Goal: Task Accomplishment & Management: Manage account settings

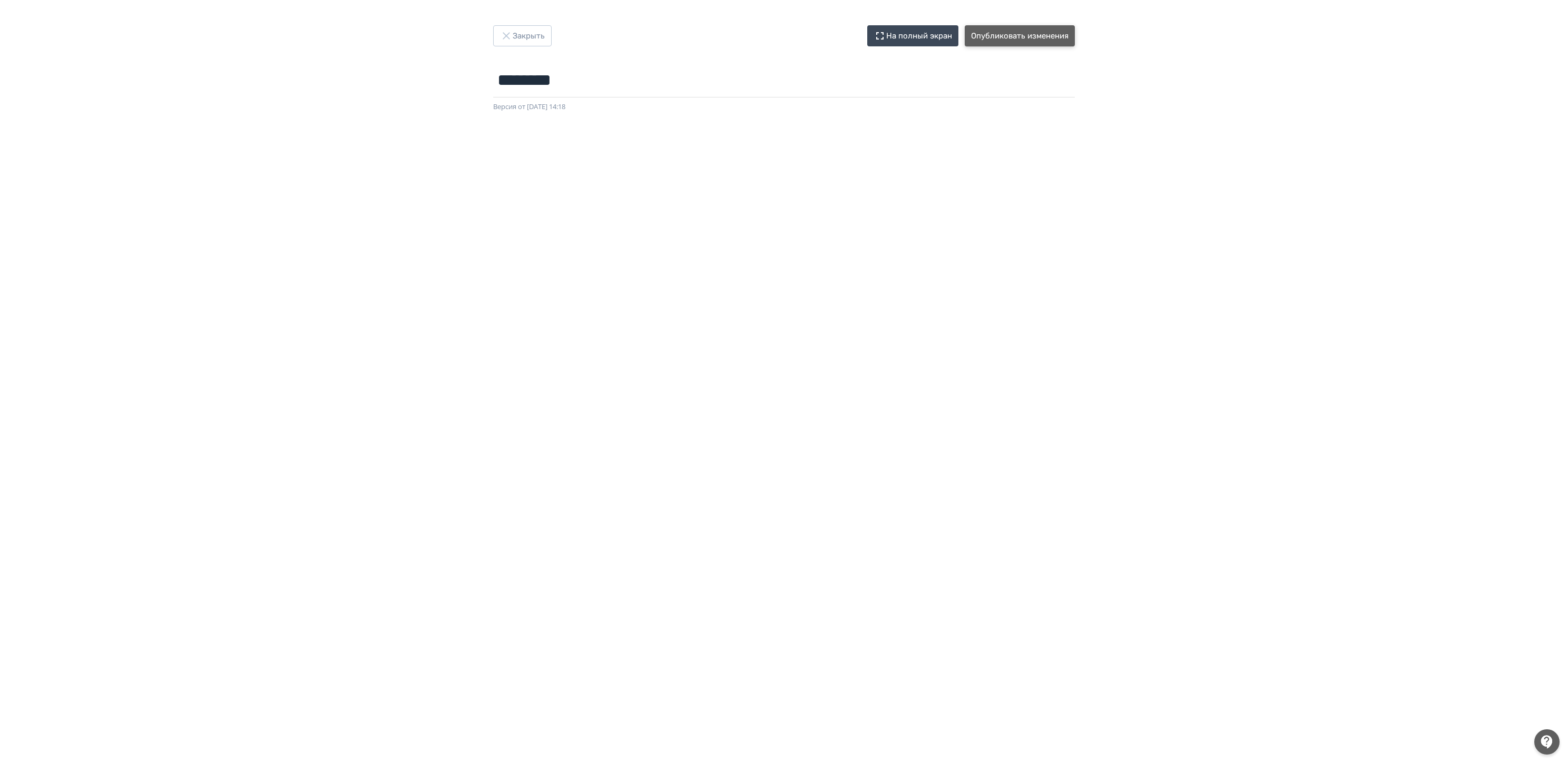
click at [1023, 34] on button "Опубликовать изменения" at bounding box center [1019, 36] width 110 height 21
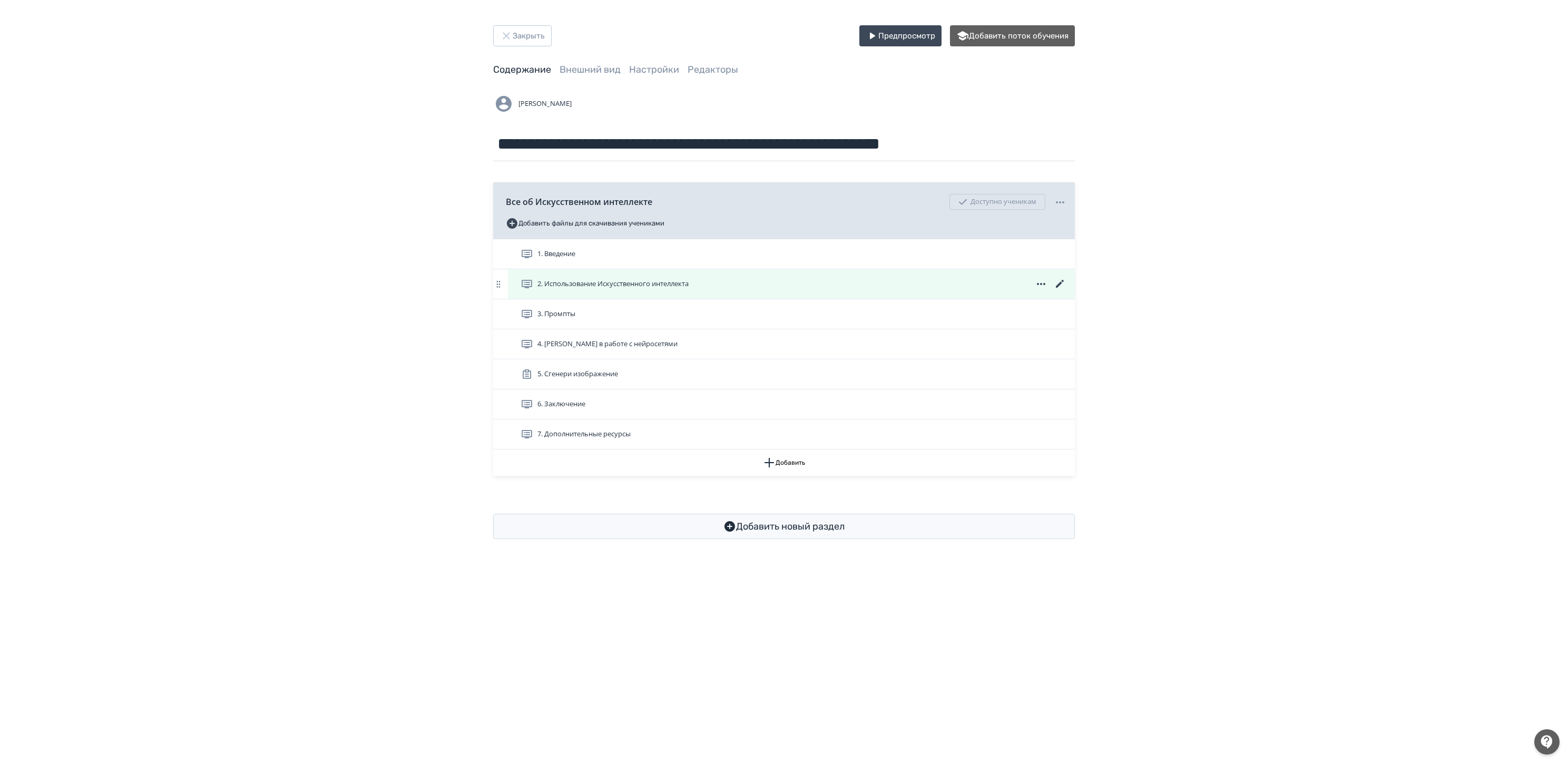
click at [1059, 282] on icon at bounding box center [1060, 284] width 13 height 13
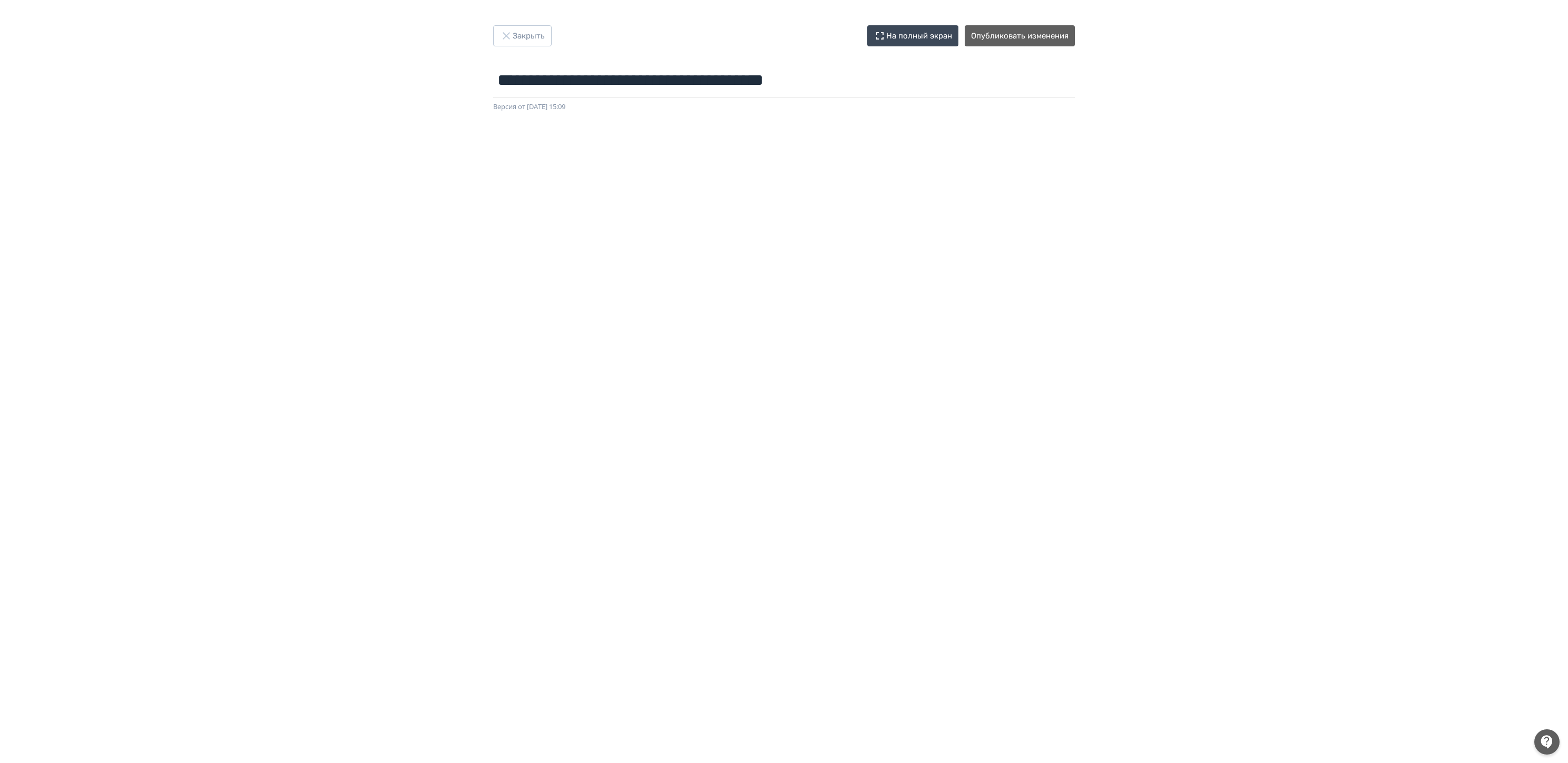
click at [530, 23] on div "**********" at bounding box center [784, 381] width 1568 height 763
click at [527, 39] on button "Закрыть" at bounding box center [523, 36] width 59 height 21
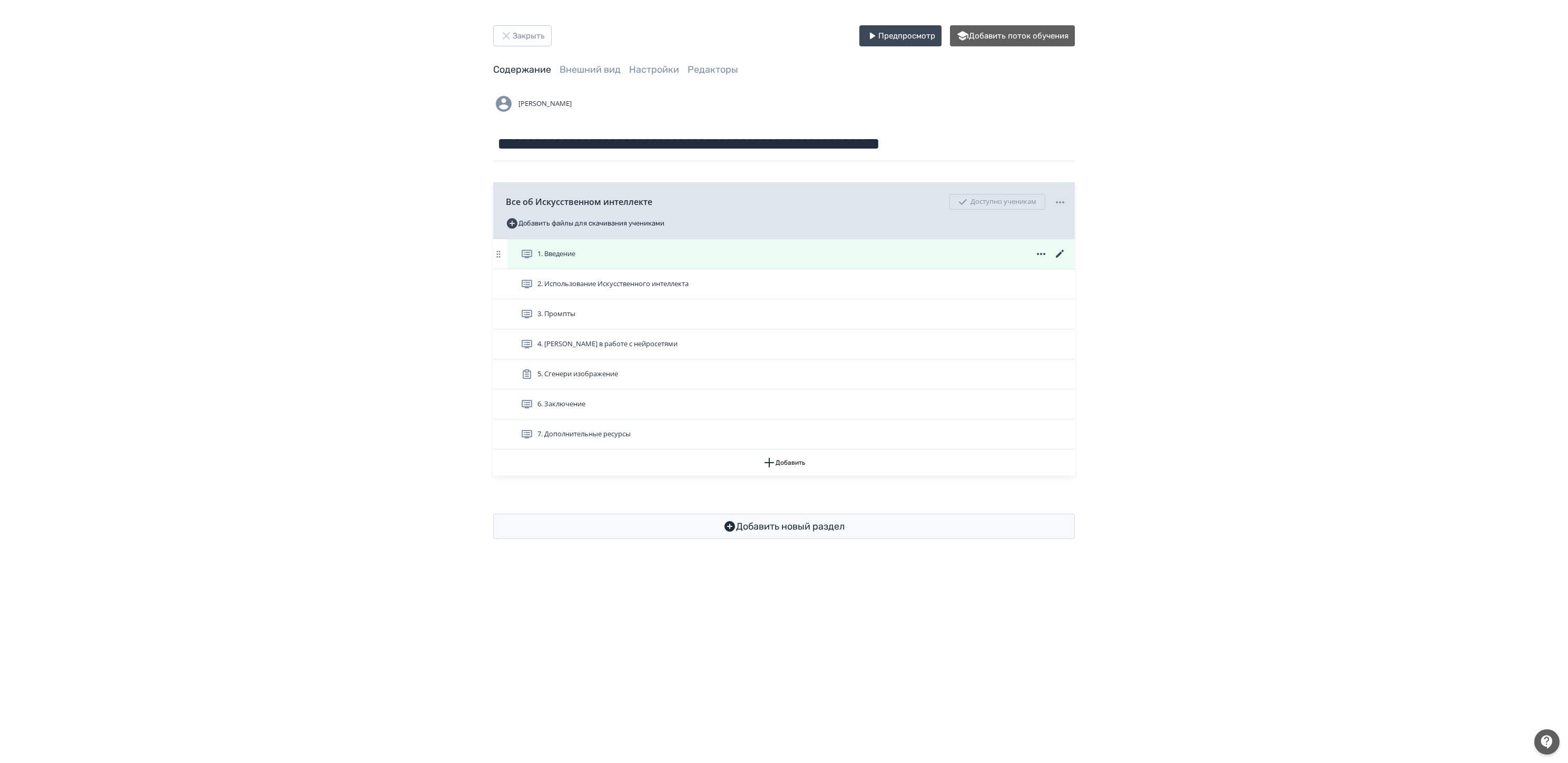
click at [1056, 254] on icon at bounding box center [1060, 254] width 13 height 13
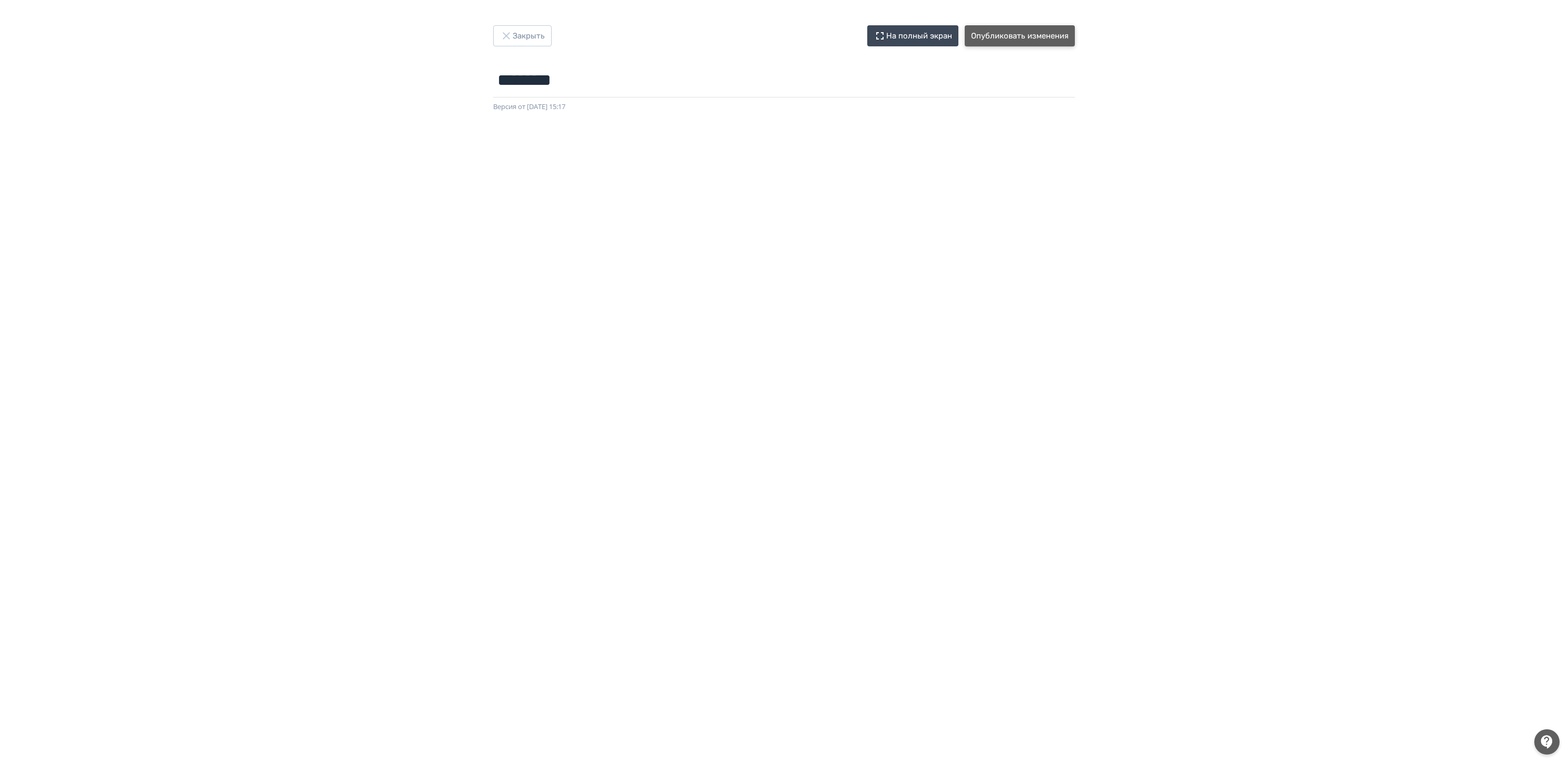
click at [1001, 29] on button "Опубликовать изменения" at bounding box center [1019, 36] width 110 height 21
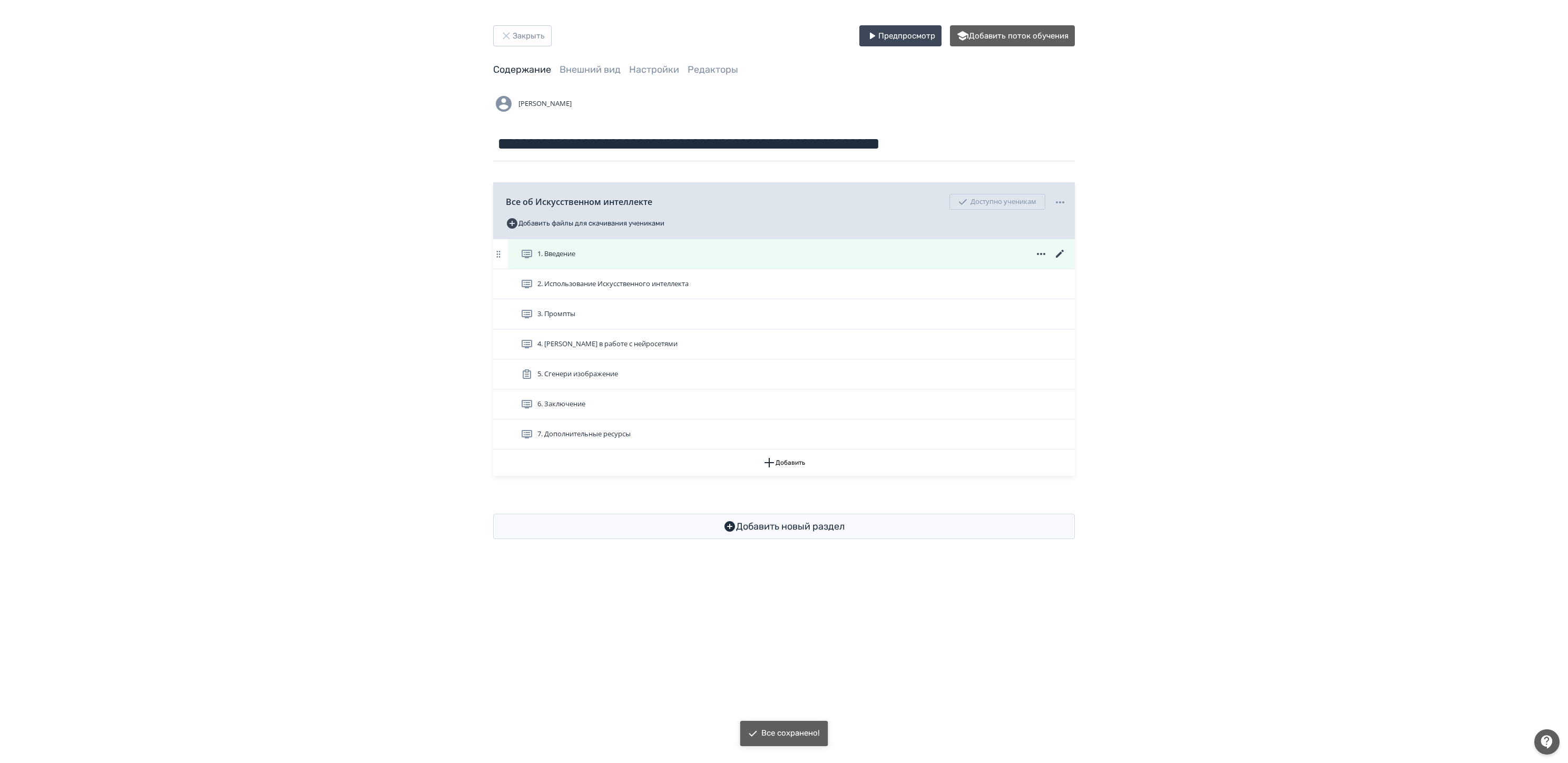
click at [1041, 254] on icon at bounding box center [1041, 254] width 9 height 2
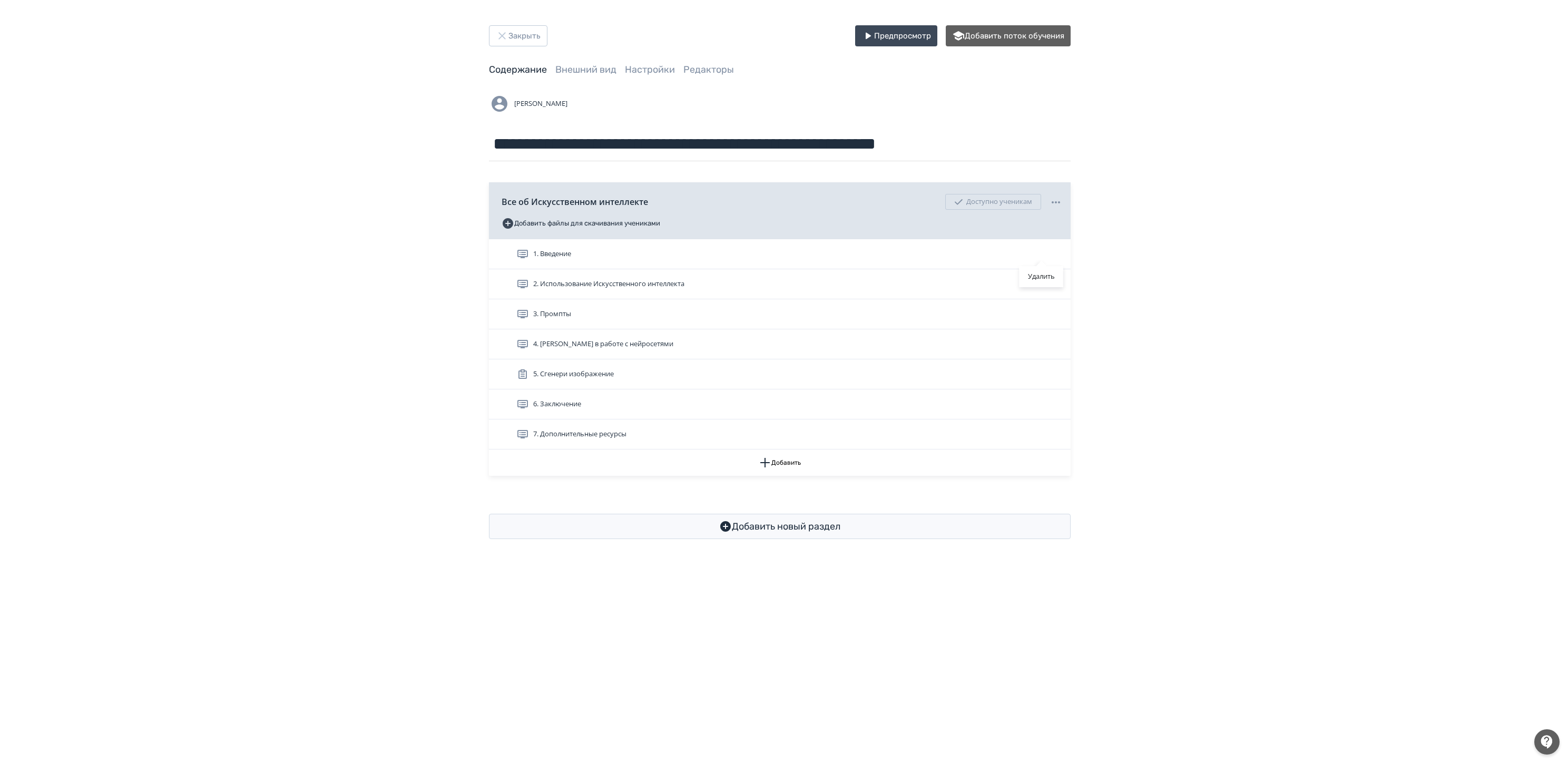
click at [1214, 225] on div "Удалить" at bounding box center [784, 381] width 1568 height 763
click at [507, 31] on icon "button" at bounding box center [506, 35] width 13 height 13
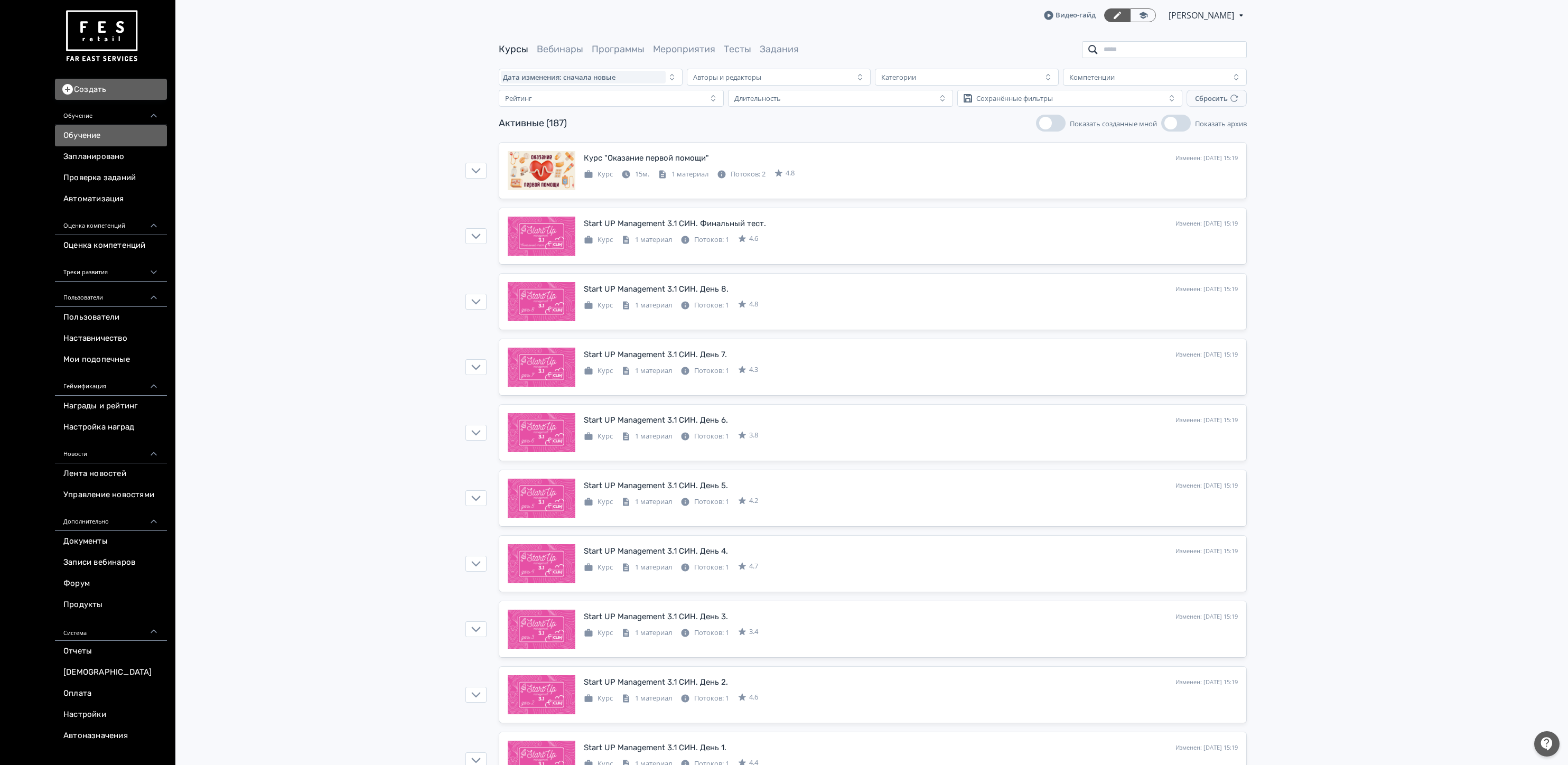
click at [1139, 41] on input "search" at bounding box center [1164, 50] width 165 height 17
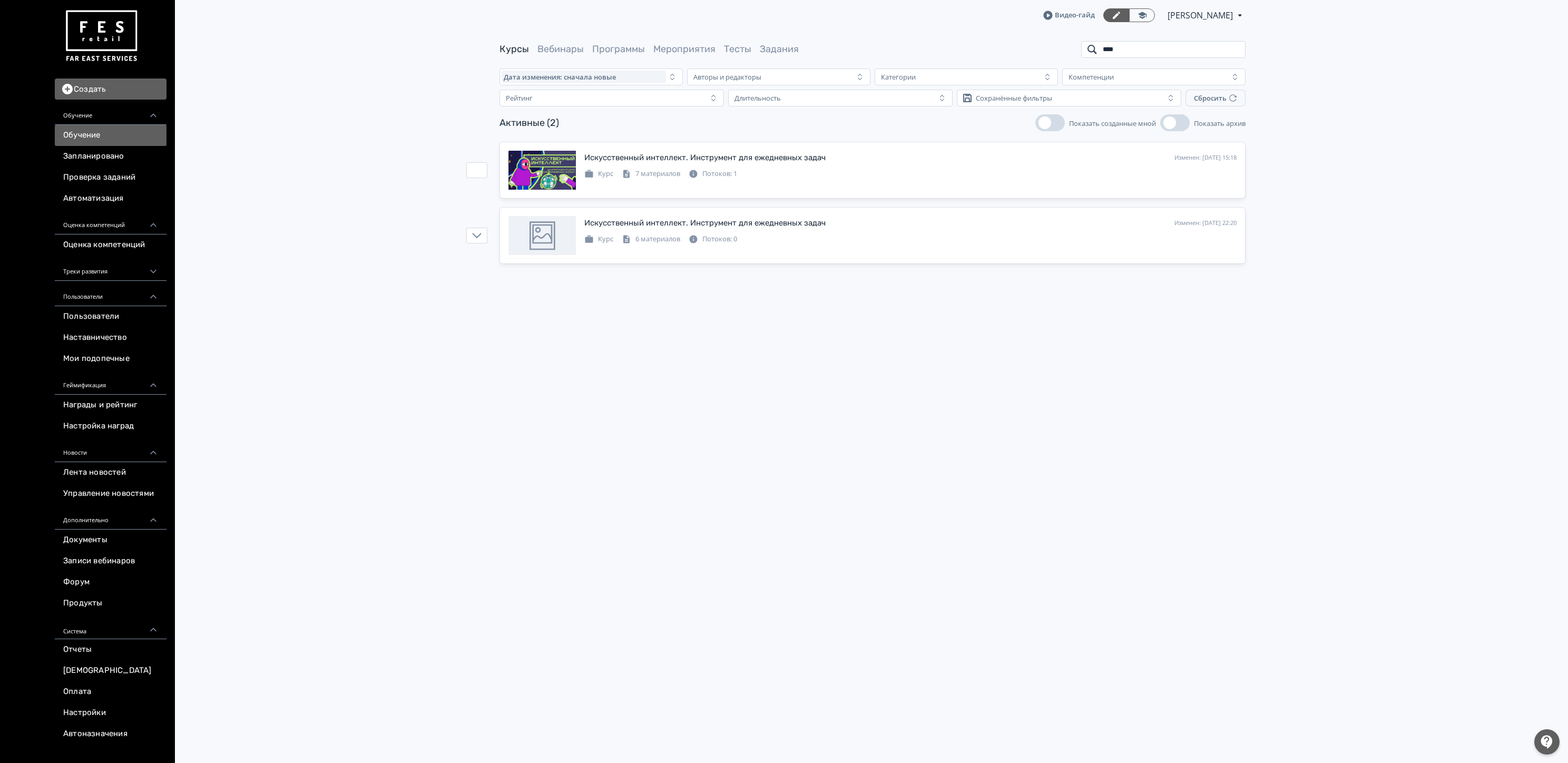
type input "****"
click at [1026, 164] on div "Искусственный интеллект. Инструмент для ежедневных задач Изменен: [DATE] 15:18 …" at bounding box center [910, 158] width 652 height 14
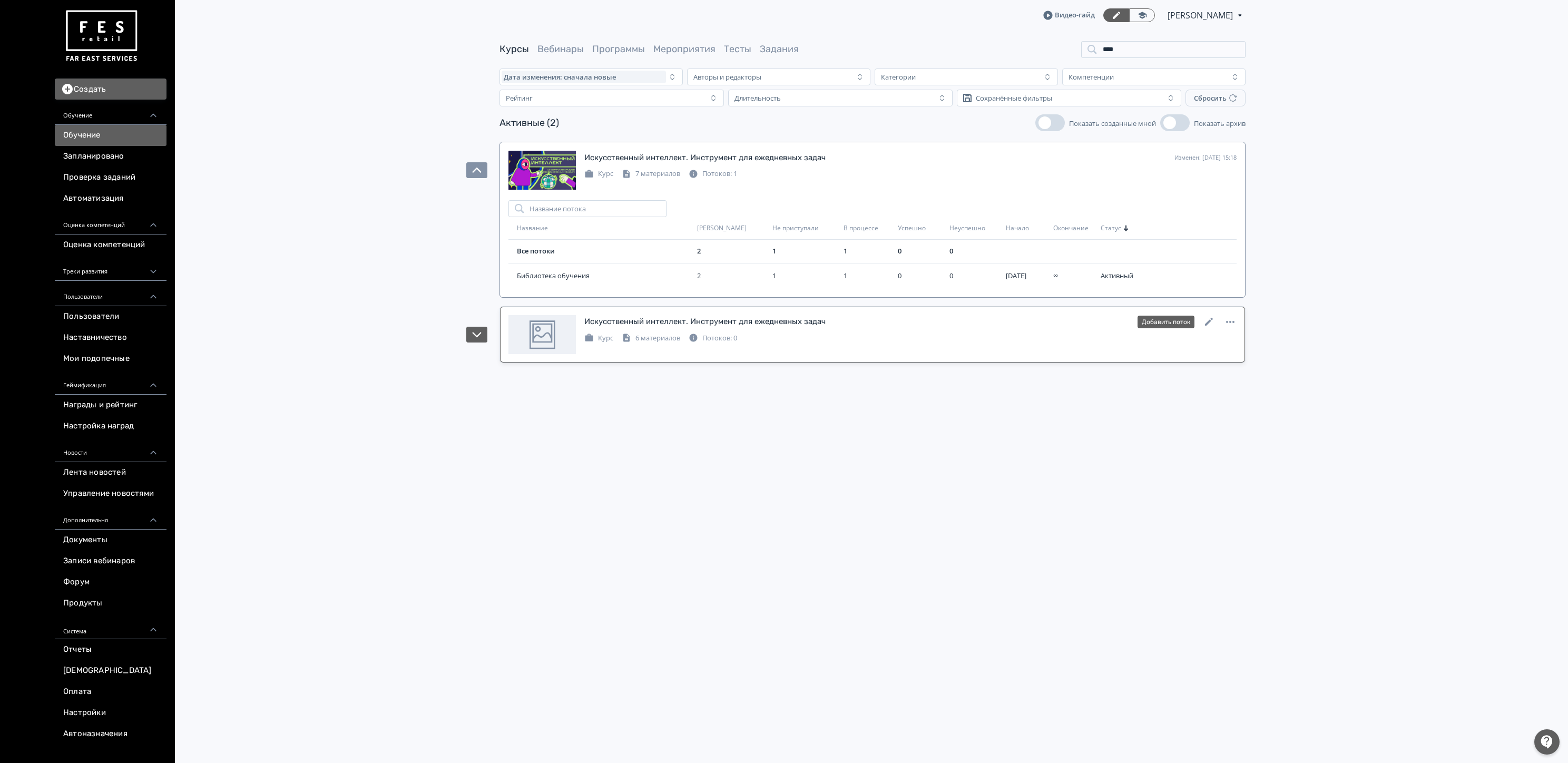
click at [777, 319] on div "Искусственный интеллект. Инструмент для ежедневных задач" at bounding box center [705, 322] width 242 height 12
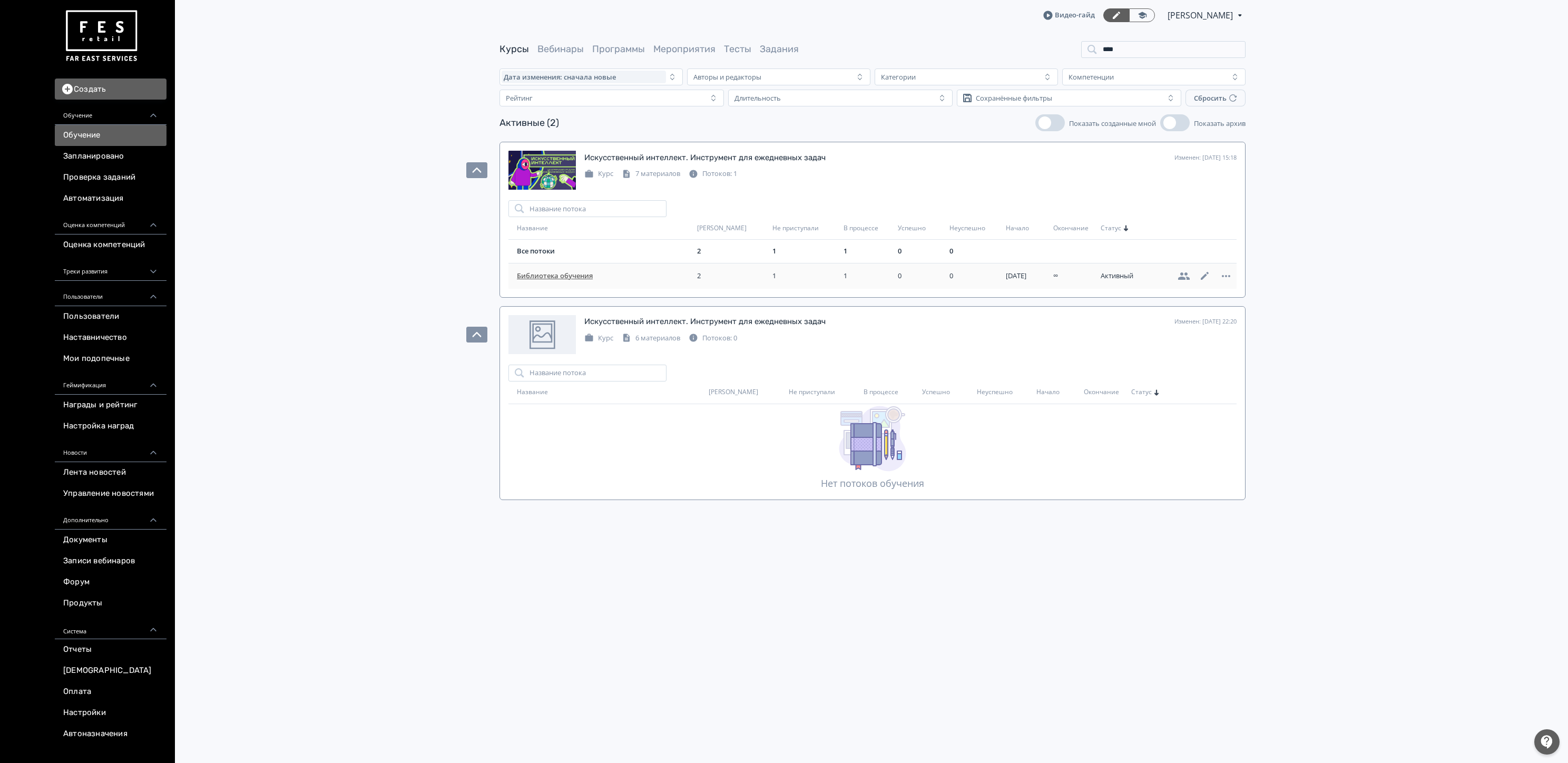
click at [547, 276] on span "Библиотека обучения" at bounding box center [605, 276] width 176 height 11
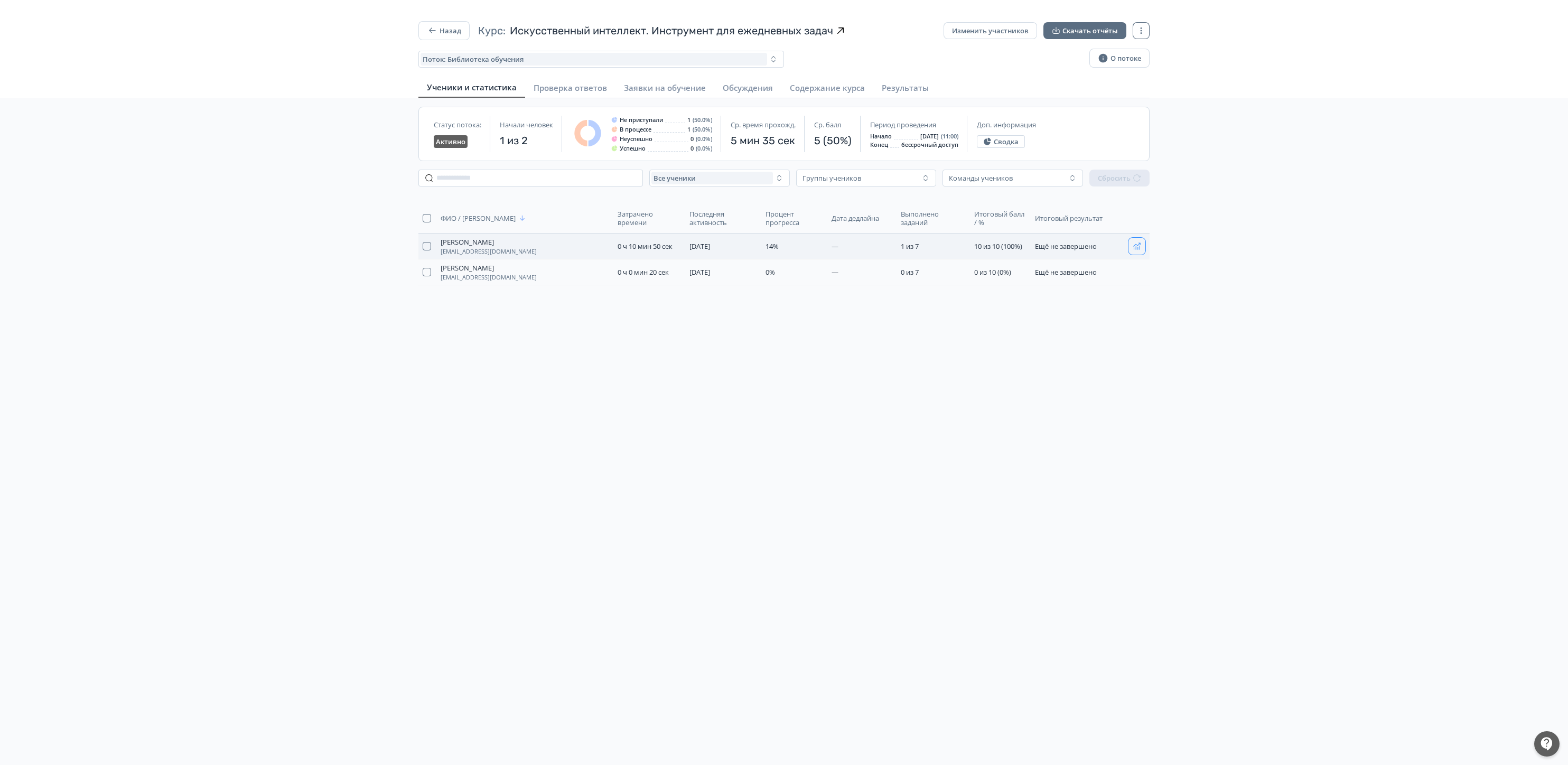
click at [1134, 254] on button "button" at bounding box center [1136, 246] width 17 height 17
click at [428, 27] on icon "button" at bounding box center [432, 31] width 11 height 11
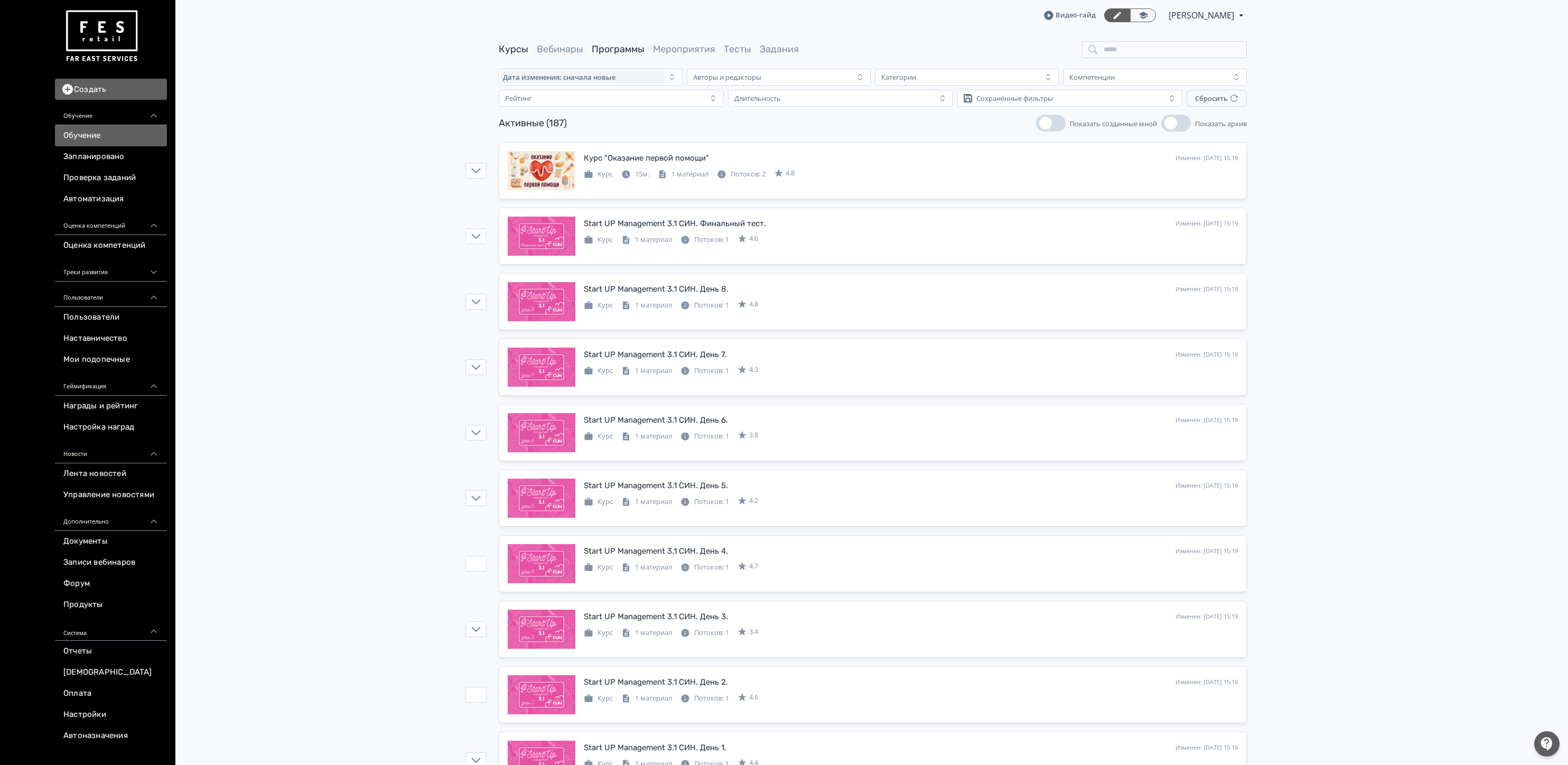
click at [608, 53] on link "Программы" at bounding box center [618, 49] width 53 height 11
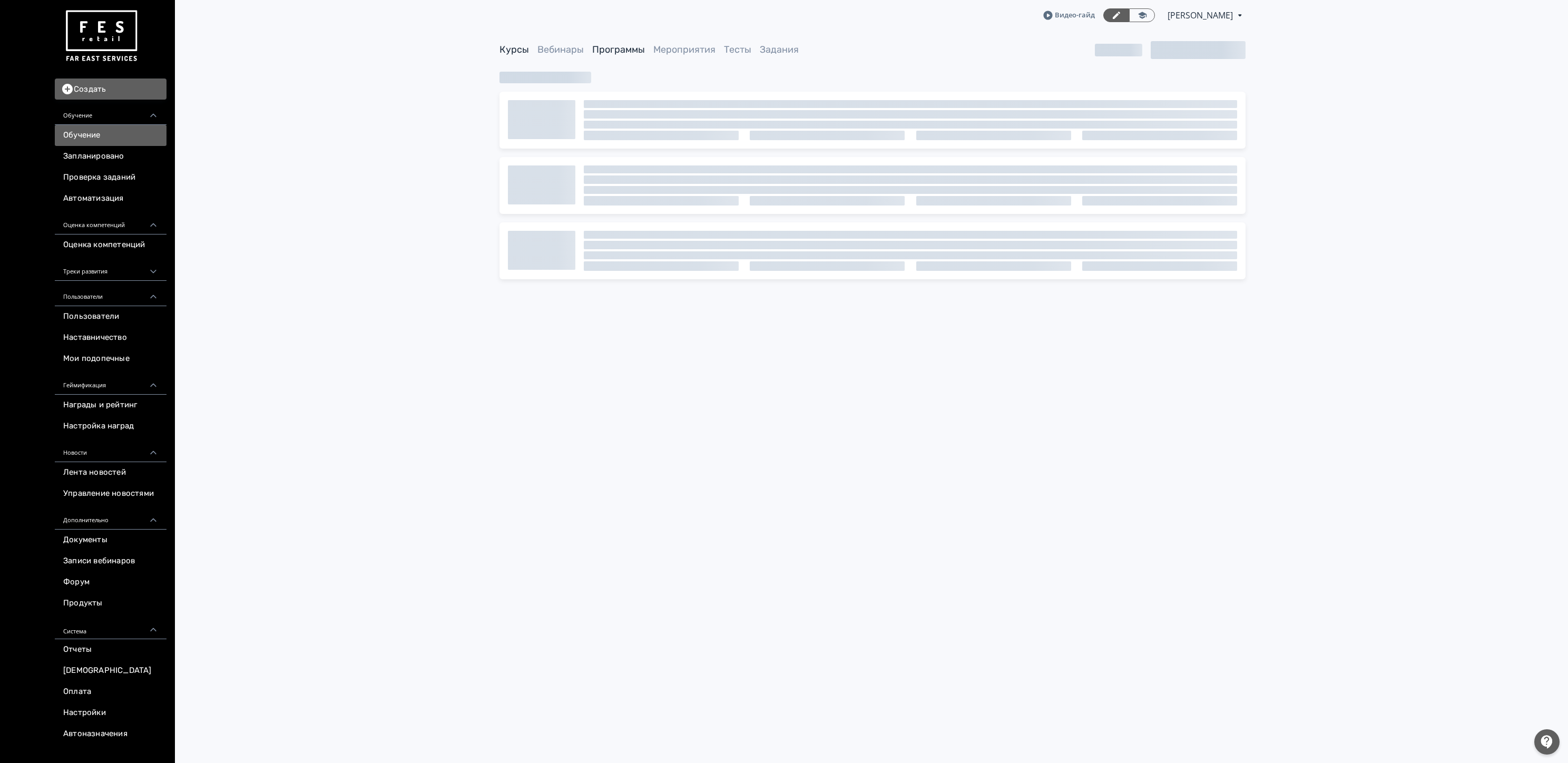
click at [510, 47] on link "Курсы" at bounding box center [514, 49] width 29 height 11
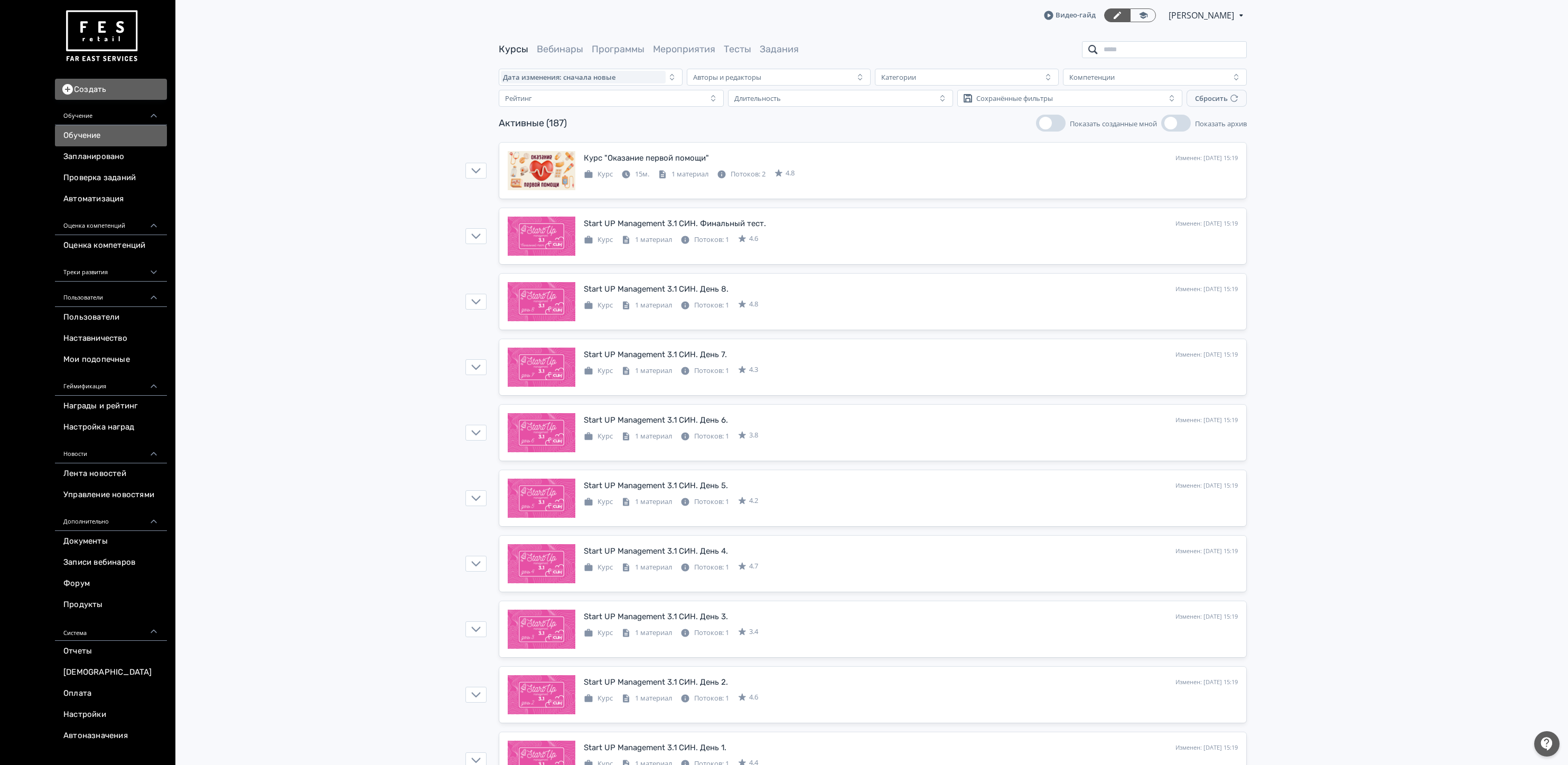
click at [1132, 48] on input "search" at bounding box center [1164, 50] width 165 height 17
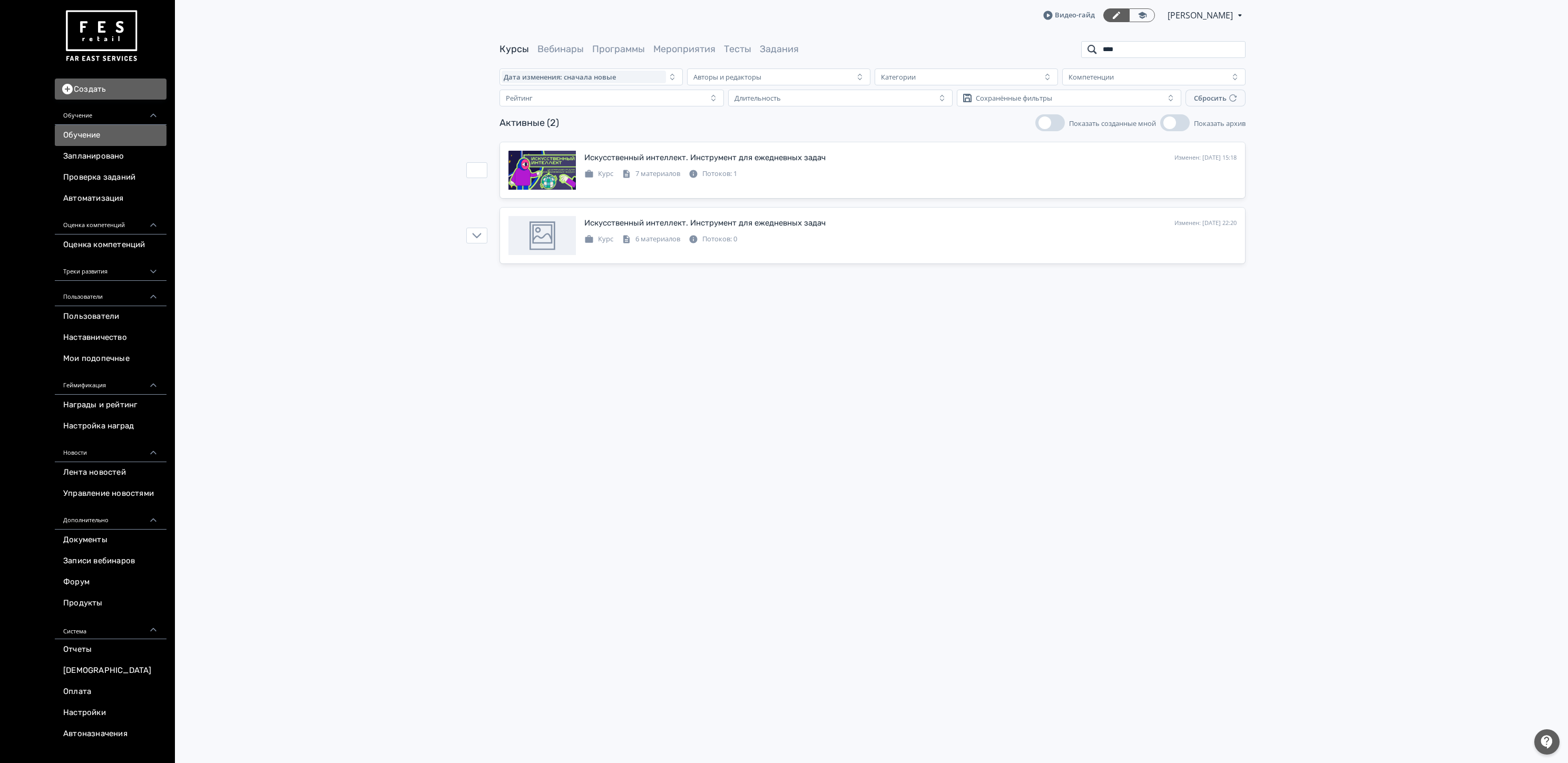
type input "****"
click at [700, 142] on div "Искусственный интеллект. Инструмент для ежедневных задач Изменен: [DATE] 15:18 …" at bounding box center [872, 170] width 746 height 57
click at [700, 144] on link "Искусственный интеллект. Инструмент для ежедневных задач Изменен: [DATE] 15:18 …" at bounding box center [872, 170] width 745 height 56
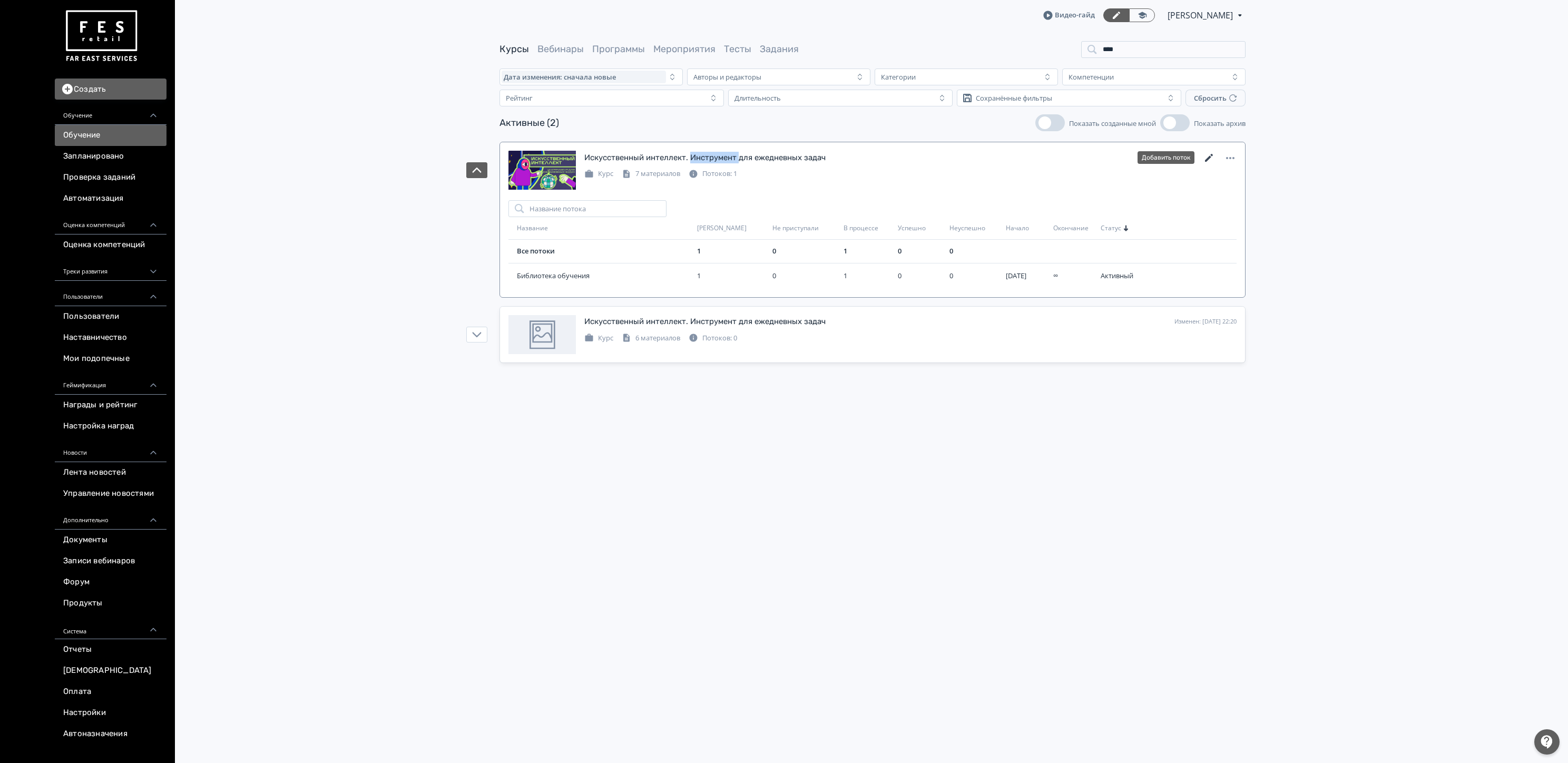
click at [1210, 156] on icon at bounding box center [1209, 158] width 13 height 13
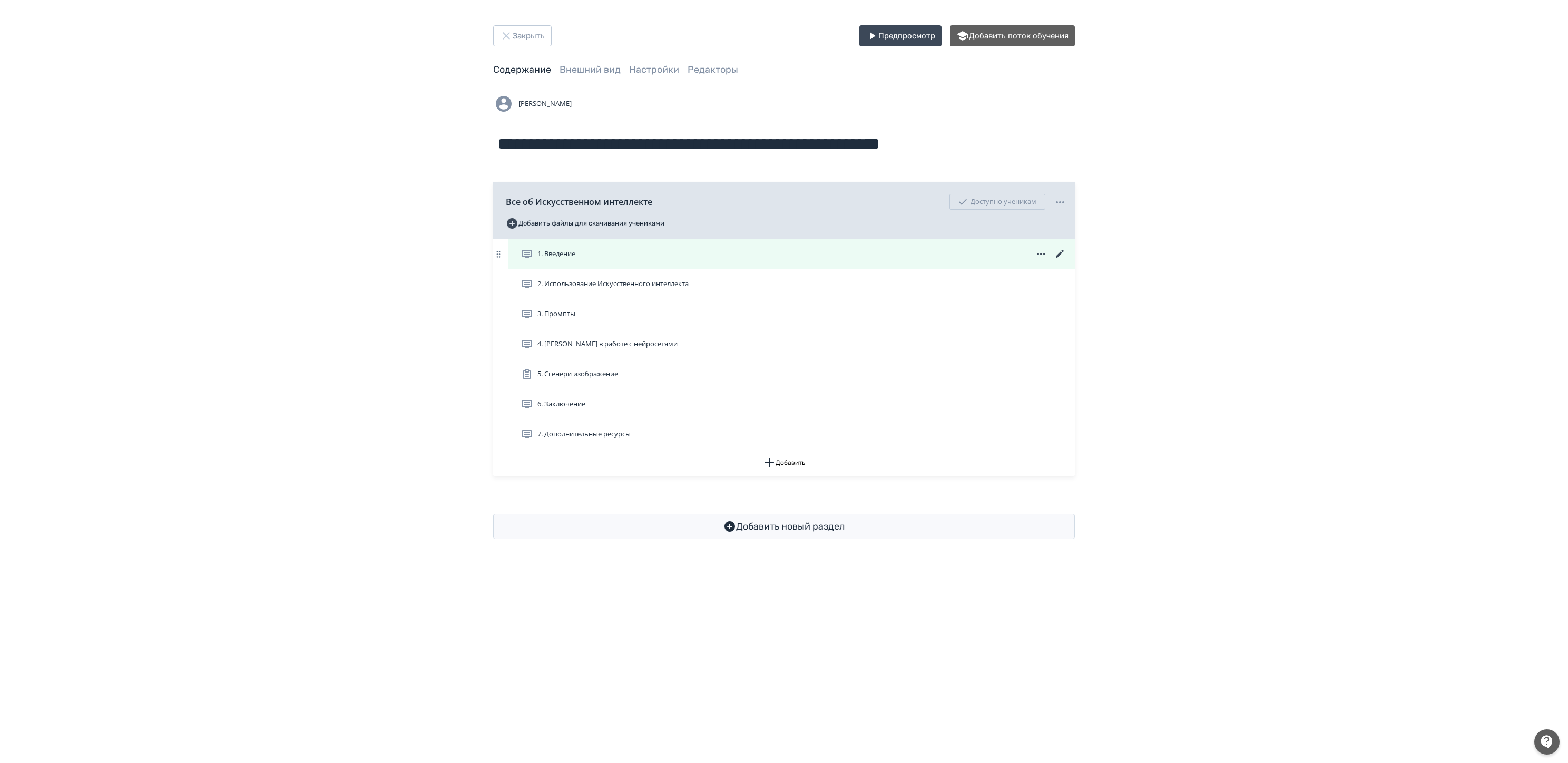
click at [1059, 252] on icon at bounding box center [1060, 254] width 13 height 13
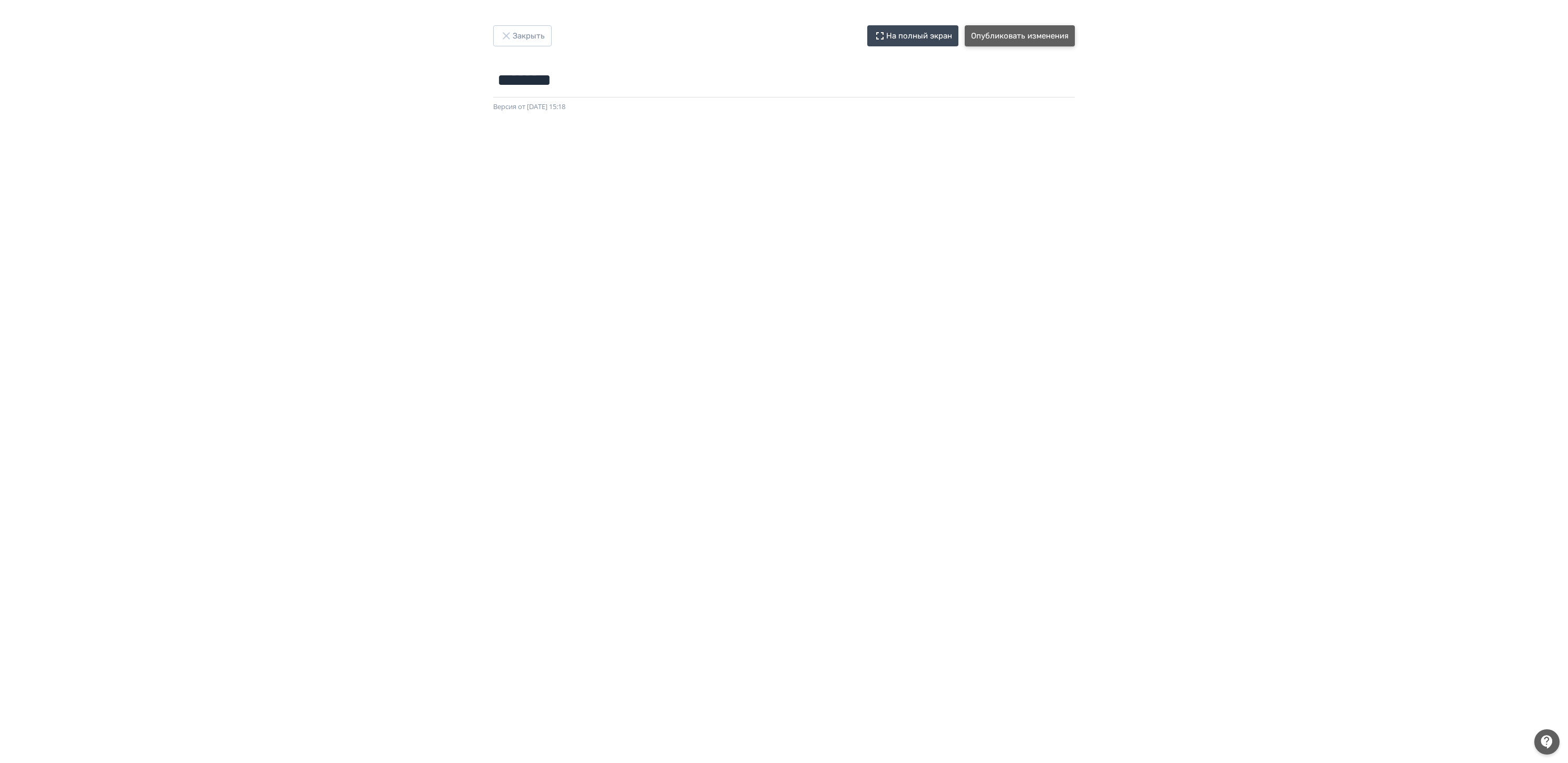
click at [1042, 41] on button "Опубликовать изменения" at bounding box center [1019, 36] width 110 height 21
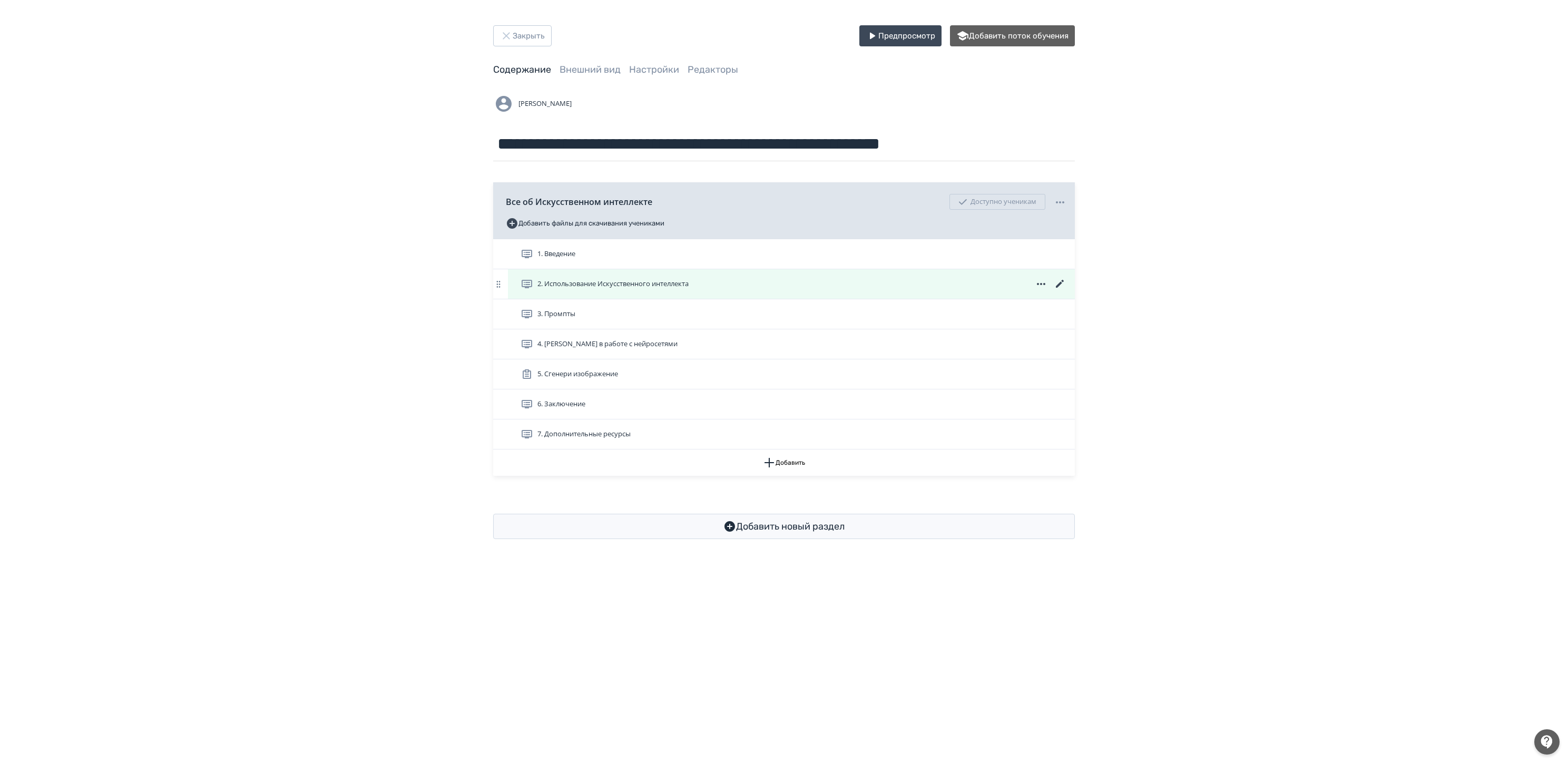
click at [1060, 282] on icon at bounding box center [1060, 284] width 13 height 13
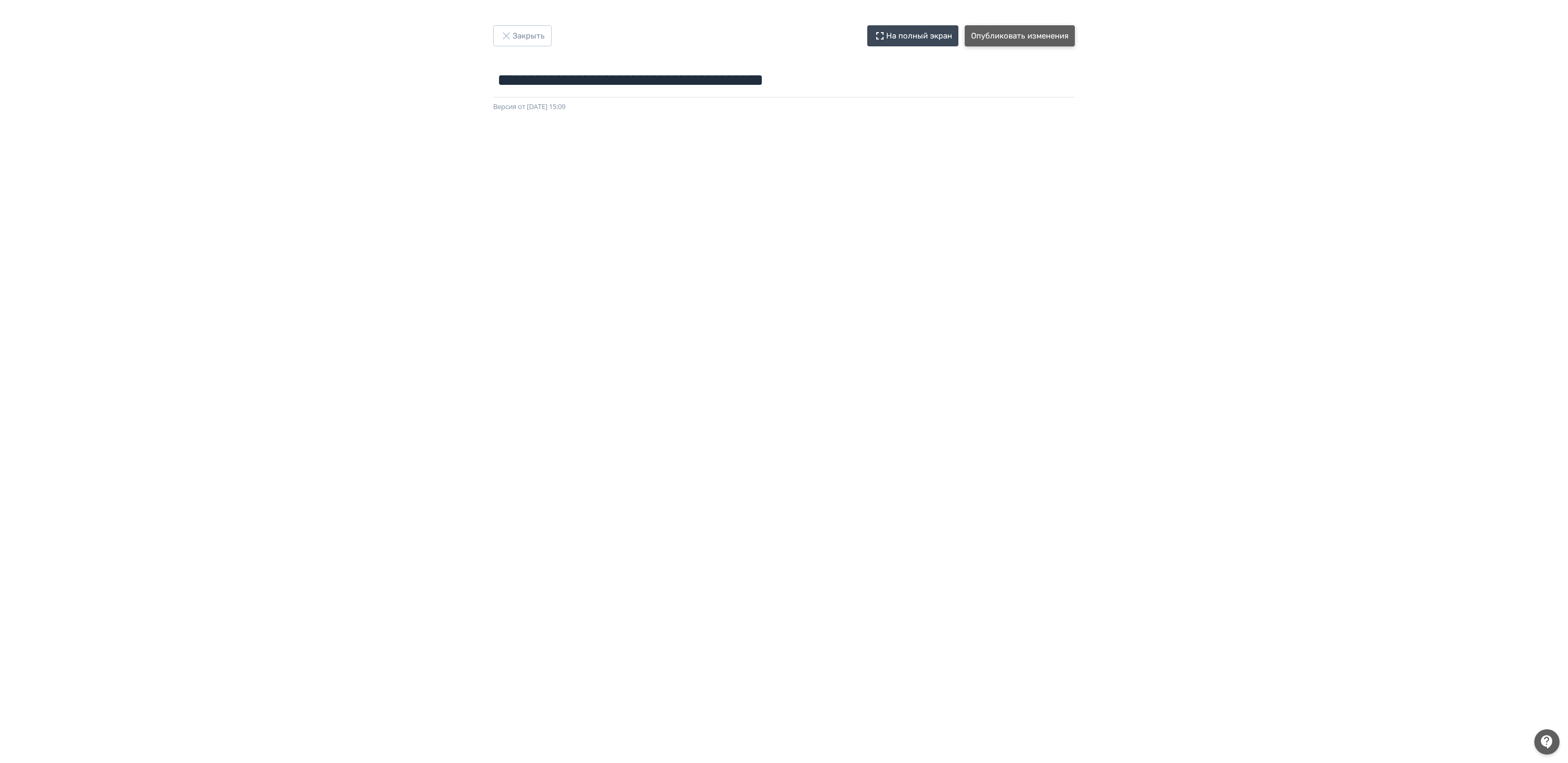
click at [1029, 27] on button "Опубликовать изменения" at bounding box center [1019, 36] width 110 height 21
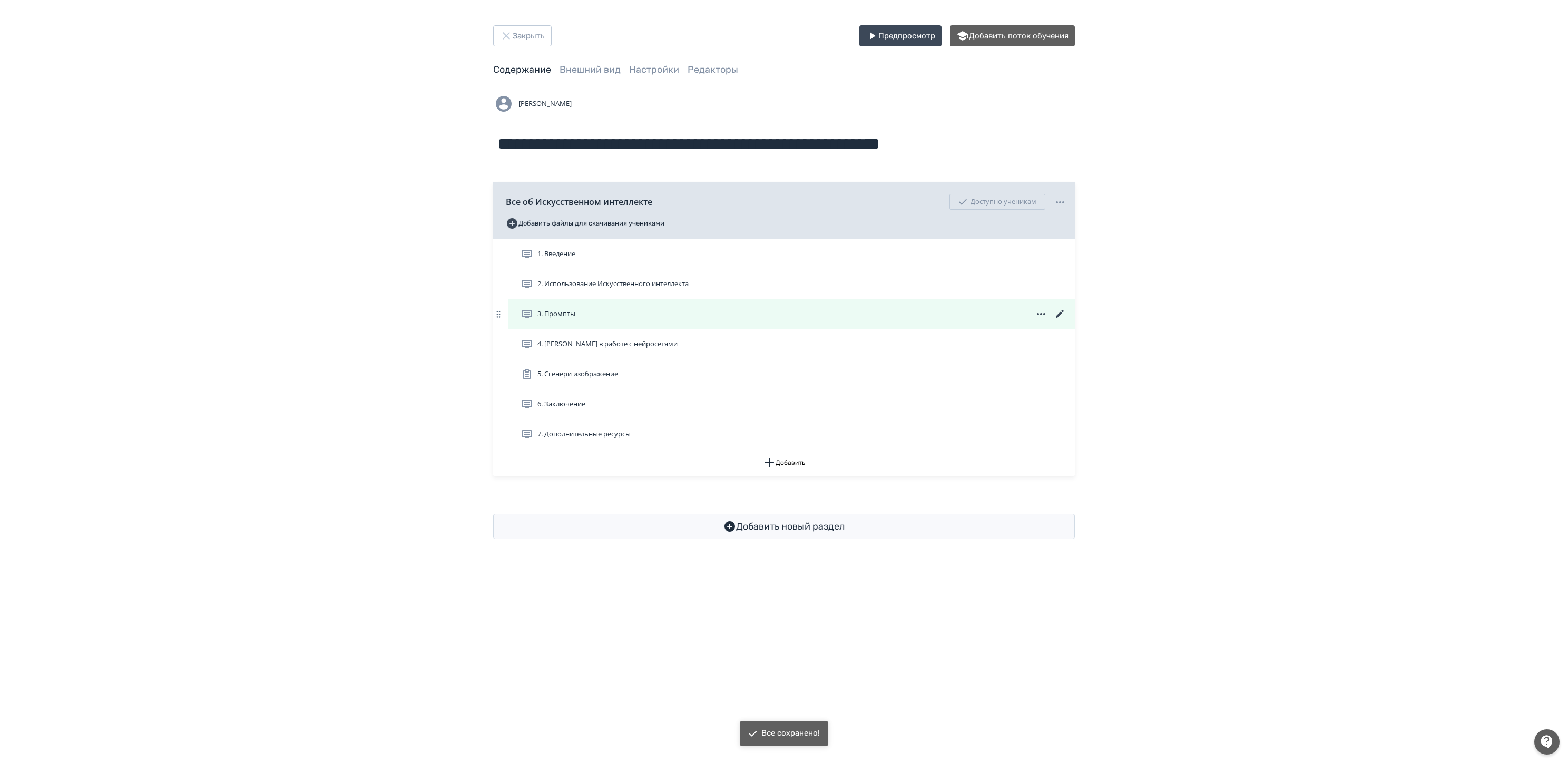
click at [1059, 316] on icon at bounding box center [1060, 314] width 8 height 8
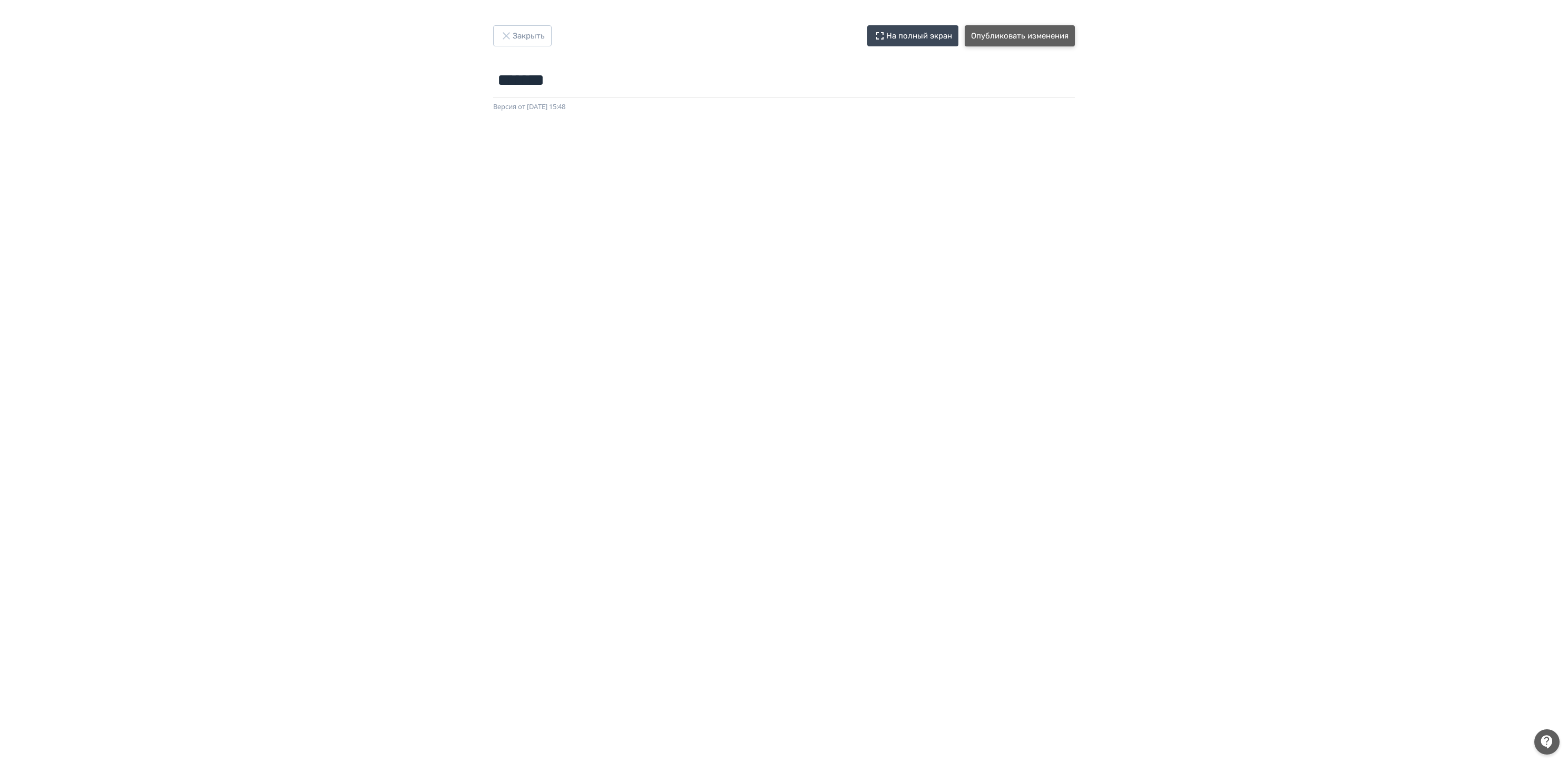
click at [1035, 34] on button "Опубликовать изменения" at bounding box center [1019, 36] width 110 height 21
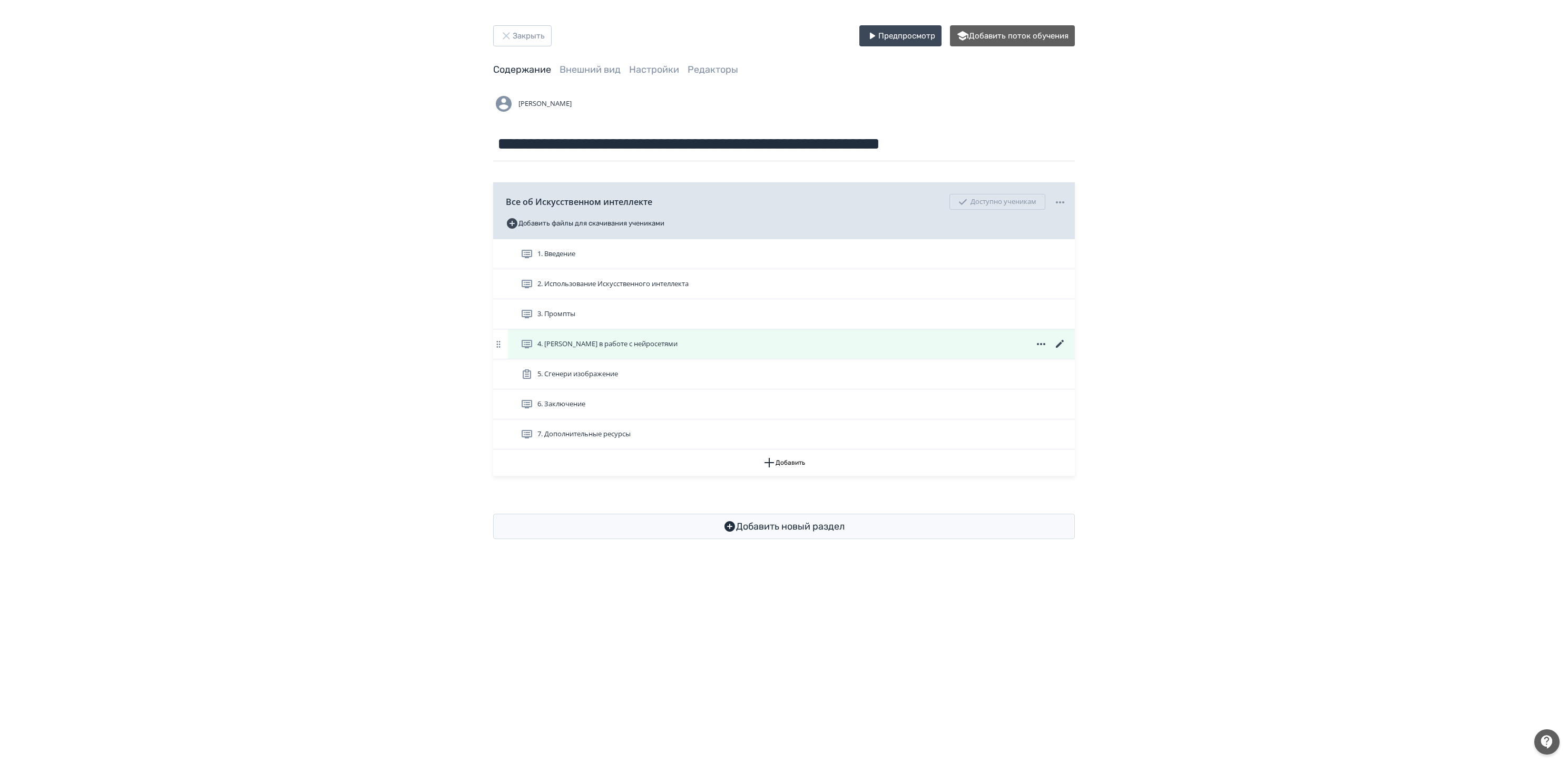
click at [1057, 346] on icon at bounding box center [1060, 344] width 13 height 13
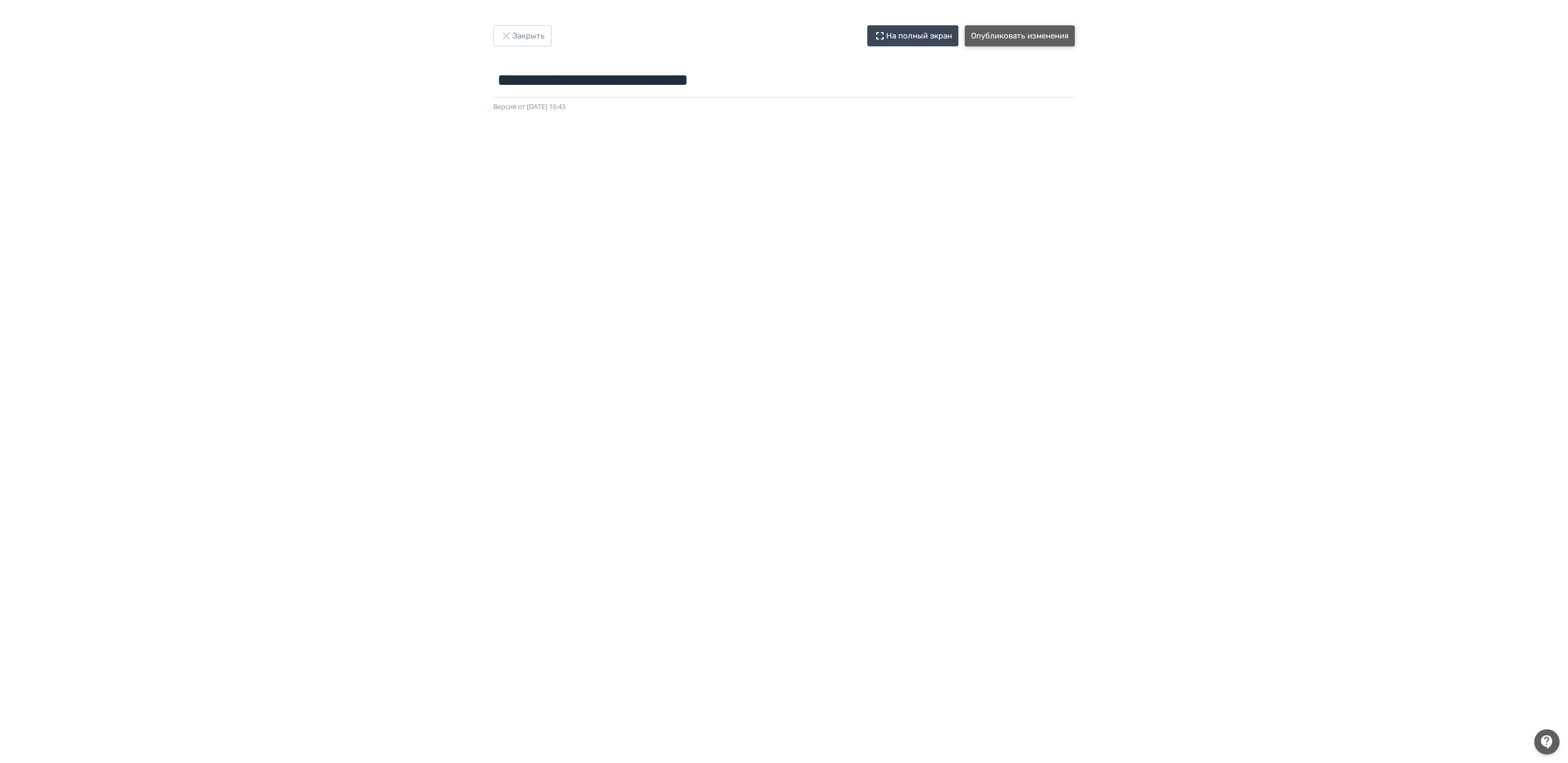
click at [1041, 29] on button "Опубликовать изменения" at bounding box center [1019, 36] width 110 height 21
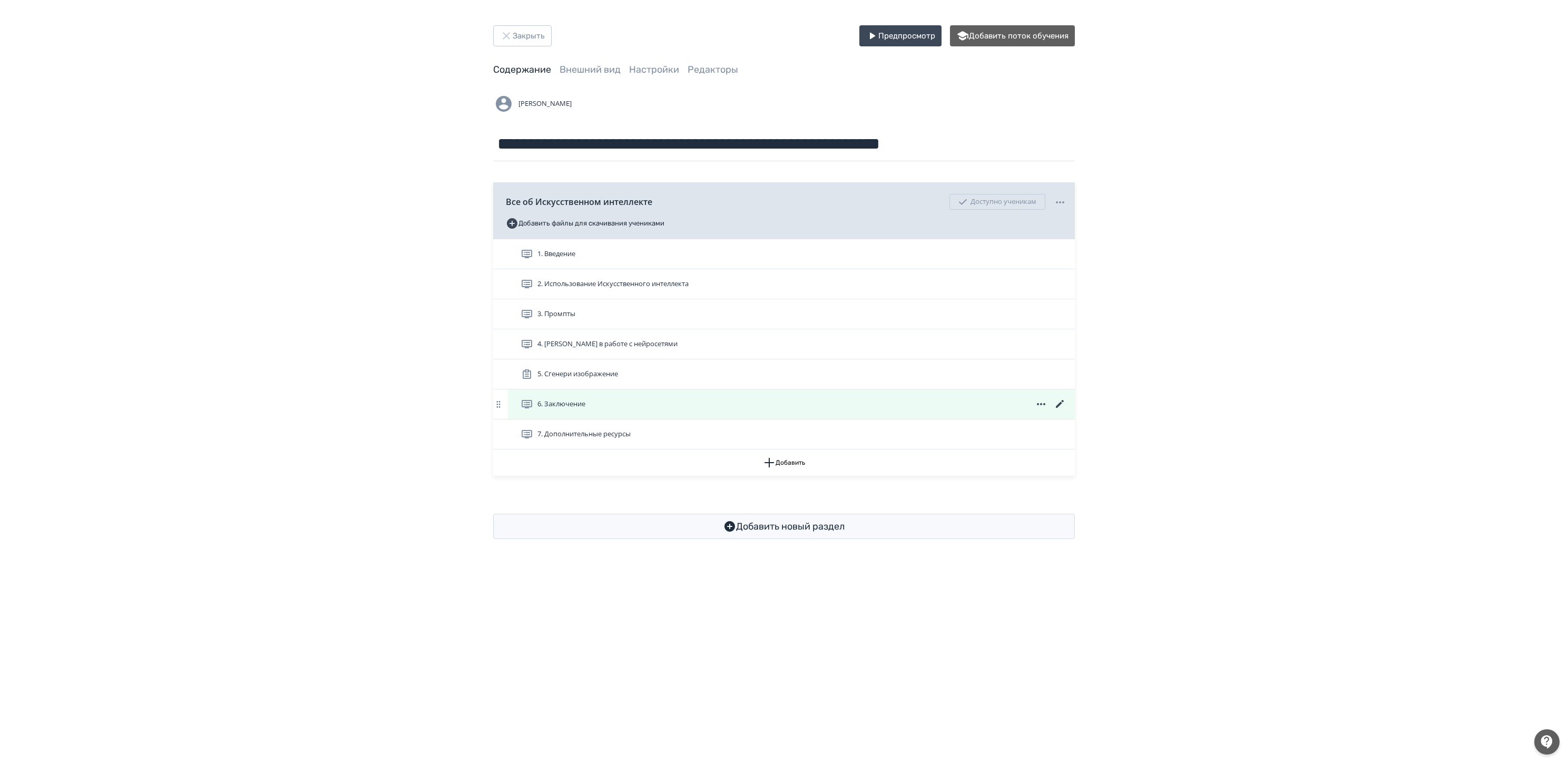
click at [1061, 404] on icon at bounding box center [1060, 404] width 13 height 13
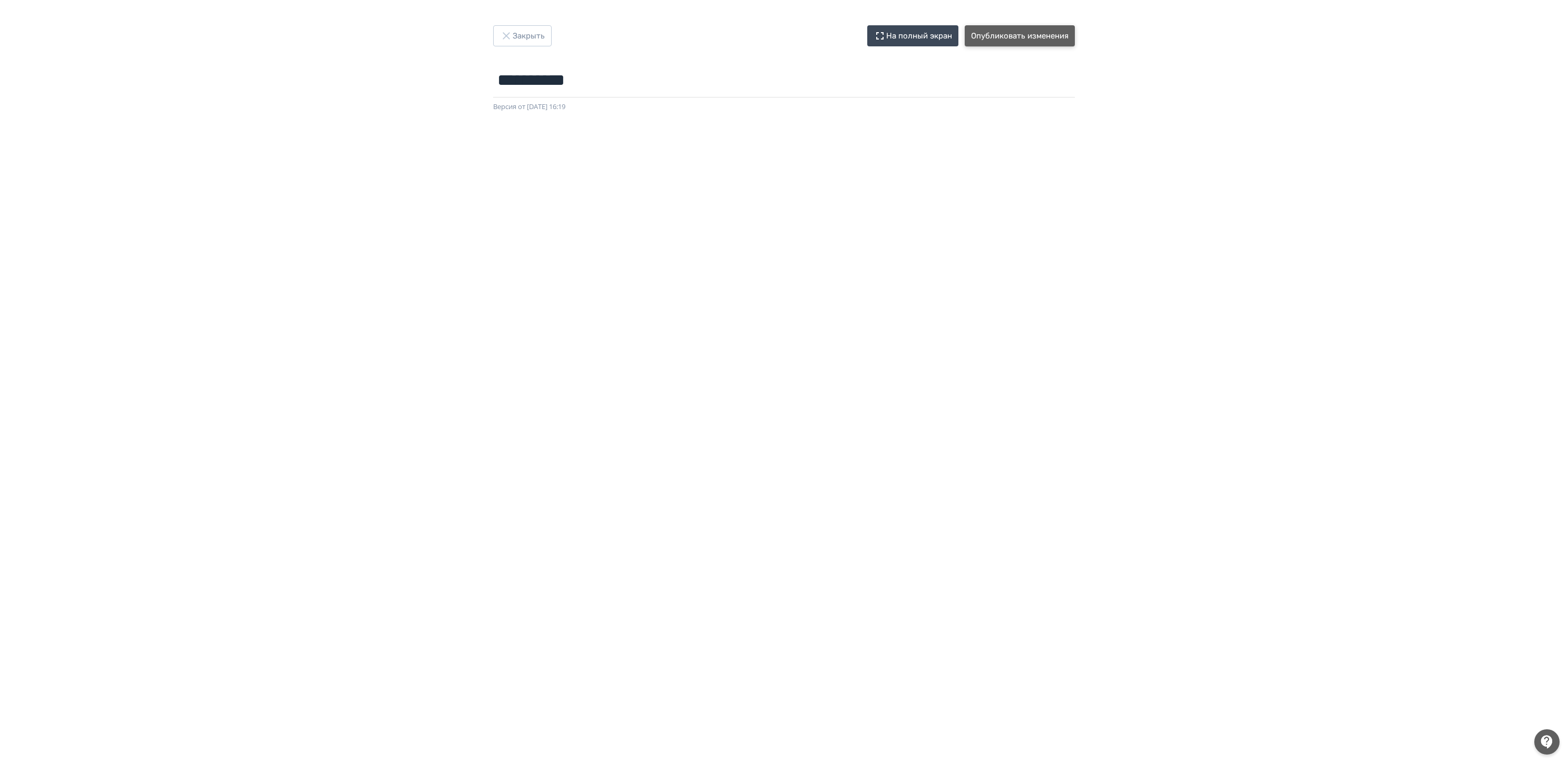
click at [1054, 37] on button "Опубликовать изменения" at bounding box center [1019, 36] width 110 height 21
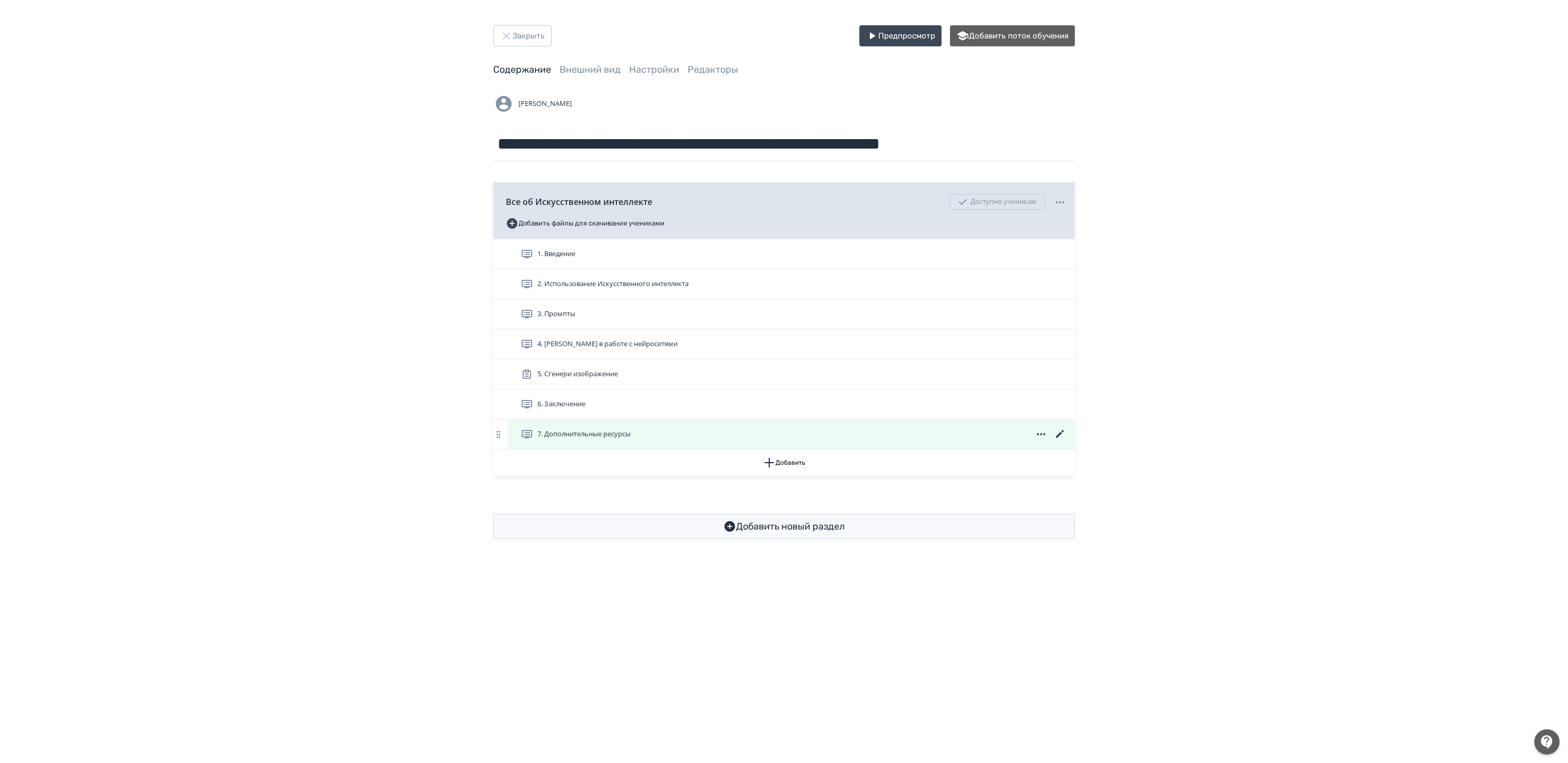
click at [1058, 437] on icon at bounding box center [1060, 434] width 13 height 13
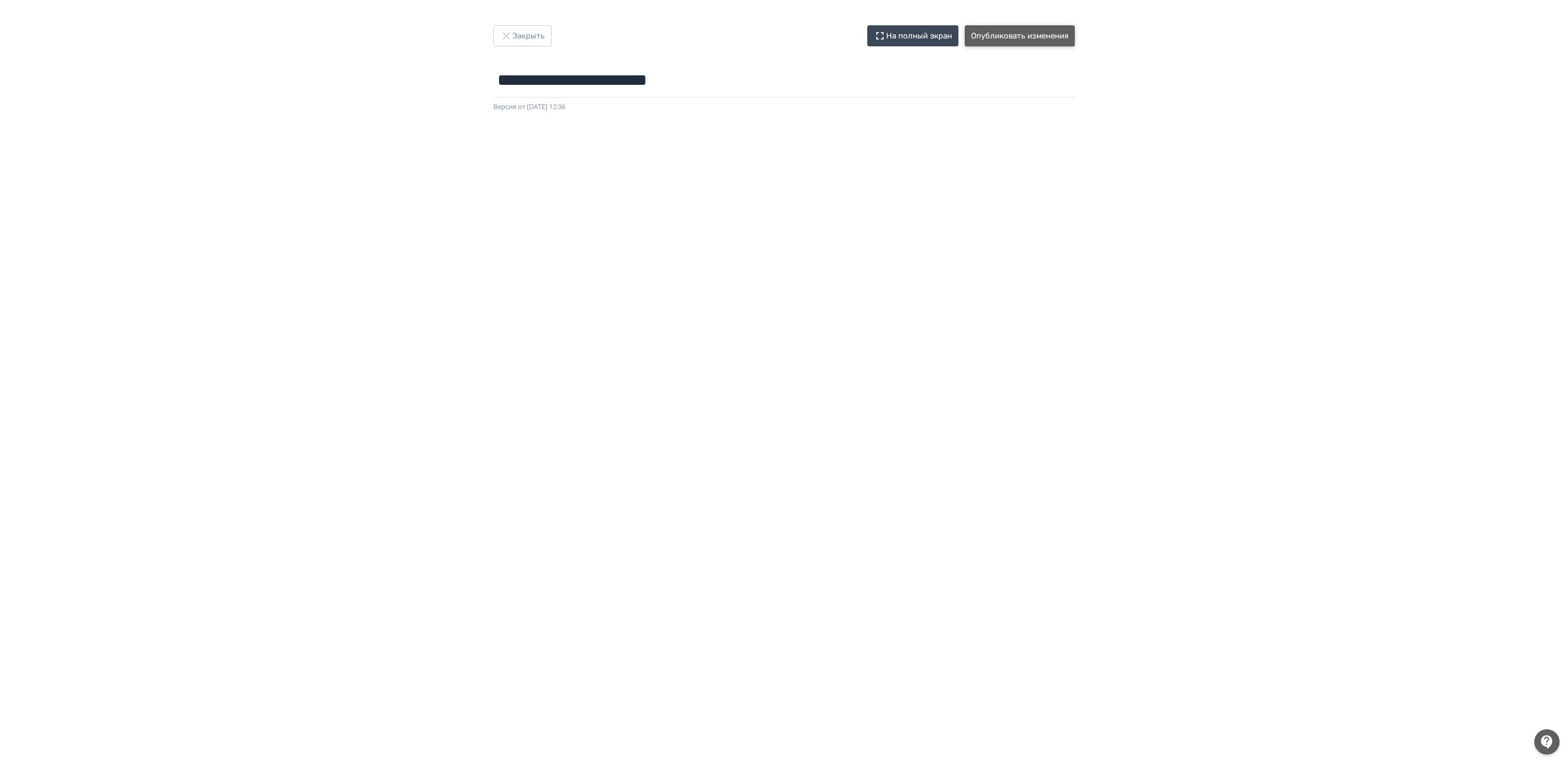
click at [1058, 41] on button "Опубликовать изменения" at bounding box center [1019, 36] width 110 height 21
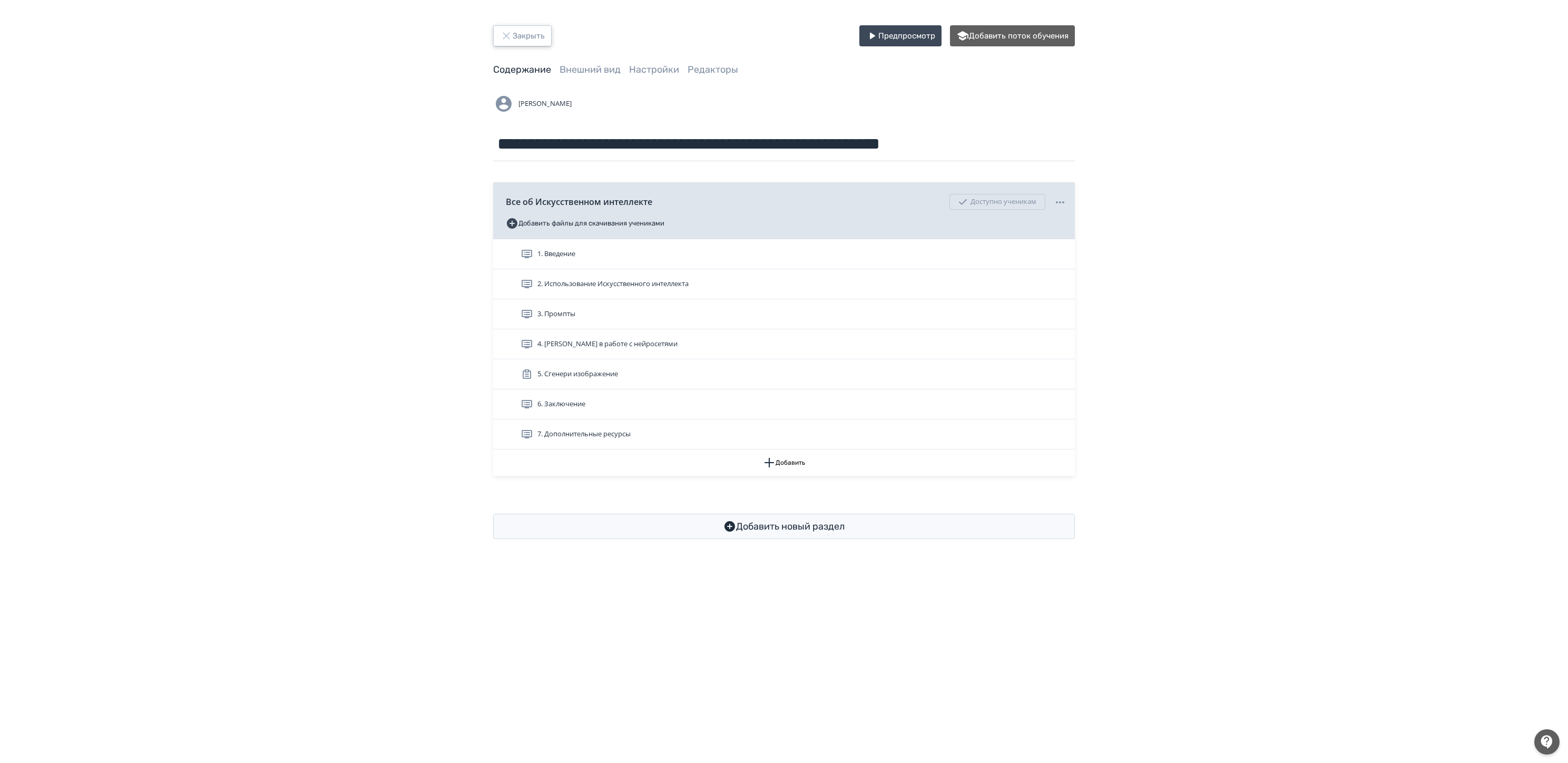
click at [527, 29] on button "Закрыть" at bounding box center [523, 36] width 59 height 21
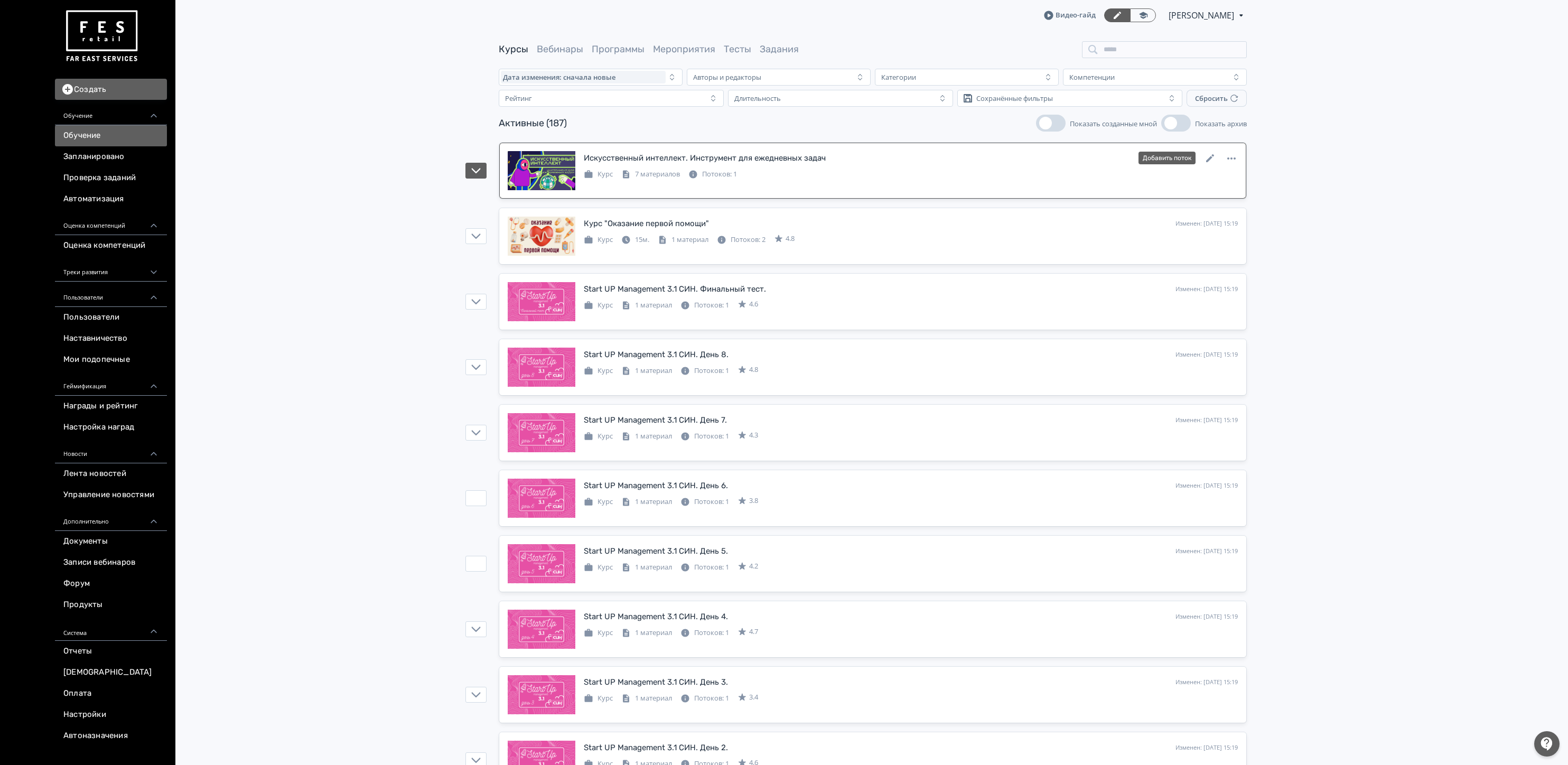
click at [758, 148] on link "Искусственный интеллект. Инструмент для ежедневных задач Изменен: [DATE] 15:23 …" at bounding box center [873, 171] width 747 height 56
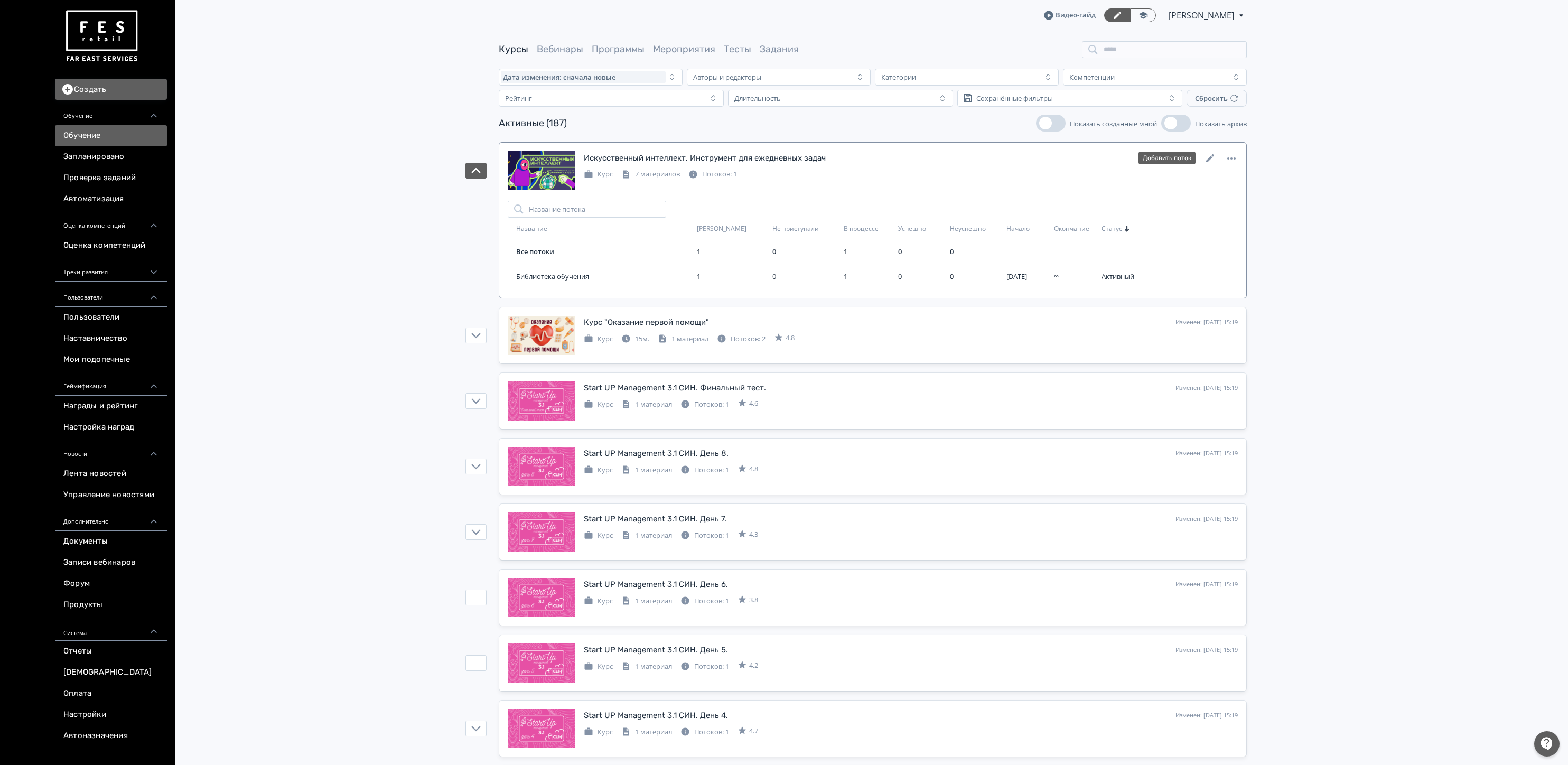
click at [756, 148] on link "Искусственный интеллект. Инструмент для ежедневных задач Изменен: [DATE] 15:23 …" at bounding box center [873, 171] width 747 height 56
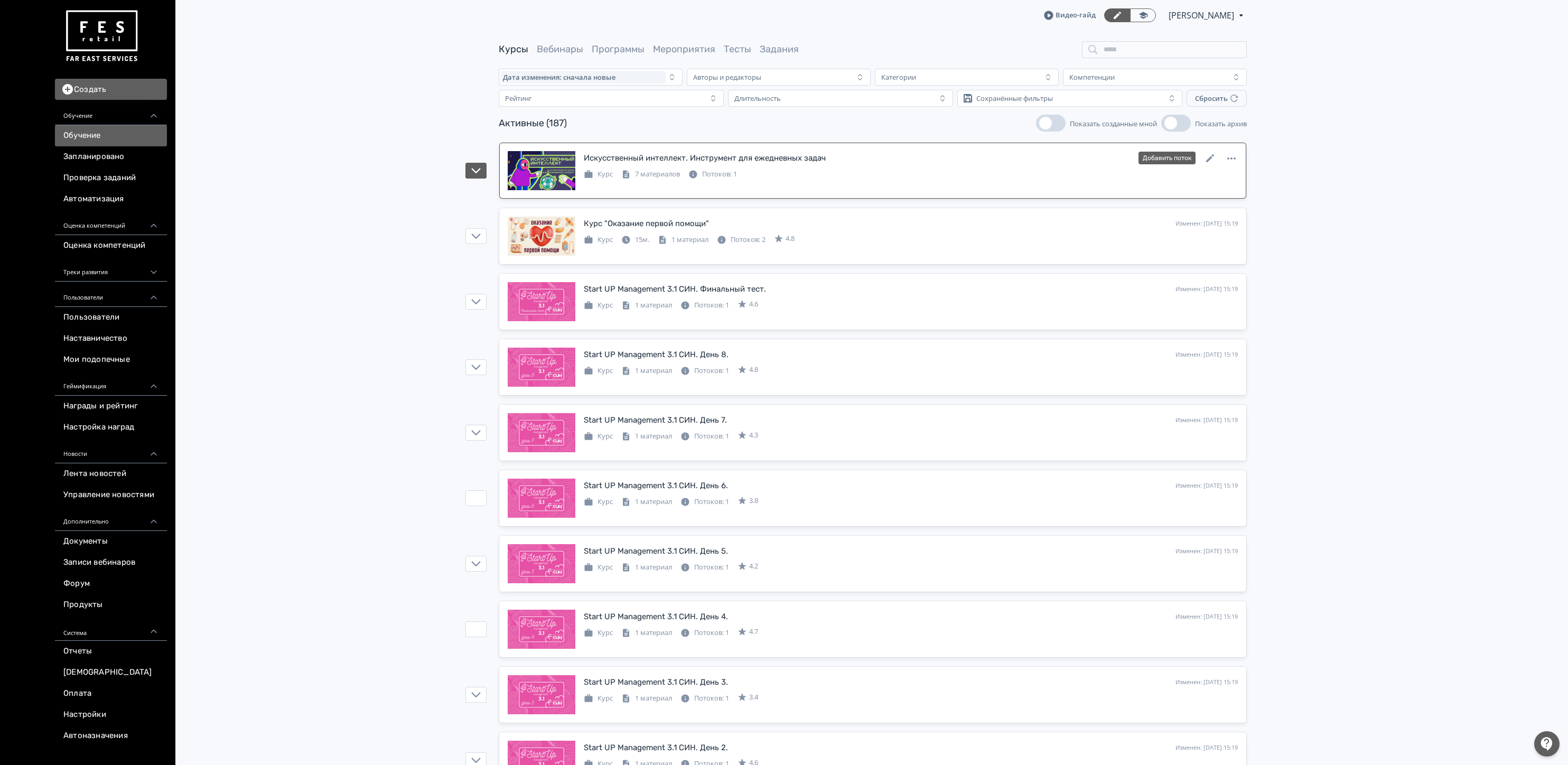
click at [679, 164] on div "Искусственный интеллект. Инструмент для ежедневных задач" at bounding box center [705, 158] width 242 height 12
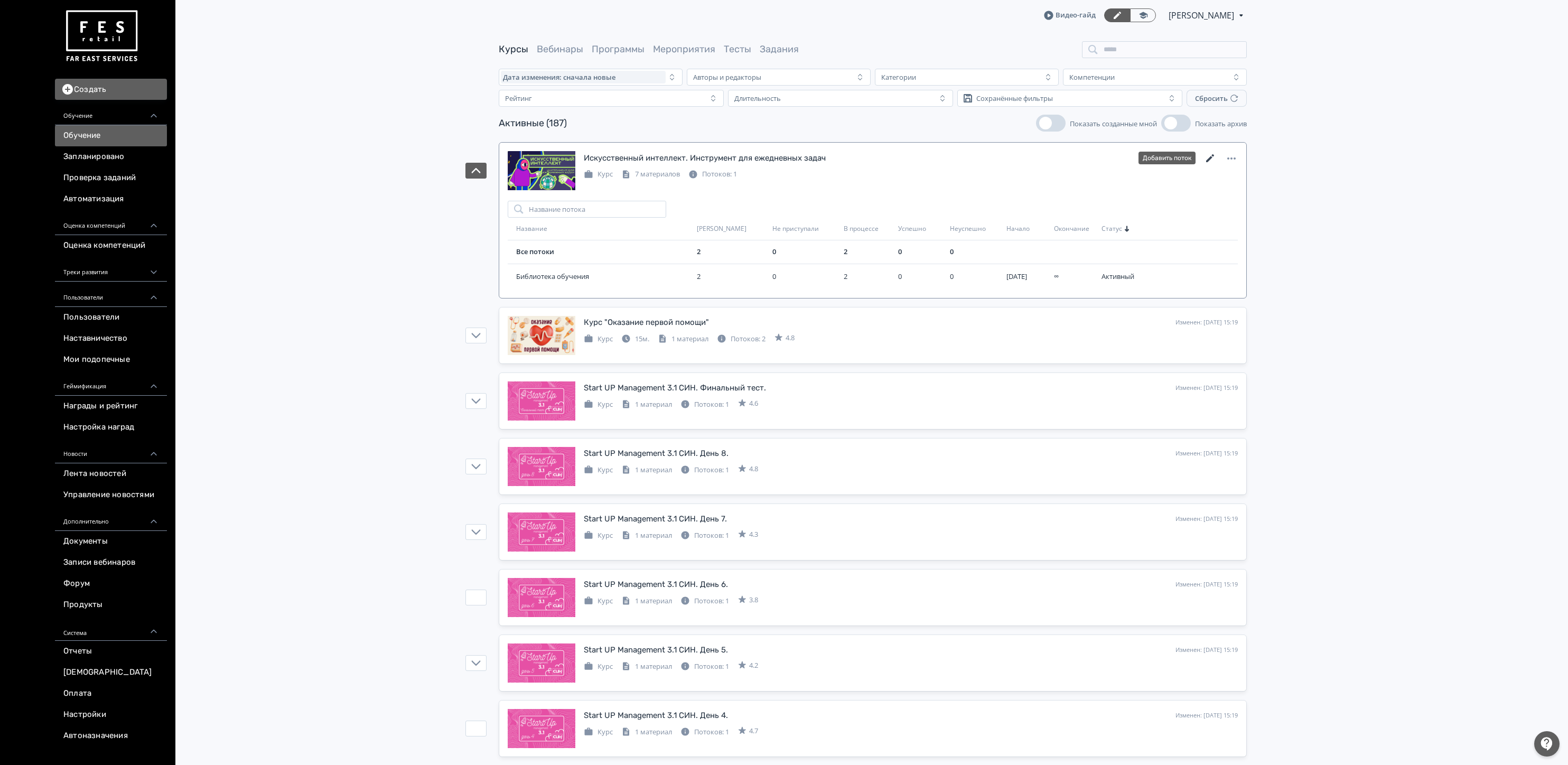
click at [1209, 165] on icon at bounding box center [1210, 158] width 13 height 13
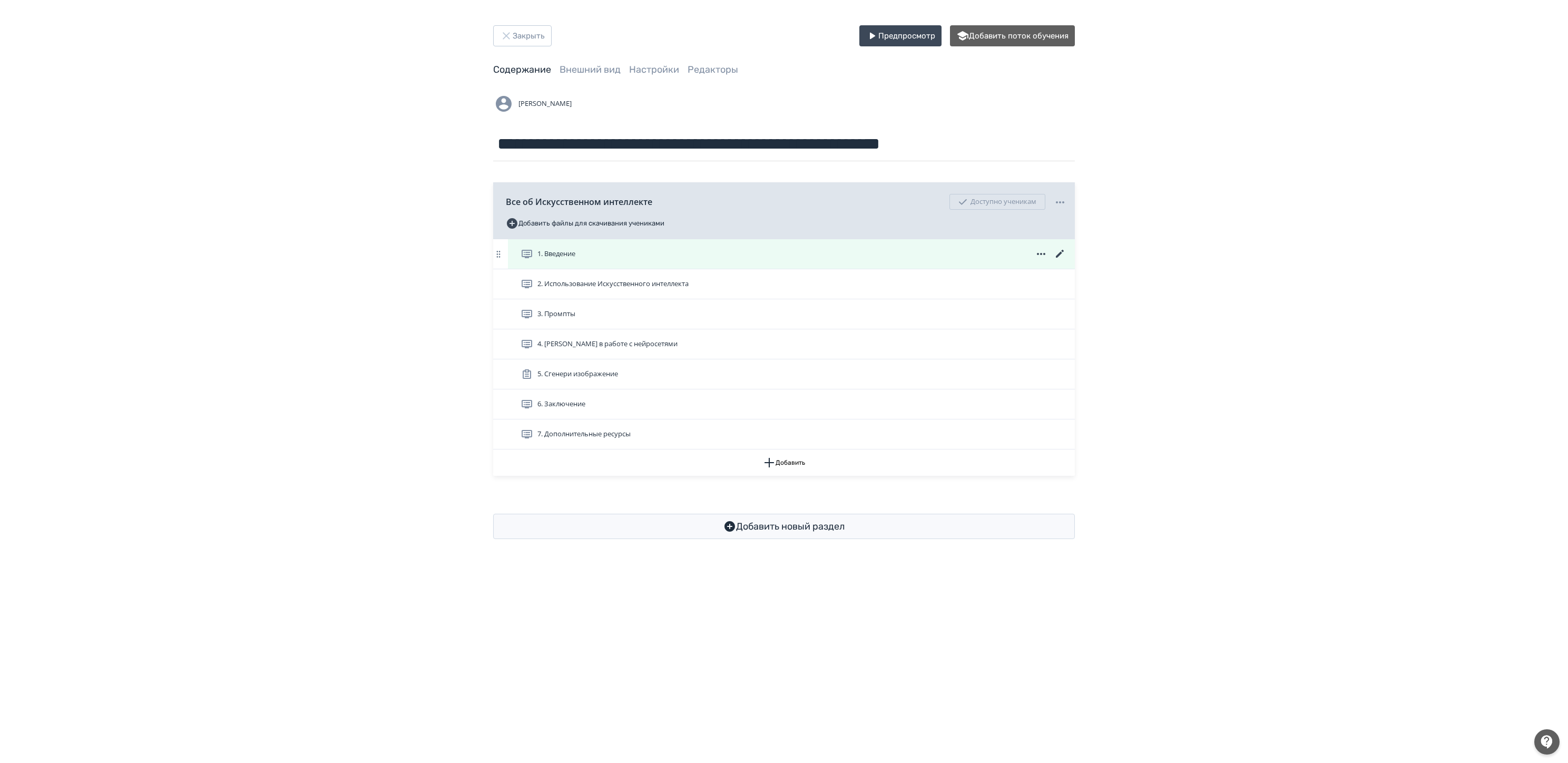
click at [1059, 254] on icon at bounding box center [1060, 254] width 13 height 13
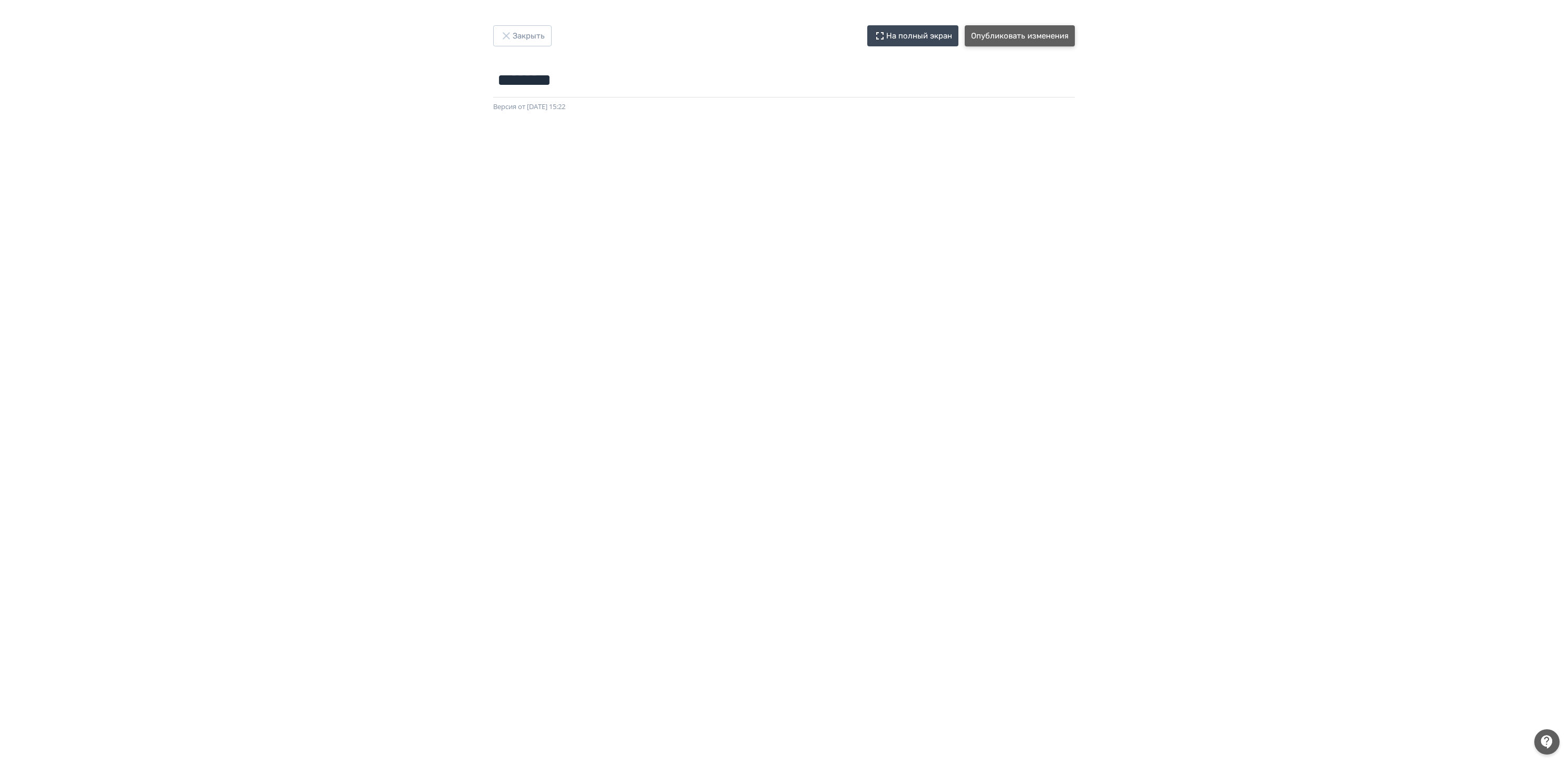
click at [1061, 31] on button "Опубликовать изменения" at bounding box center [1019, 36] width 110 height 21
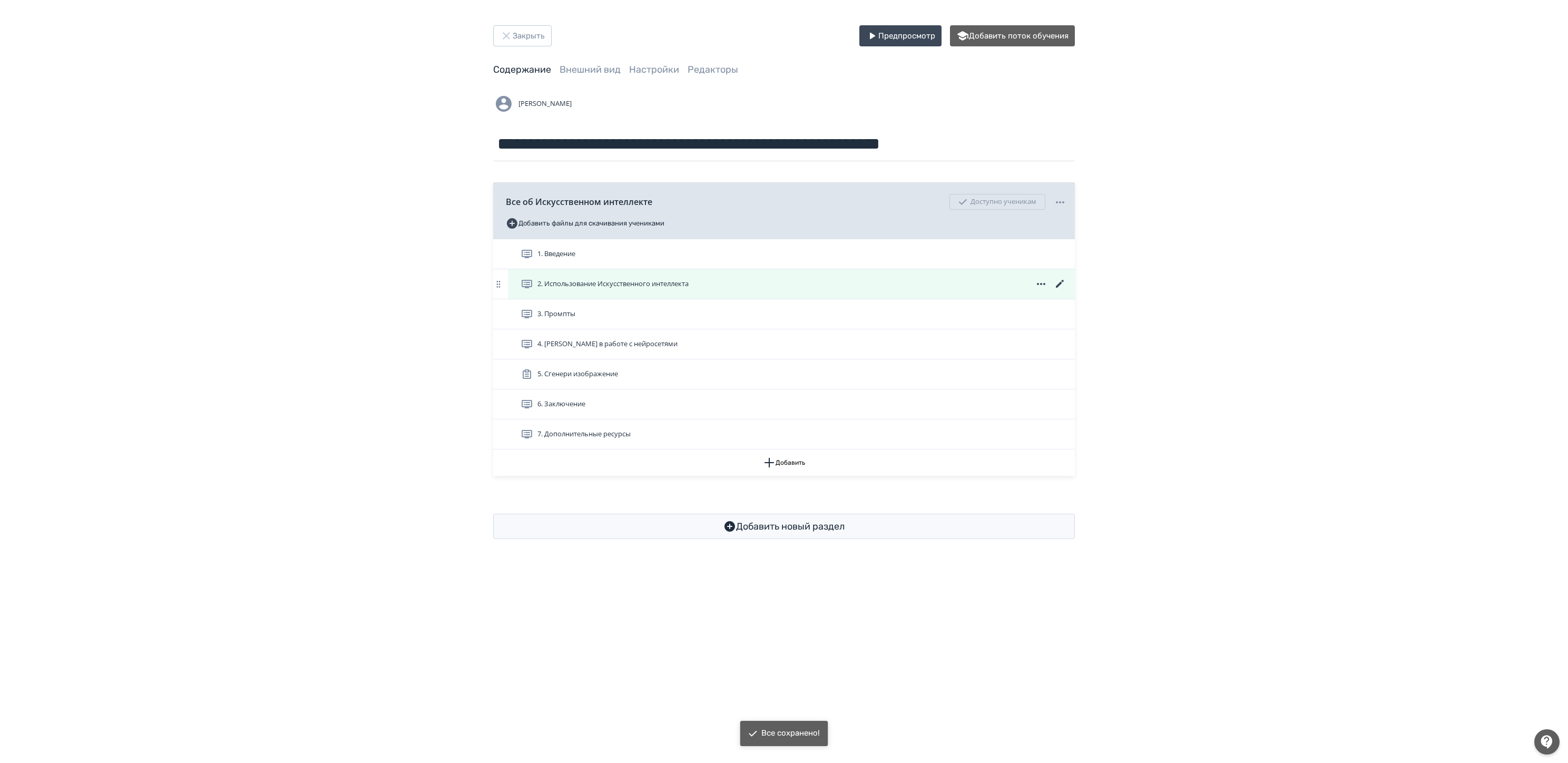
click at [1059, 287] on icon at bounding box center [1060, 284] width 13 height 13
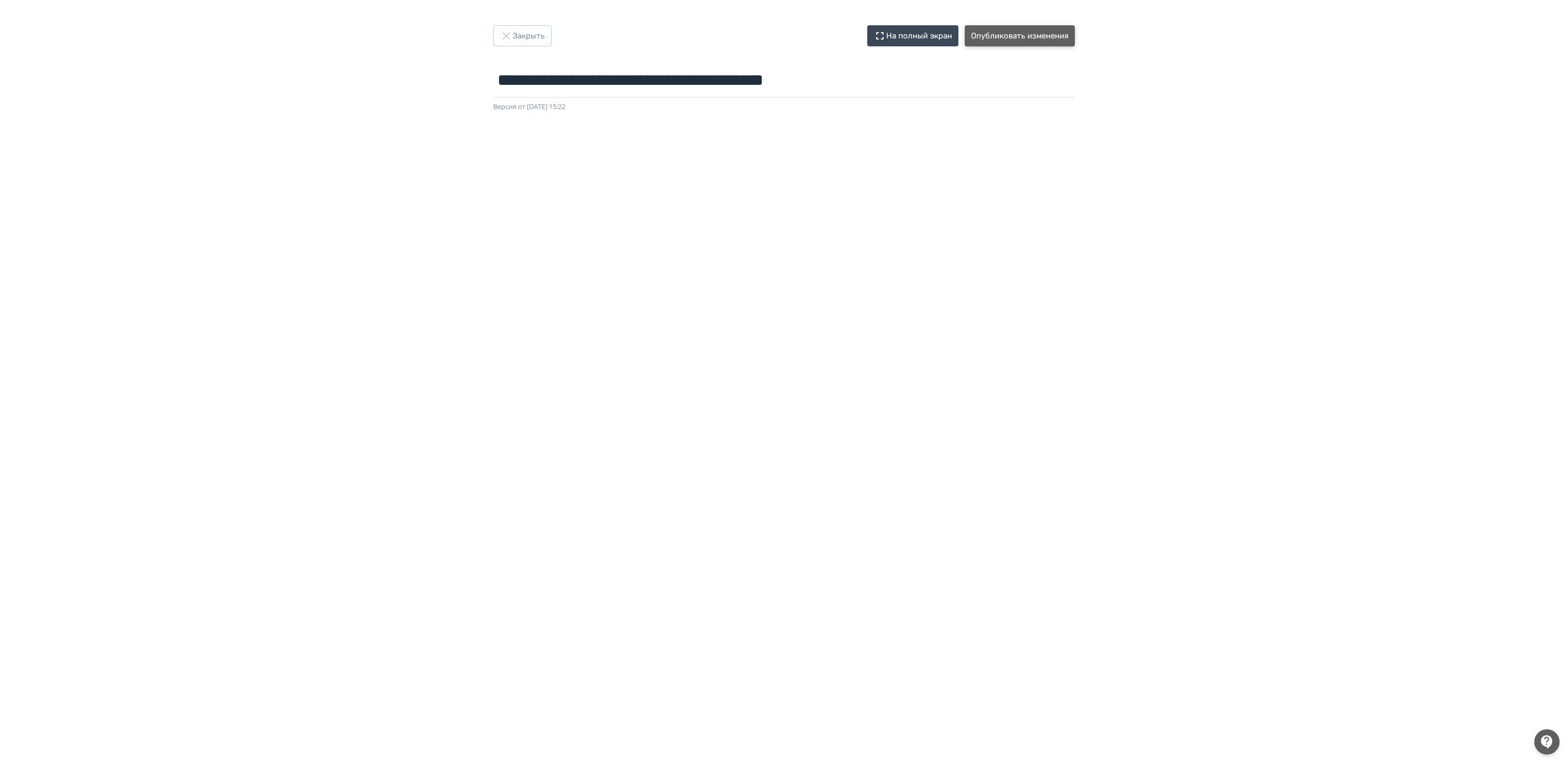
click at [1027, 41] on button "Опубликовать изменения" at bounding box center [1019, 36] width 110 height 21
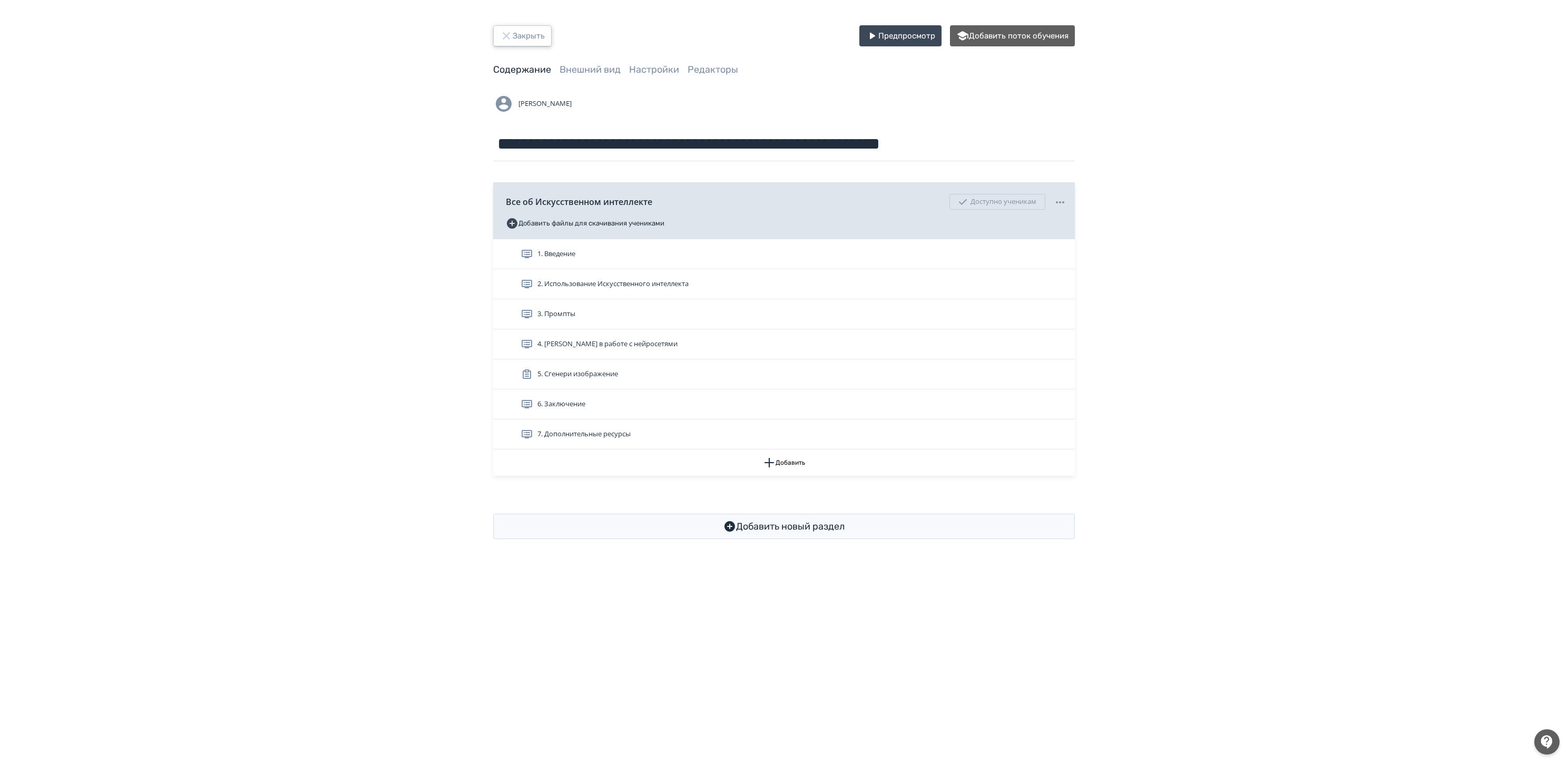
click at [527, 44] on button "Закрыть" at bounding box center [523, 36] width 59 height 21
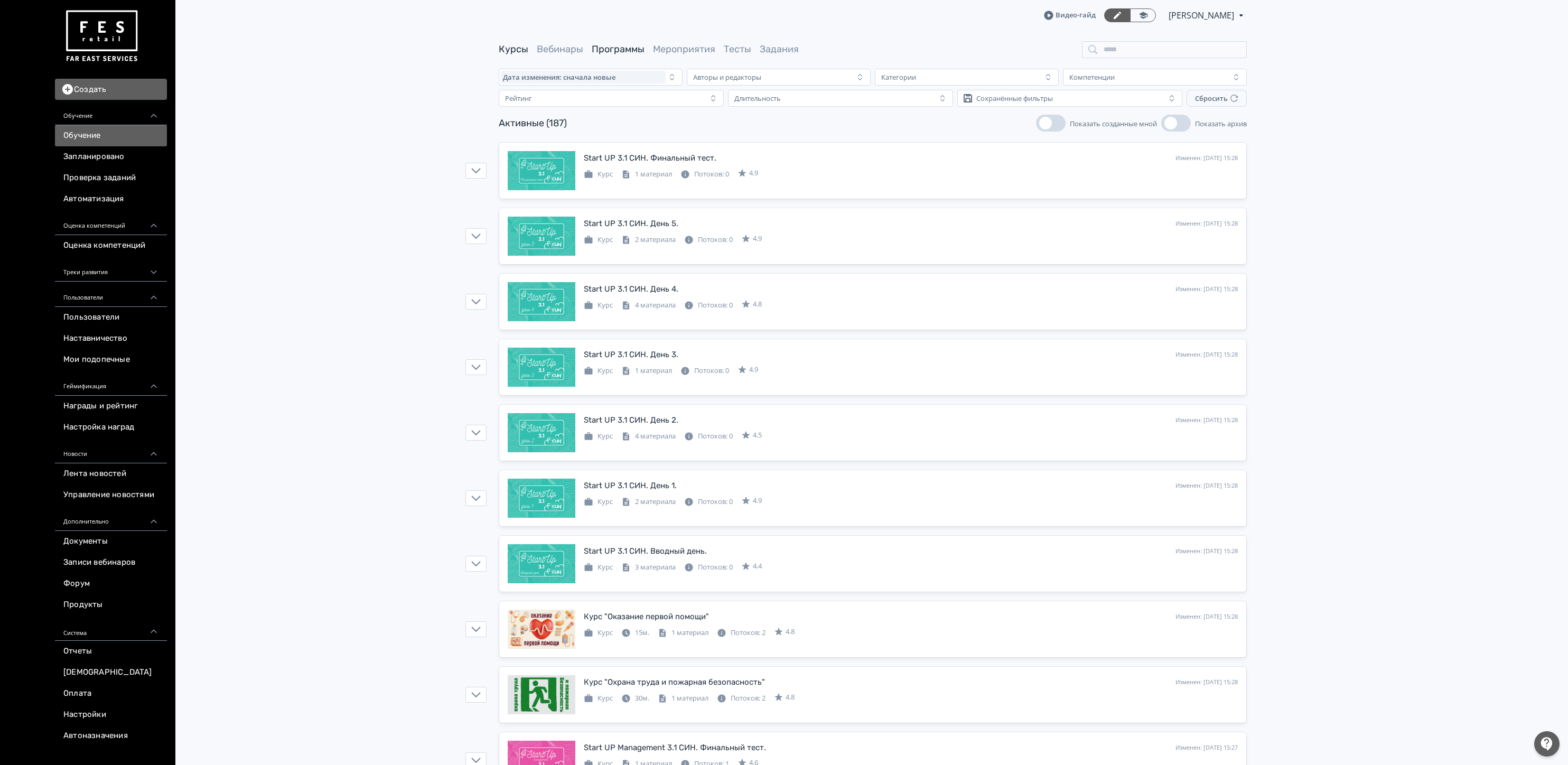
click at [624, 50] on link "Программы" at bounding box center [618, 49] width 53 height 11
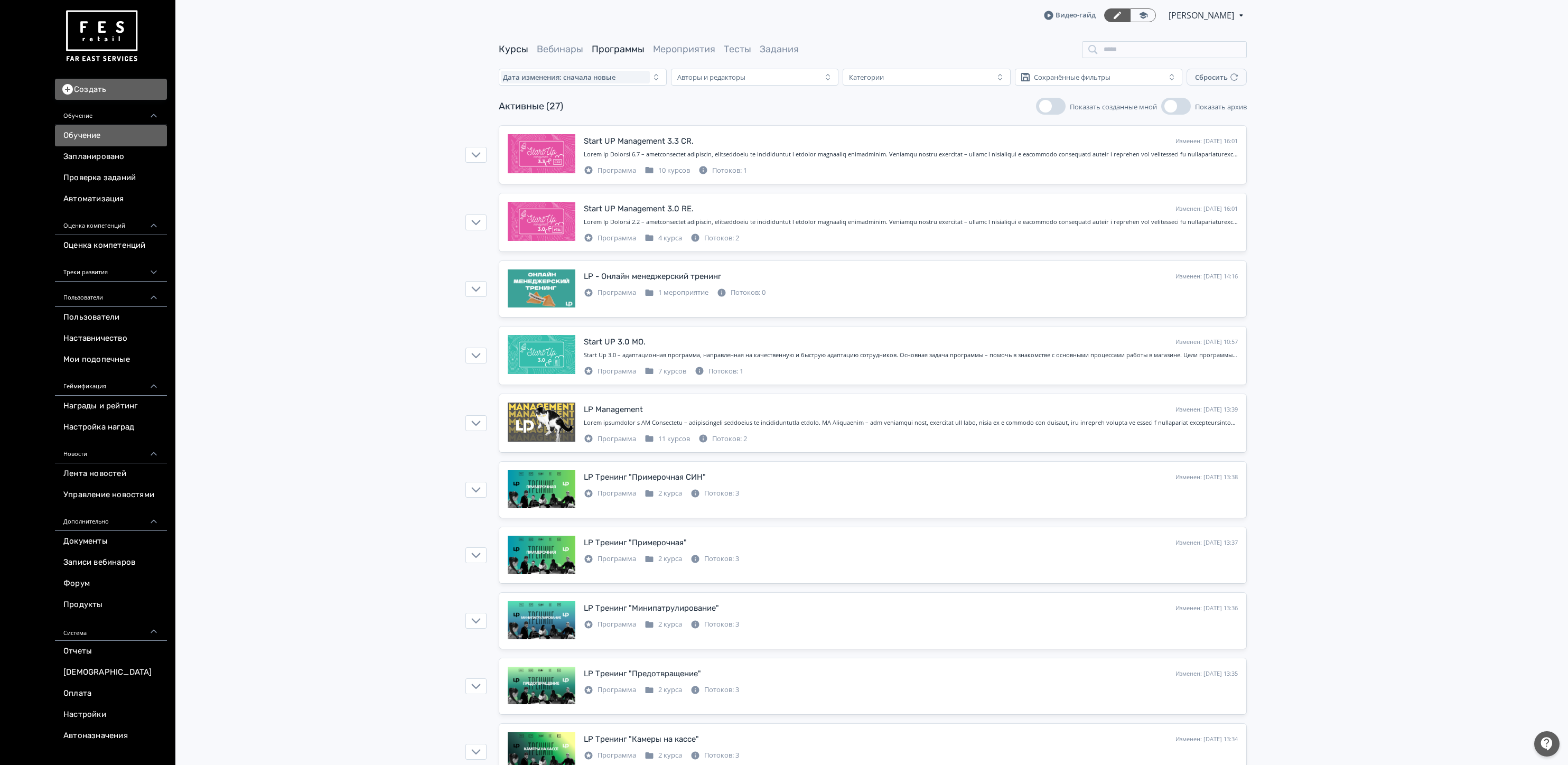
click at [515, 46] on link "Курсы" at bounding box center [513, 49] width 29 height 11
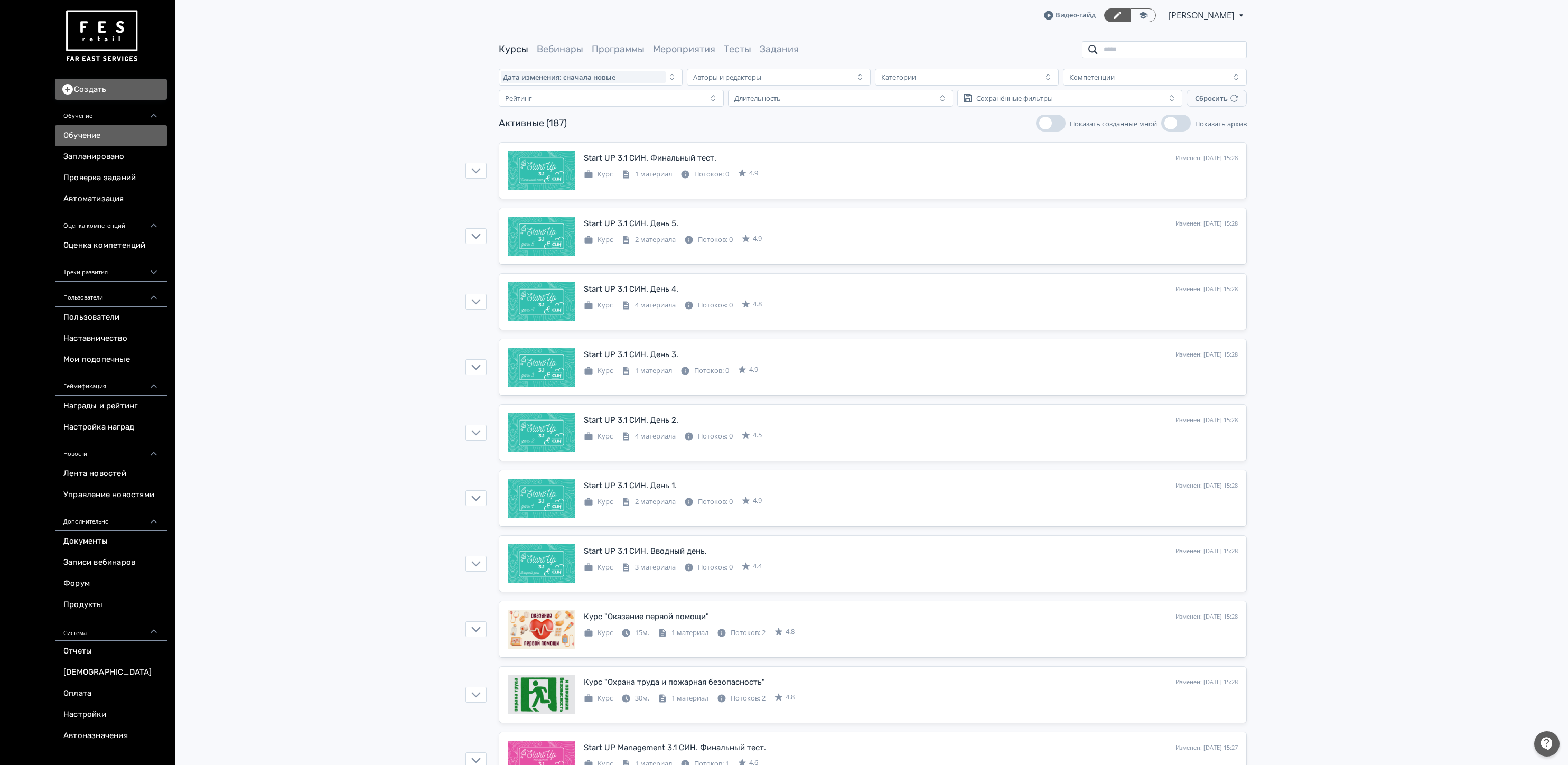
click at [1124, 55] on input "search" at bounding box center [1164, 50] width 165 height 17
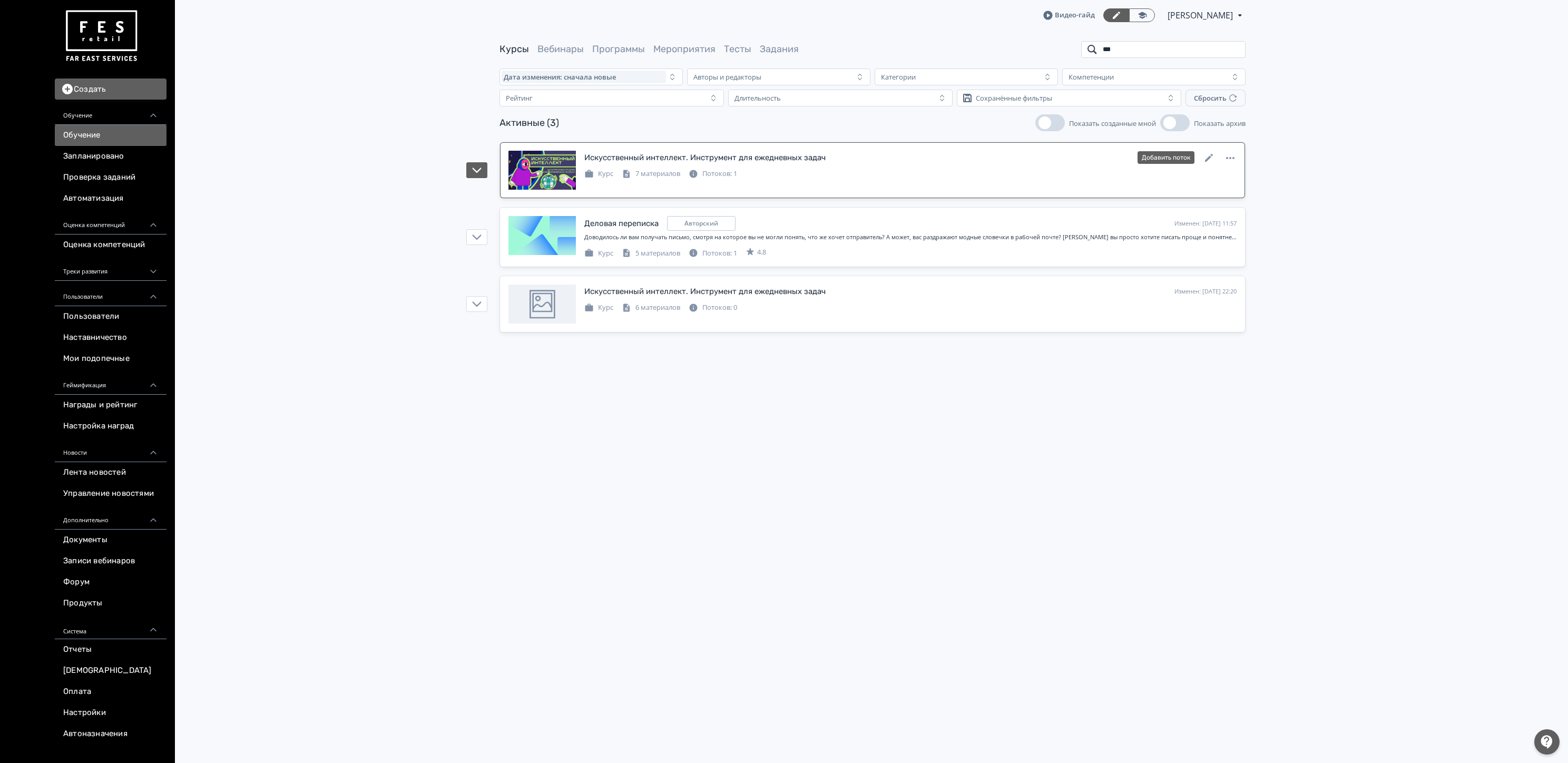
type input "***"
click at [769, 159] on div "Искусственный интеллект. Инструмент для ежедневных задач" at bounding box center [705, 158] width 242 height 12
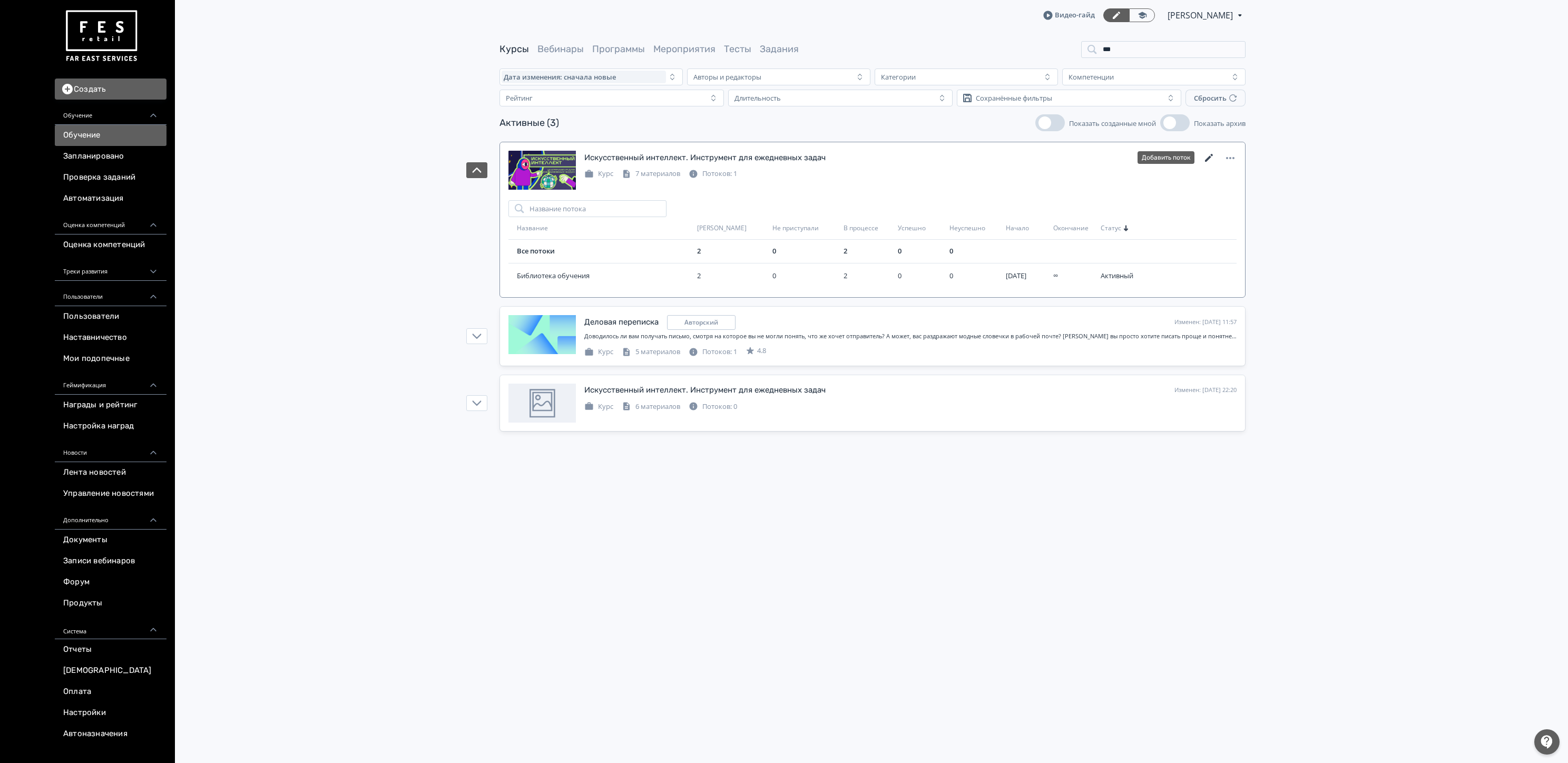
click at [1207, 161] on icon at bounding box center [1209, 158] width 8 height 8
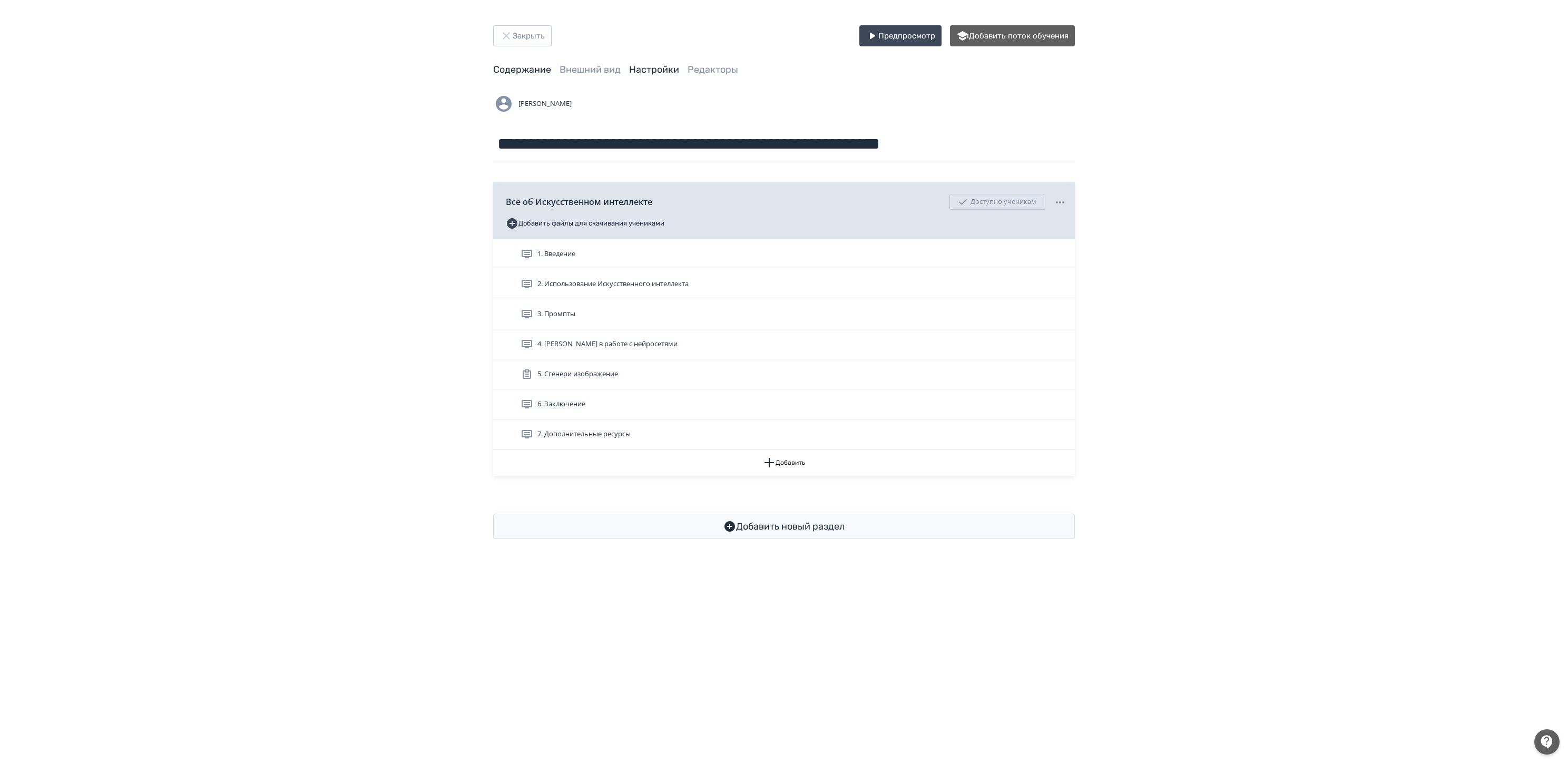
click at [672, 72] on link "Настройки" at bounding box center [654, 69] width 50 height 11
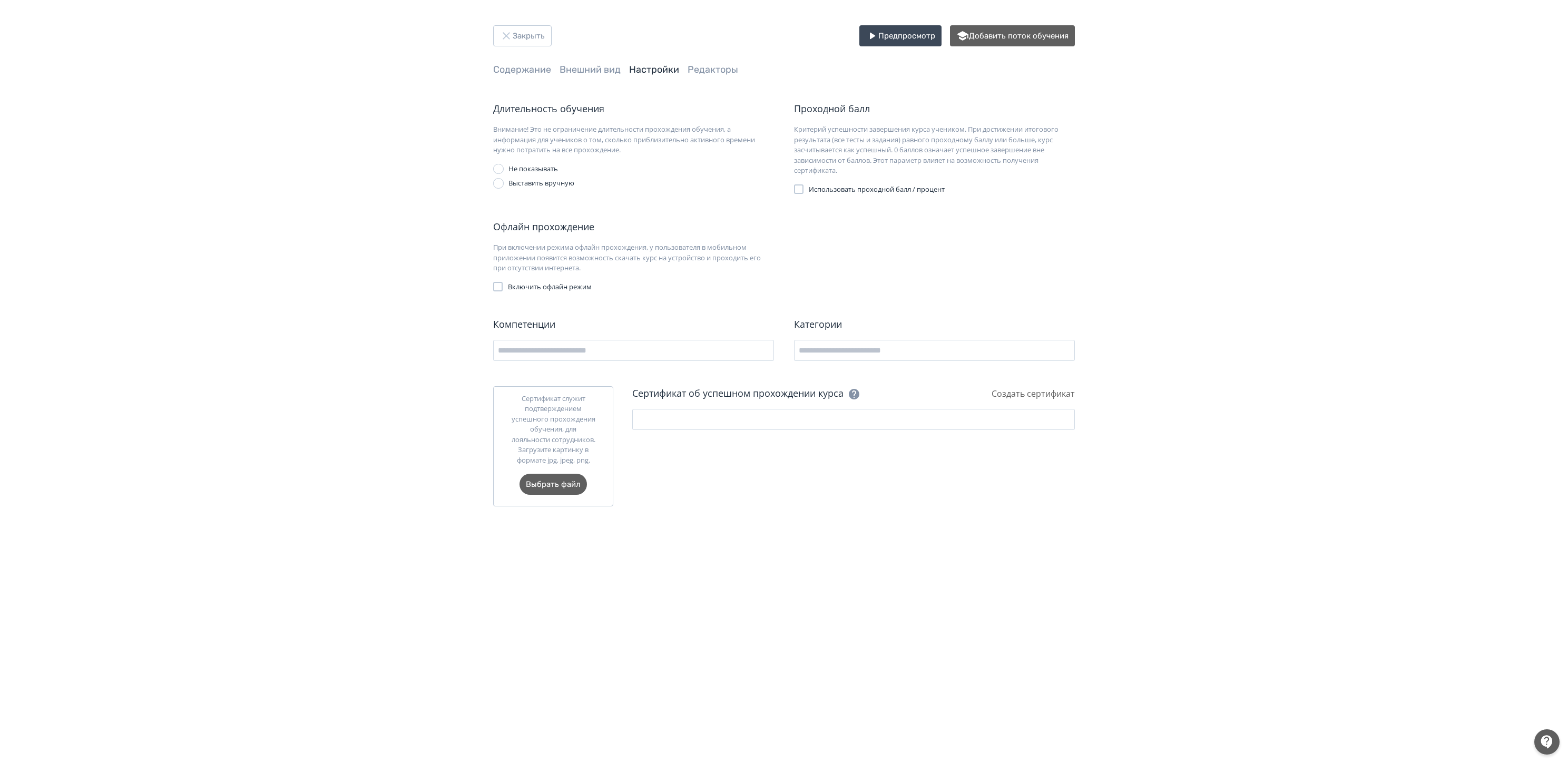
click at [854, 188] on span "Использовать проходной балл / процент" at bounding box center [877, 190] width 136 height 11
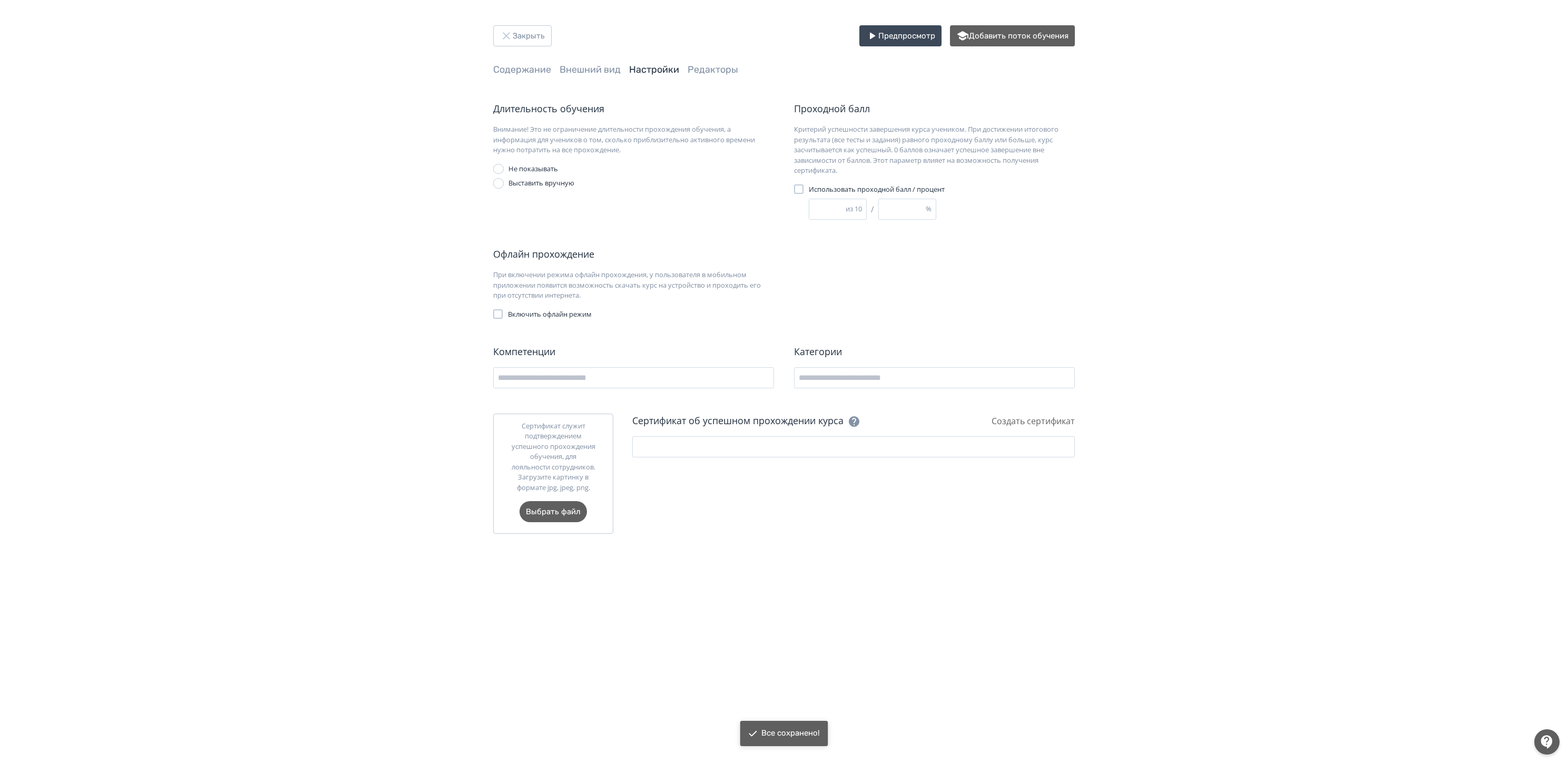
drag, startPoint x: 828, startPoint y: 212, endPoint x: 741, endPoint y: 234, distance: 89.7
click at [741, 234] on div "Длительность обучения Внимание! Это не ограничение длительности прохождения обу…" at bounding box center [784, 317] width 581 height 432
type input "*"
type input "**"
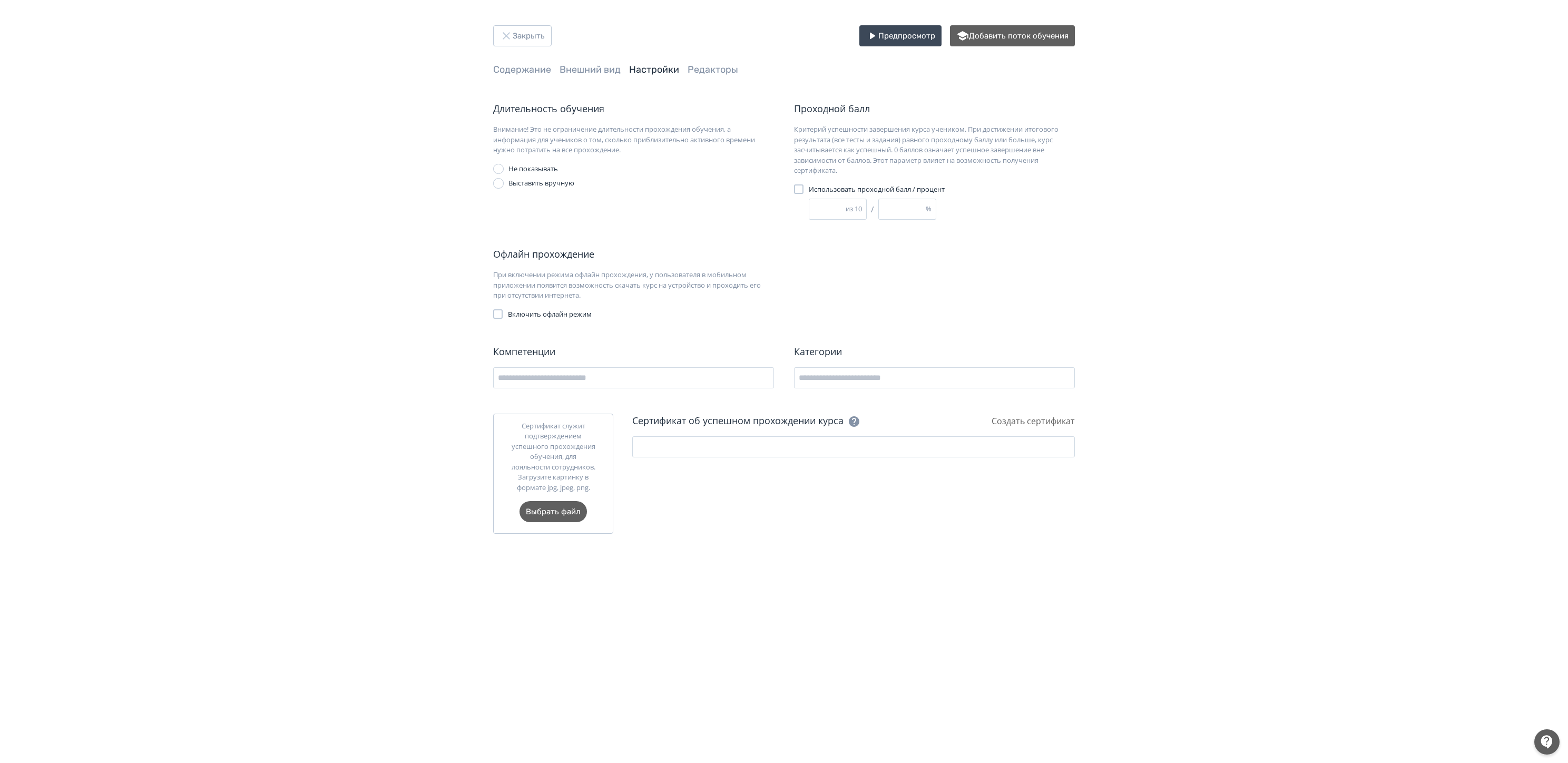
type input "***"
type input "**"
click at [1063, 235] on div "Длительность обучения Внимание! Это не ограничение длительности прохождения обу…" at bounding box center [784, 317] width 581 height 432
click at [1087, 273] on div "Закрыть Предпросмотр Добавить поток обучения Содержание Внешний вид Настройки Р…" at bounding box center [784, 280] width 632 height 509
click at [1062, 241] on div "Длительность обучения Внимание! Это не ограничение длительности прохождения обу…" at bounding box center [784, 317] width 581 height 432
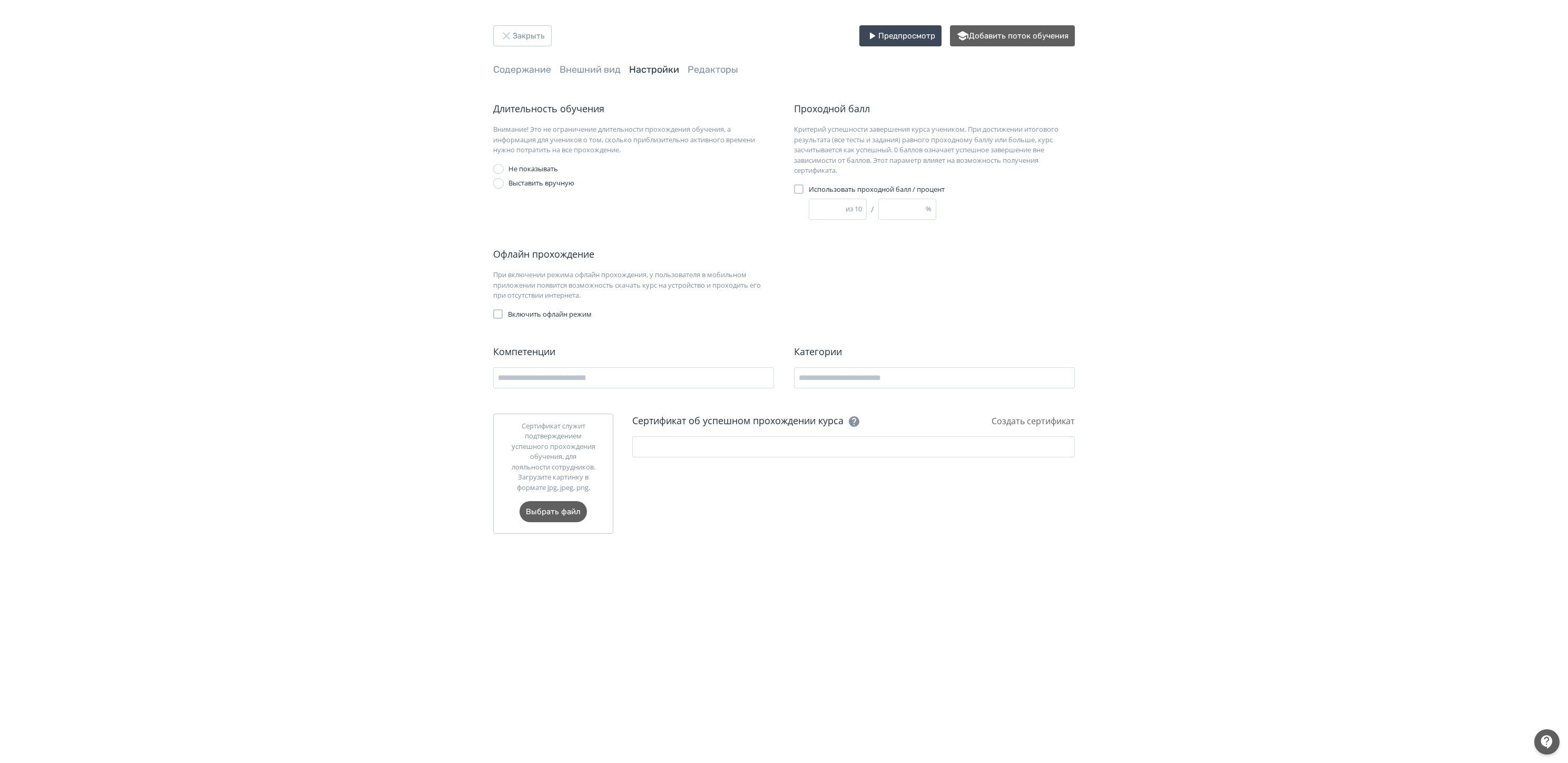
click at [680, 213] on div "Длительность обучения Внимание! Это не ограничение длительности прохождения обу…" at bounding box center [639, 162] width 291 height 120
click at [541, 69] on link "Содержание" at bounding box center [522, 69] width 58 height 11
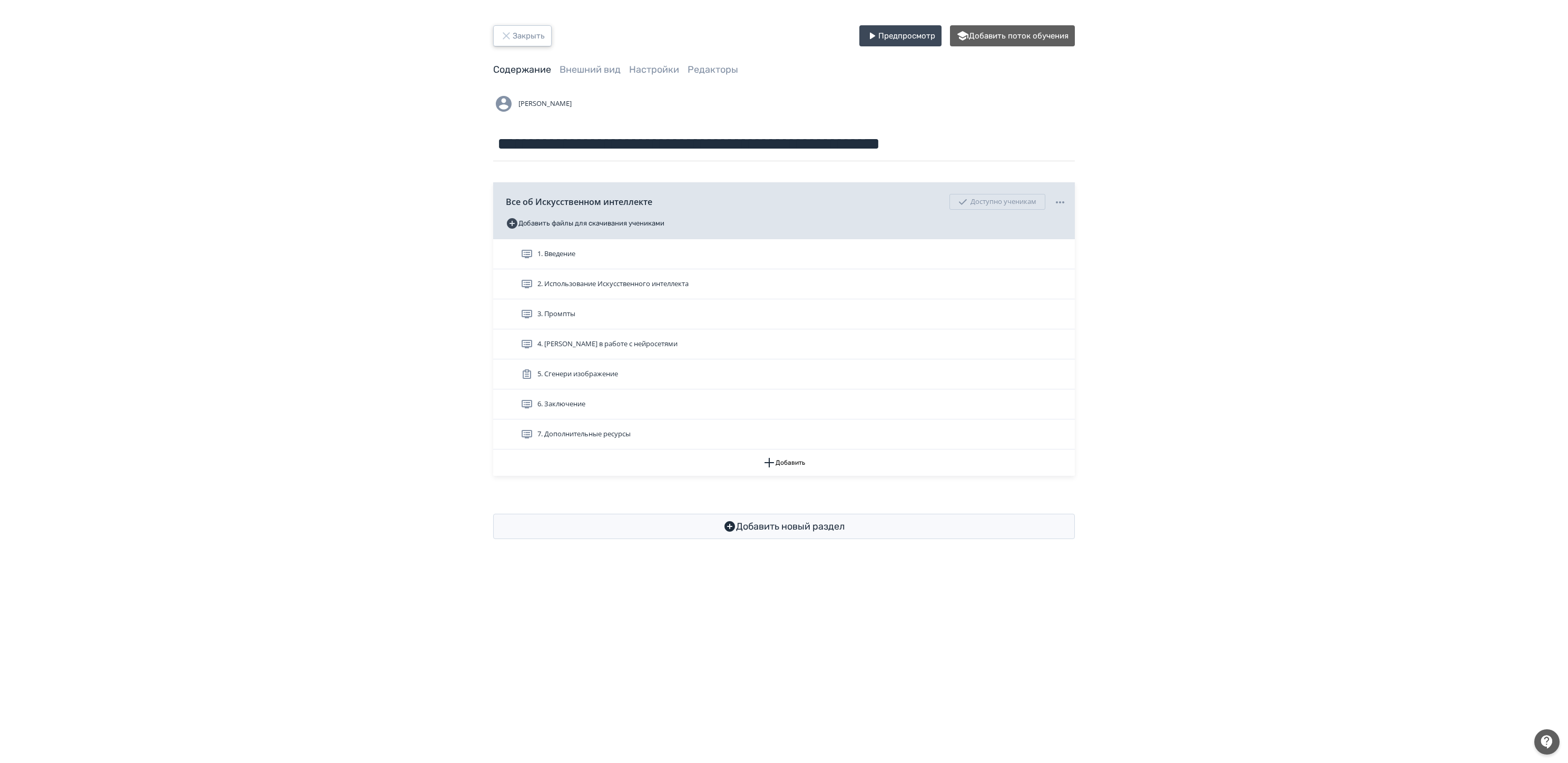
click at [529, 31] on button "Закрыть" at bounding box center [523, 36] width 59 height 21
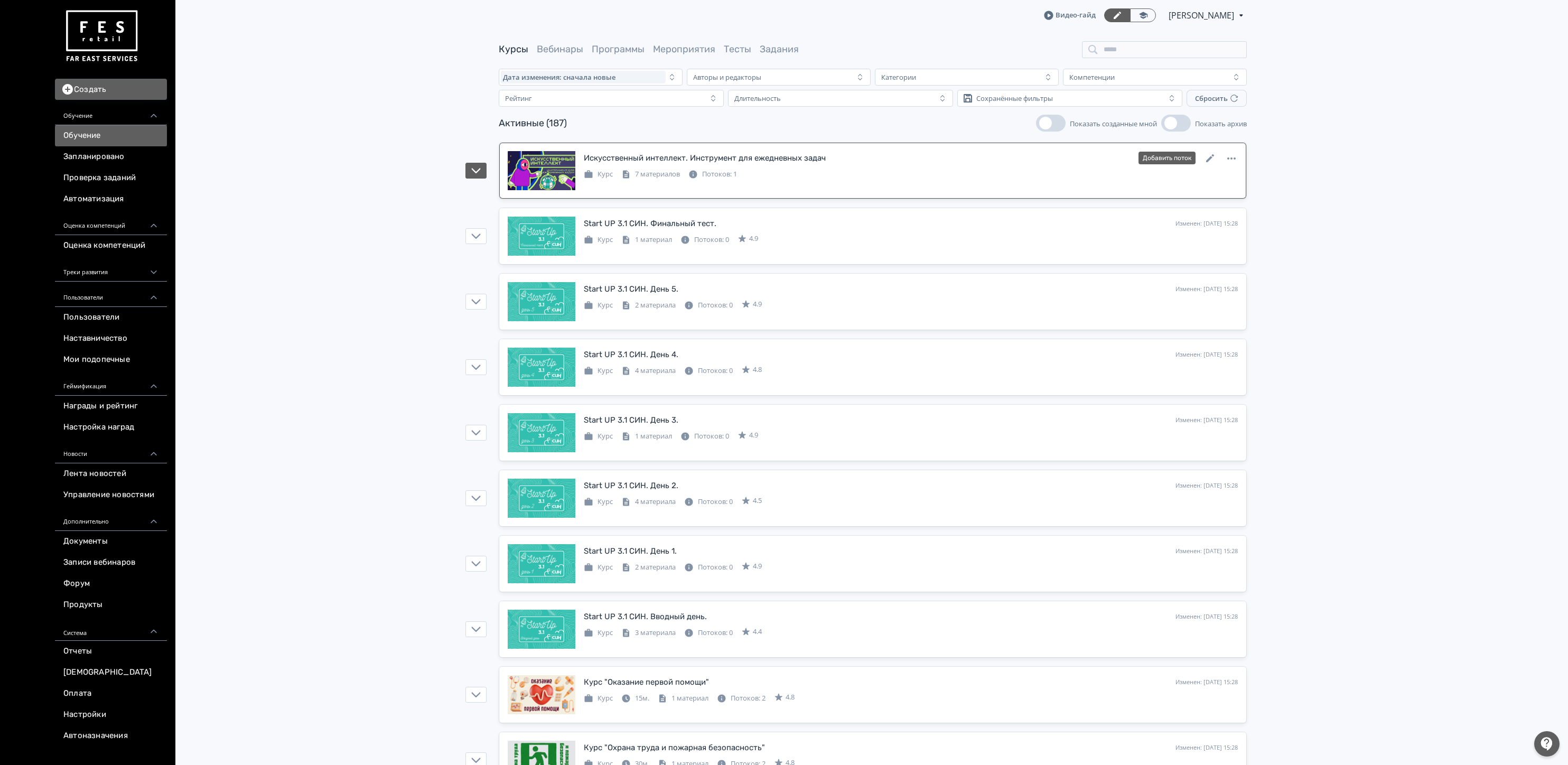
click at [796, 150] on link "Искусственный интеллект. Инструмент для ежедневных задач Изменен: [DATE] 15:28 …" at bounding box center [873, 171] width 747 height 56
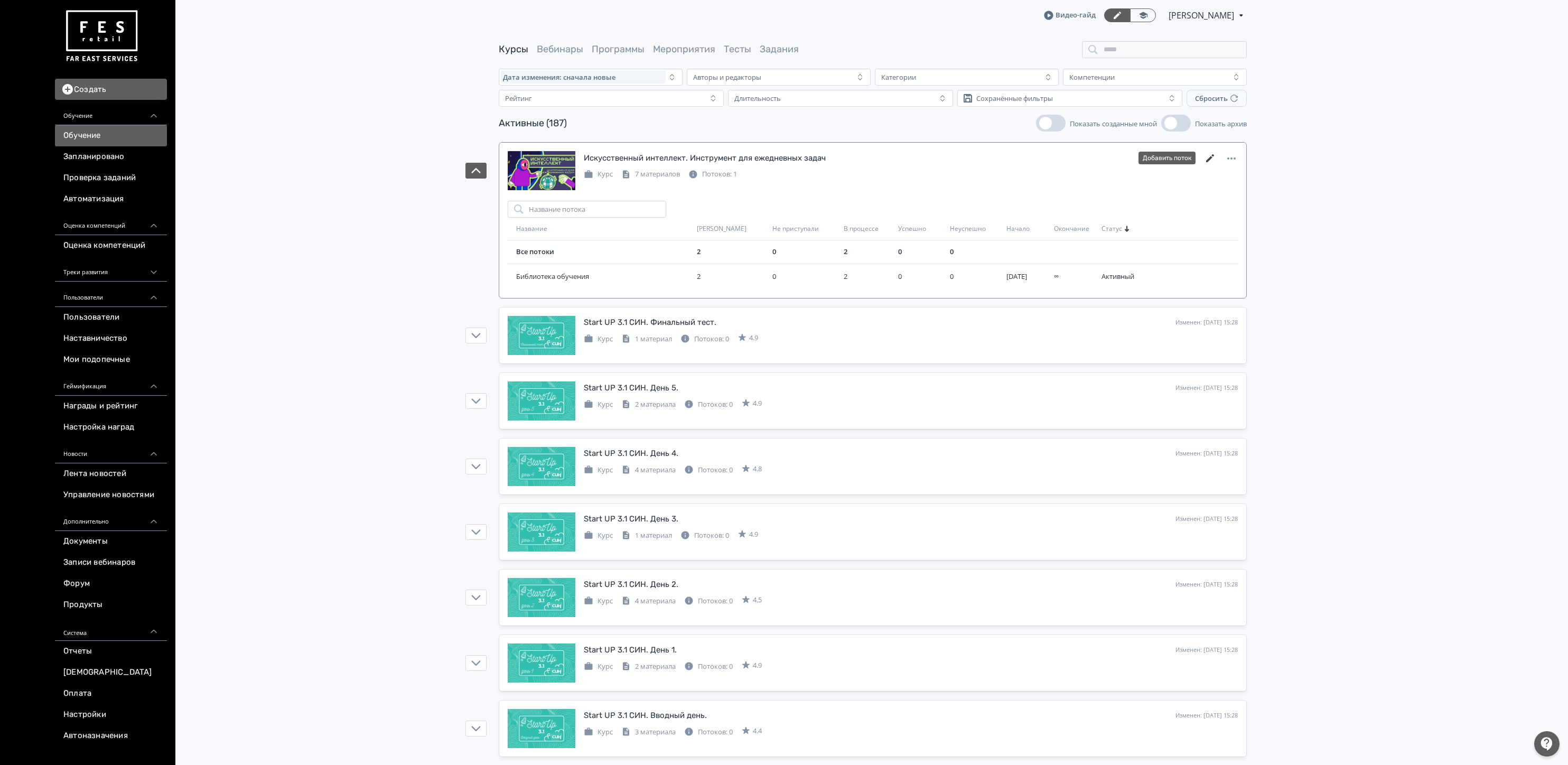
click at [1215, 161] on icon at bounding box center [1210, 158] width 13 height 13
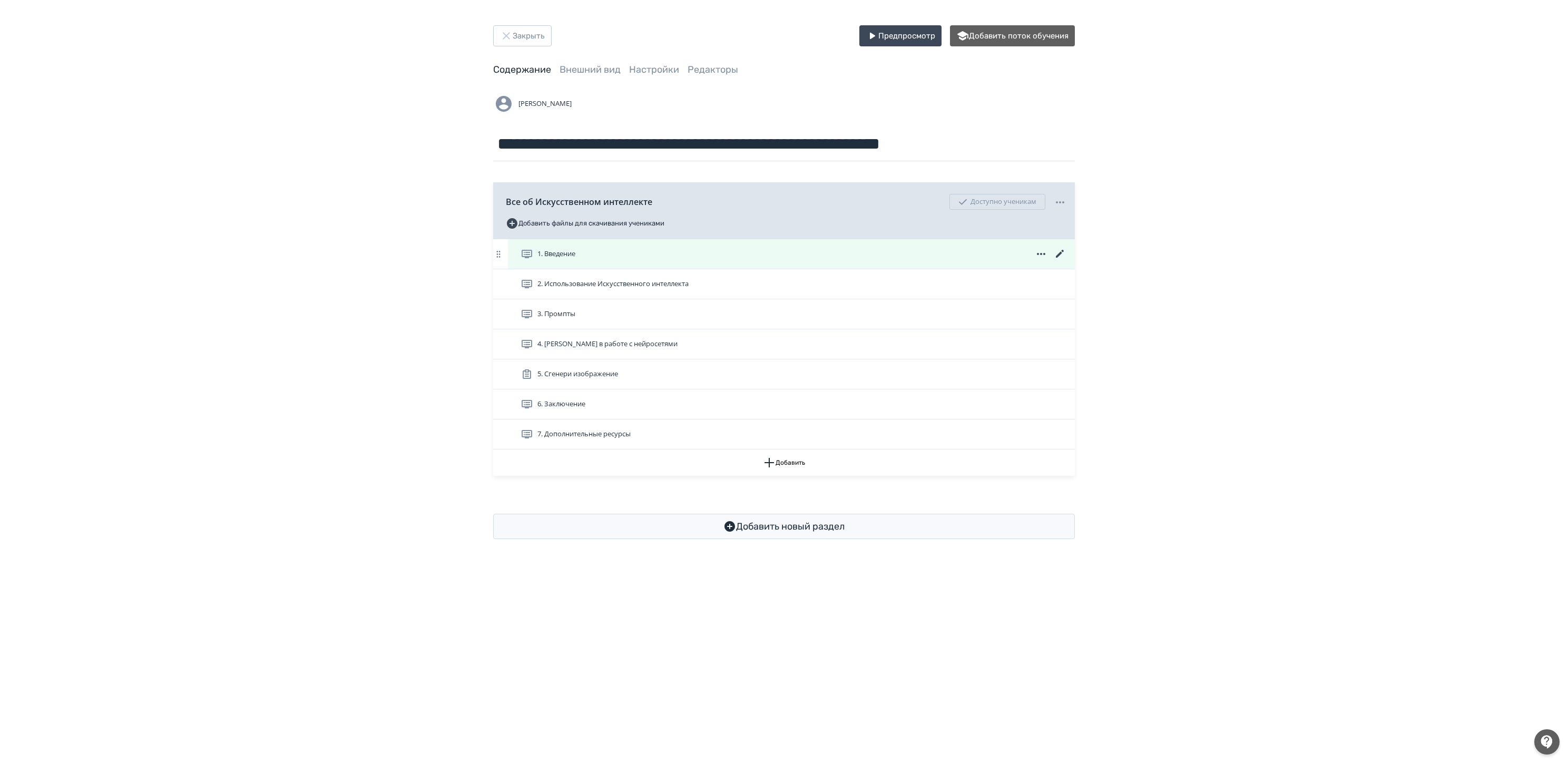
click at [1062, 254] on icon at bounding box center [1060, 254] width 13 height 13
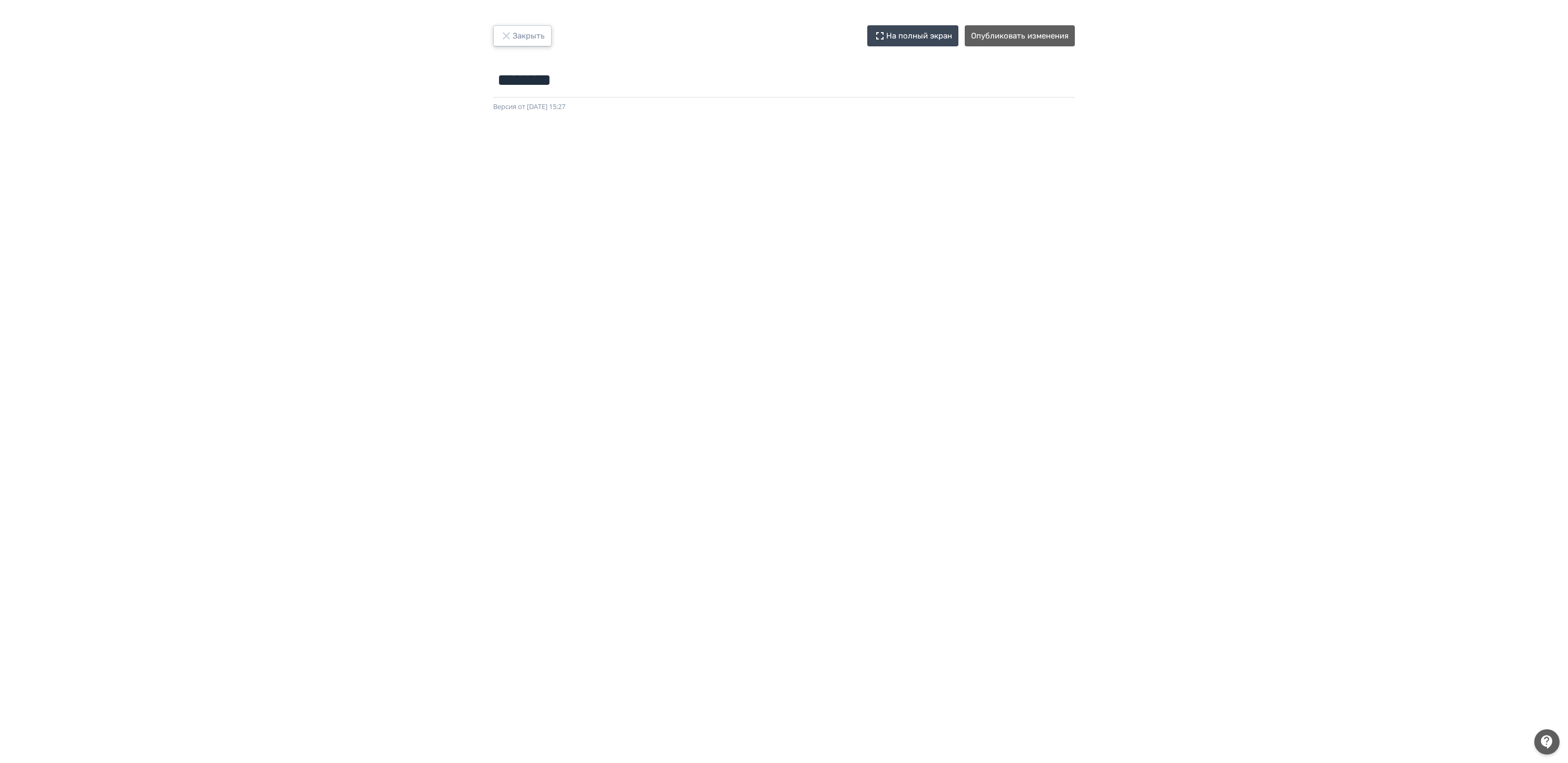
click at [540, 27] on button "Закрыть" at bounding box center [523, 36] width 59 height 21
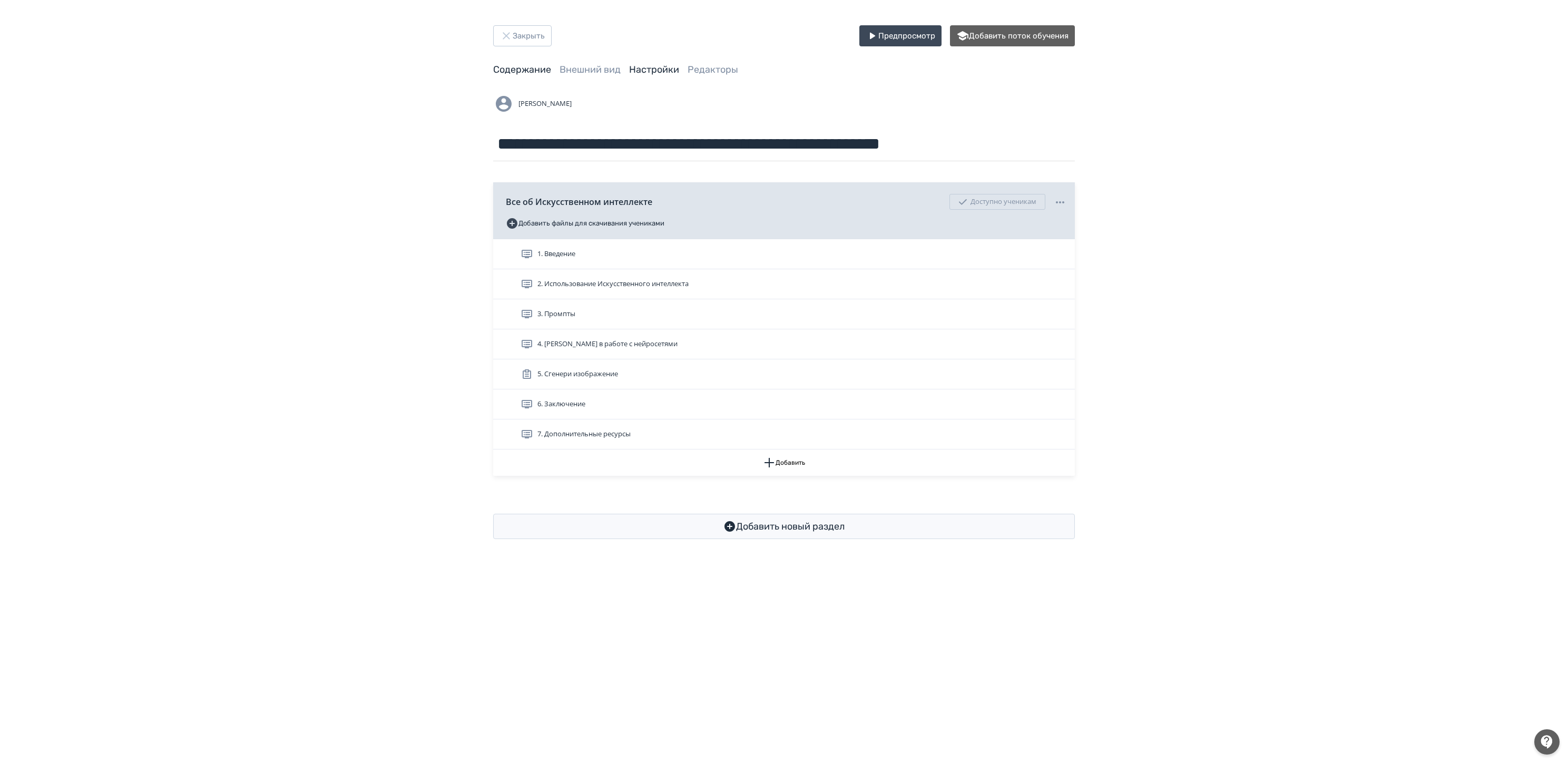
click at [634, 71] on link "Настройки" at bounding box center [654, 69] width 50 height 11
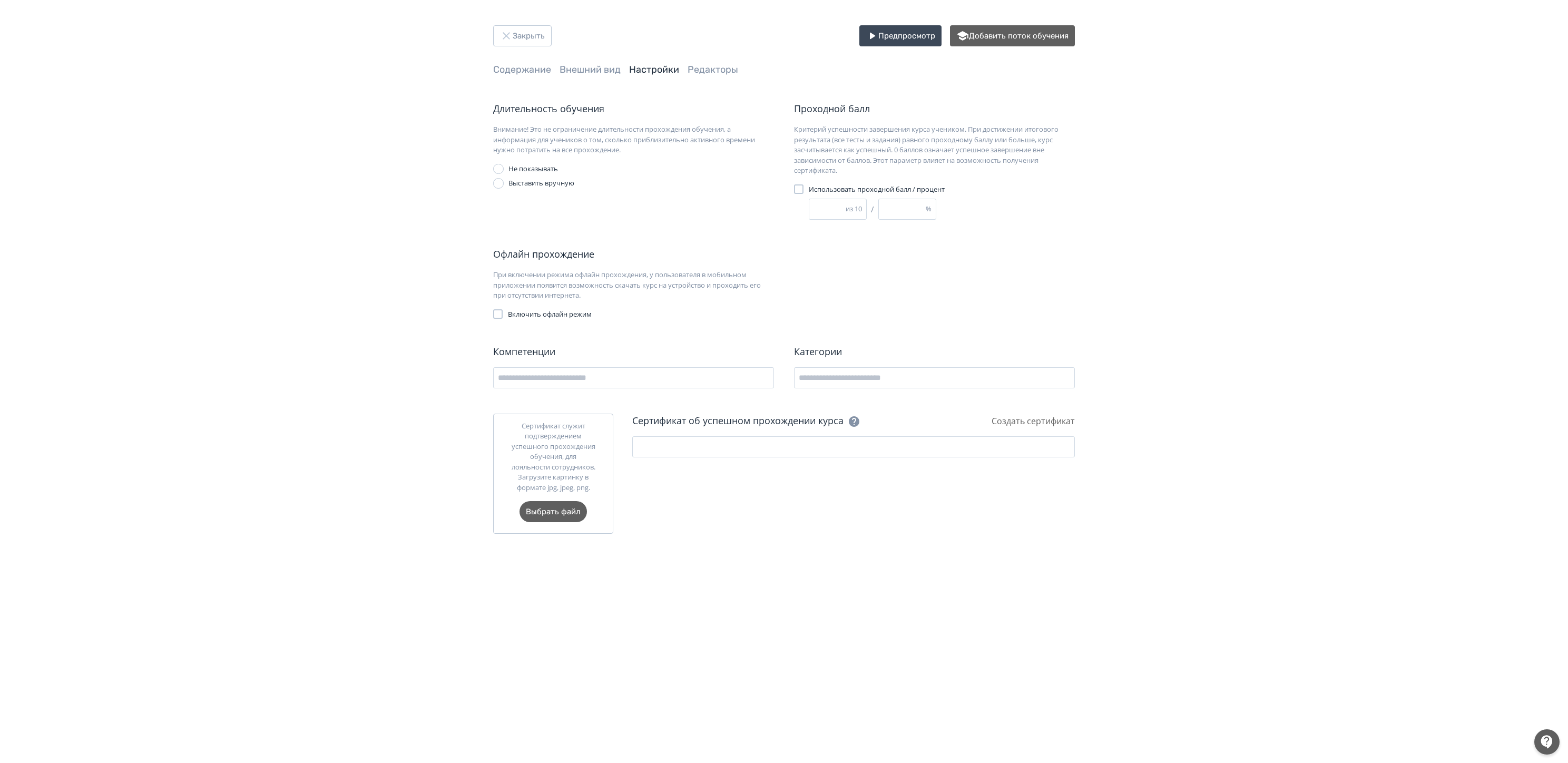
drag, startPoint x: 824, startPoint y: 207, endPoint x: 725, endPoint y: 203, distance: 99.1
click at [726, 204] on div "Длительность обучения Внимание! Это не ограничение длительности прохождения обу…" at bounding box center [784, 162] width 581 height 120
type input "*"
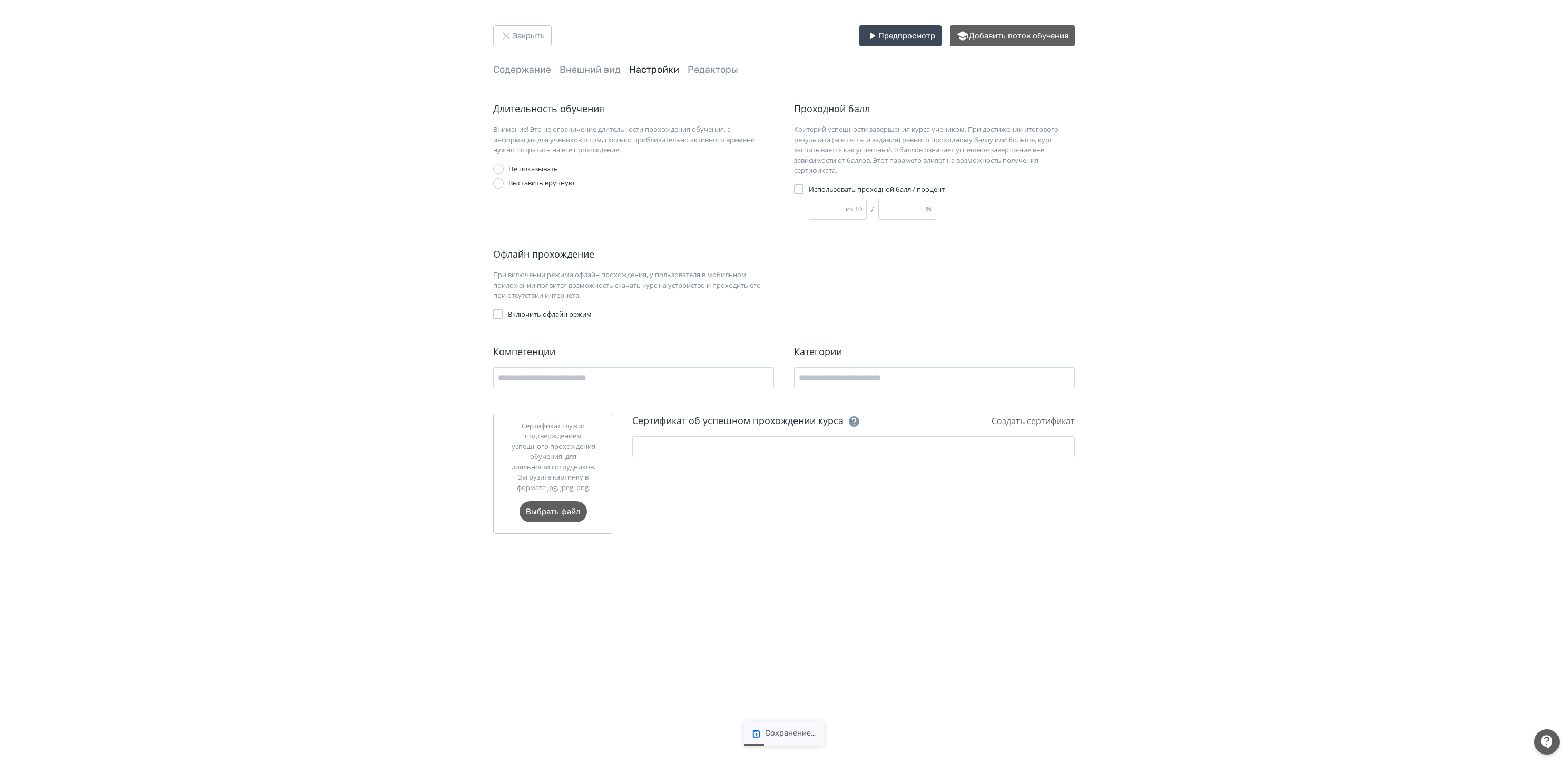
click at [892, 266] on div "Офлайн прохождение При включении режима офлайн прохождения, у пользователя в мо…" at bounding box center [784, 283] width 581 height 72
click at [841, 187] on span "Использовать проходной балл / процент" at bounding box center [877, 190] width 136 height 11
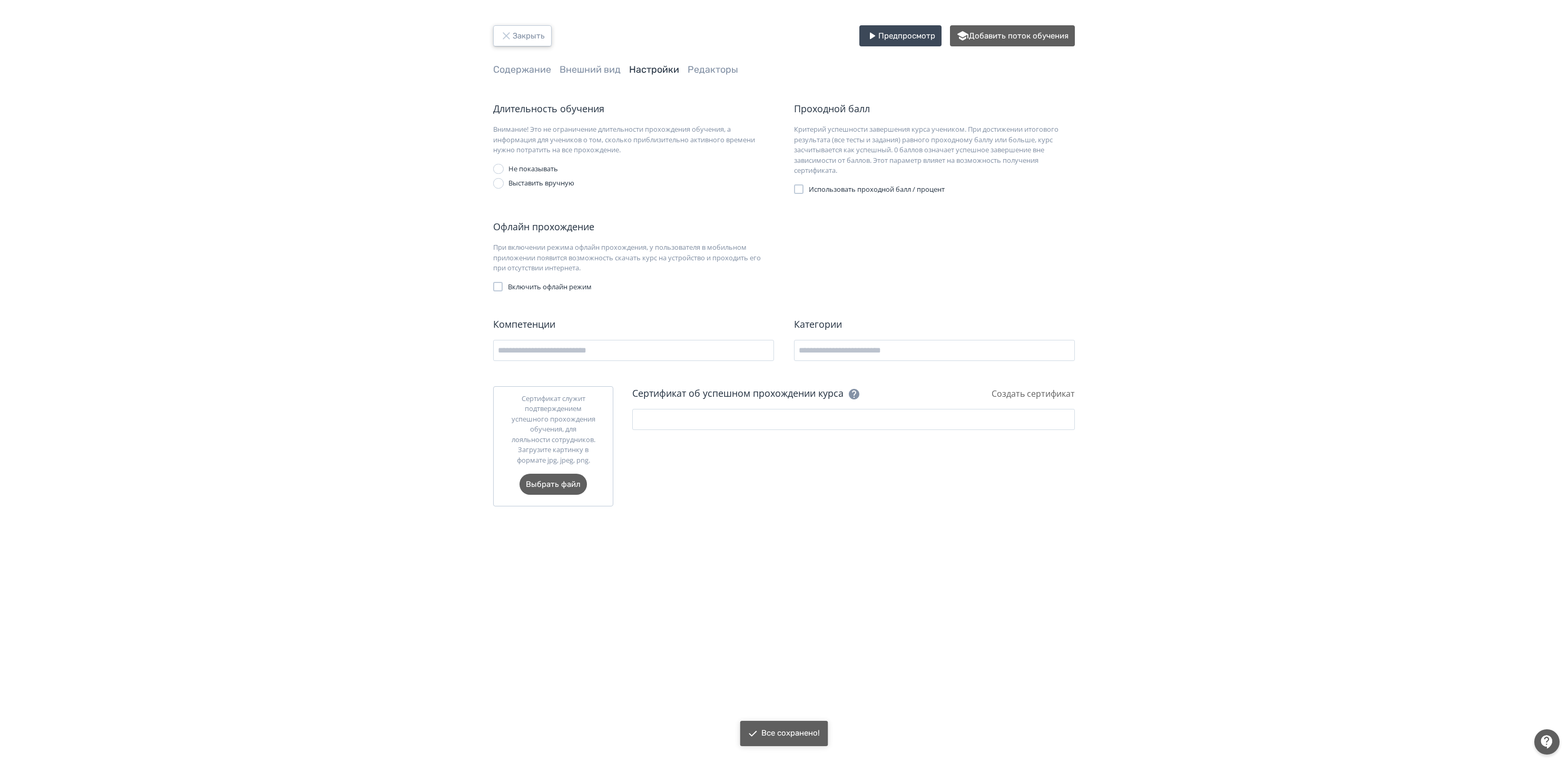
click at [535, 36] on button "Закрыть" at bounding box center [523, 36] width 59 height 21
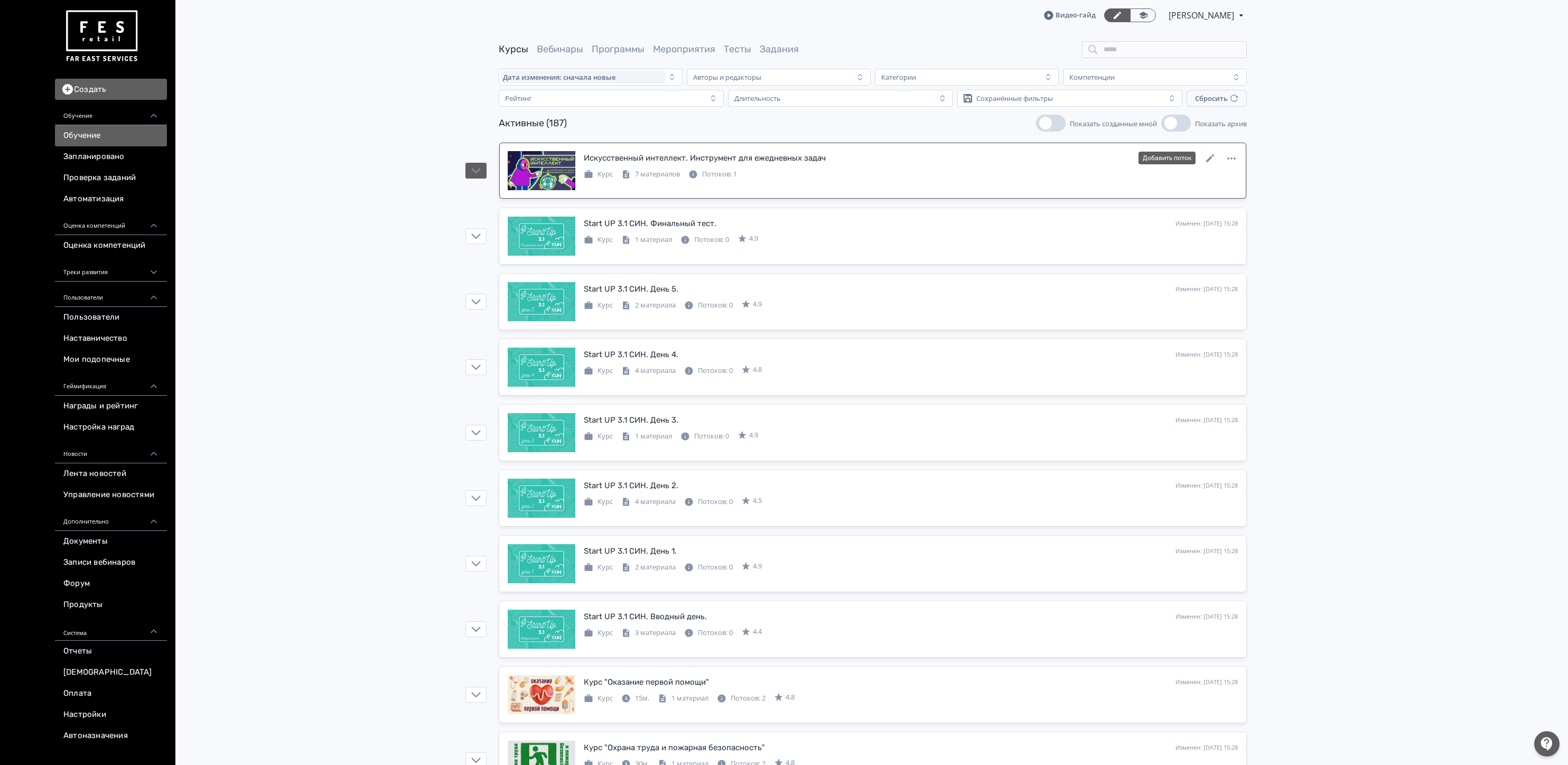
click at [756, 157] on div "Искусственный интеллект. Инструмент для ежедневных задач" at bounding box center [705, 158] width 242 height 12
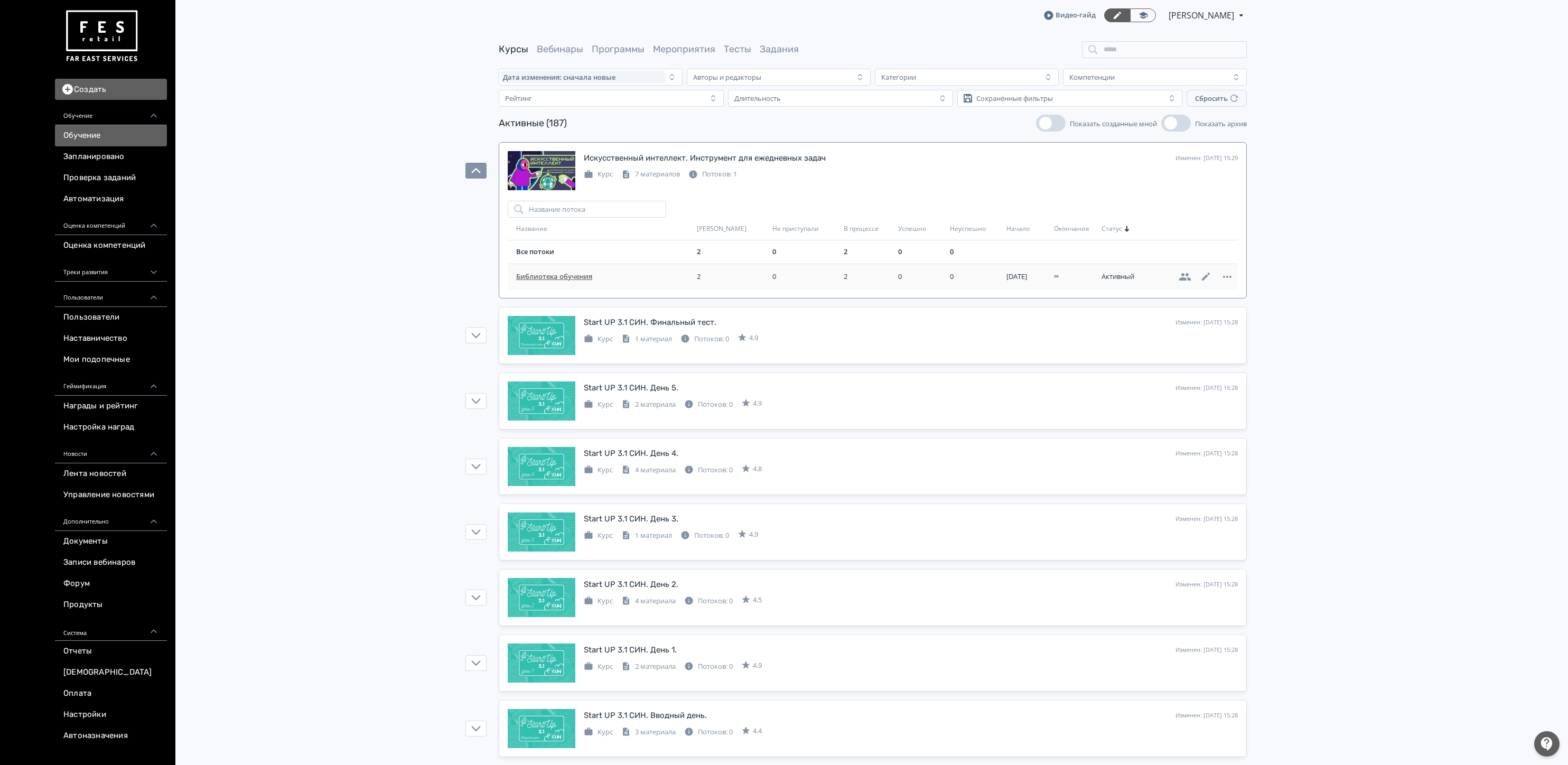
click at [576, 277] on span "Библиотека обучения" at bounding box center [604, 277] width 177 height 11
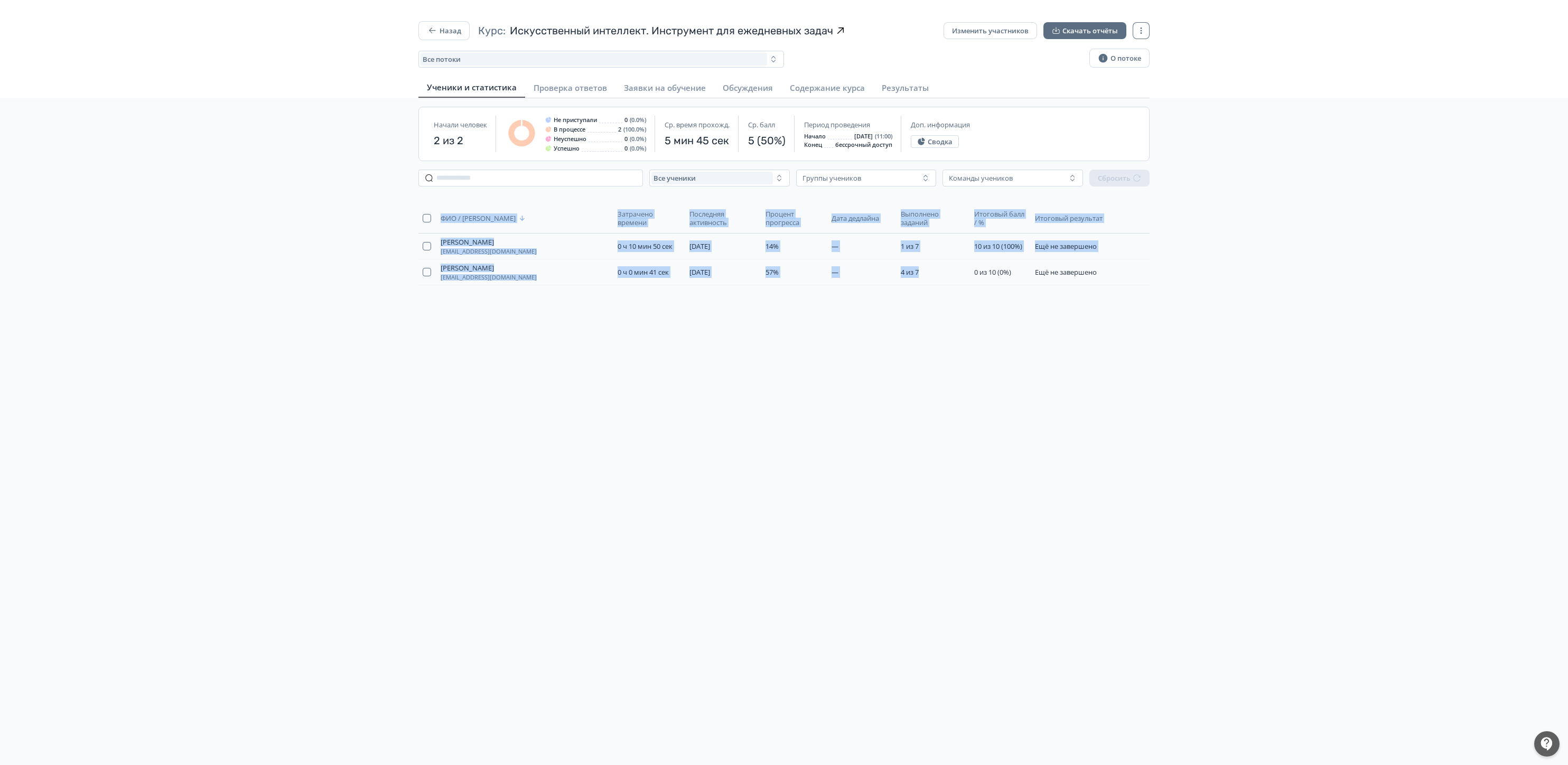
drag, startPoint x: 934, startPoint y: 274, endPoint x: 824, endPoint y: 367, distance: 144.0
click at [804, 296] on div "ФИО / Логин Затрачено времени Последняя активность Процент прогресса Дата дедла…" at bounding box center [784, 282] width 748 height 175
click at [837, 390] on div "Начали человек 2 из 2 Не приступали 0 (0.0%) В процессе 2 (100.0%) Неуспешно 0 …" at bounding box center [784, 481] width 1568 height 765
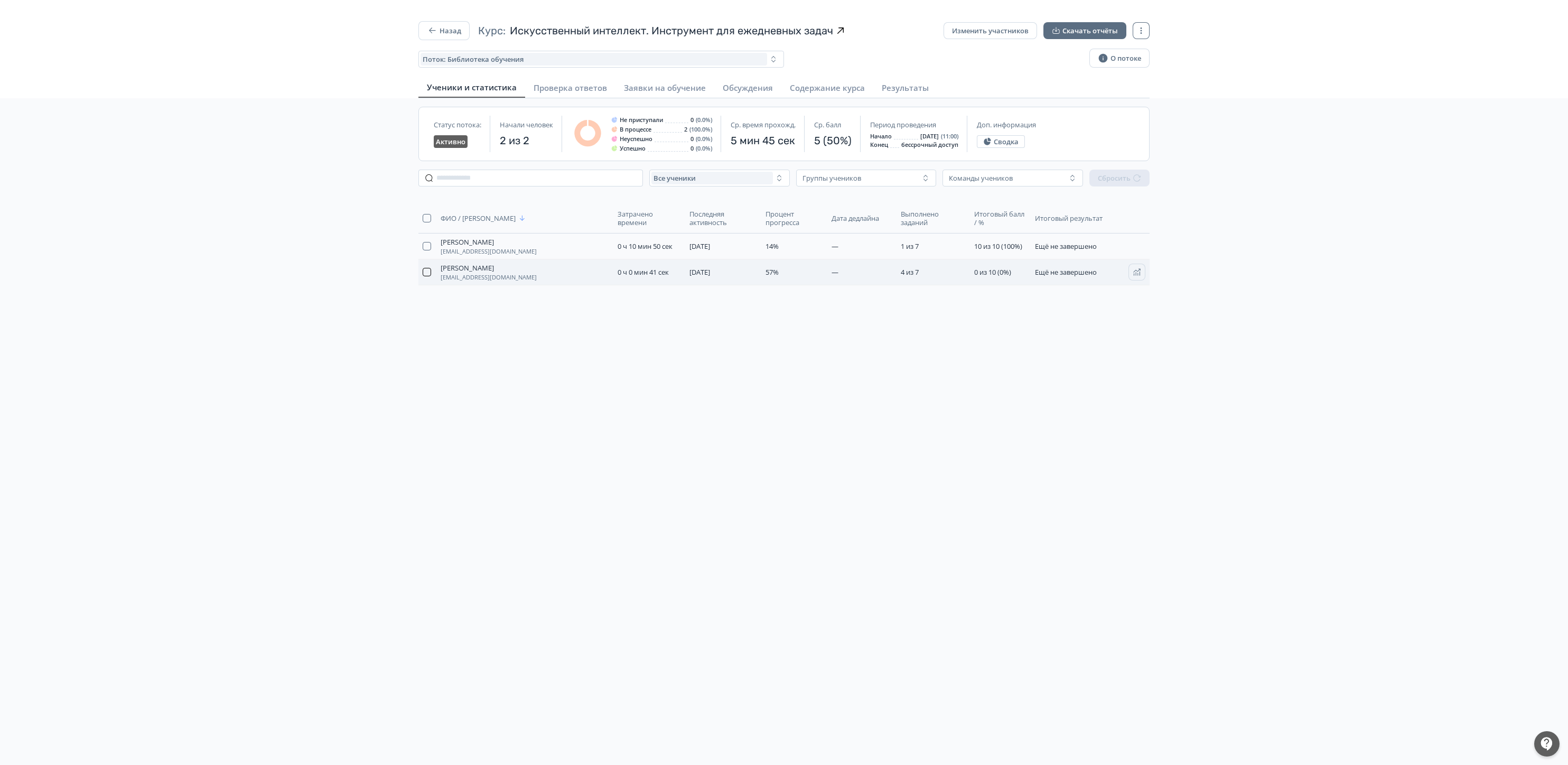
click at [429, 272] on button "button" at bounding box center [426, 272] width 9 height 9
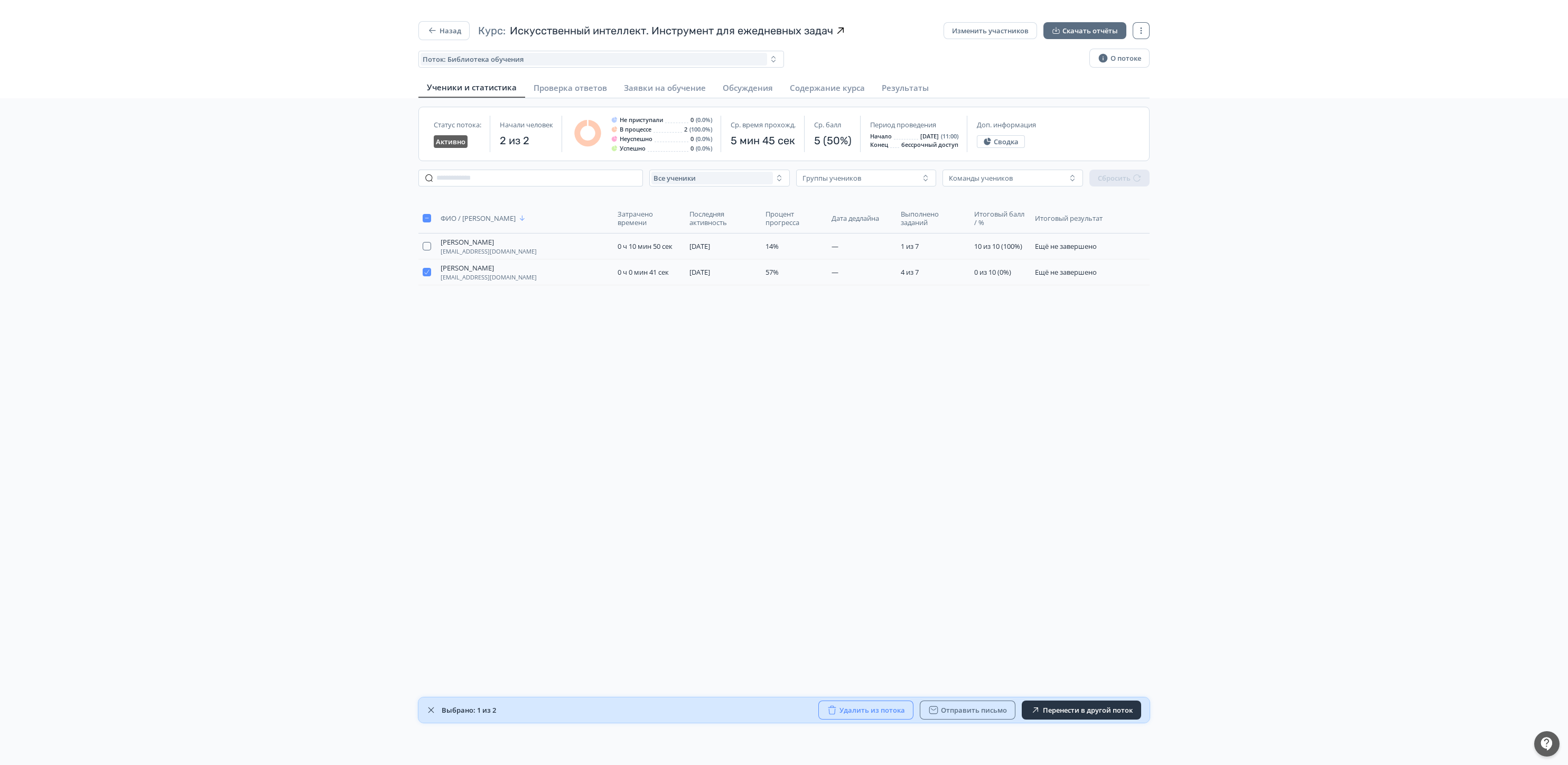
click at [850, 711] on button "Удалить из потока" at bounding box center [866, 710] width 95 height 19
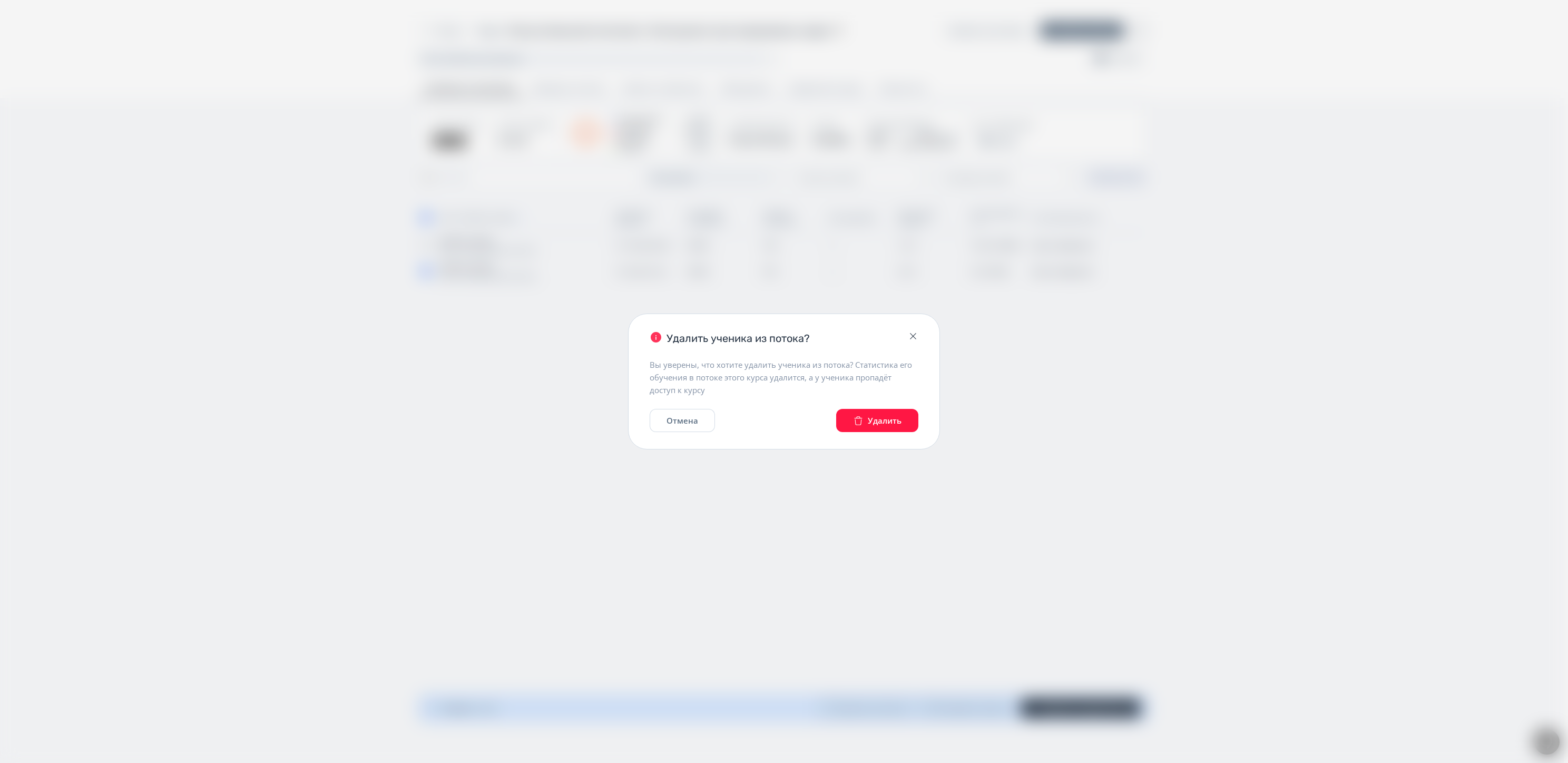
click at [867, 417] on button "Удалить" at bounding box center [877, 421] width 82 height 23
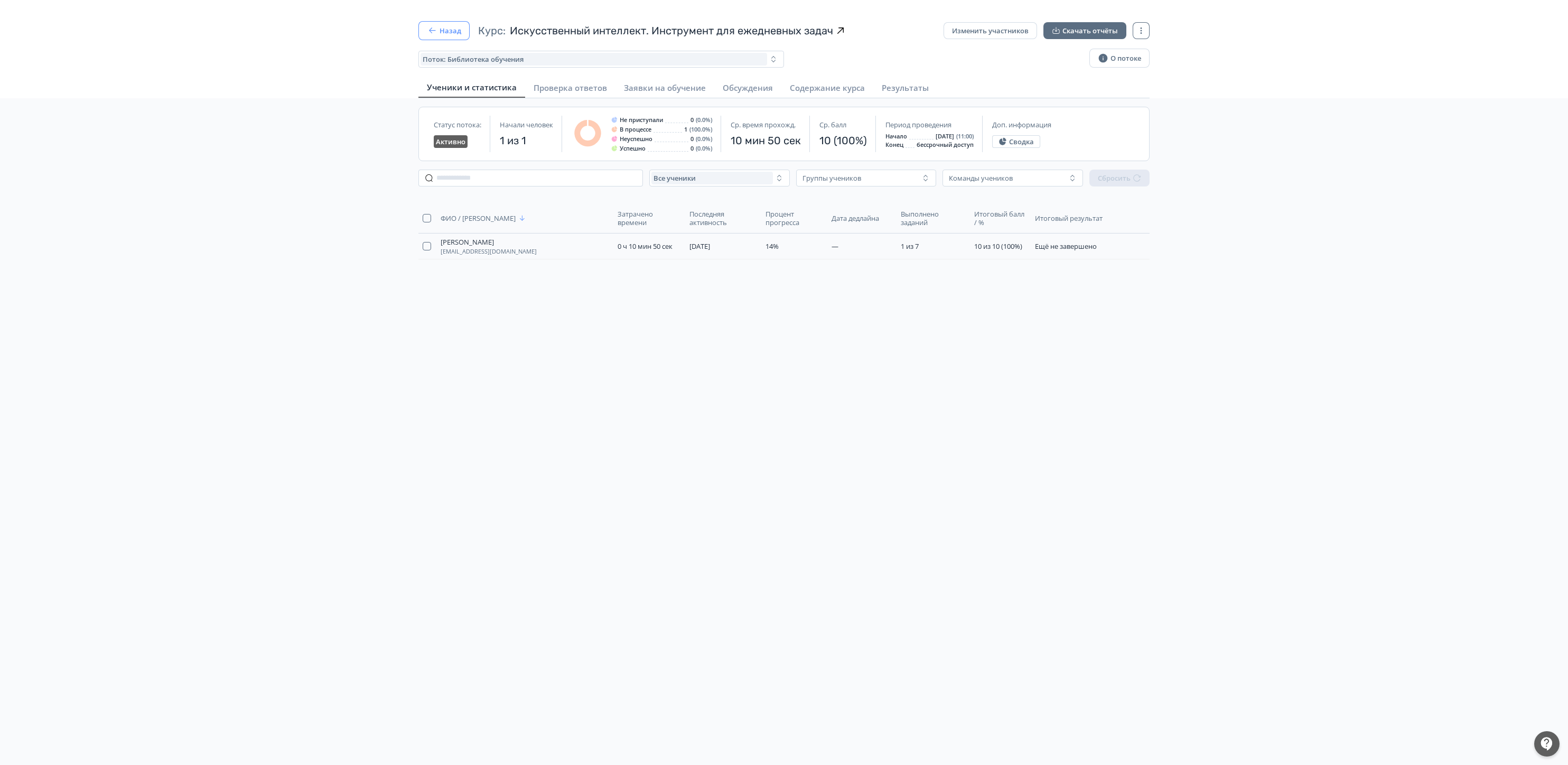
click at [442, 29] on button "Назад" at bounding box center [444, 31] width 52 height 19
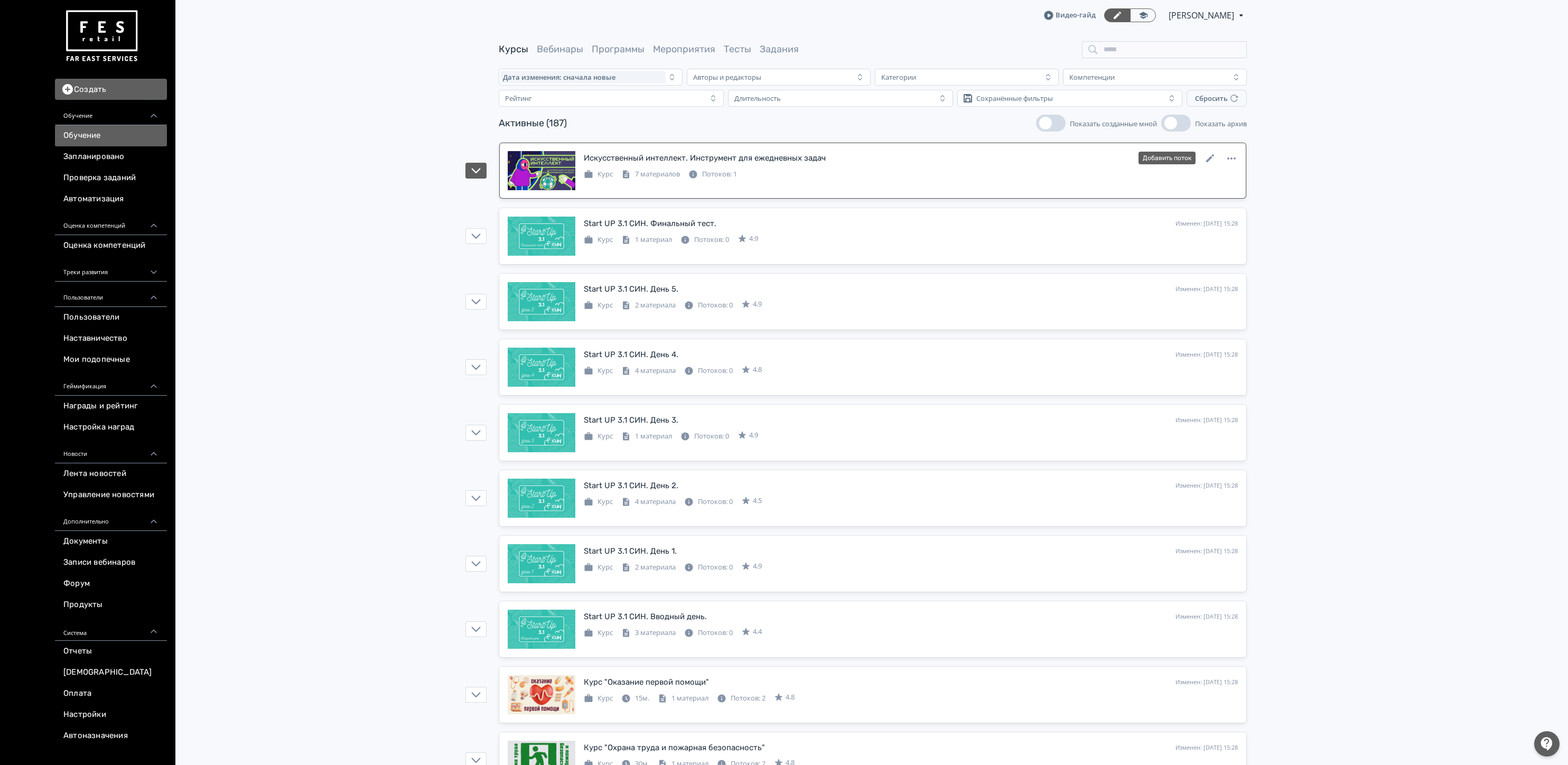
click at [719, 171] on div "Потоков: 1" at bounding box center [712, 175] width 49 height 11
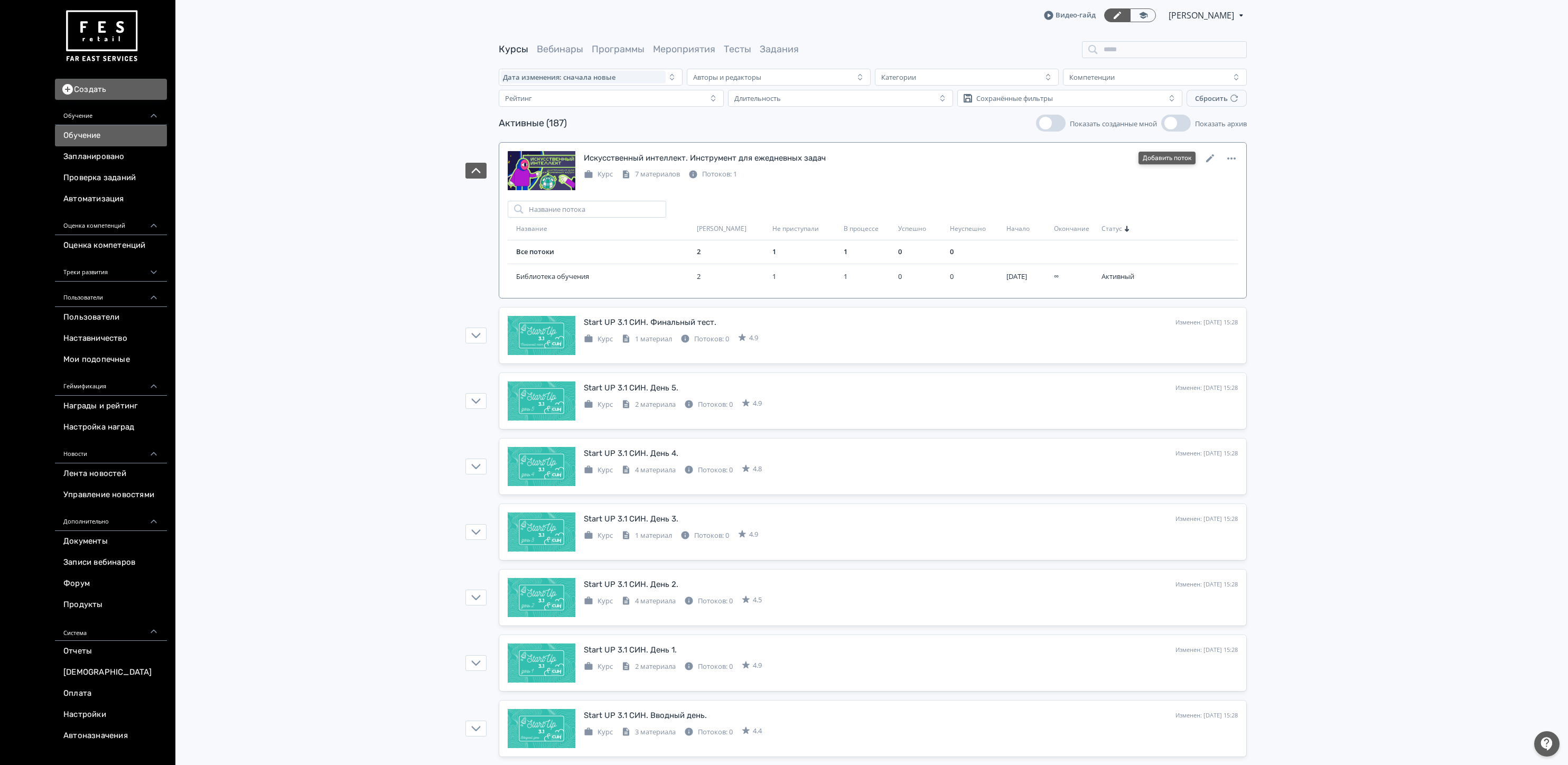
click at [1170, 154] on button "Добавить поток" at bounding box center [1166, 158] width 57 height 13
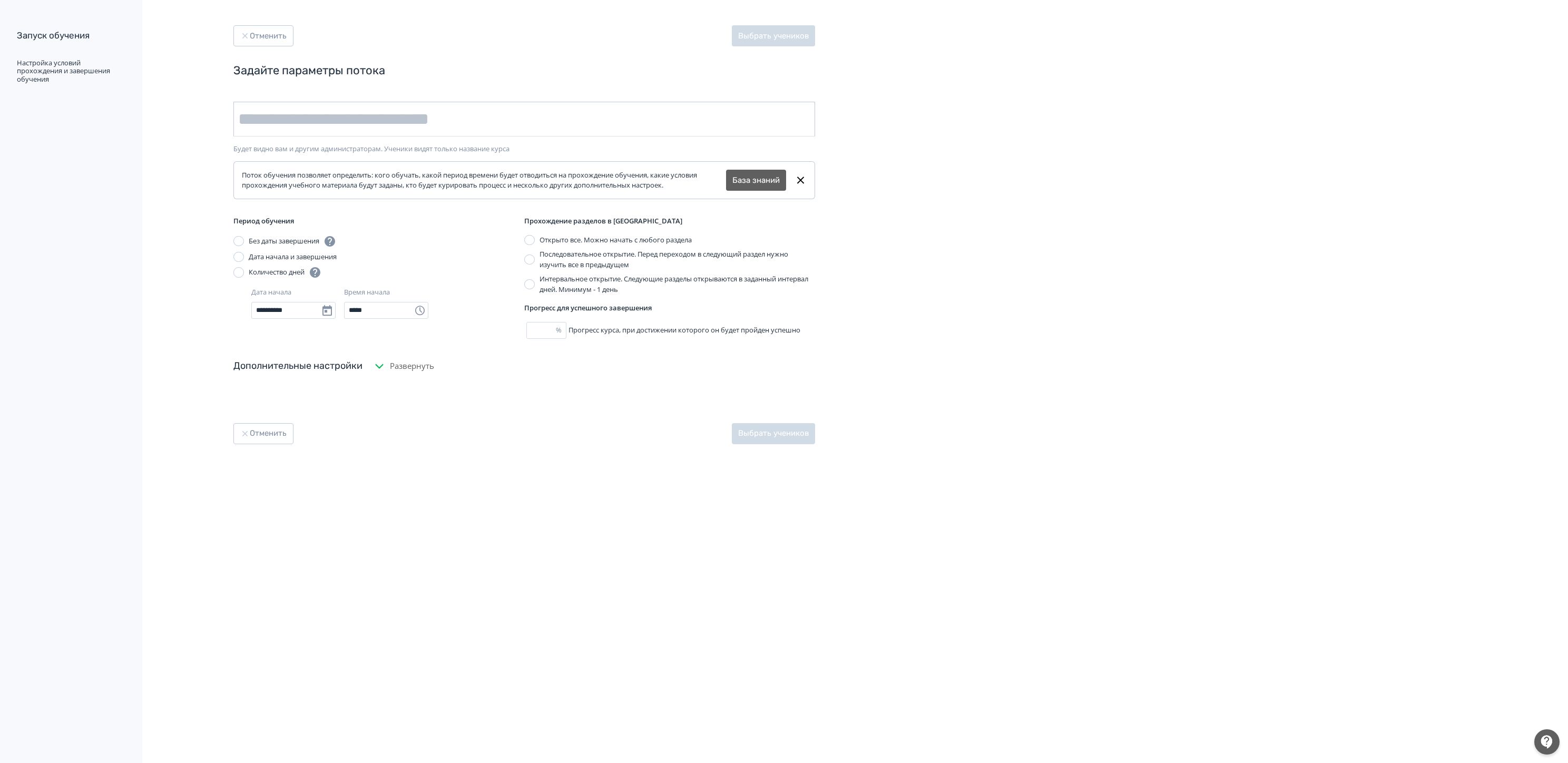
click at [388, 123] on input "text" at bounding box center [524, 119] width 581 height 35
type input "**"
click at [1164, 232] on div "Запуск обучения Настройка условий прохождения и завершения обучения Отменить Вы…" at bounding box center [784, 381] width 1568 height 763
click at [537, 330] on input "***" at bounding box center [541, 330] width 29 height 16
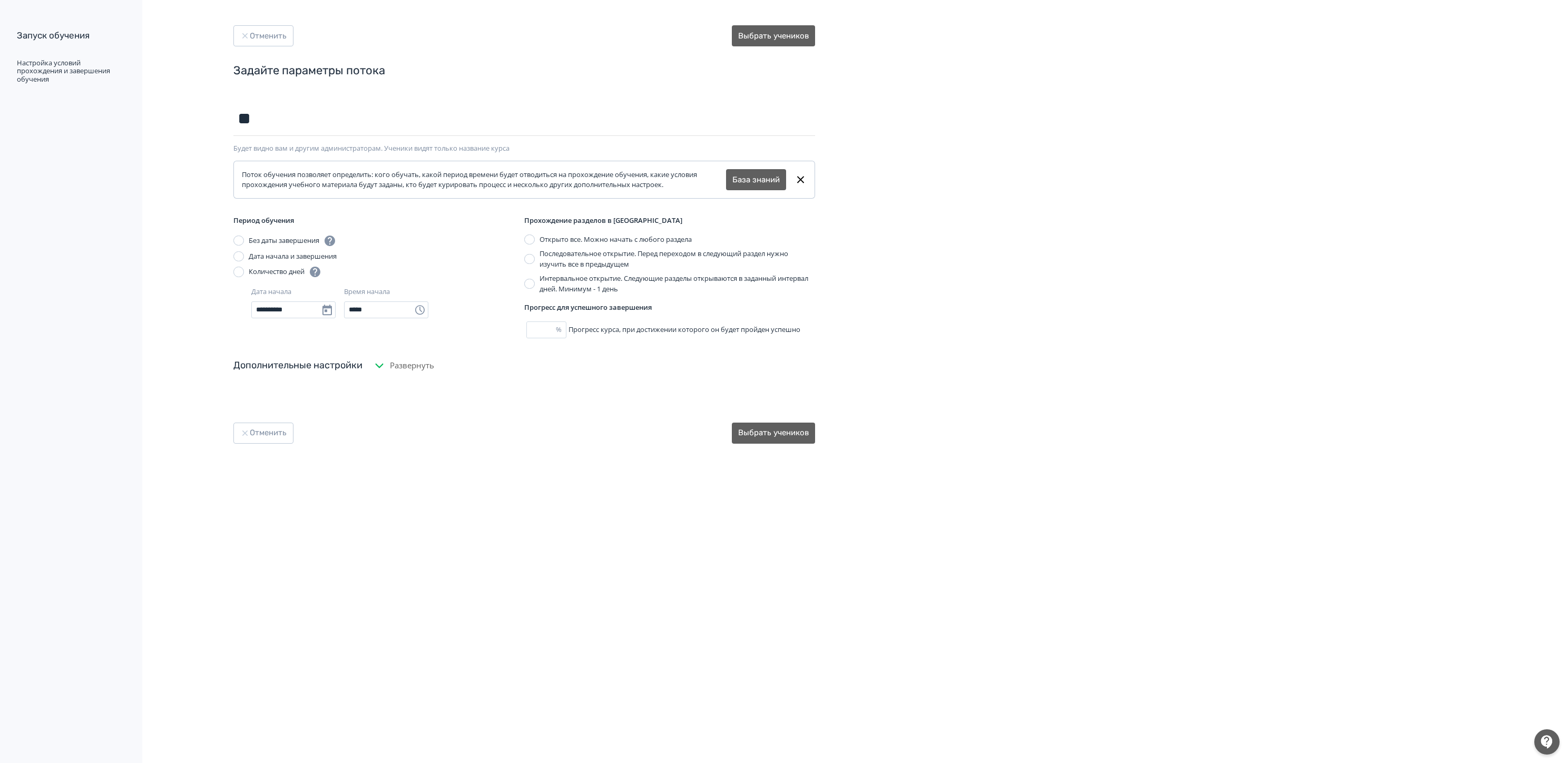
type input "**"
click at [573, 431] on div "Отменить Выбрать учеников" at bounding box center [524, 433] width 581 height 21
click at [309, 369] on div "Дополнительные настройки" at bounding box center [298, 365] width 129 height 14
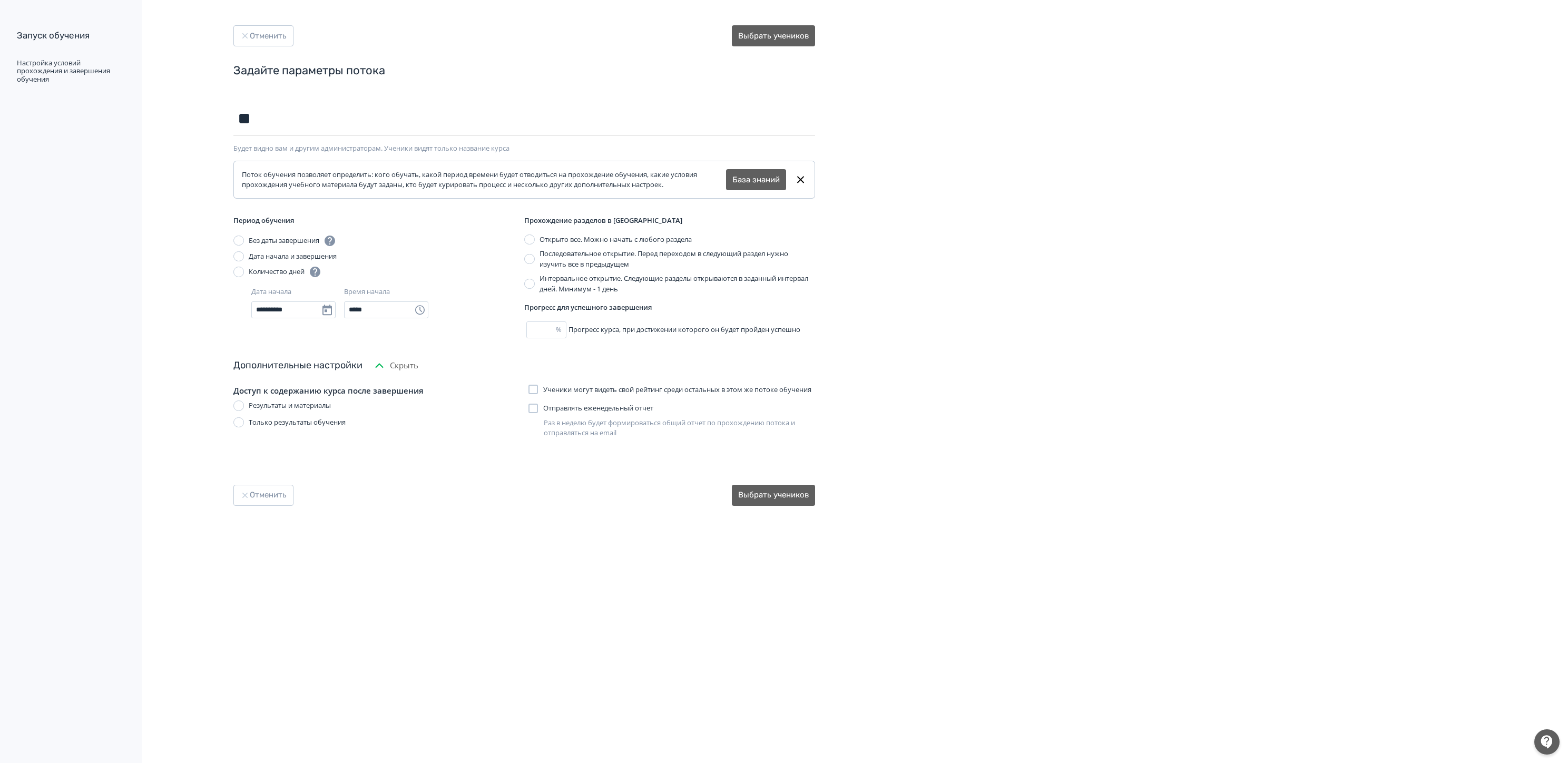
click at [544, 395] on span "Ученики могут видеть свой рейтинг среди остальных в этом же потоке обучения" at bounding box center [678, 390] width 268 height 11
click at [761, 506] on button "Выбрать учеников" at bounding box center [773, 495] width 83 height 21
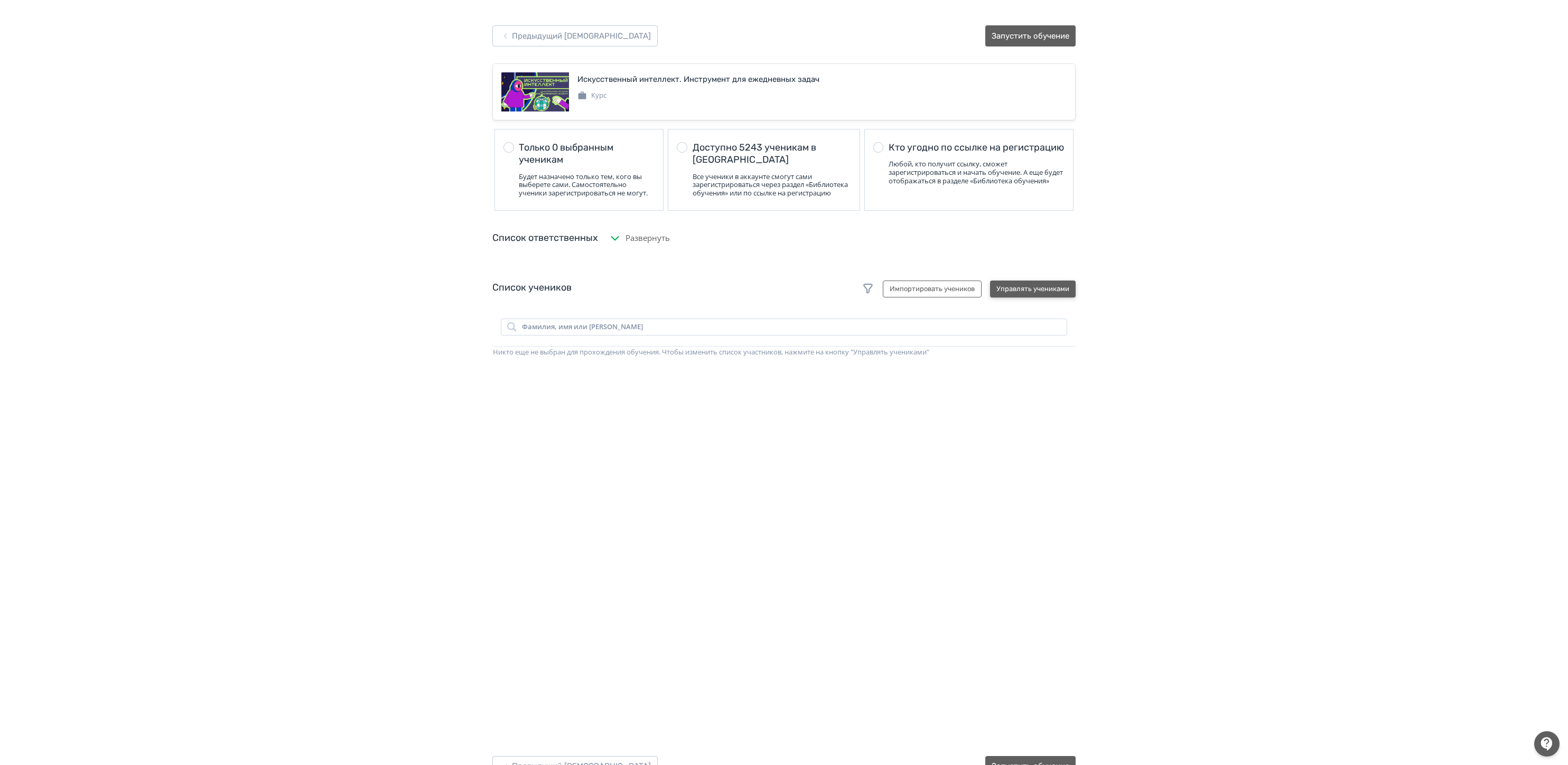
click at [1032, 297] on button "Управлять учениками" at bounding box center [1033, 288] width 86 height 17
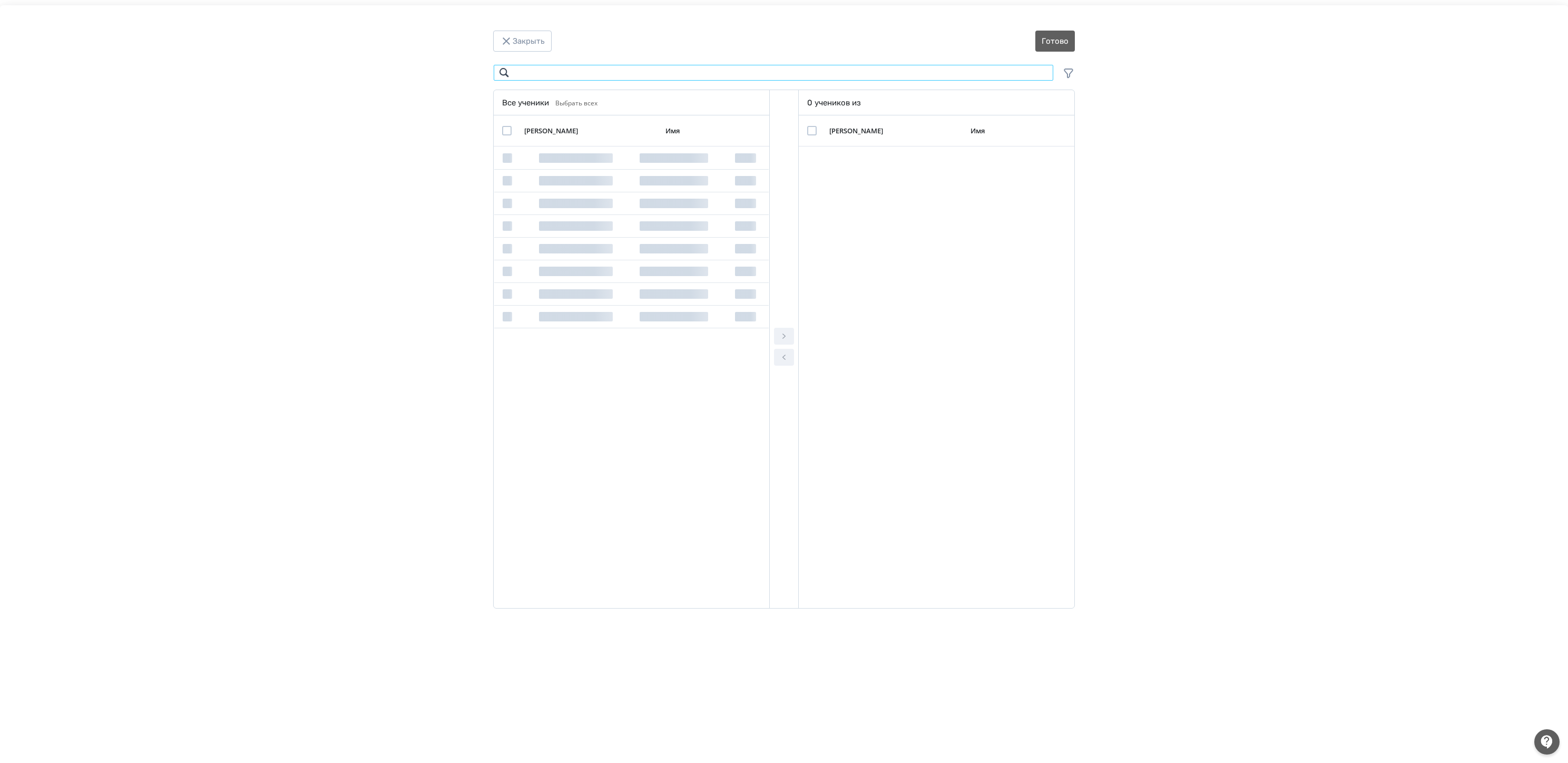
click at [655, 74] on input "Modal" at bounding box center [774, 72] width 561 height 17
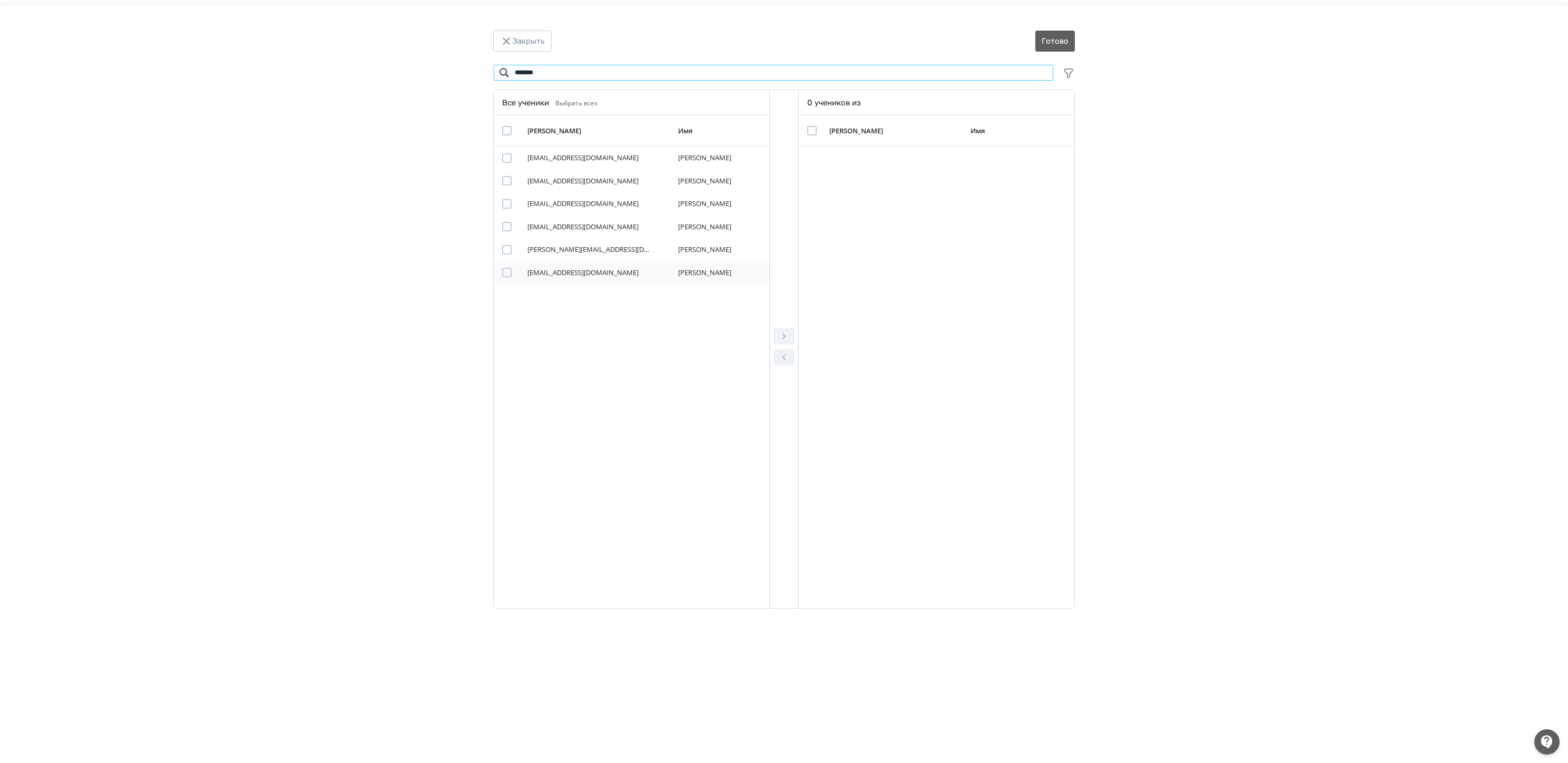
type input "*******"
drag, startPoint x: 504, startPoint y: 272, endPoint x: 557, endPoint y: 294, distance: 57.4
click at [504, 273] on div "Modal" at bounding box center [507, 272] width 9 height 9
click at [788, 343] on button "Modal" at bounding box center [784, 336] width 20 height 17
click at [1059, 34] on button "Готово" at bounding box center [1055, 41] width 39 height 21
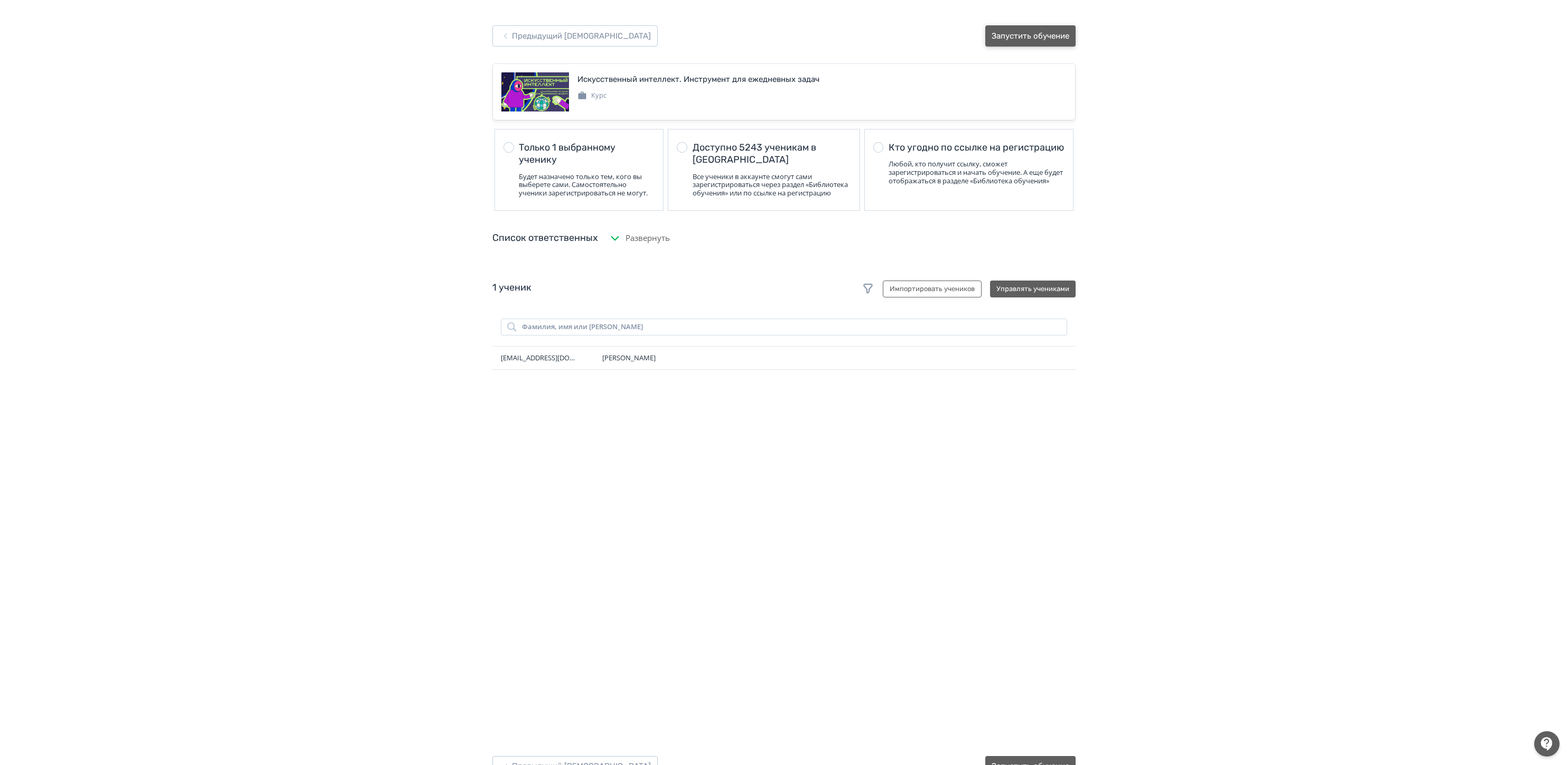
click at [1025, 33] on button "Запустить обучение" at bounding box center [1030, 36] width 90 height 21
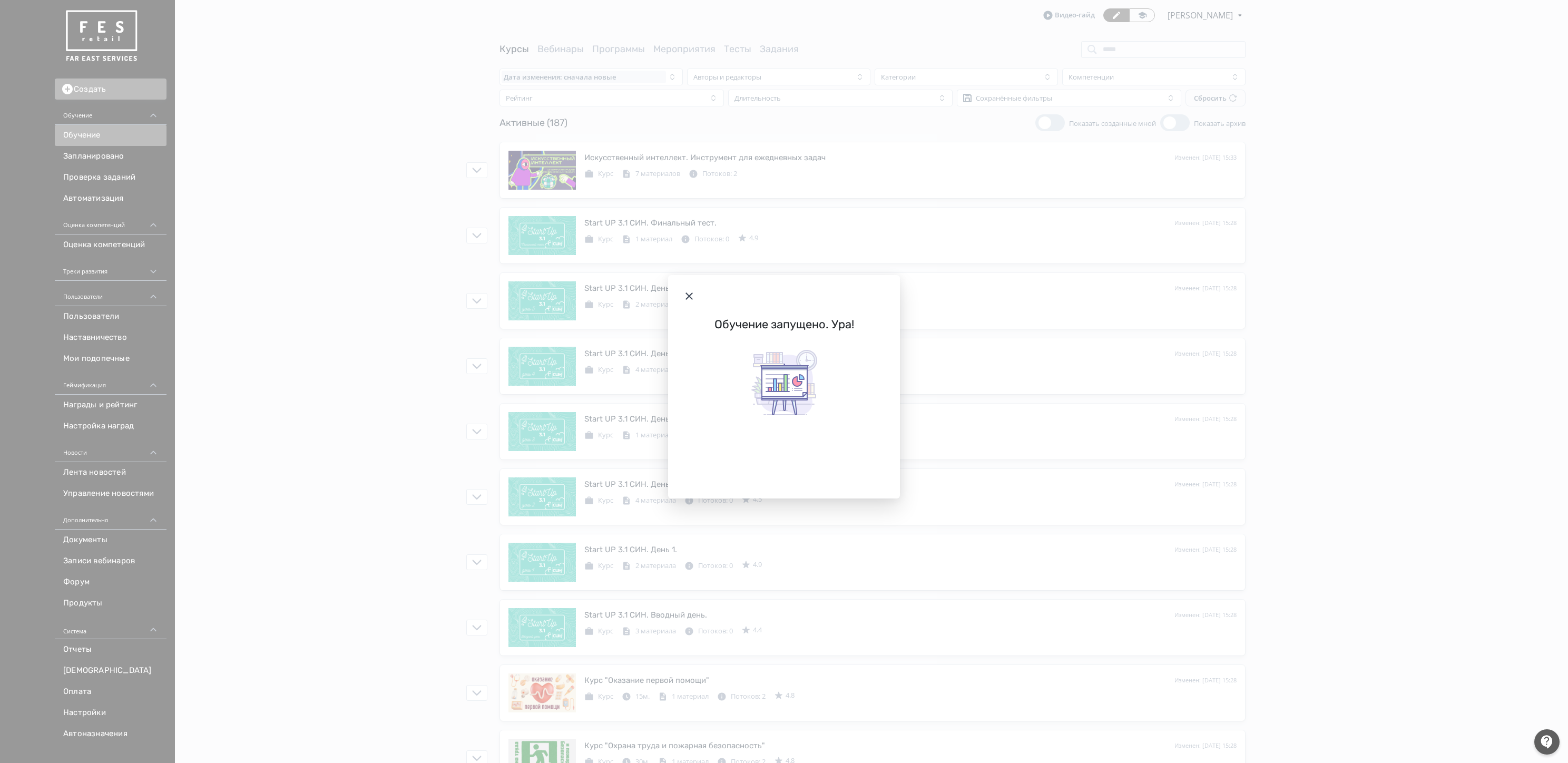
click at [684, 297] on icon "Modal" at bounding box center [689, 296] width 13 height 13
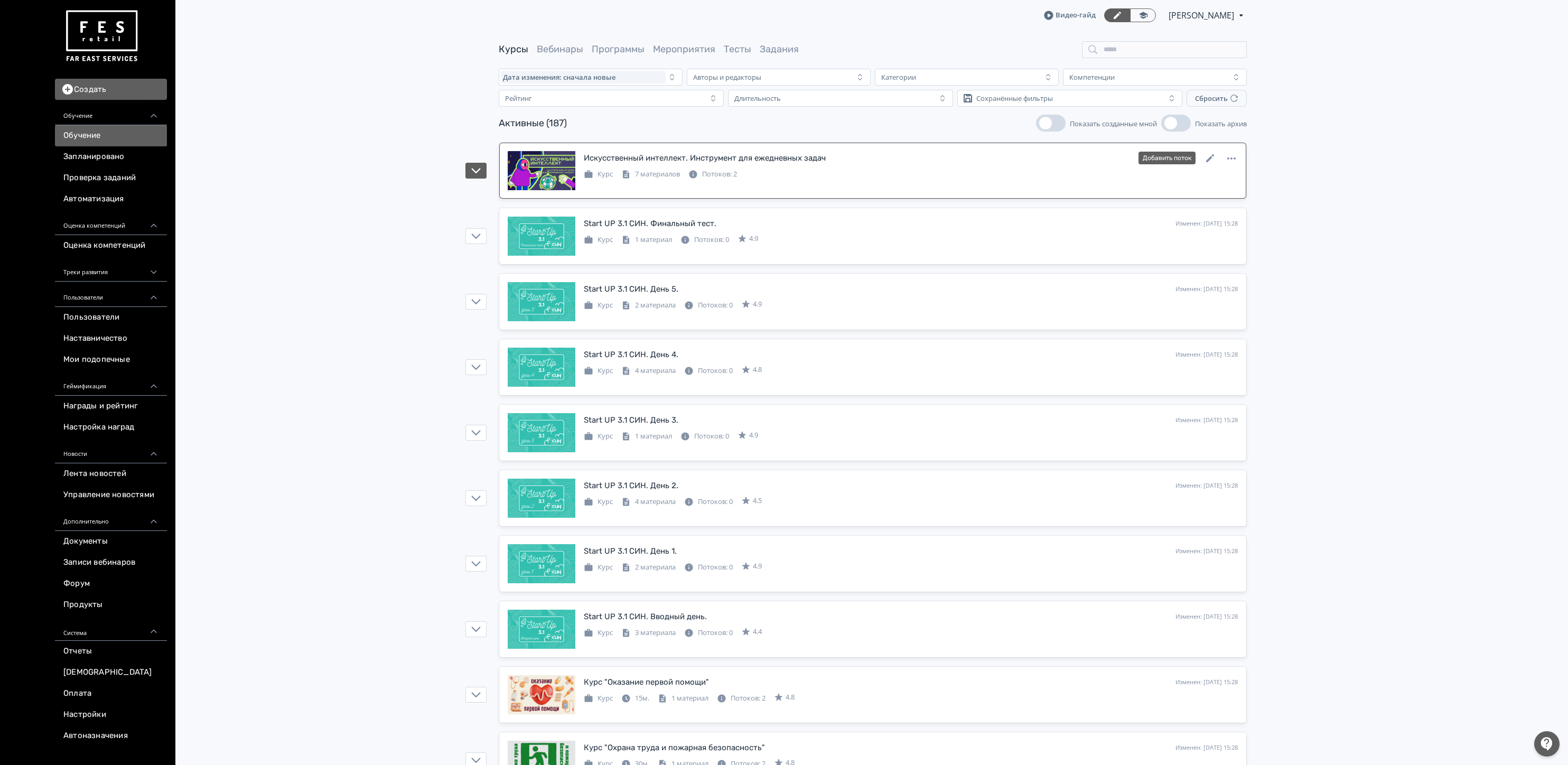
click at [771, 162] on div "Искусственный интеллект. Инструмент для ежедневных задач" at bounding box center [705, 158] width 242 height 12
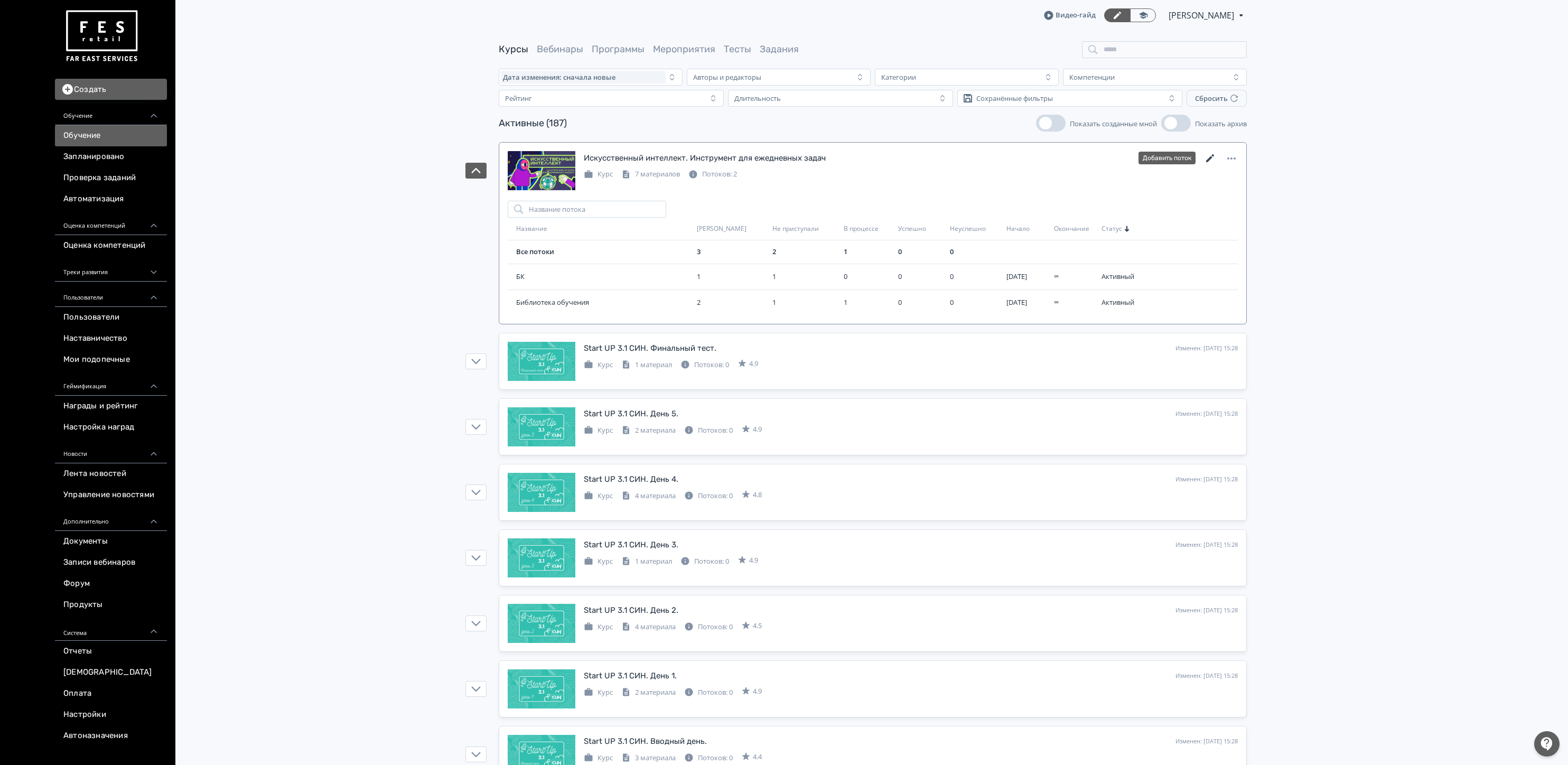
click at [1210, 159] on icon at bounding box center [1210, 158] width 8 height 8
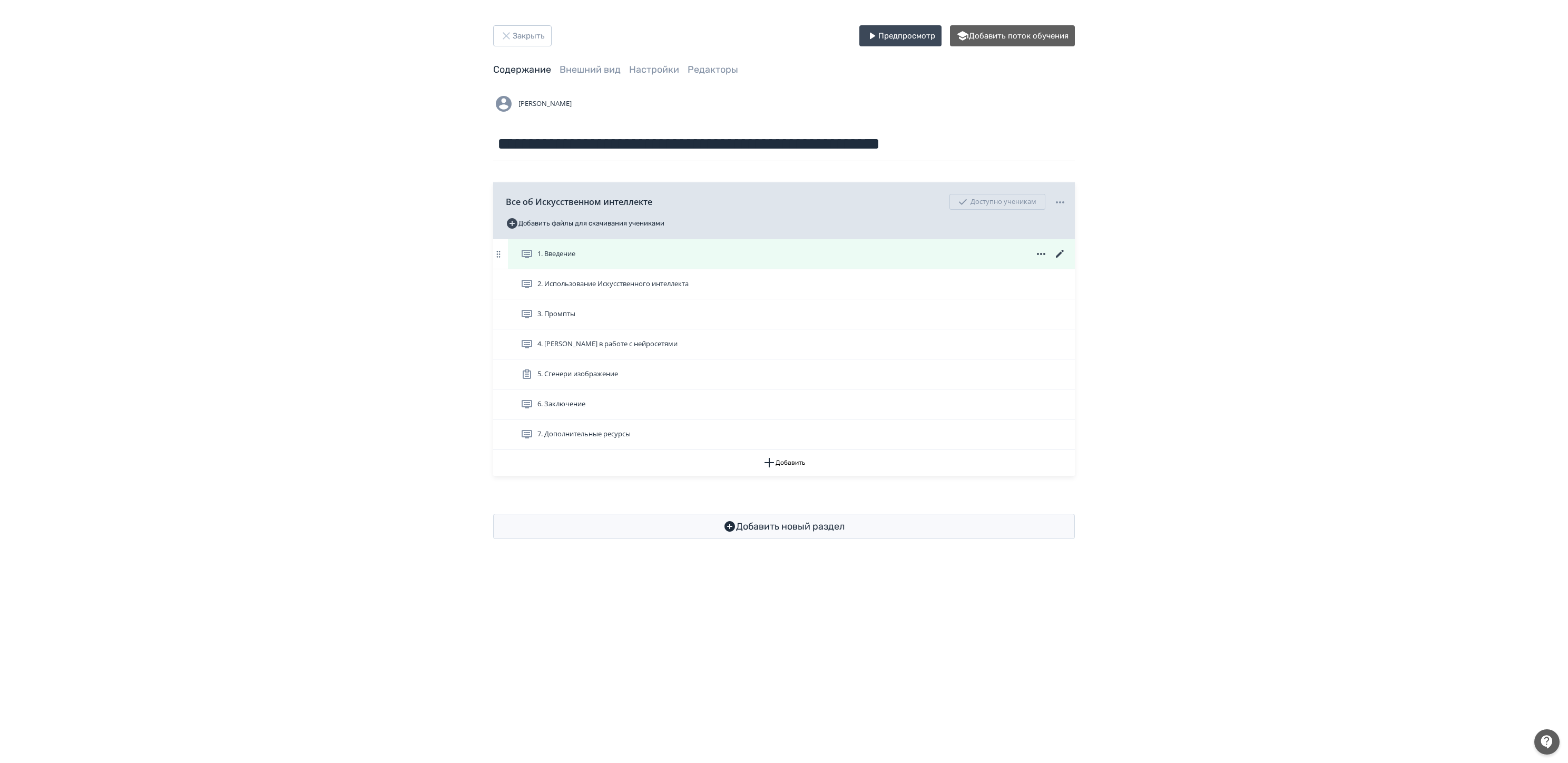
click at [1058, 255] on icon at bounding box center [1060, 254] width 8 height 8
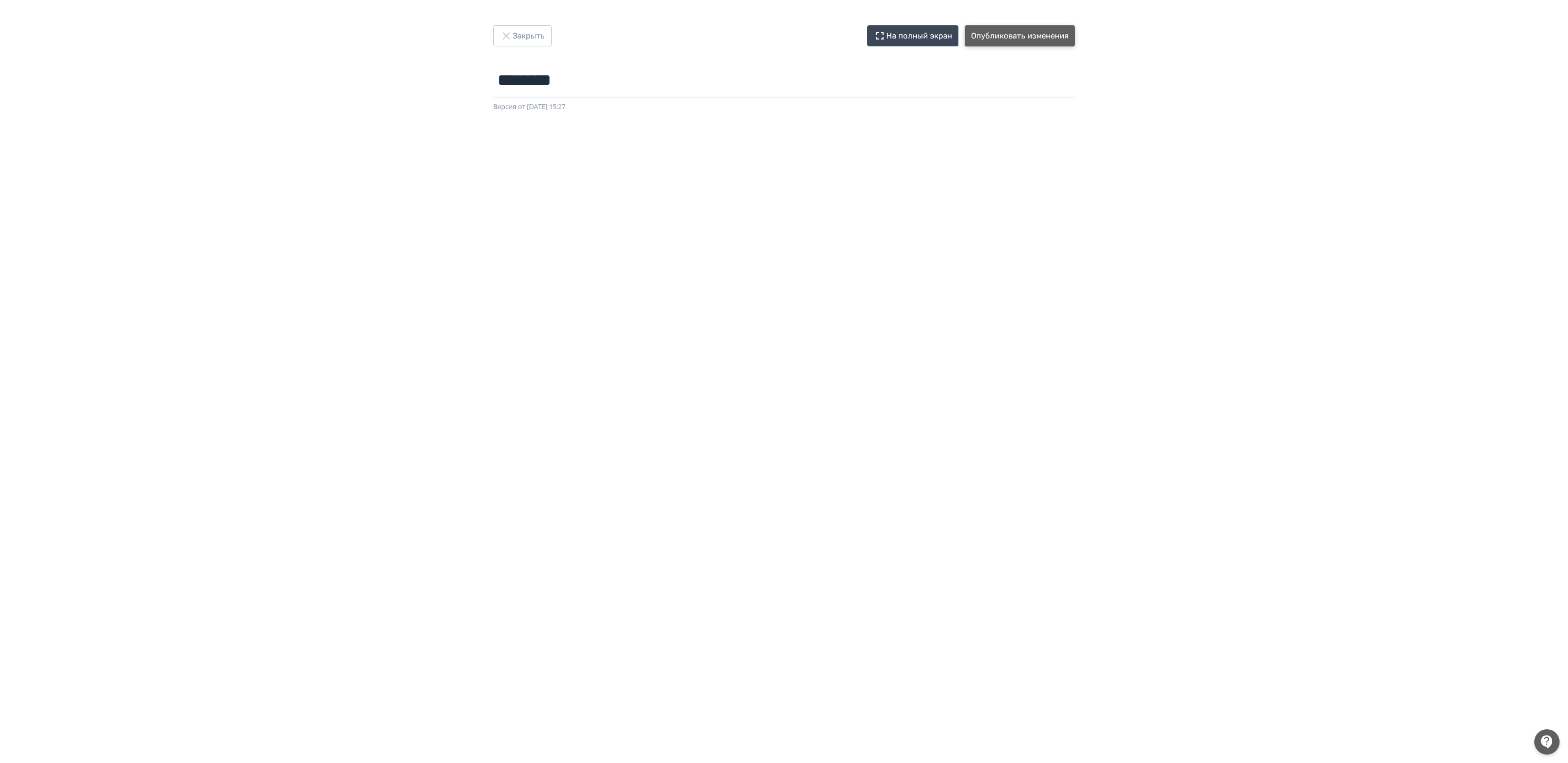
click at [1047, 33] on button "Опубликовать изменения" at bounding box center [1019, 36] width 110 height 21
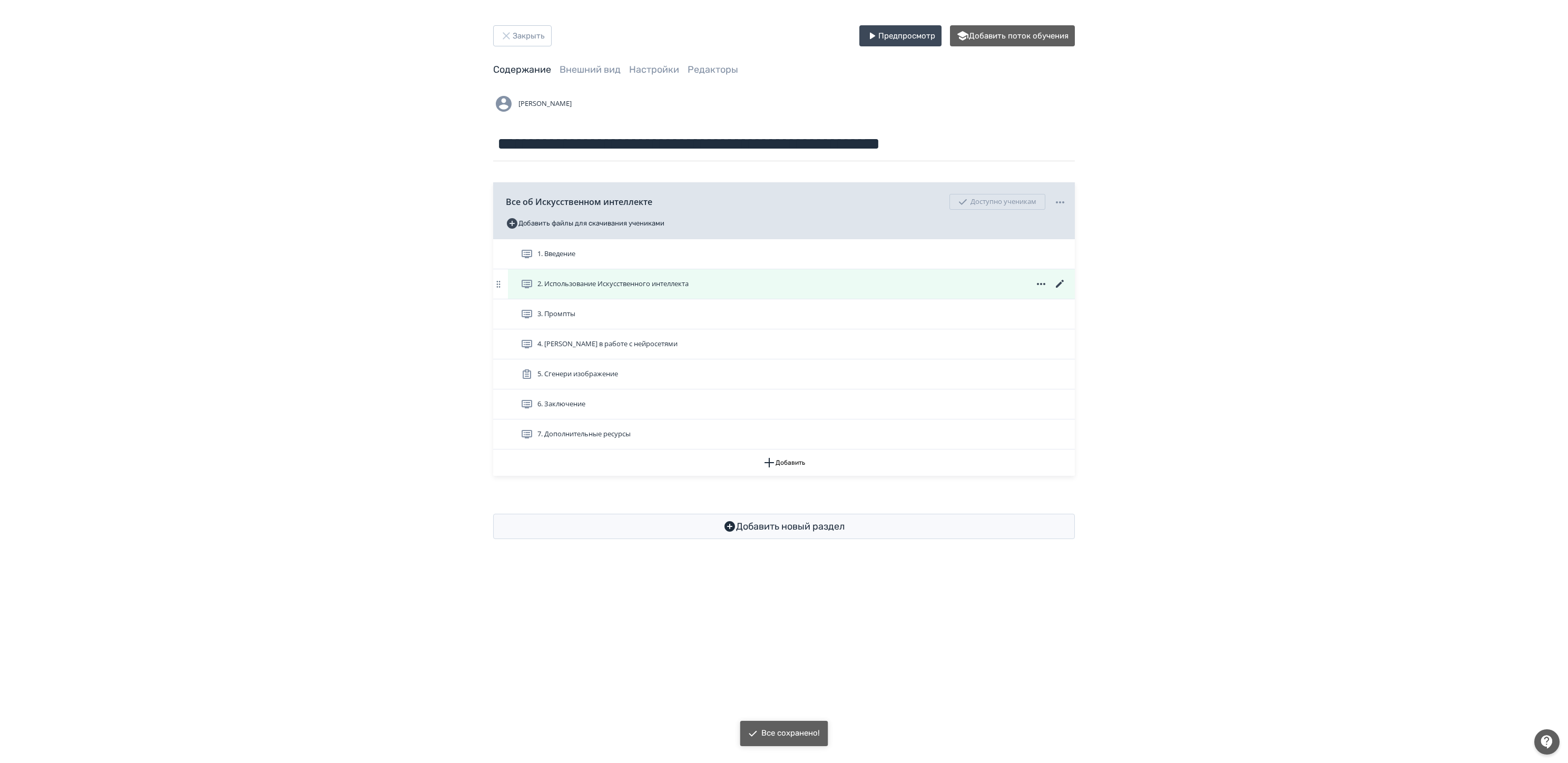
click at [1061, 284] on icon at bounding box center [1060, 284] width 8 height 8
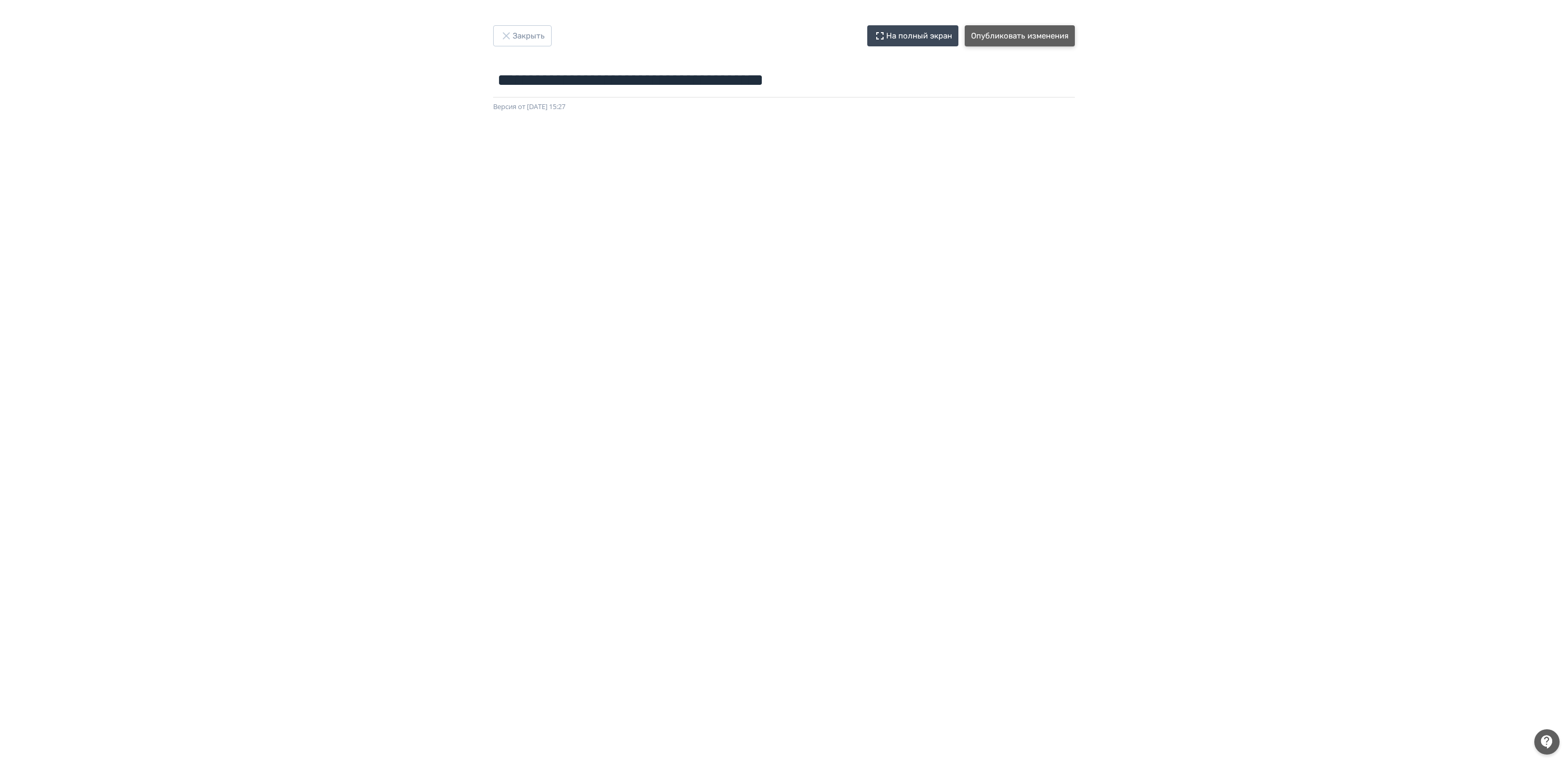
click at [1052, 36] on button "Опубликовать изменения" at bounding box center [1019, 36] width 110 height 21
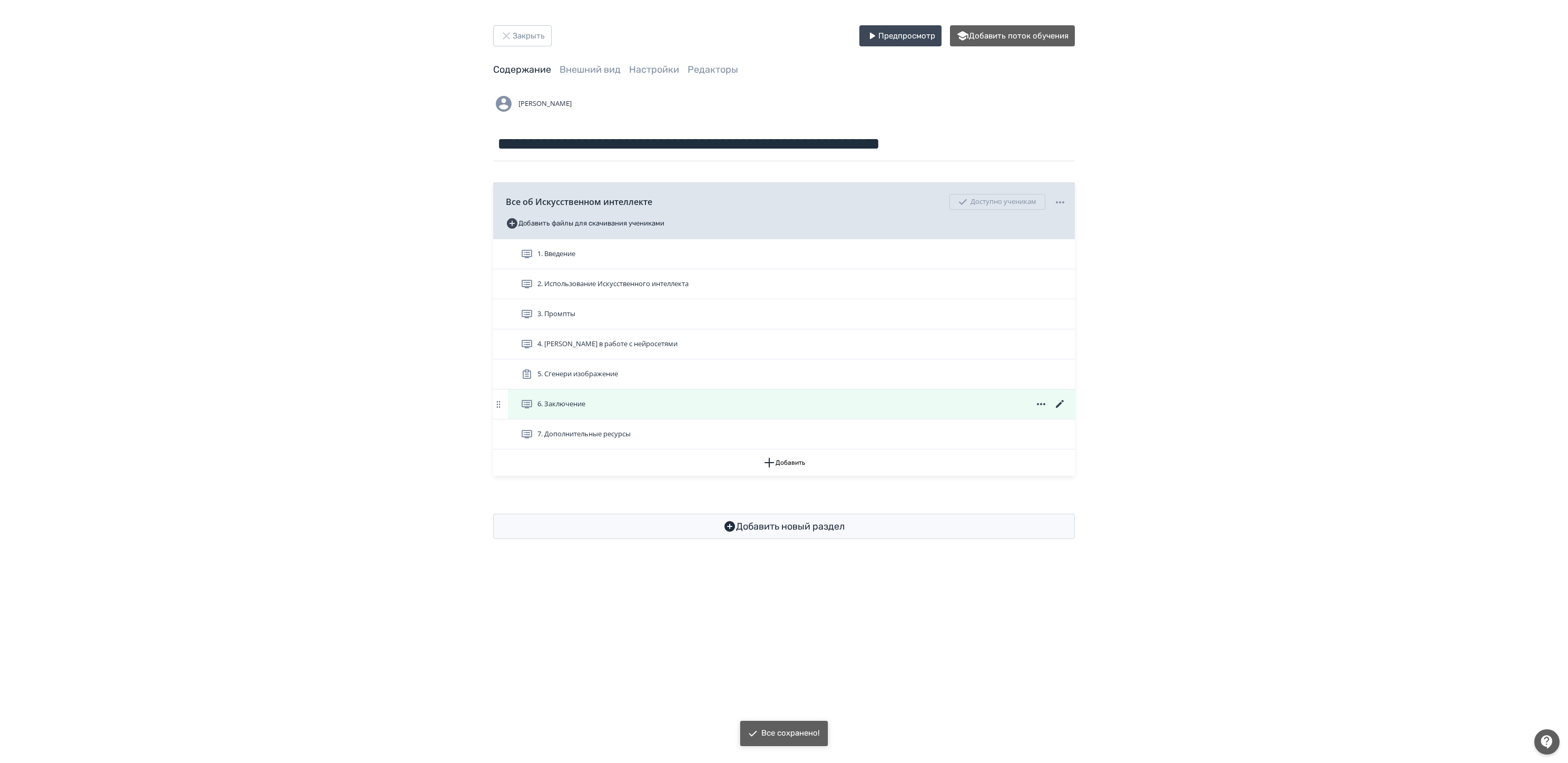
click at [1059, 409] on icon at bounding box center [1060, 404] width 13 height 13
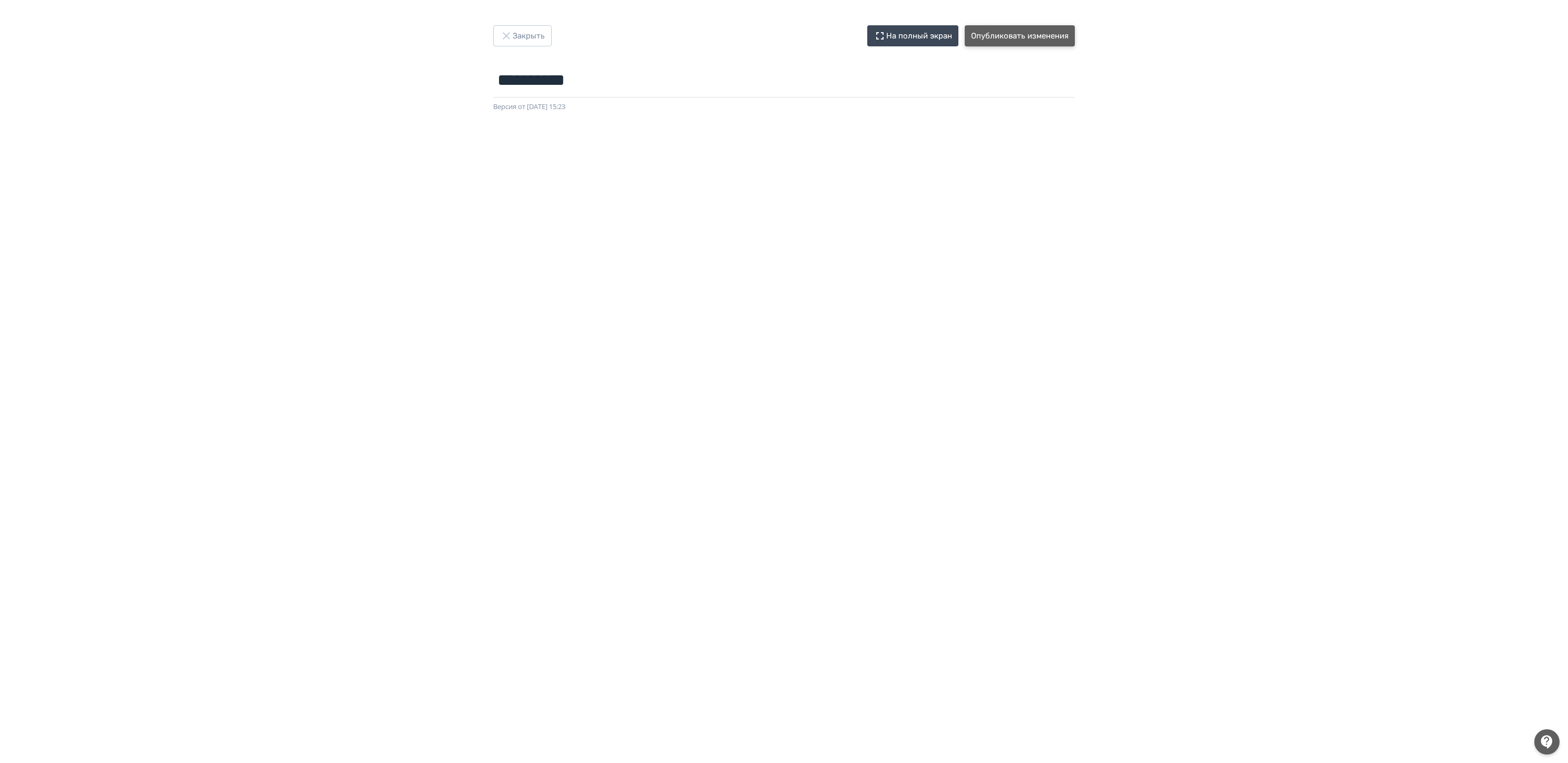
click at [1047, 27] on button "Опубликовать изменения" at bounding box center [1019, 36] width 110 height 21
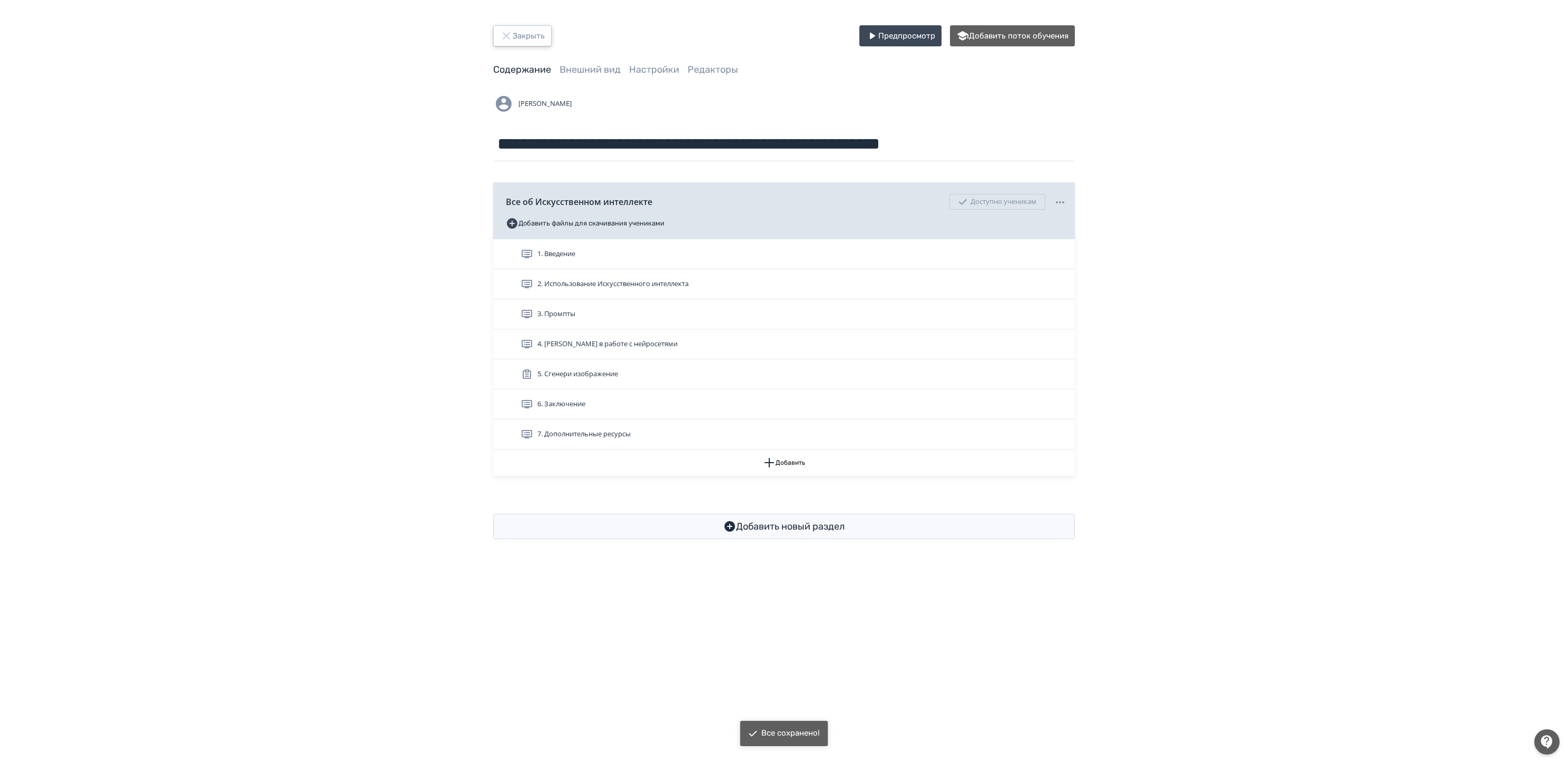
click at [521, 42] on button "Закрыть" at bounding box center [523, 36] width 59 height 21
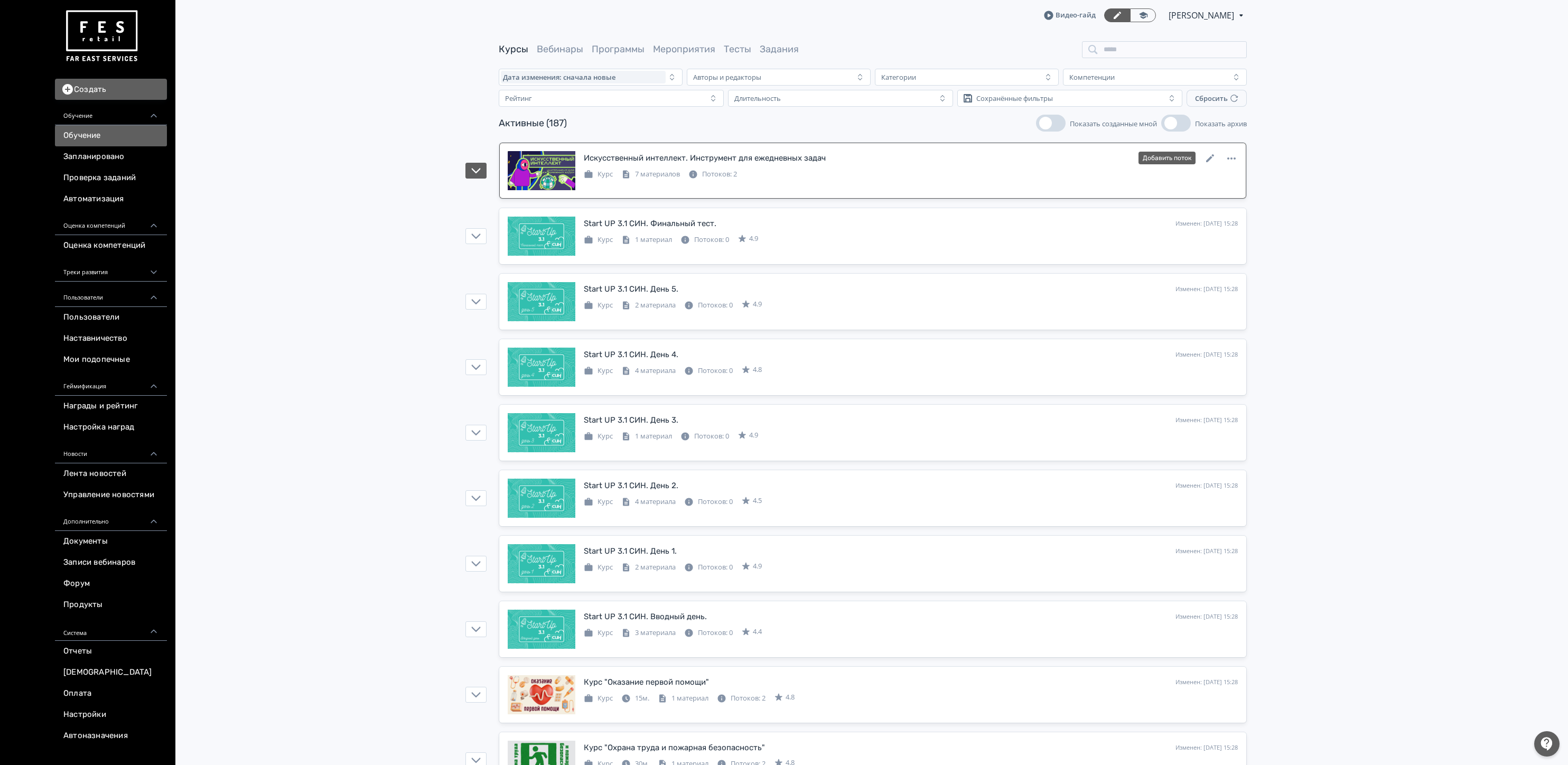
click at [803, 150] on link "Искусственный интеллект. Инструмент для ежедневных задач Изменен: [DATE] 15:36 …" at bounding box center [873, 171] width 747 height 56
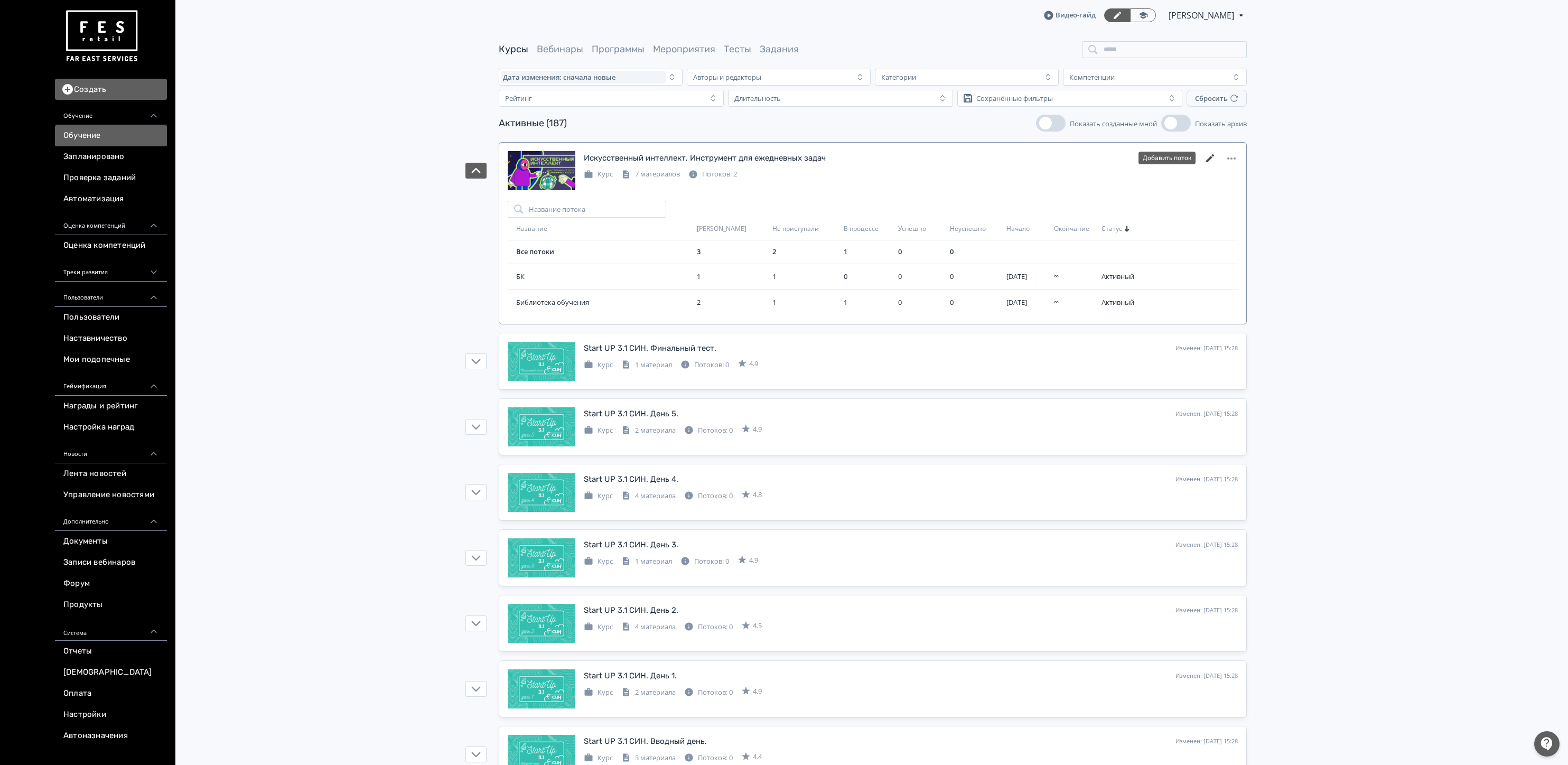
click at [1206, 162] on icon at bounding box center [1210, 158] width 8 height 8
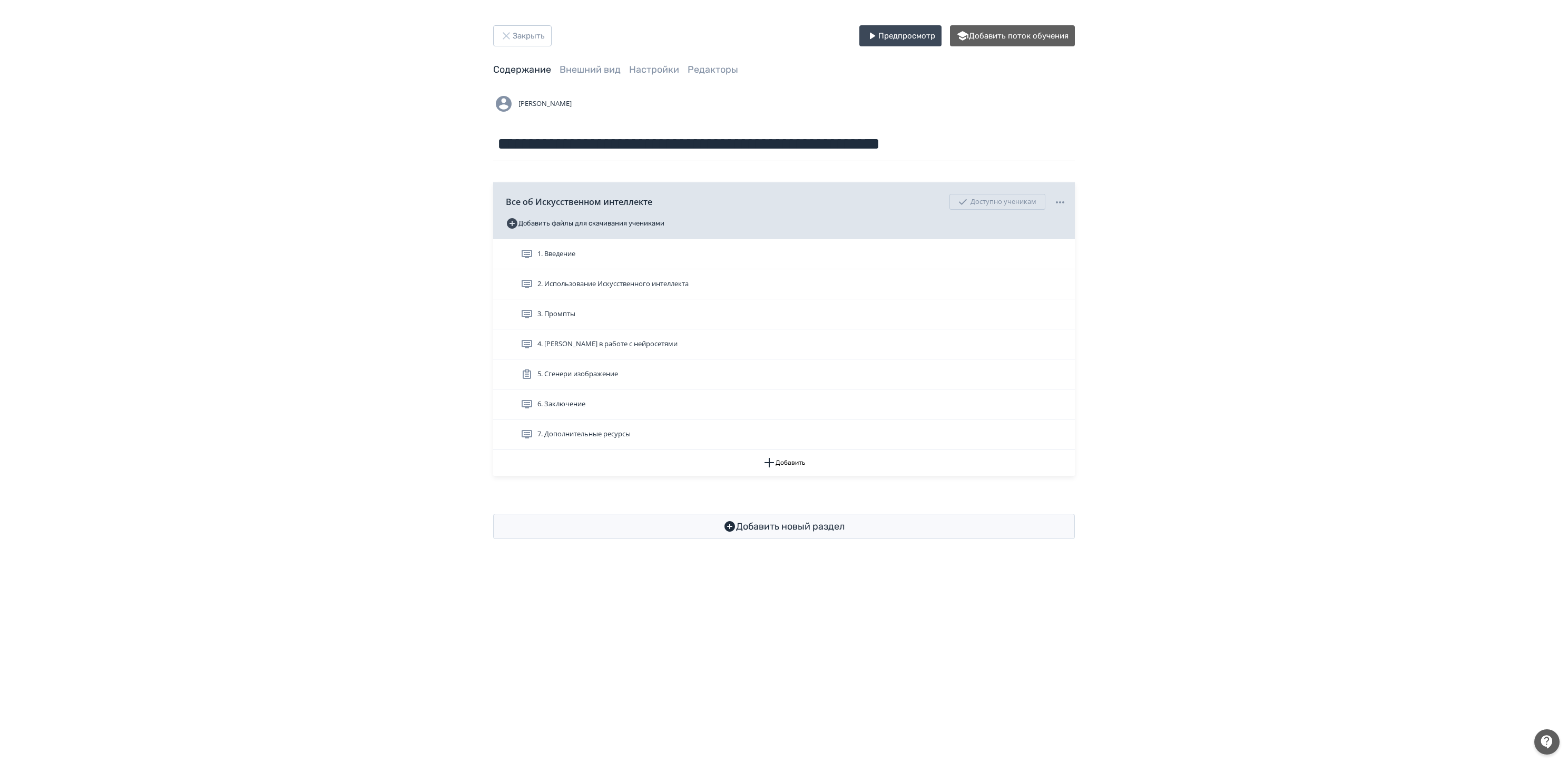
click at [609, 75] on span "Внешний вид" at bounding box center [590, 70] width 61 height 13
drag, startPoint x: 629, startPoint y: 75, endPoint x: 634, endPoint y: 72, distance: 5.8
click at [630, 75] on span "Настройки" at bounding box center [654, 70] width 50 height 13
click at [638, 71] on link "Настройки" at bounding box center [654, 69] width 50 height 11
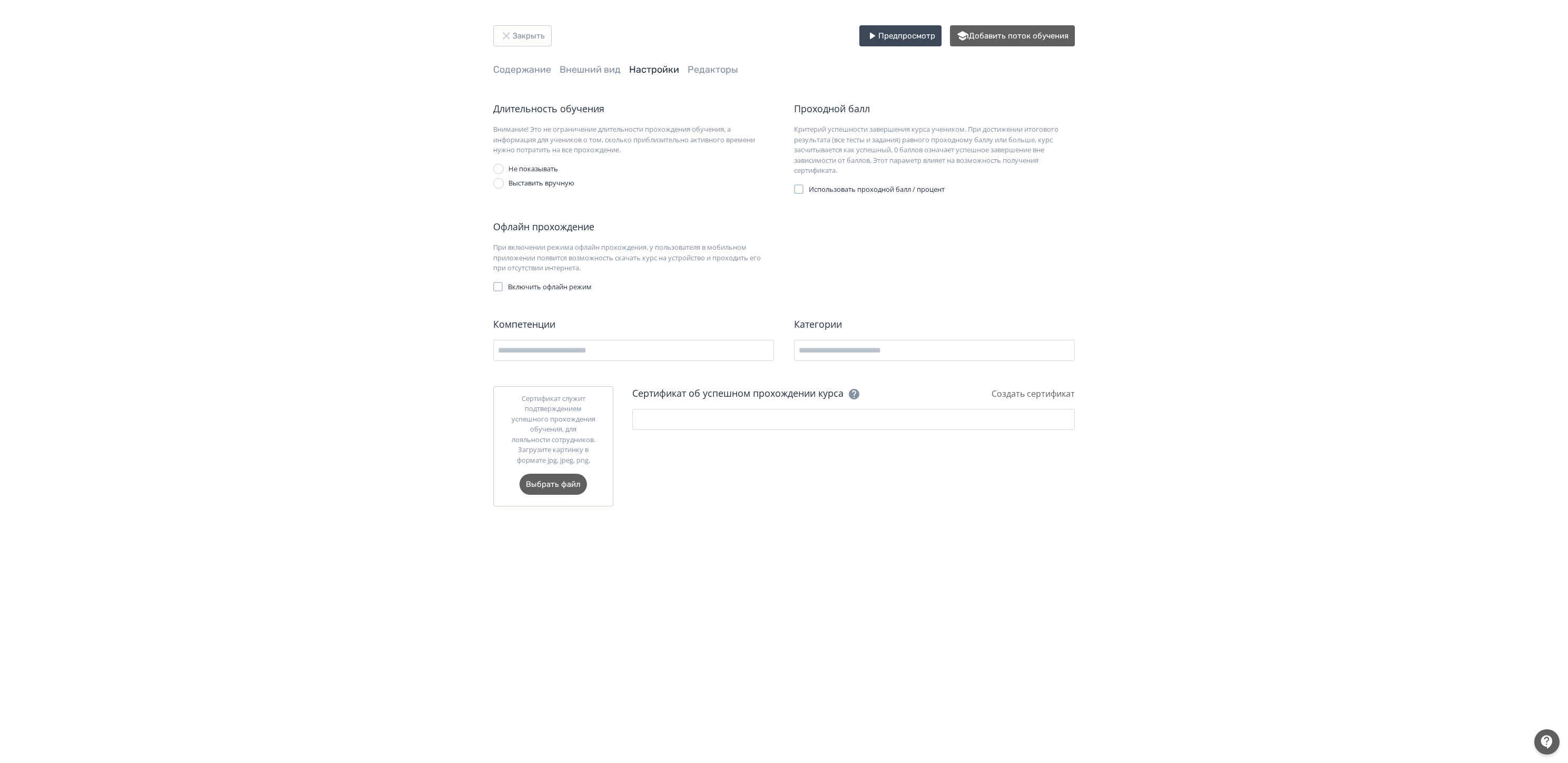
click at [846, 192] on span "Использовать проходной балл / процент" at bounding box center [877, 190] width 136 height 11
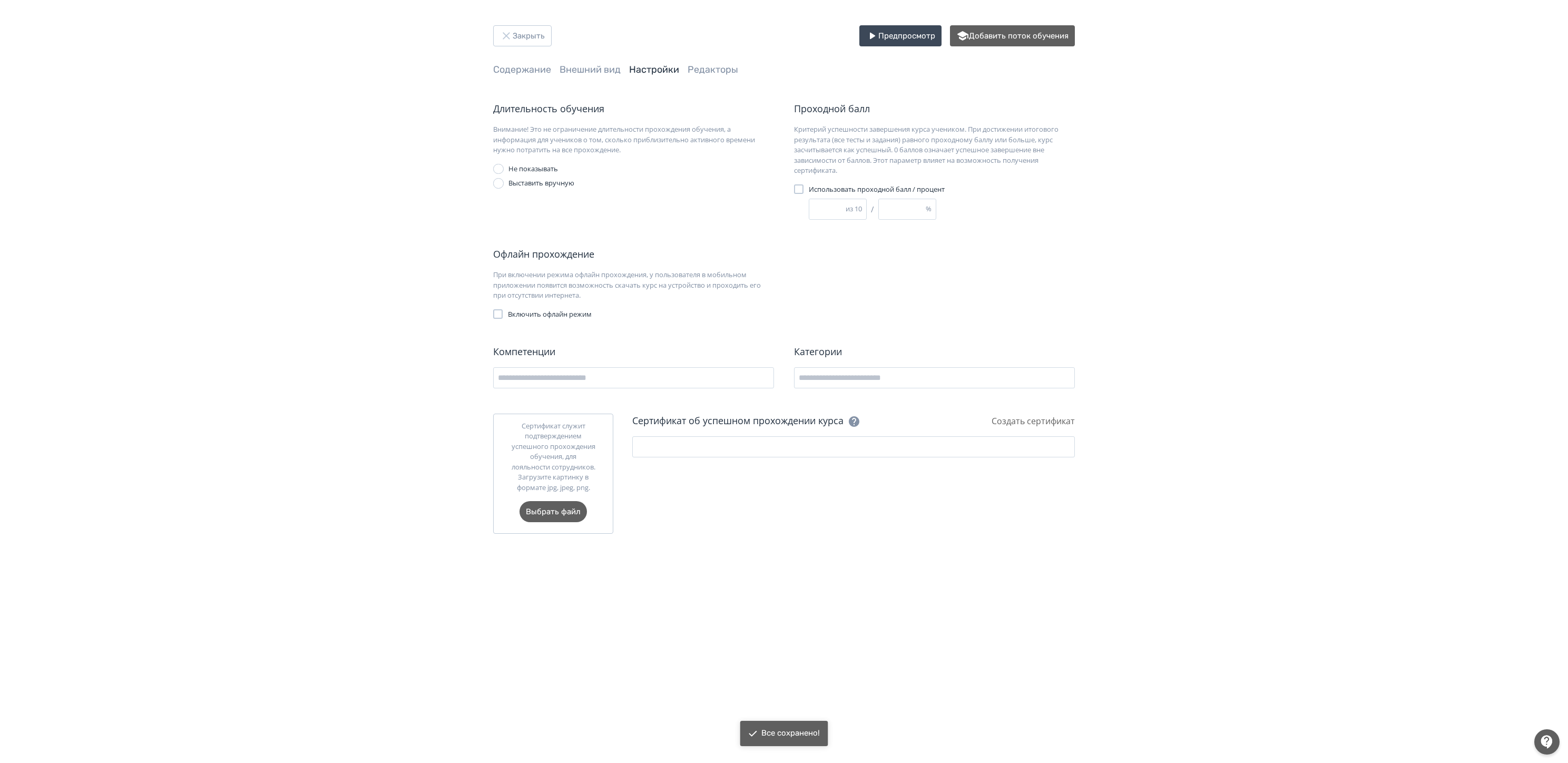
drag, startPoint x: 826, startPoint y: 204, endPoint x: 637, endPoint y: 212, distance: 189.2
click at [637, 212] on div "Длительность обучения Внимание! Это не ограничение длительности прохождения обу…" at bounding box center [784, 162] width 581 height 120
click at [802, 255] on div "Офлайн прохождение При включении режима офлайн прохождения, у пользователя в мо…" at bounding box center [784, 283] width 581 height 72
click at [819, 194] on div "Использовать проходной балл / процент * из 10 / * %" at bounding box center [892, 202] width 196 height 36
click at [828, 187] on span "Использовать проходной балл / процент" at bounding box center [877, 190] width 136 height 11
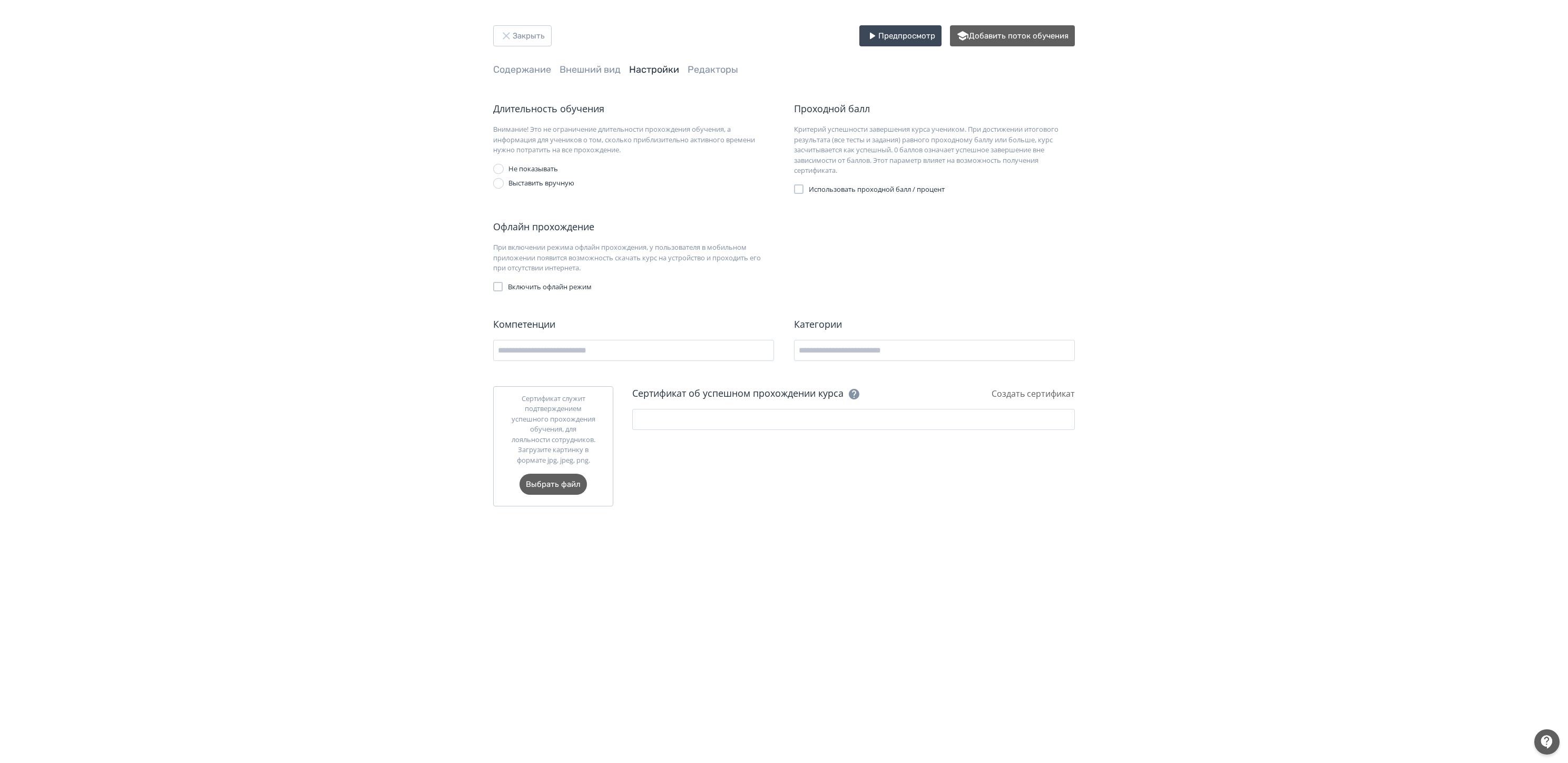
click at [828, 187] on span "Использовать проходной балл / процент" at bounding box center [877, 190] width 136 height 11
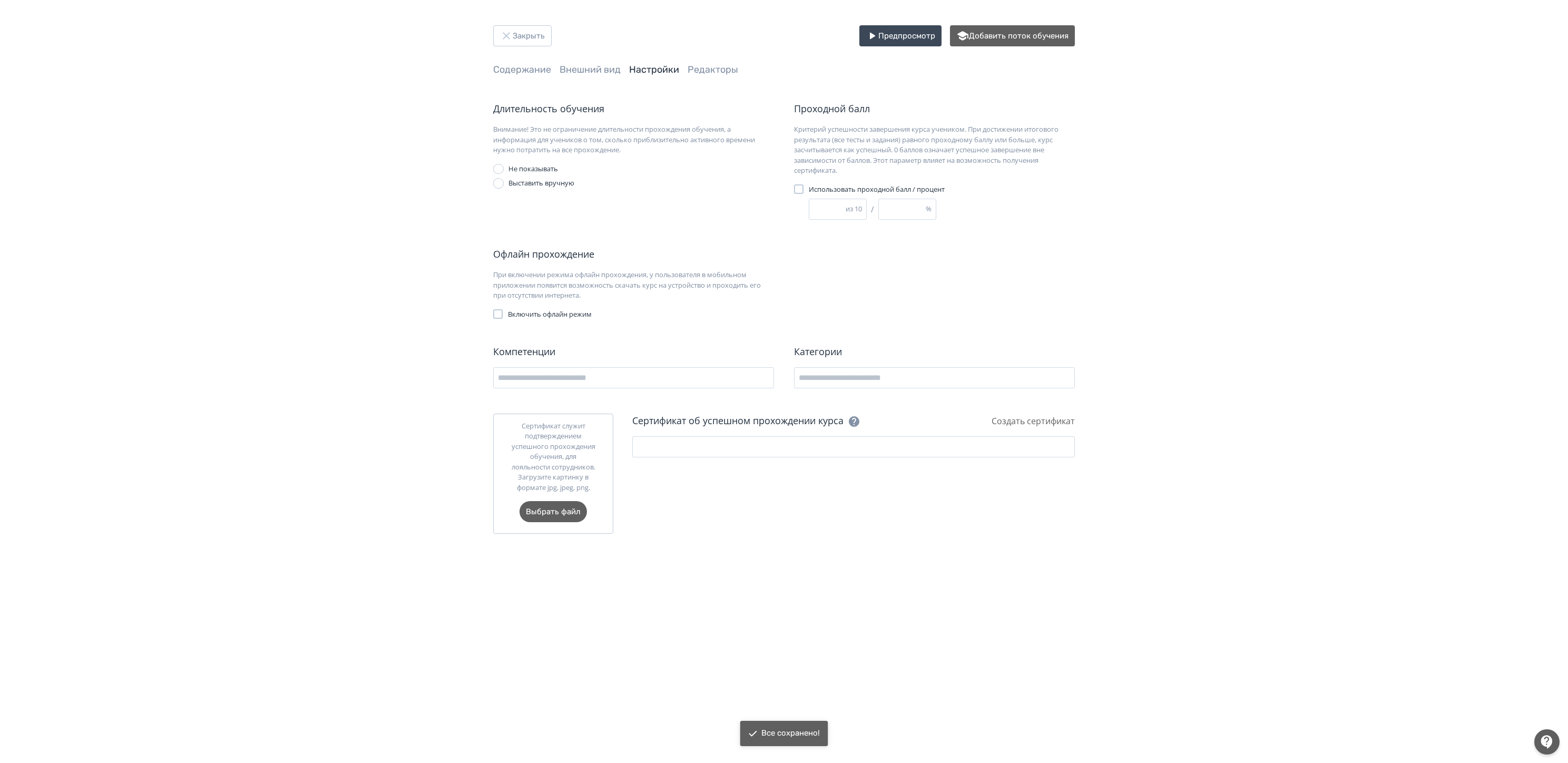
click at [900, 296] on div "Офлайн прохождение При включении режима офлайн прохождения, у пользователя в мо…" at bounding box center [784, 283] width 581 height 72
click at [530, 33] on button "Закрыть" at bounding box center [523, 36] width 59 height 21
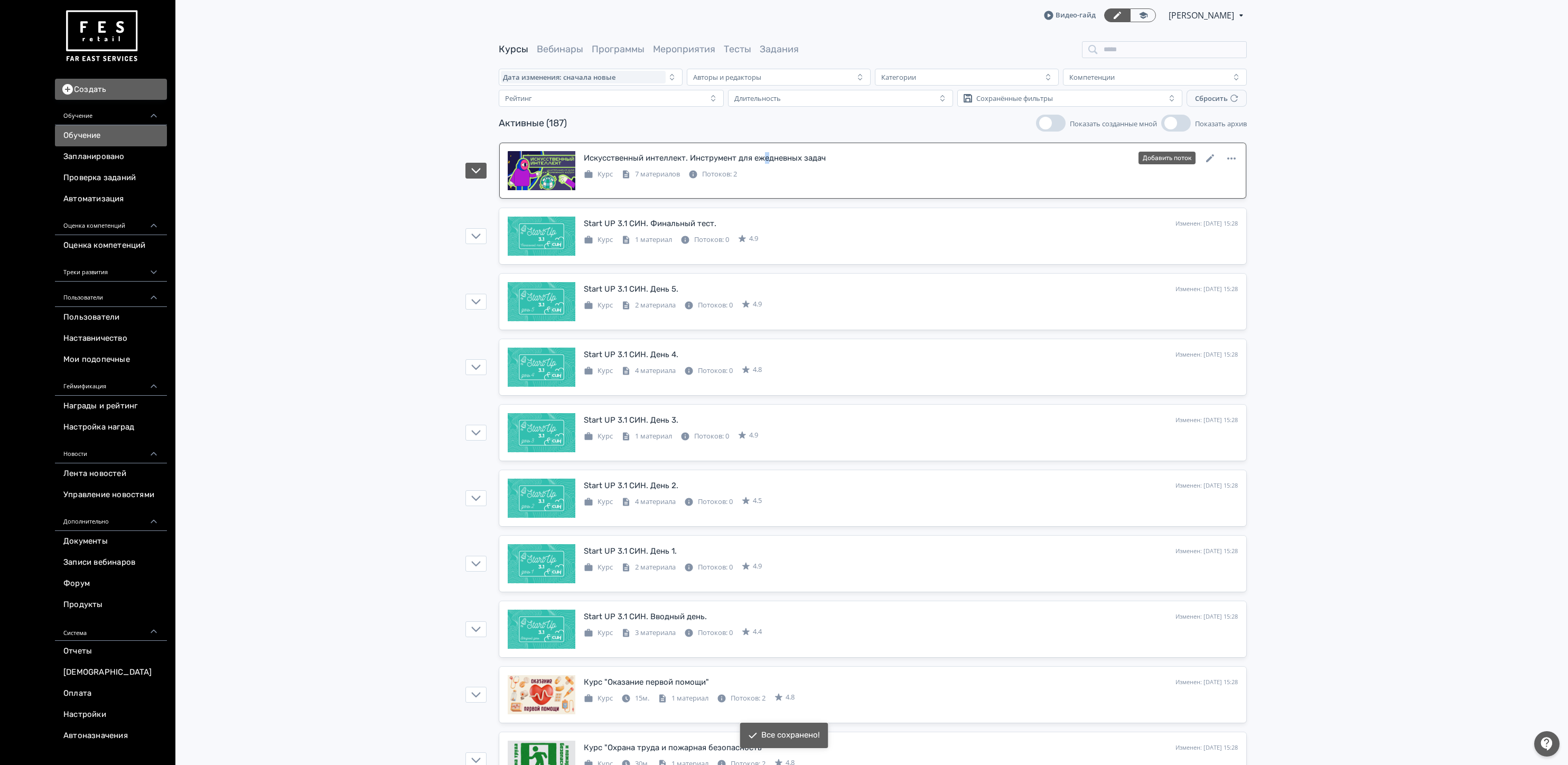
click at [770, 162] on div "Искусственный интеллект. Инструмент для ежедневных задач" at bounding box center [705, 158] width 242 height 12
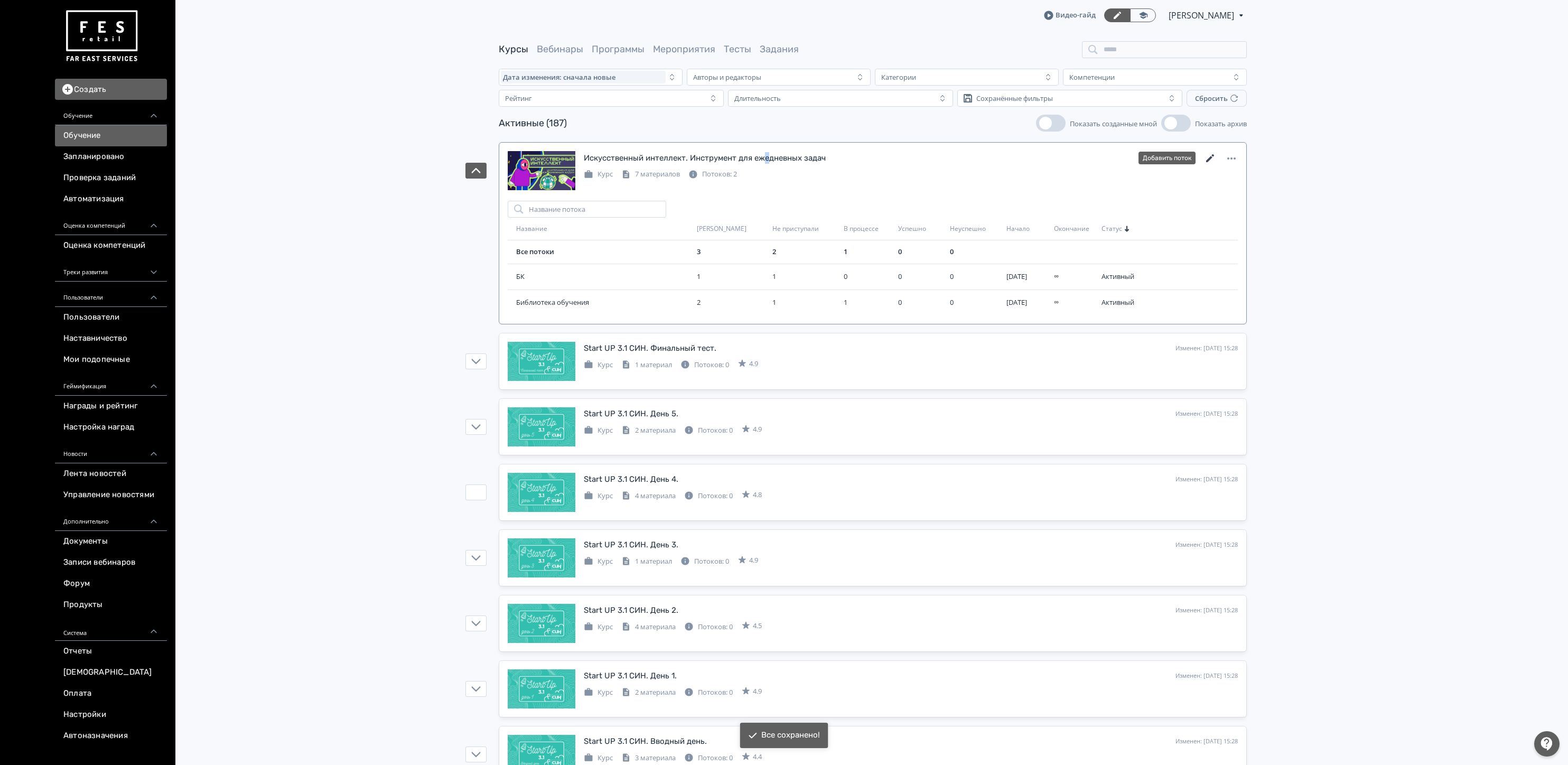
click at [1210, 153] on icon at bounding box center [1210, 158] width 13 height 13
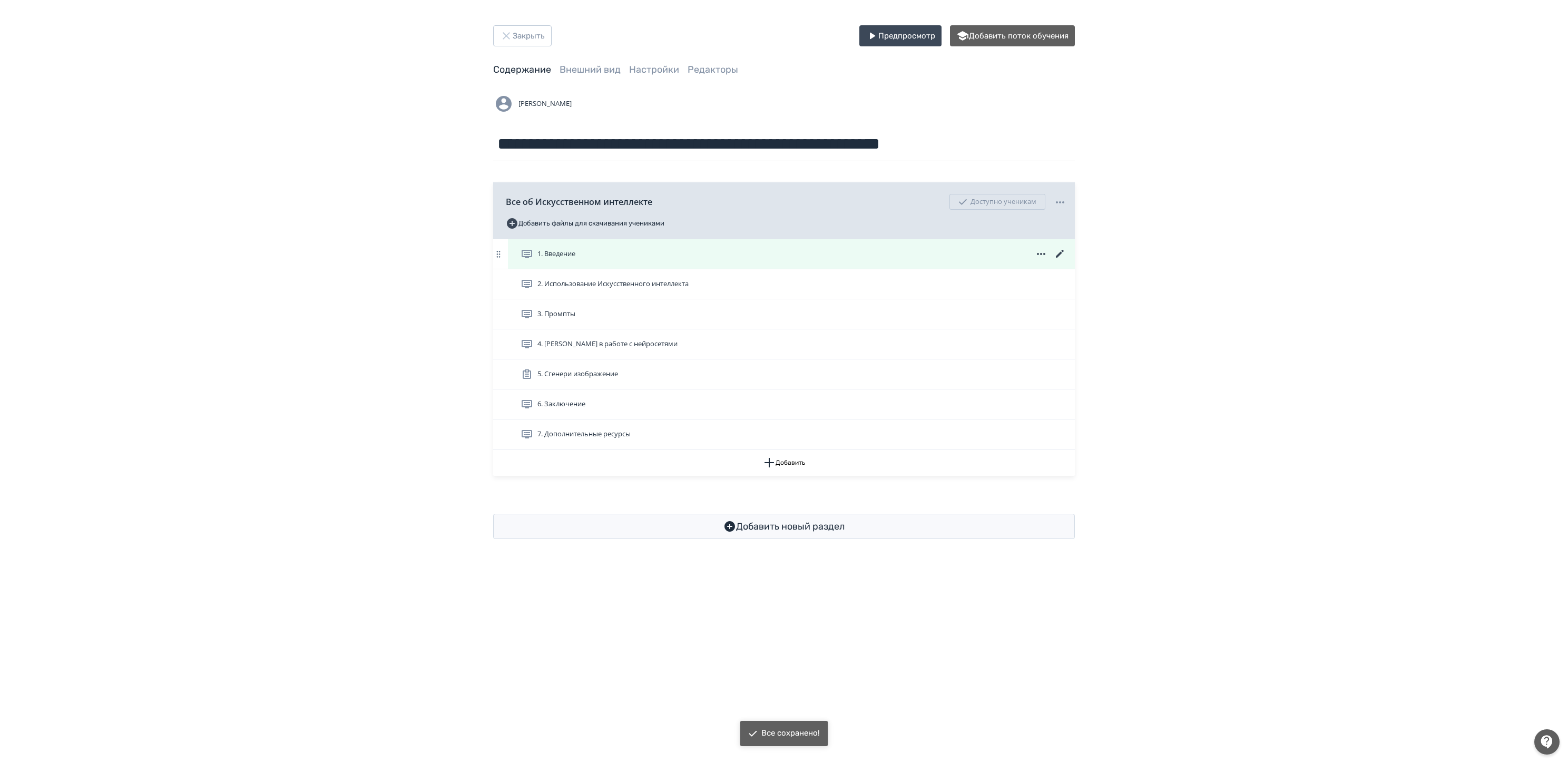
click at [1041, 254] on icon at bounding box center [1041, 254] width 9 height 2
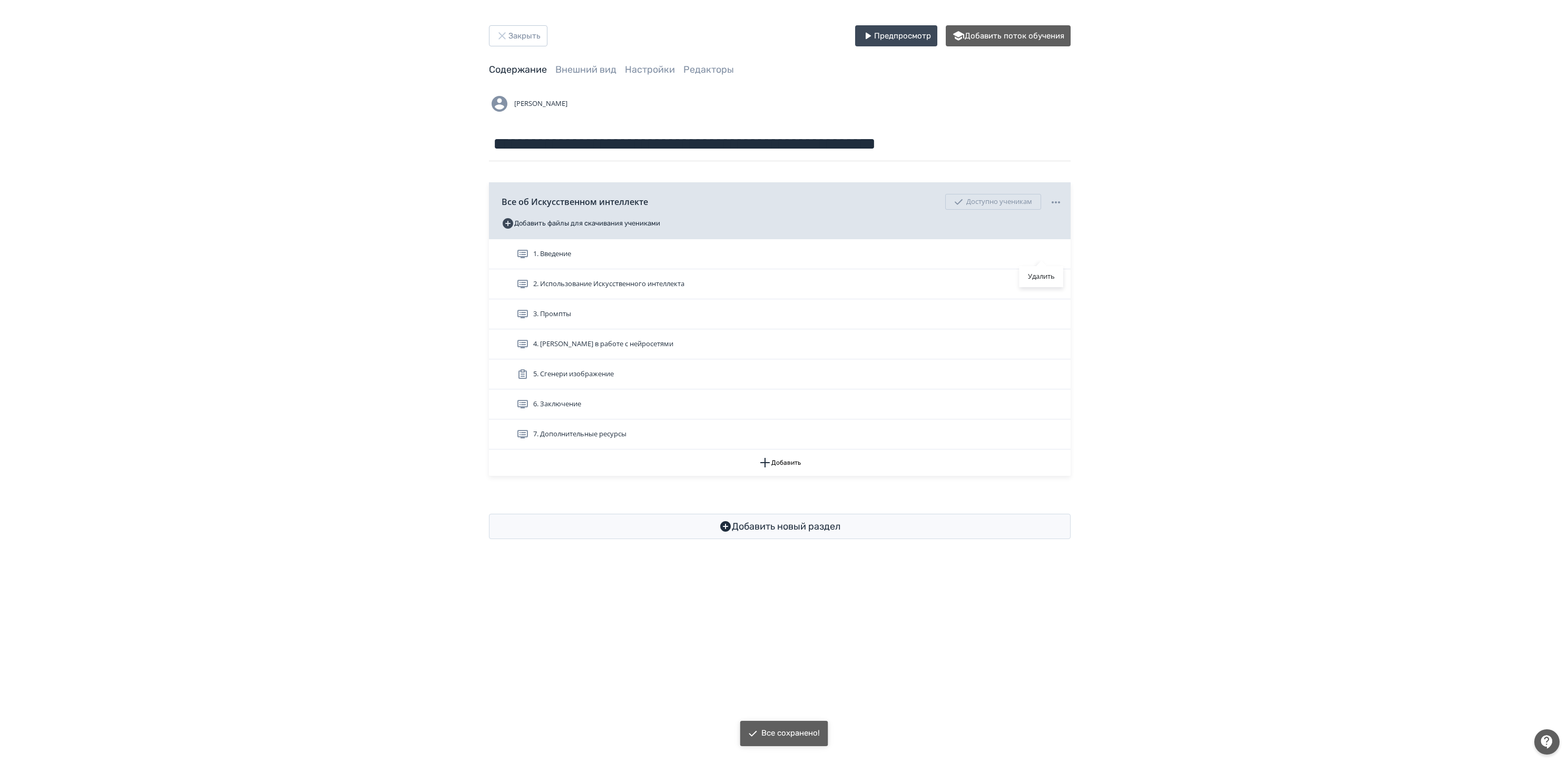
click at [1255, 321] on div "Удалить" at bounding box center [784, 381] width 1568 height 763
click at [1058, 195] on div at bounding box center [1060, 202] width 13 height 14
click at [1207, 174] on div "Удалить Снять с публикации" at bounding box center [784, 381] width 1568 height 763
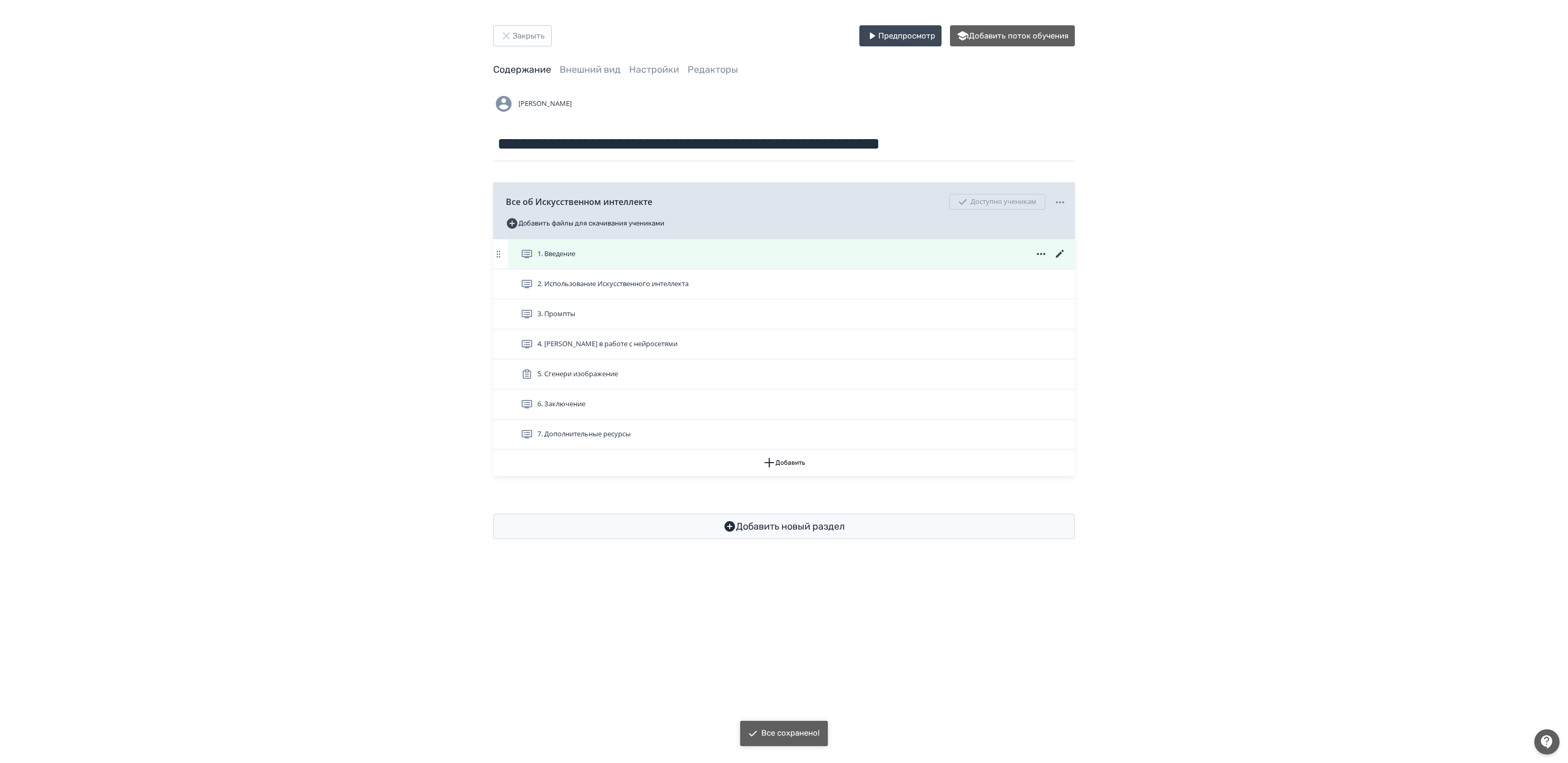
click at [1063, 255] on icon at bounding box center [1060, 254] width 13 height 13
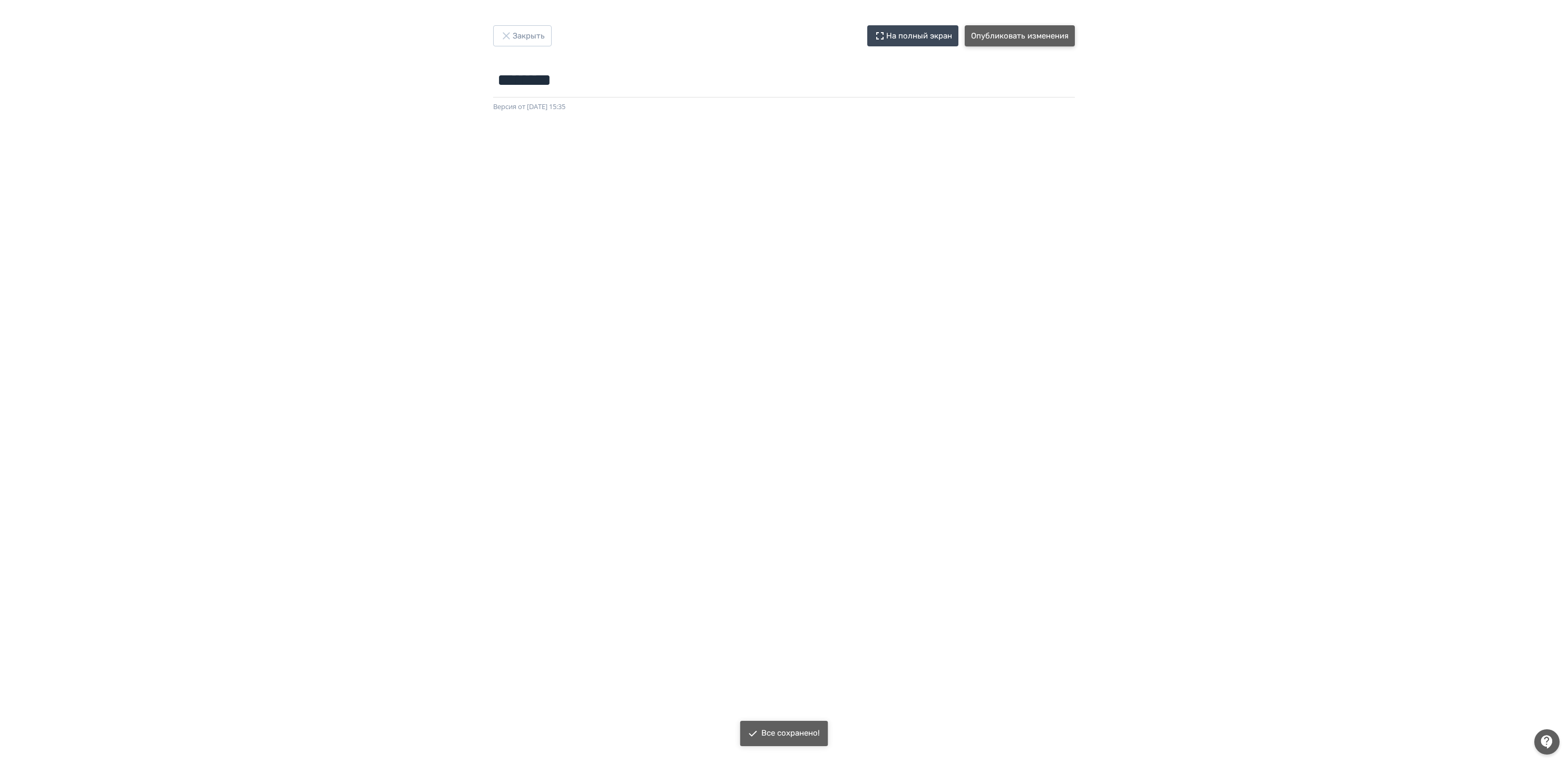
click at [1040, 31] on button "Опубликовать изменения" at bounding box center [1019, 36] width 110 height 21
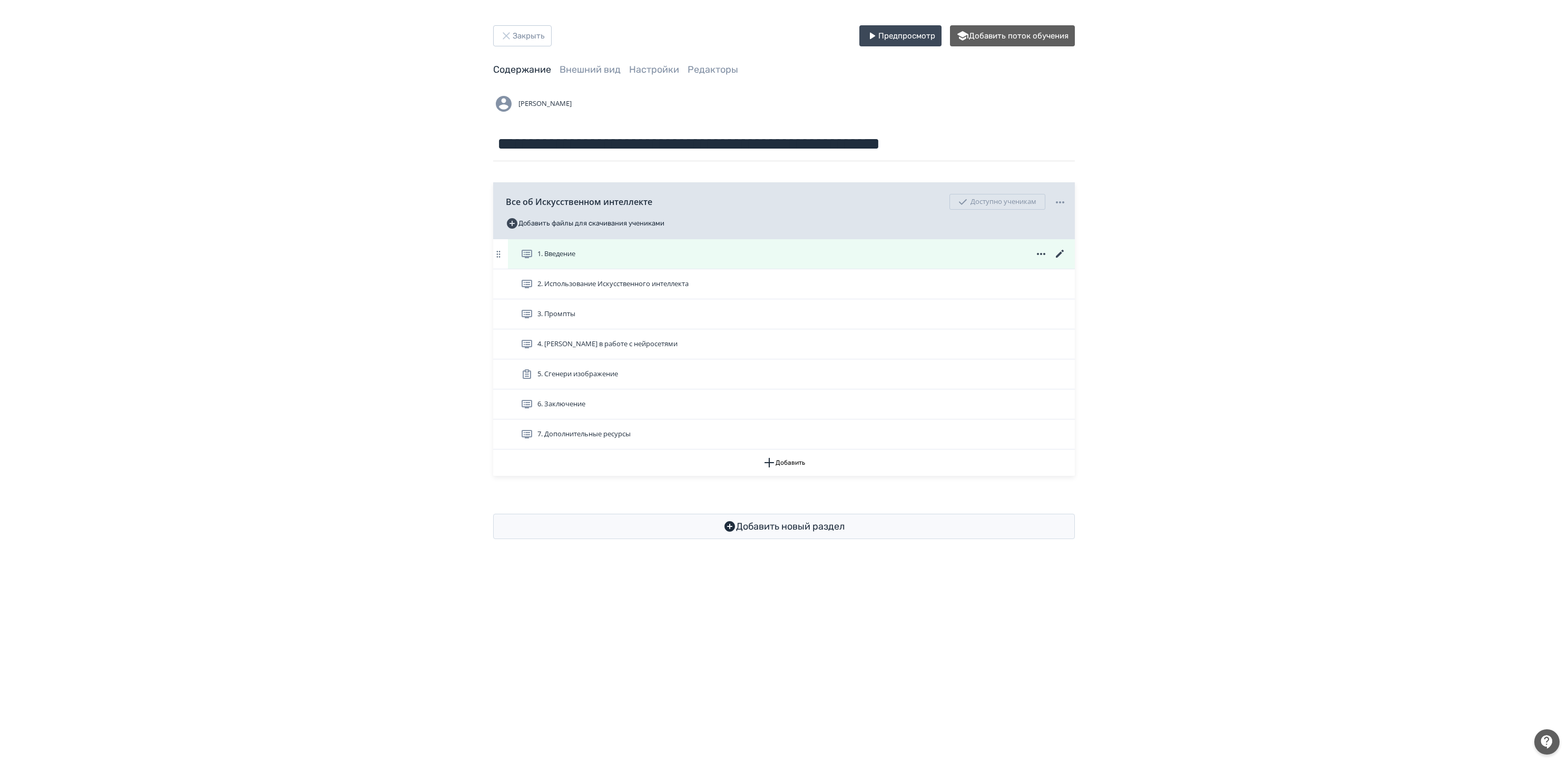
click at [1062, 251] on icon at bounding box center [1060, 254] width 8 height 8
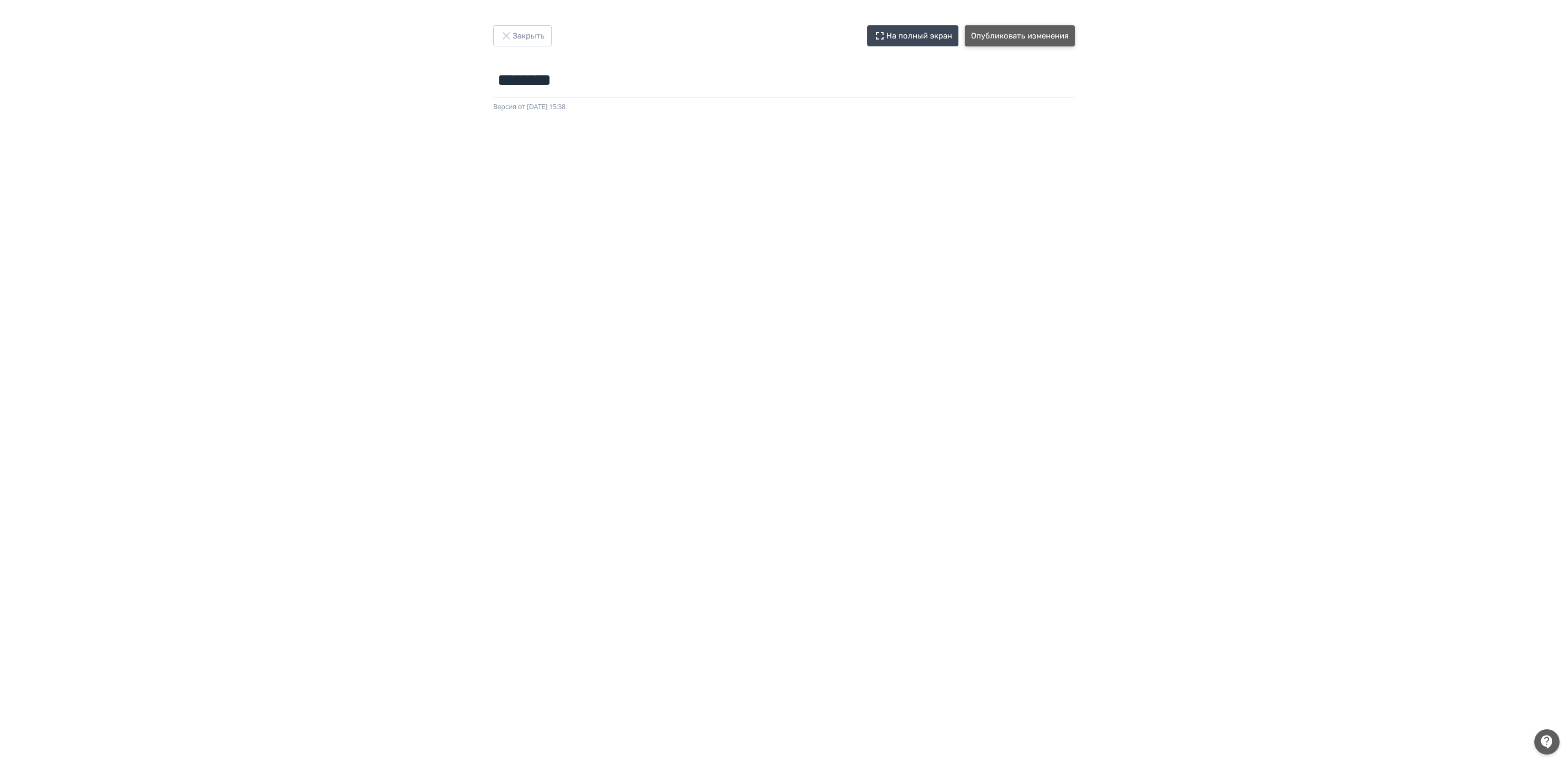
click at [1030, 42] on button "Опубликовать изменения" at bounding box center [1019, 36] width 110 height 21
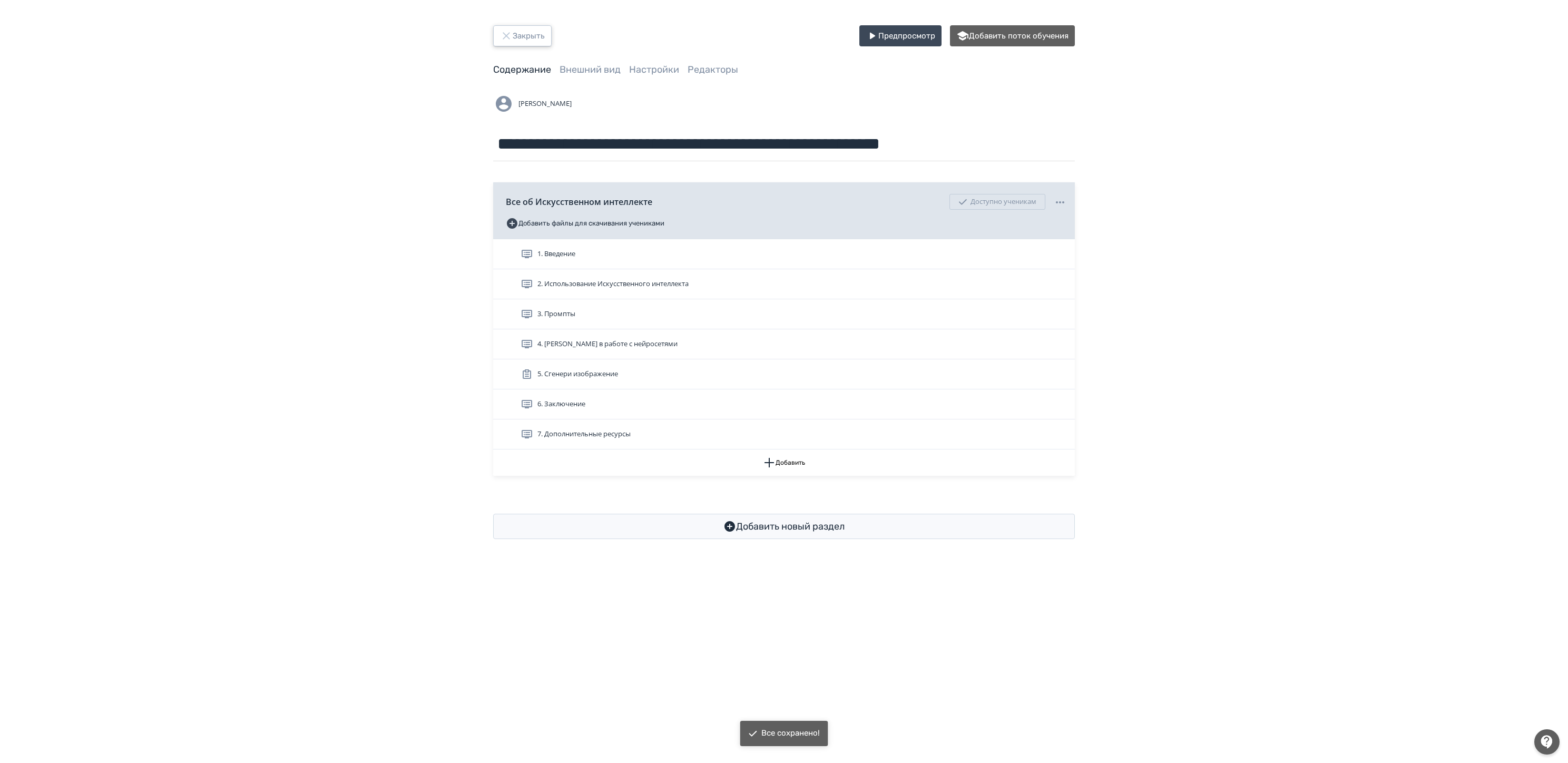
click at [508, 30] on icon "button" at bounding box center [506, 35] width 13 height 13
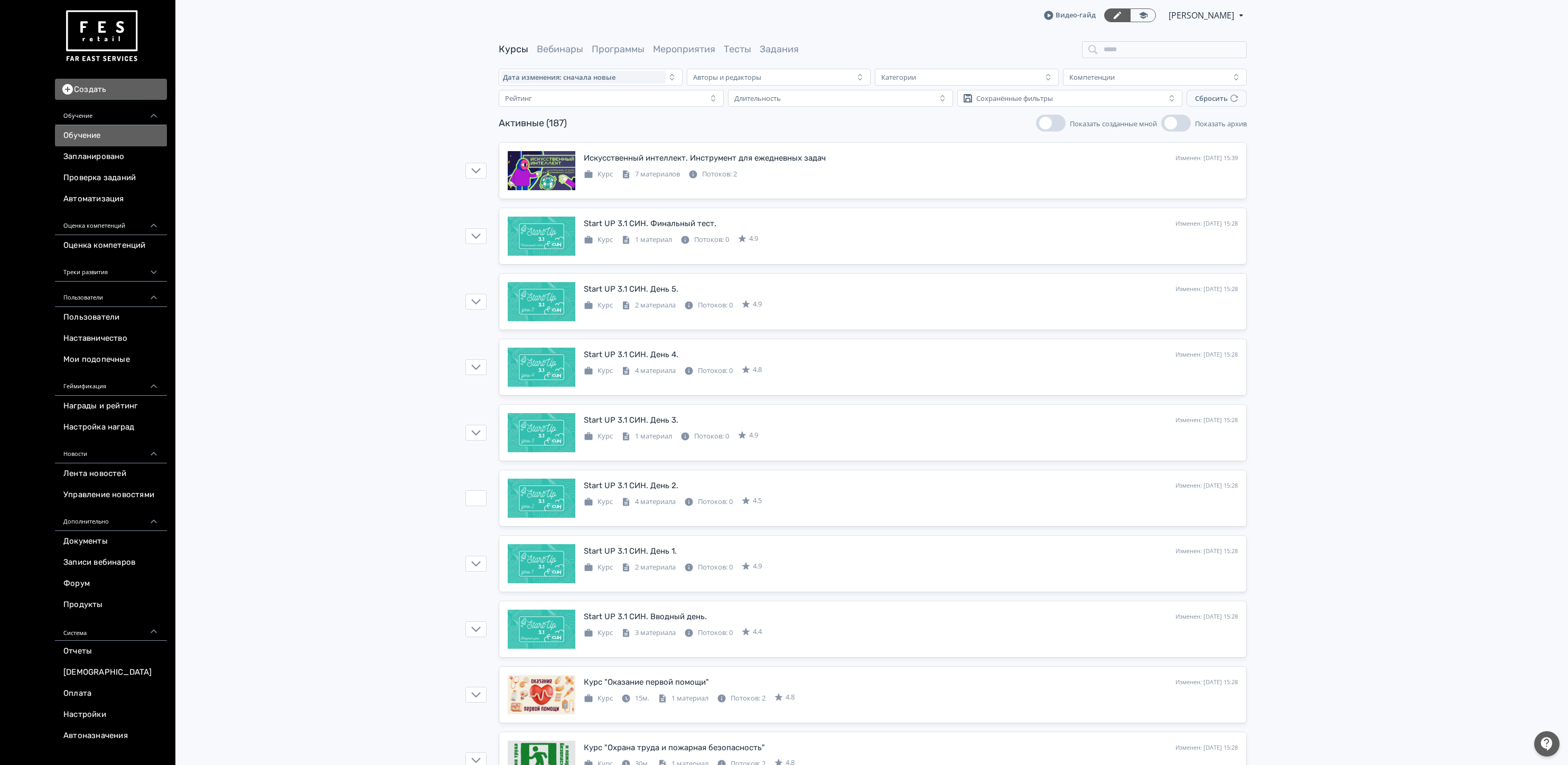
click at [1536, 744] on div at bounding box center [1547, 744] width 25 height 25
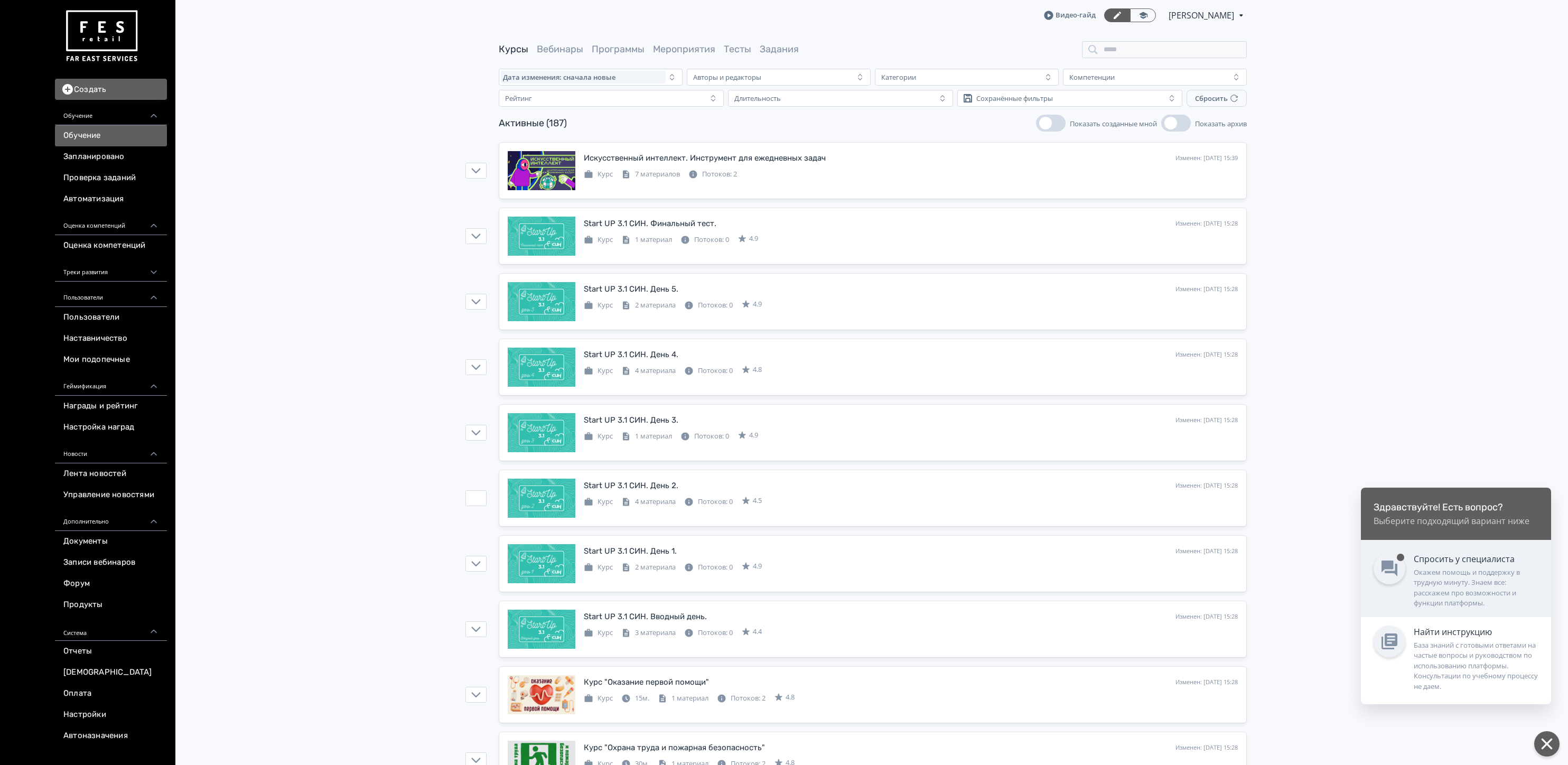
click at [1427, 556] on div "Спросить у специалиста" at bounding box center [1476, 559] width 124 height 13
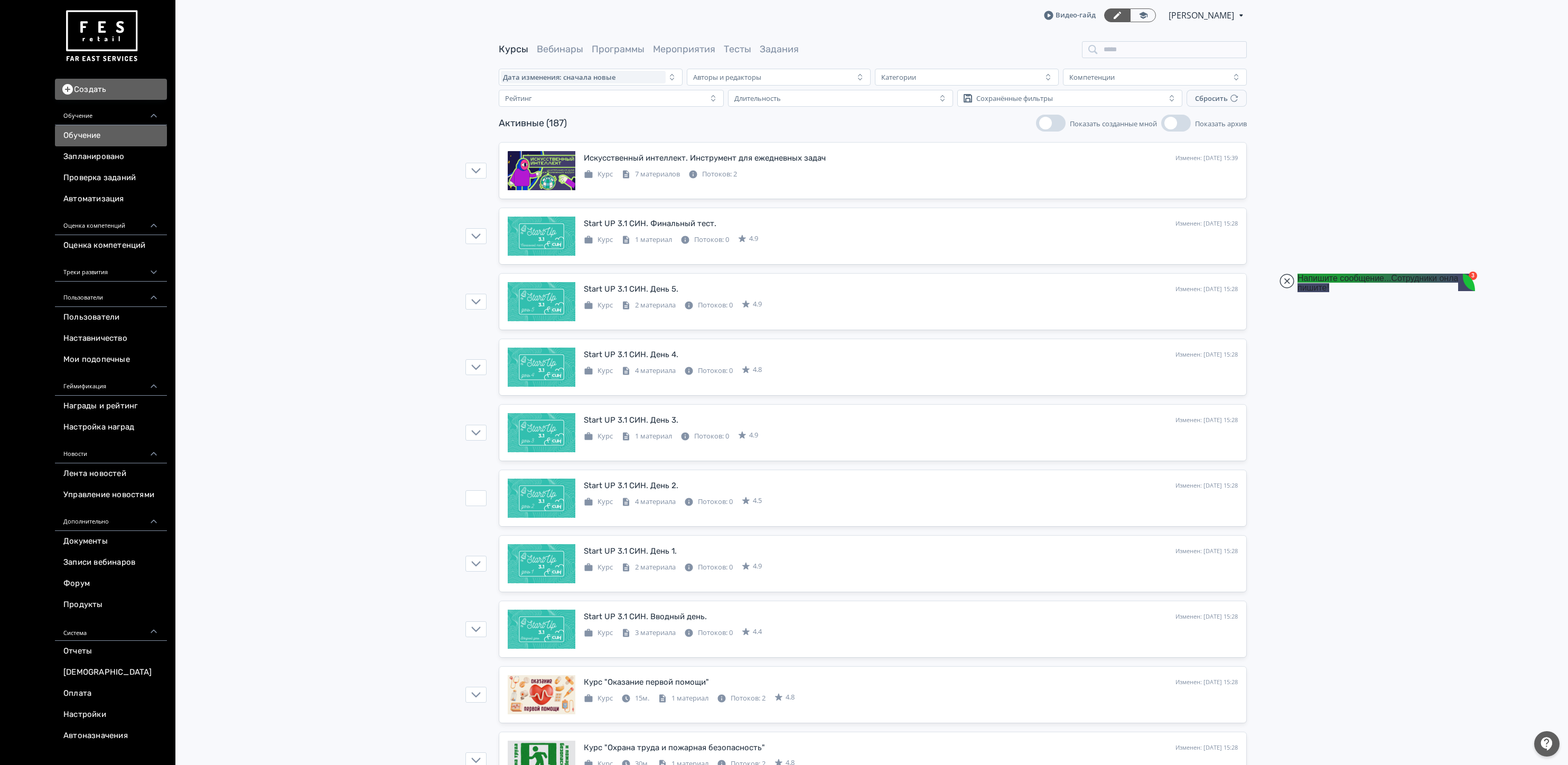
scroll to position [37871, 0]
type textarea "*"
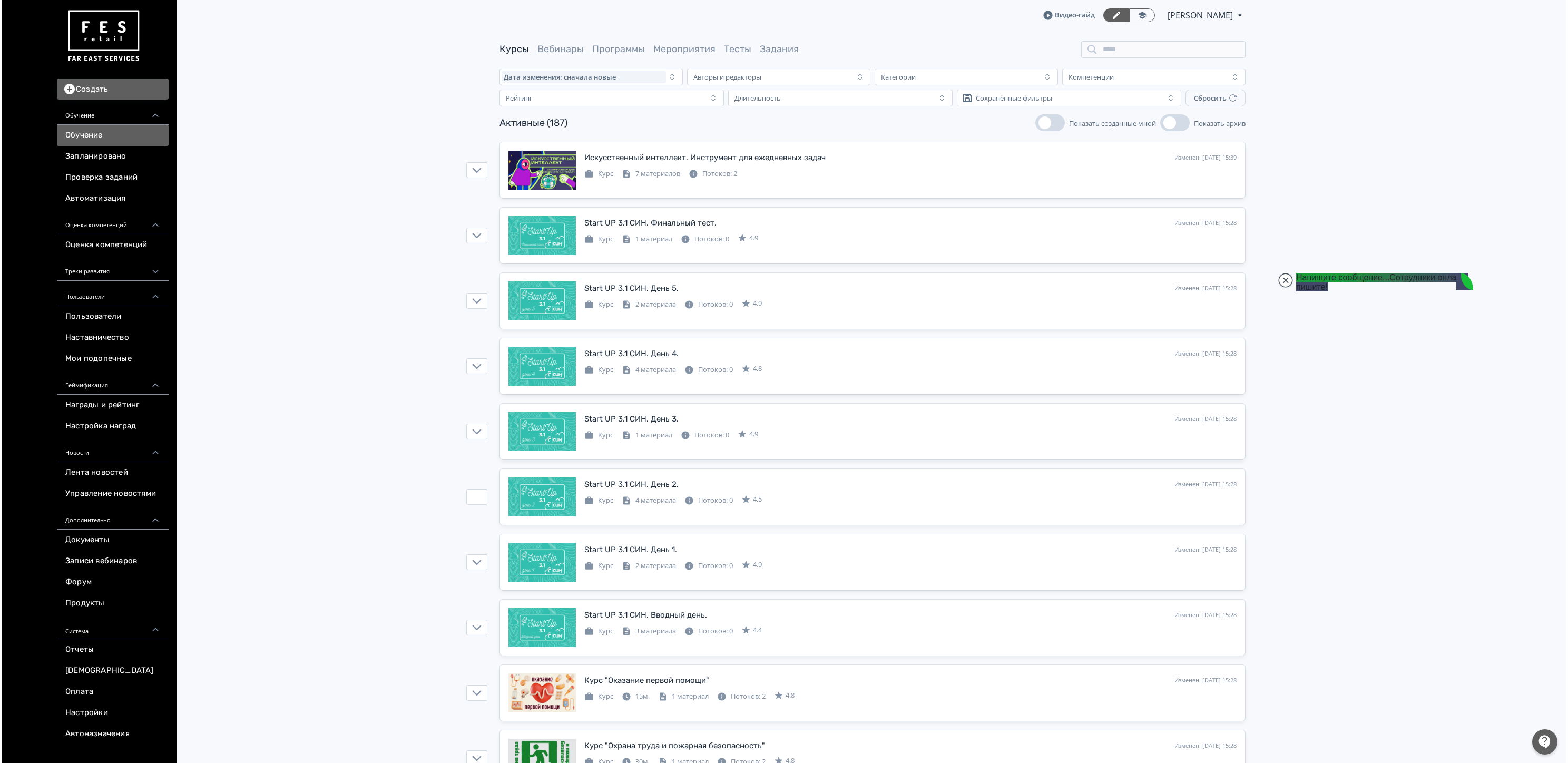
scroll to position [3, 0]
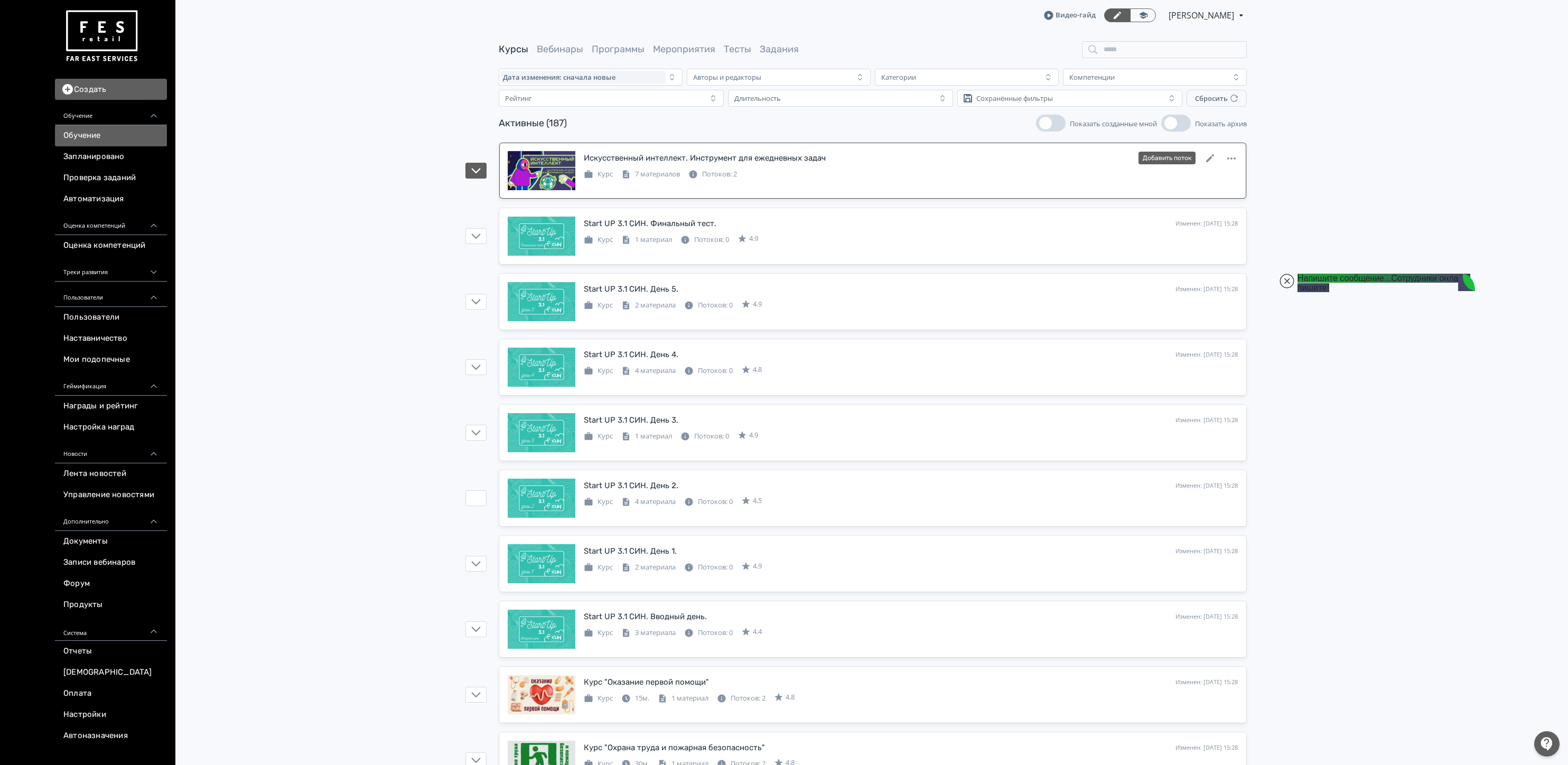
click at [888, 179] on div "Курс 7 материалов Потоков: 2" at bounding box center [910, 173] width 654 height 13
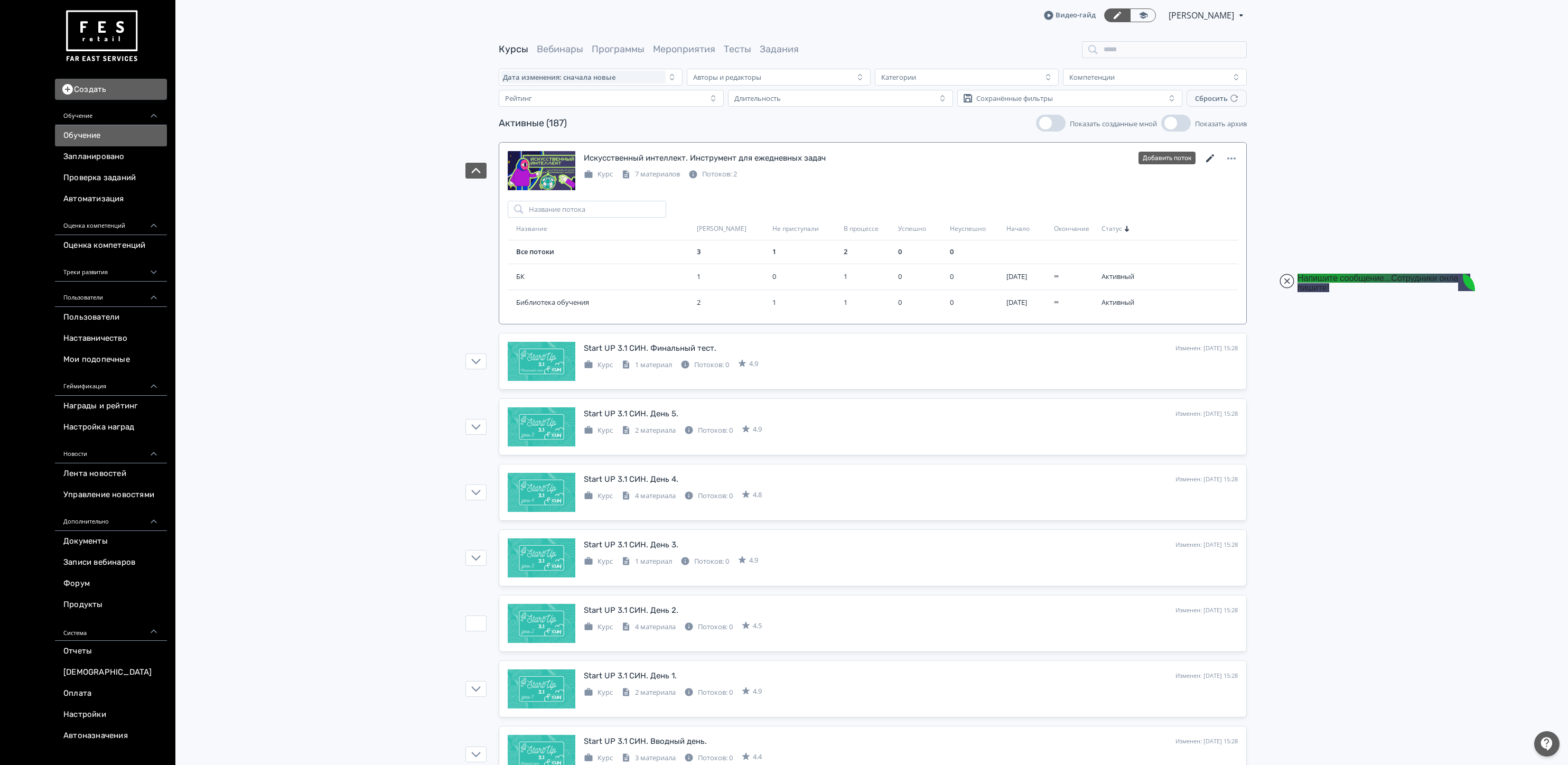
click at [1207, 161] on icon at bounding box center [1210, 158] width 8 height 8
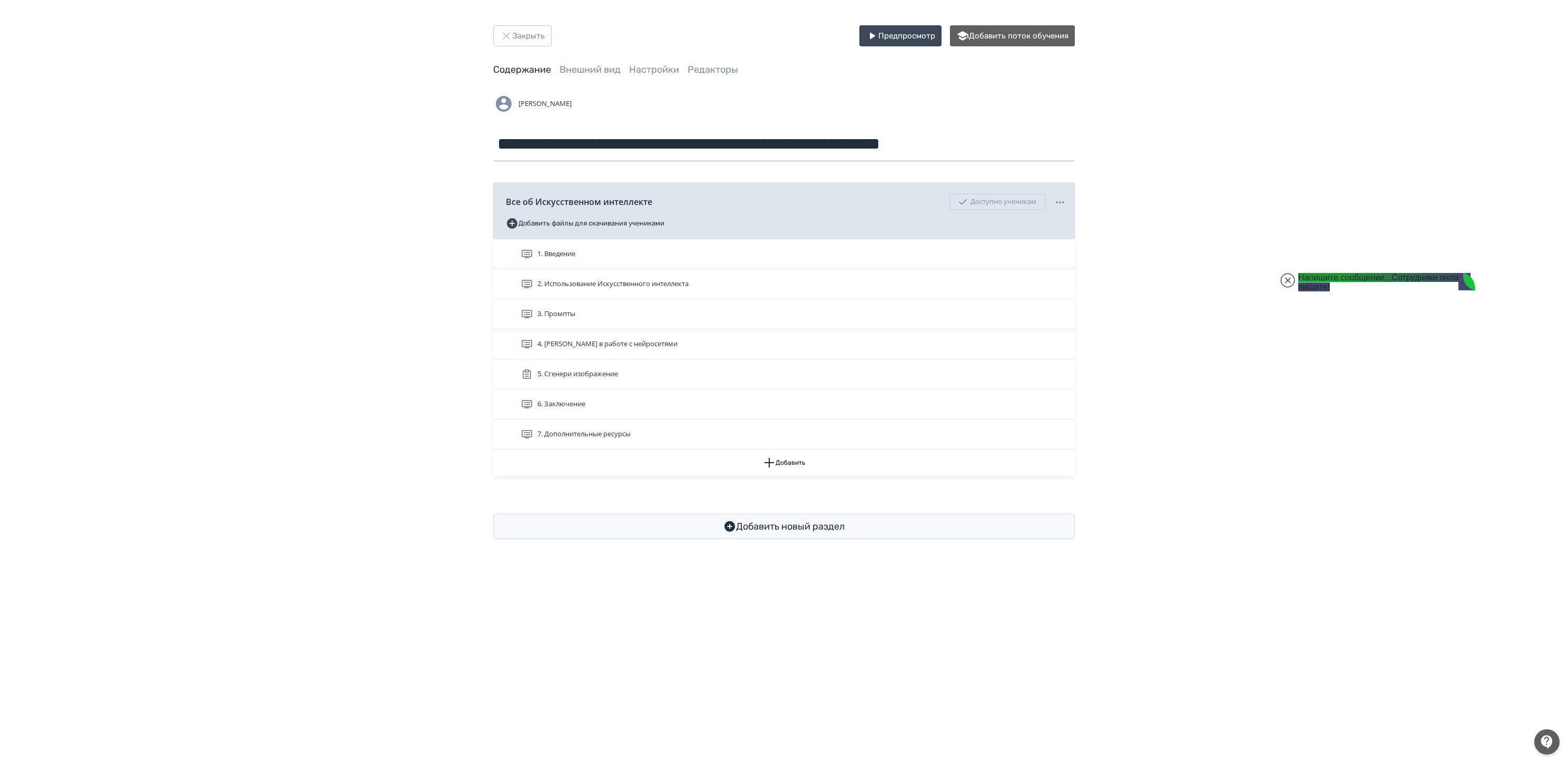
click at [732, 136] on input "**********" at bounding box center [784, 144] width 581 height 34
paste textarea "**********"
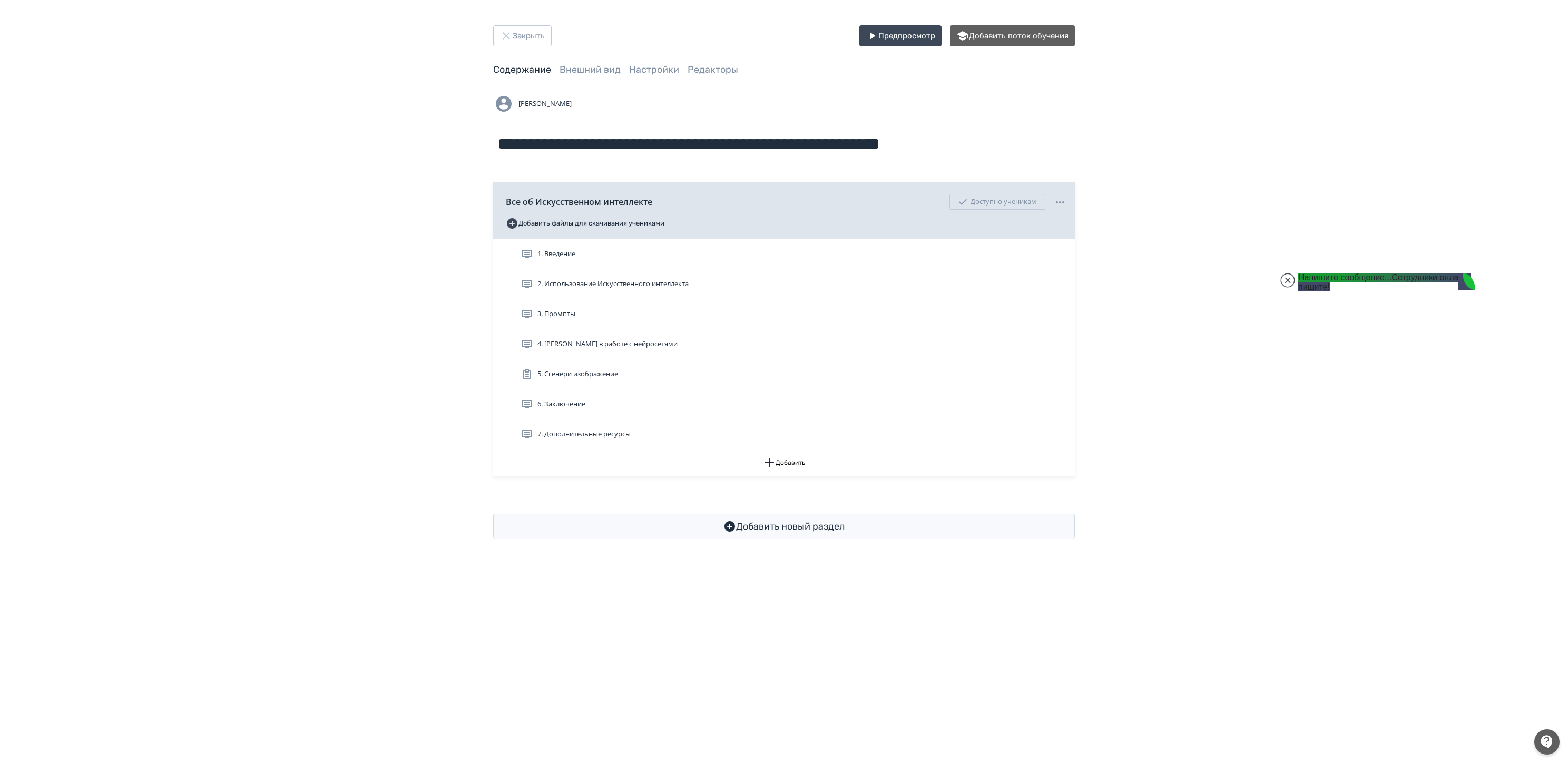
scroll to position [34, 0]
paste textarea "*******"
type textarea "**********"
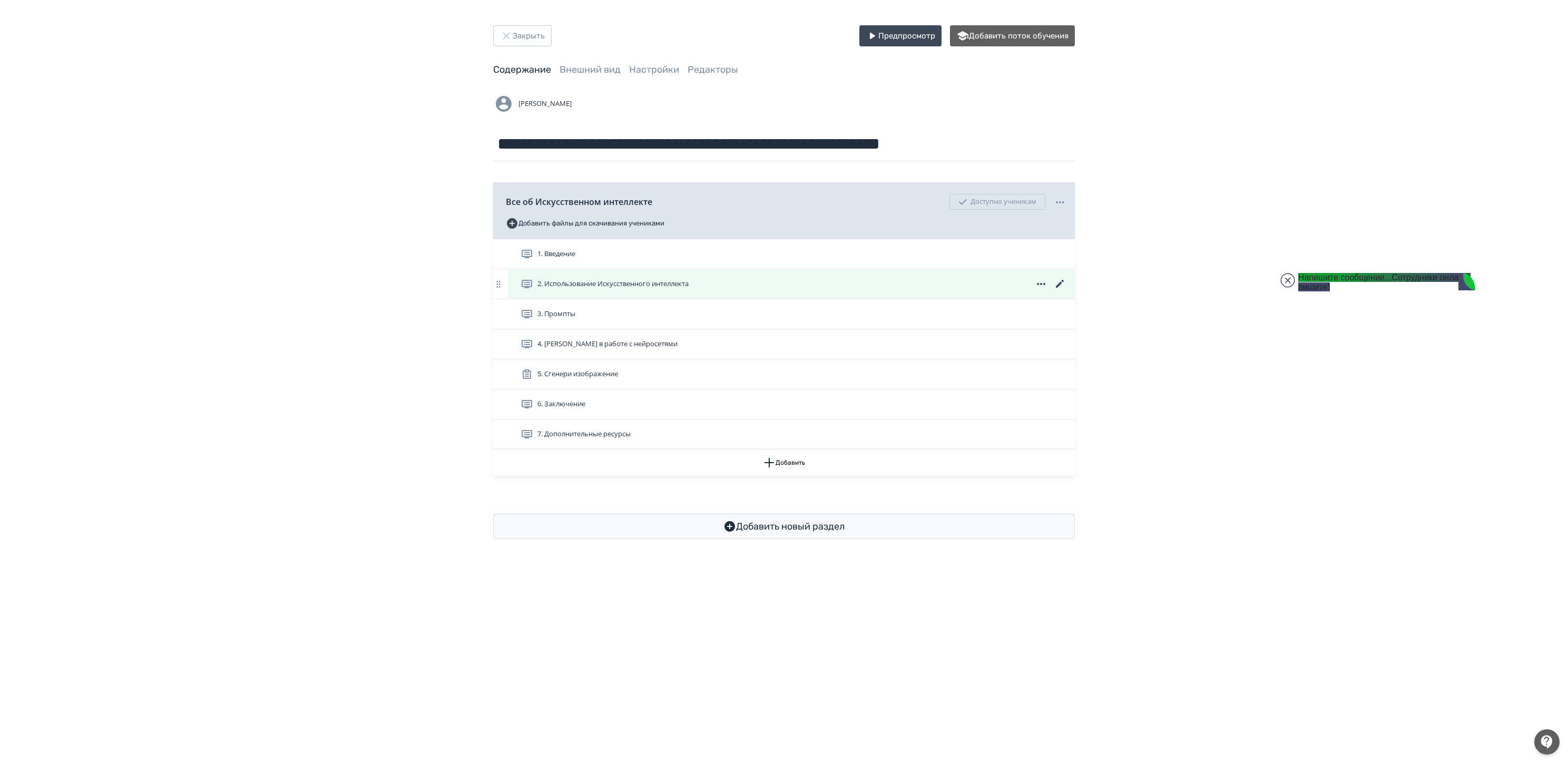
scroll to position [37805, 0]
click at [587, 254] on div "1. Введение 2. Использование Искусственного интеллекта 3. Промпты 4. [PERSON_NA…" at bounding box center [784, 344] width 581 height 211
type textarea "**********"
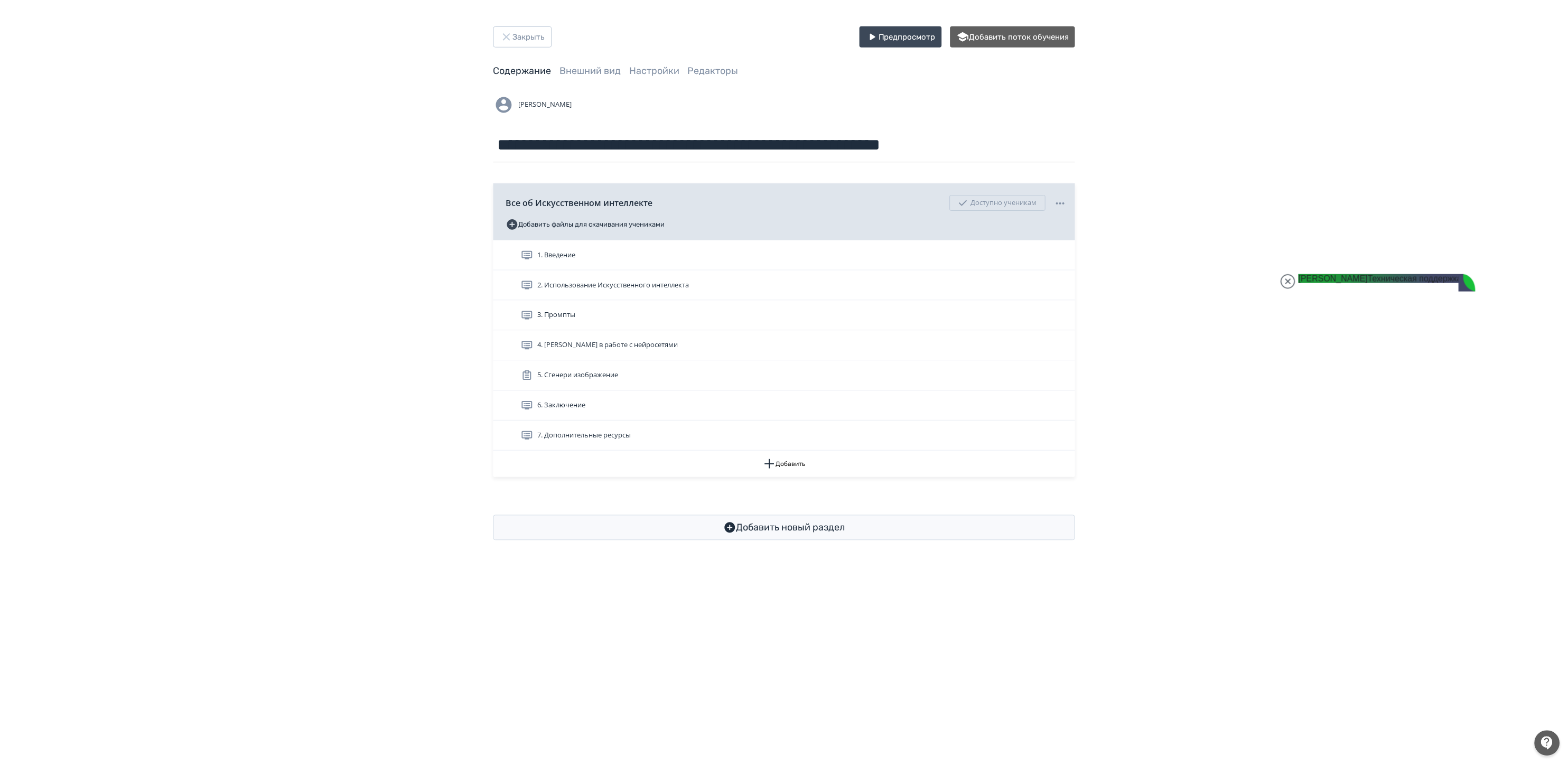
scroll to position [38124, 0]
click at [544, 46] on button "Закрыть" at bounding box center [524, 36] width 59 height 21
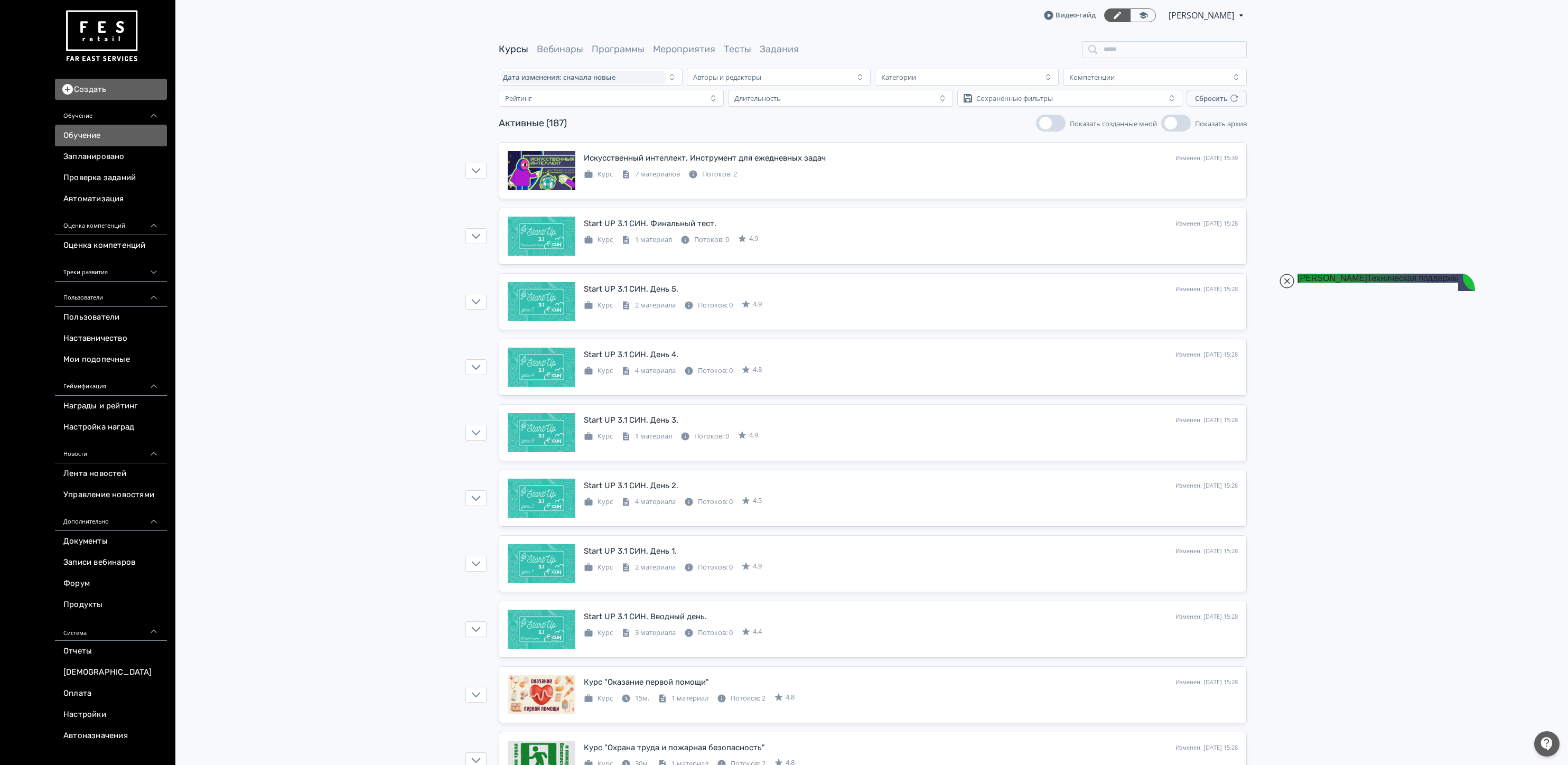
click at [107, 134] on link "Обучение" at bounding box center [110, 136] width 112 height 21
click at [600, 149] on link "Искусственный интеллект. Инструмент для ежедневных задач Изменен: [DATE] 15:39 …" at bounding box center [873, 171] width 747 height 56
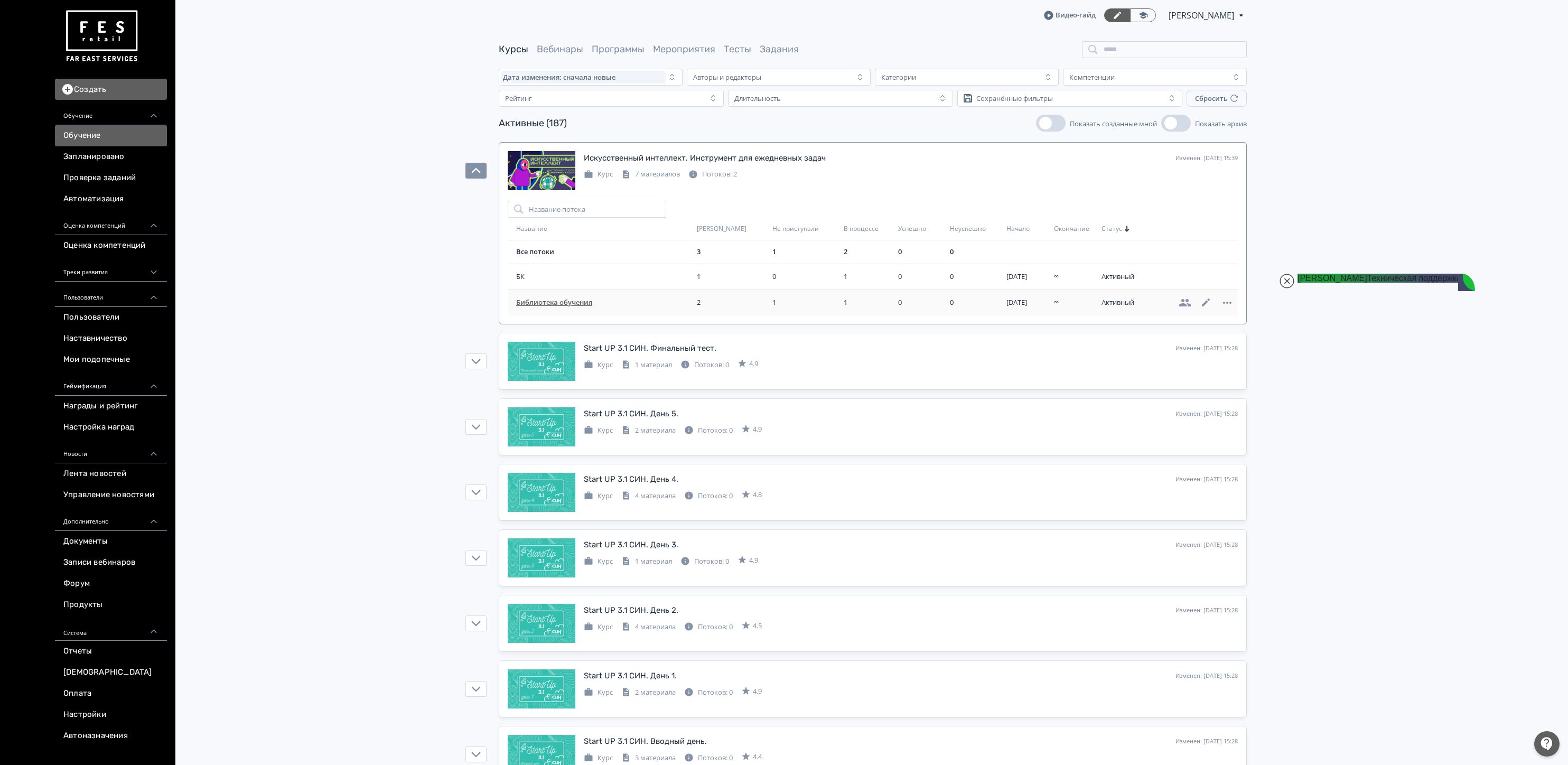
click at [590, 302] on span "Библиотека обучения" at bounding box center [604, 303] width 177 height 11
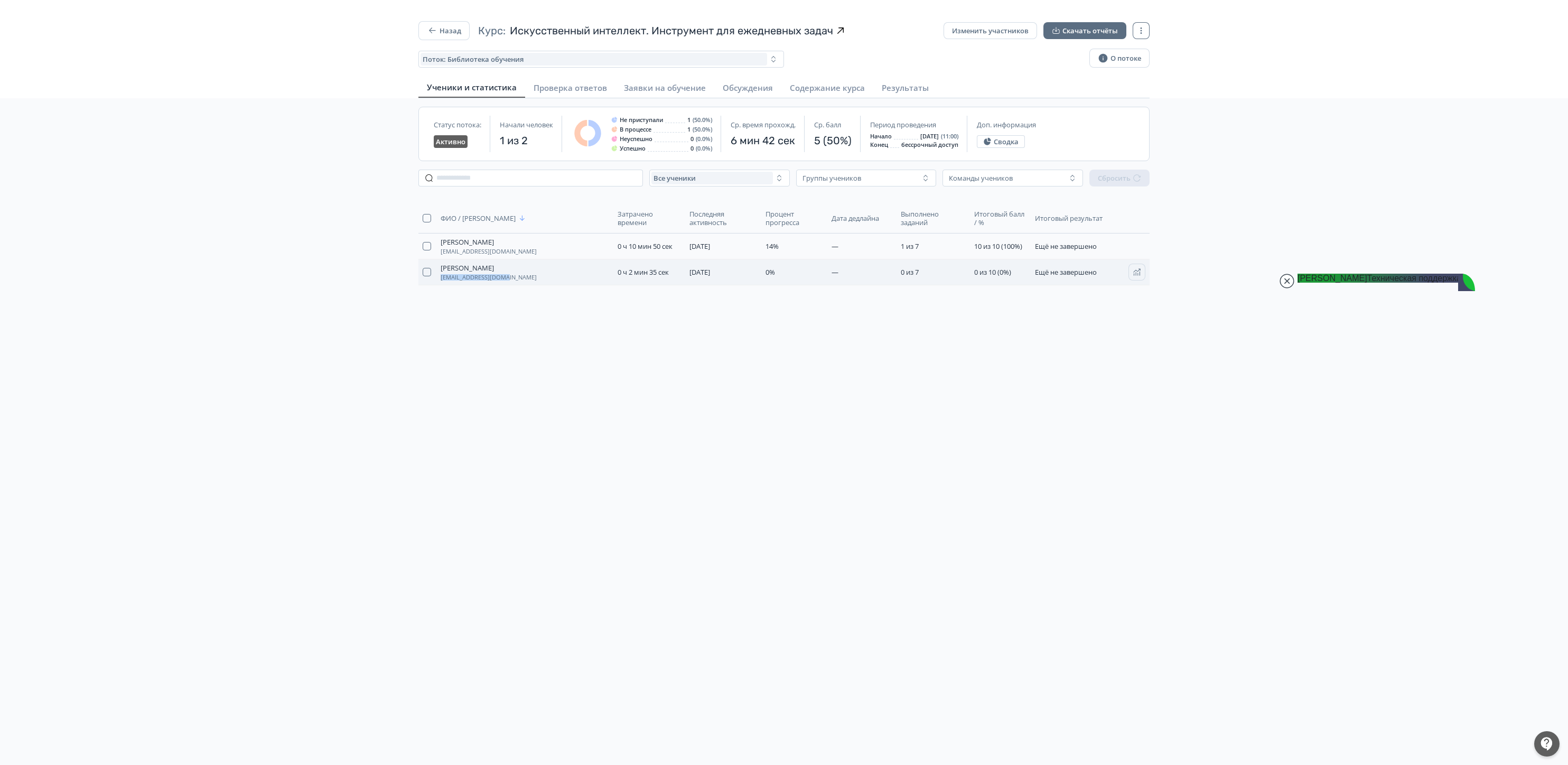
copy span "[EMAIL_ADDRESS][DOMAIN_NAME]"
drag, startPoint x: 515, startPoint y: 284, endPoint x: 440, endPoint y: 284, distance: 75.0
click at [440, 284] on td "[PERSON_NAME] [PERSON_NAME][EMAIL_ADDRESS][DOMAIN_NAME]" at bounding box center [525, 272] width 177 height 26
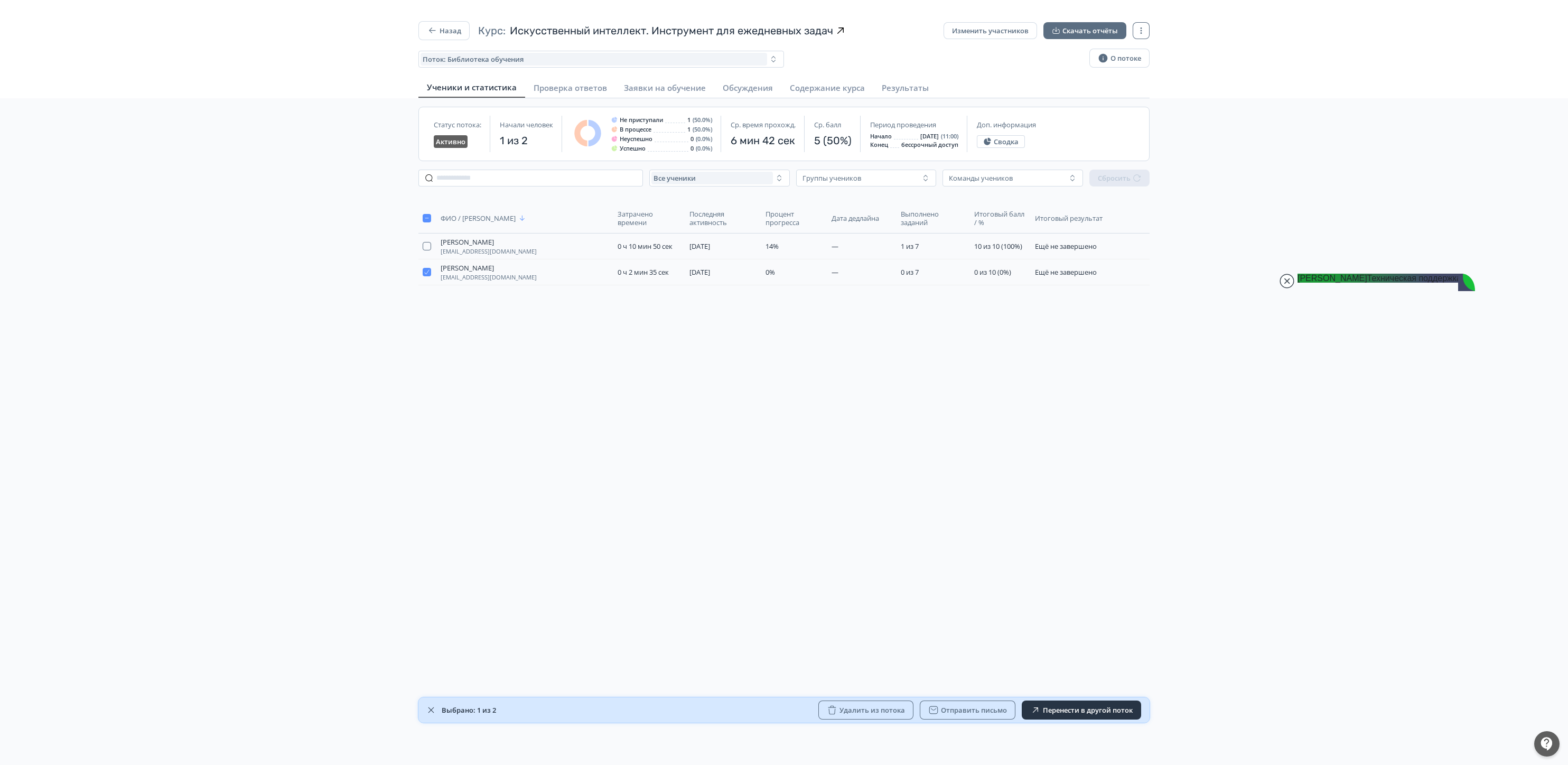
paste textarea "**********"
type textarea "**********"
click at [432, 711] on icon "button" at bounding box center [431, 710] width 9 height 9
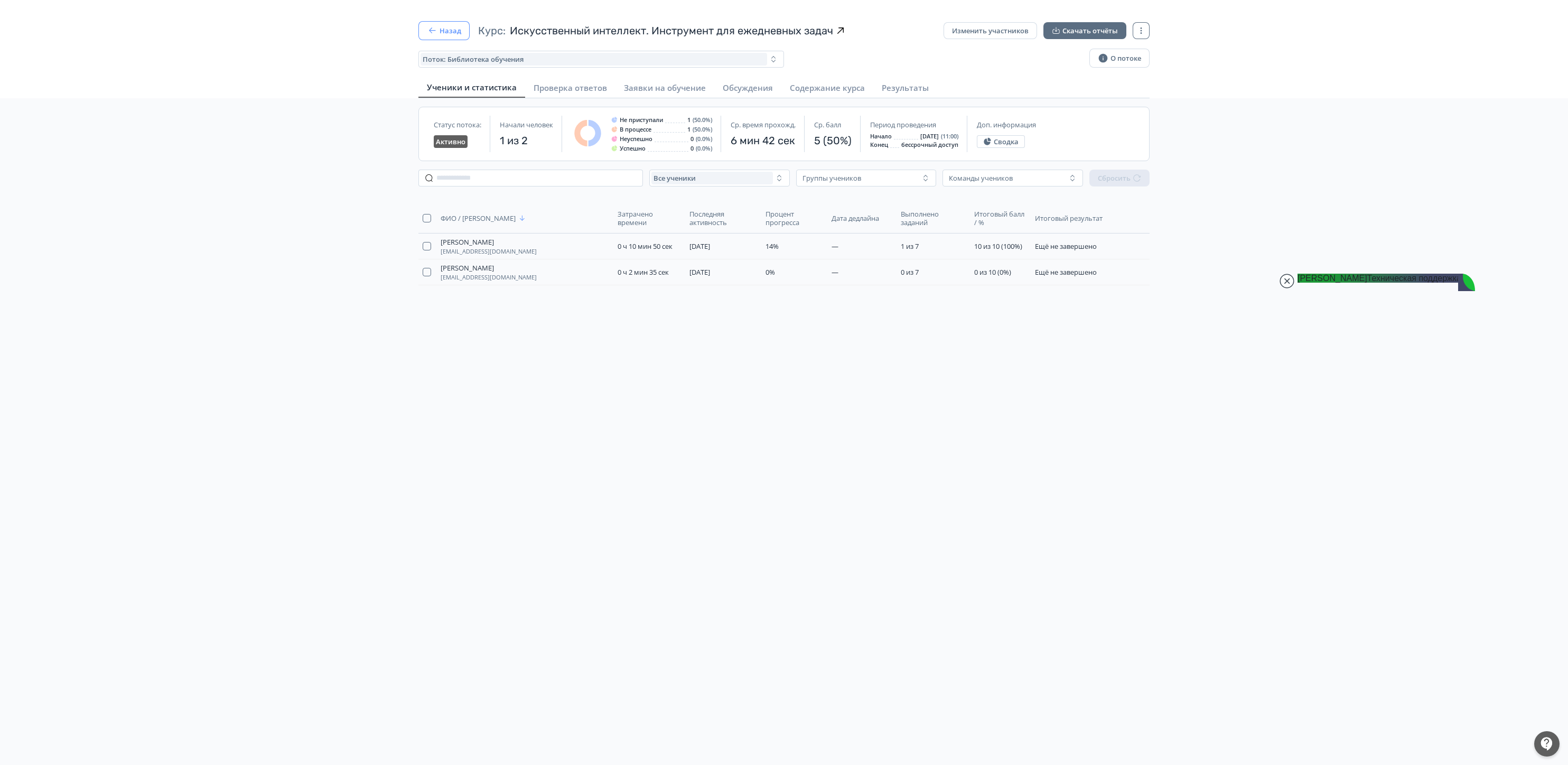
click at [448, 21] on button "Назад" at bounding box center [444, 31] width 52 height 19
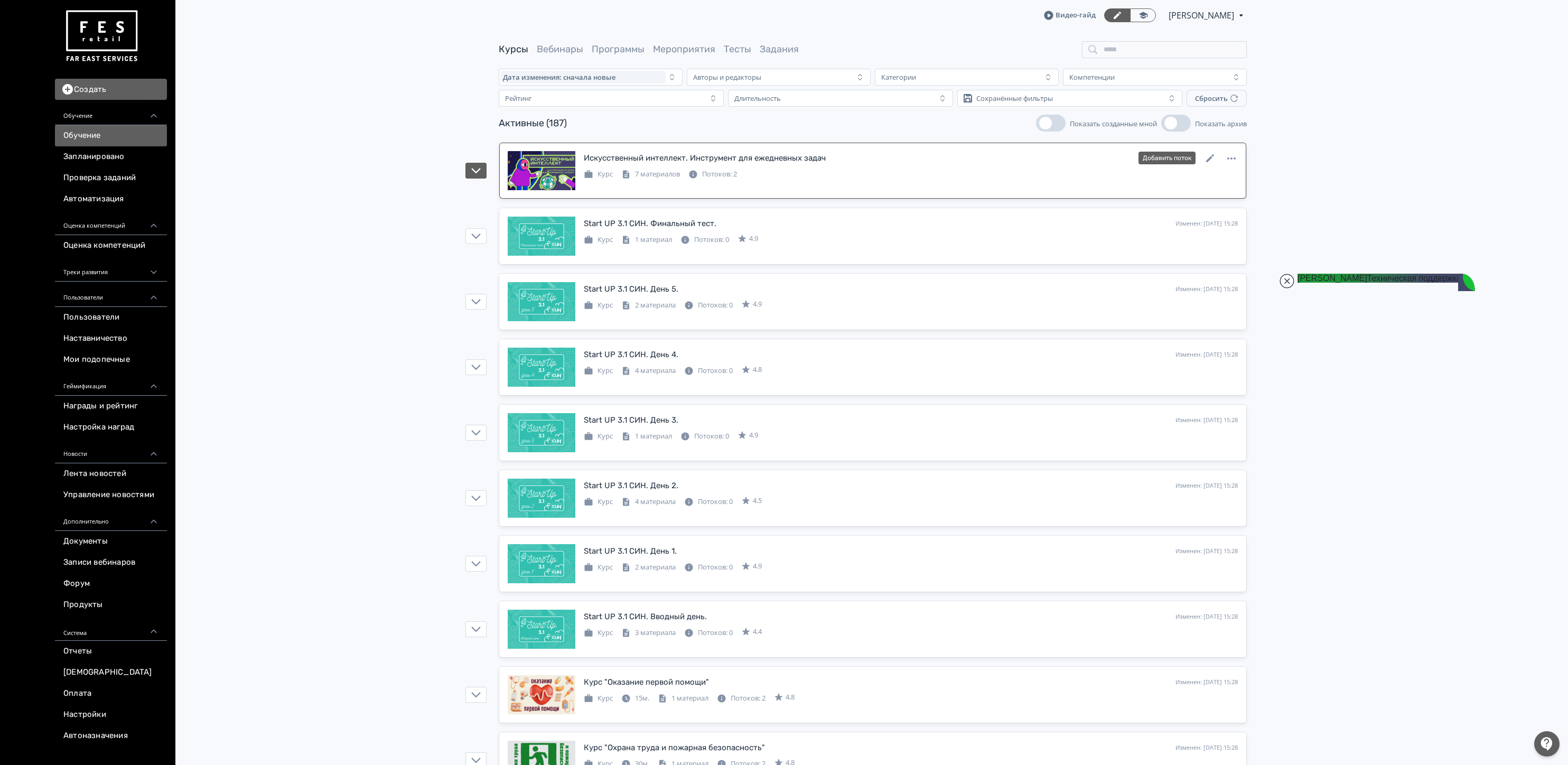
click at [734, 165] on div "Искусственный интеллект. Инструмент для ежедневных задач Изменен: [DATE] 15:39 …" at bounding box center [910, 158] width 654 height 14
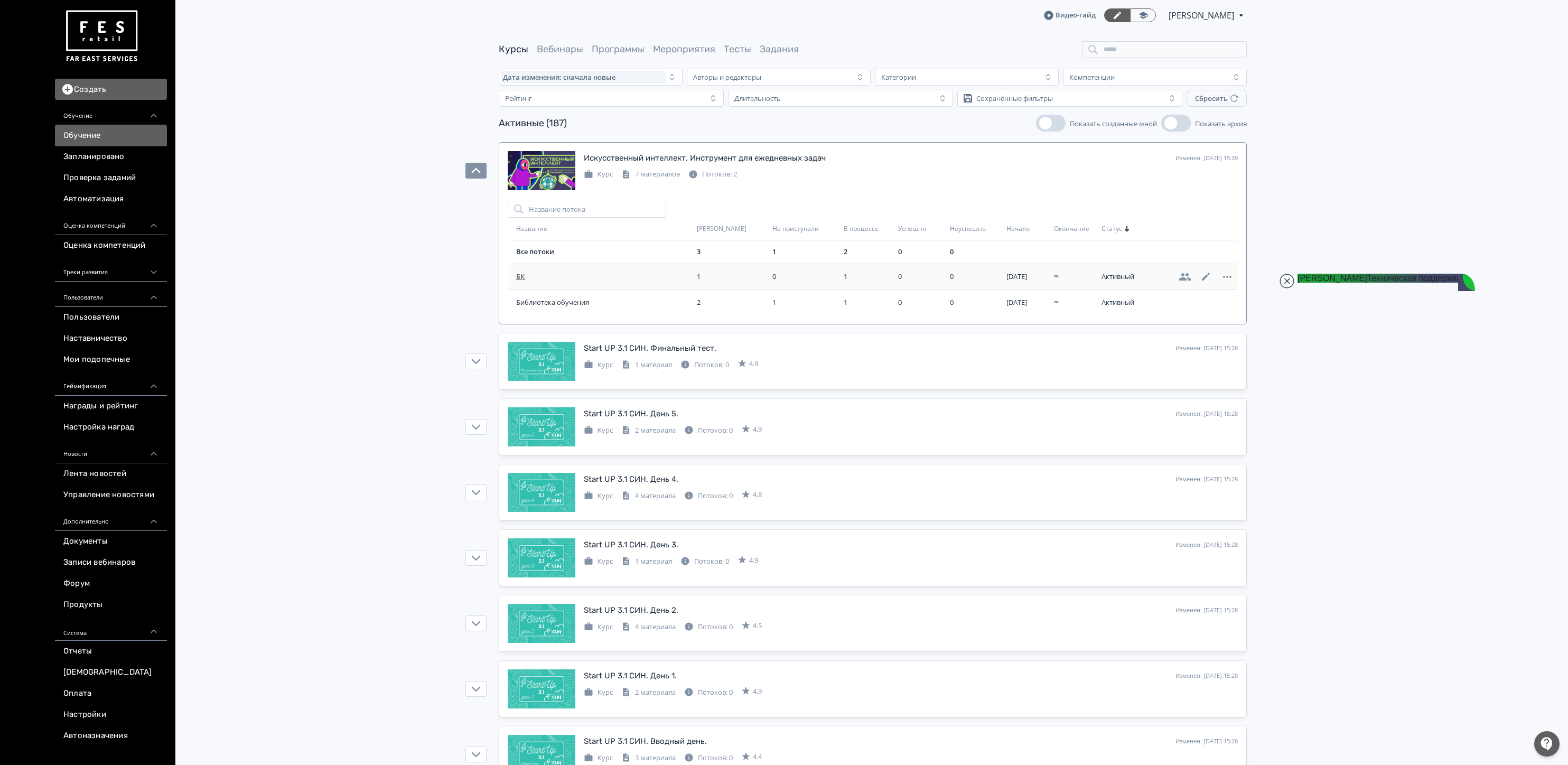
click at [575, 280] on span "БК" at bounding box center [604, 277] width 177 height 11
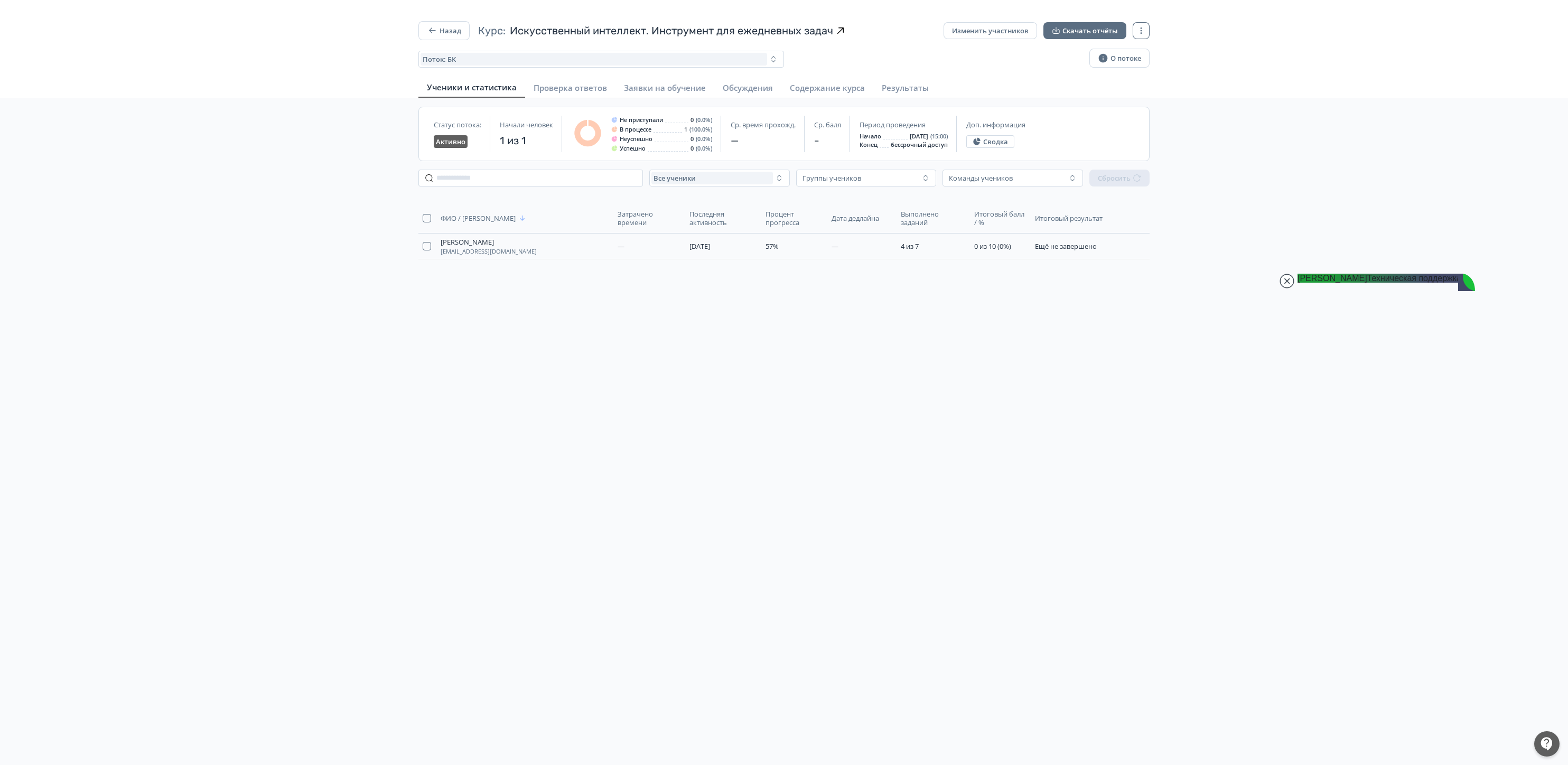
type textarea "********"
click at [432, 29] on icon "button" at bounding box center [432, 31] width 11 height 11
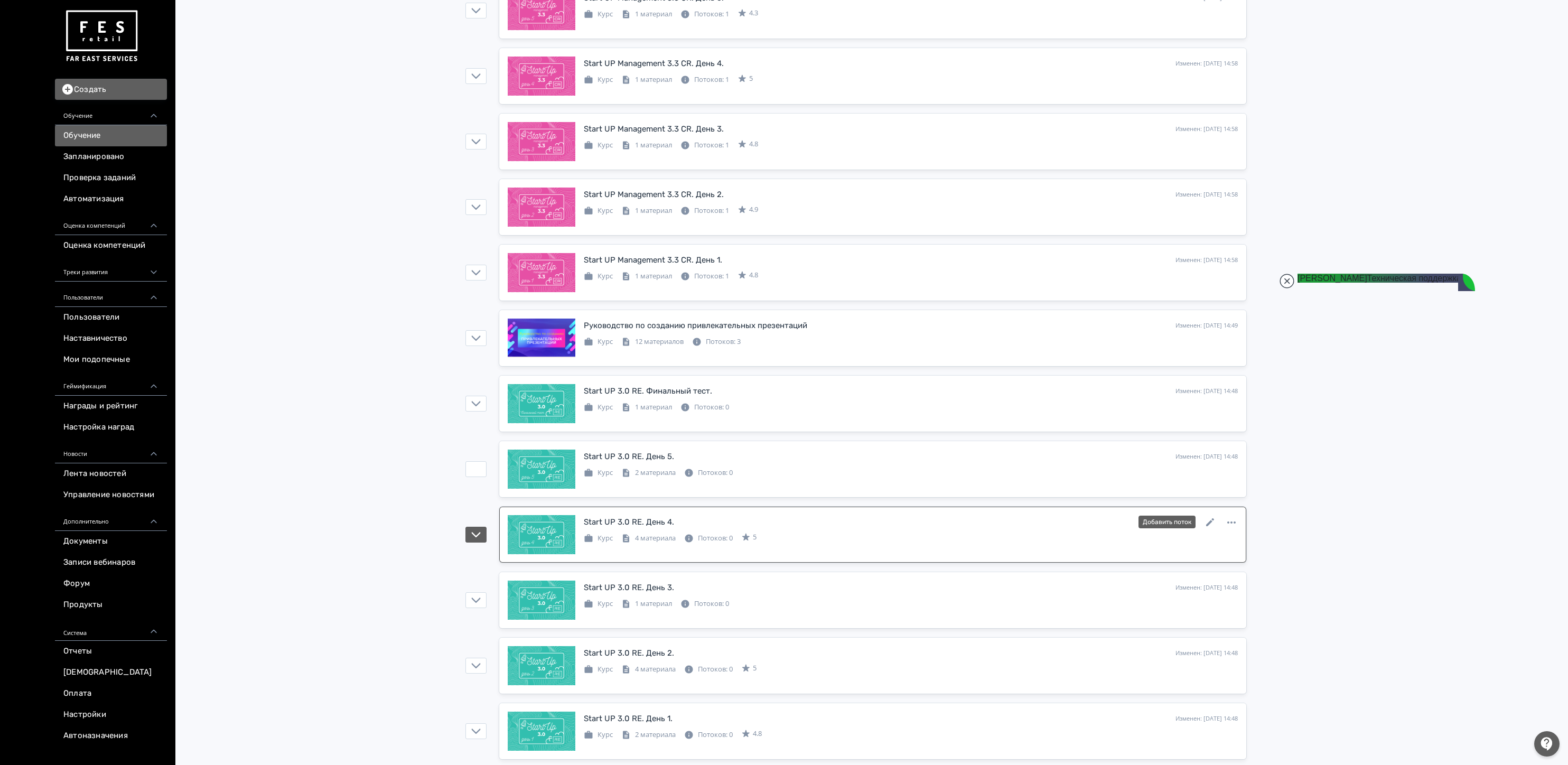
scroll to position [2642, 0]
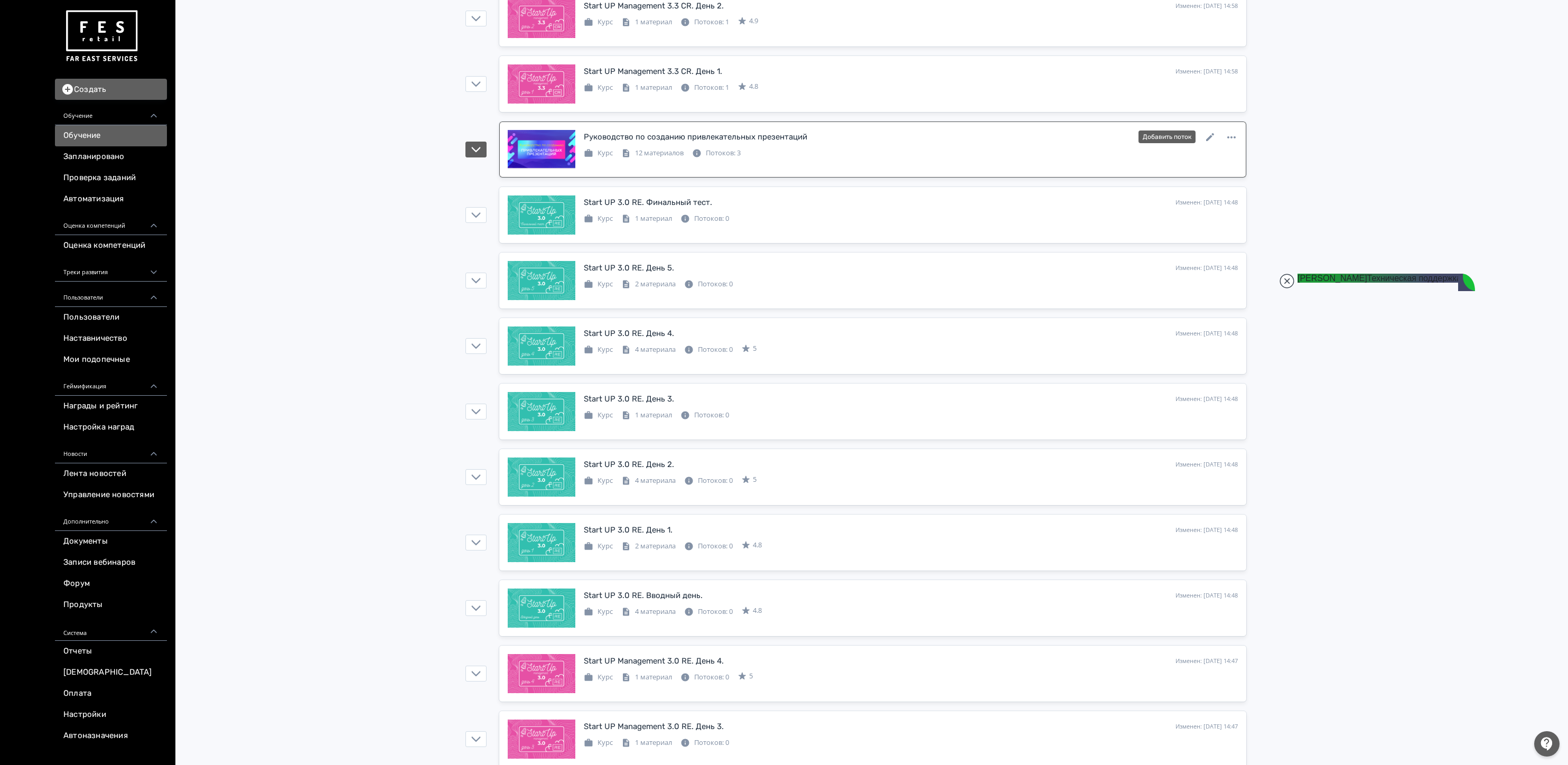
click at [685, 159] on div "Руководство по созданию привлекательных презентаций Изменен: [DATE] 14:49 Добав…" at bounding box center [910, 144] width 654 height 29
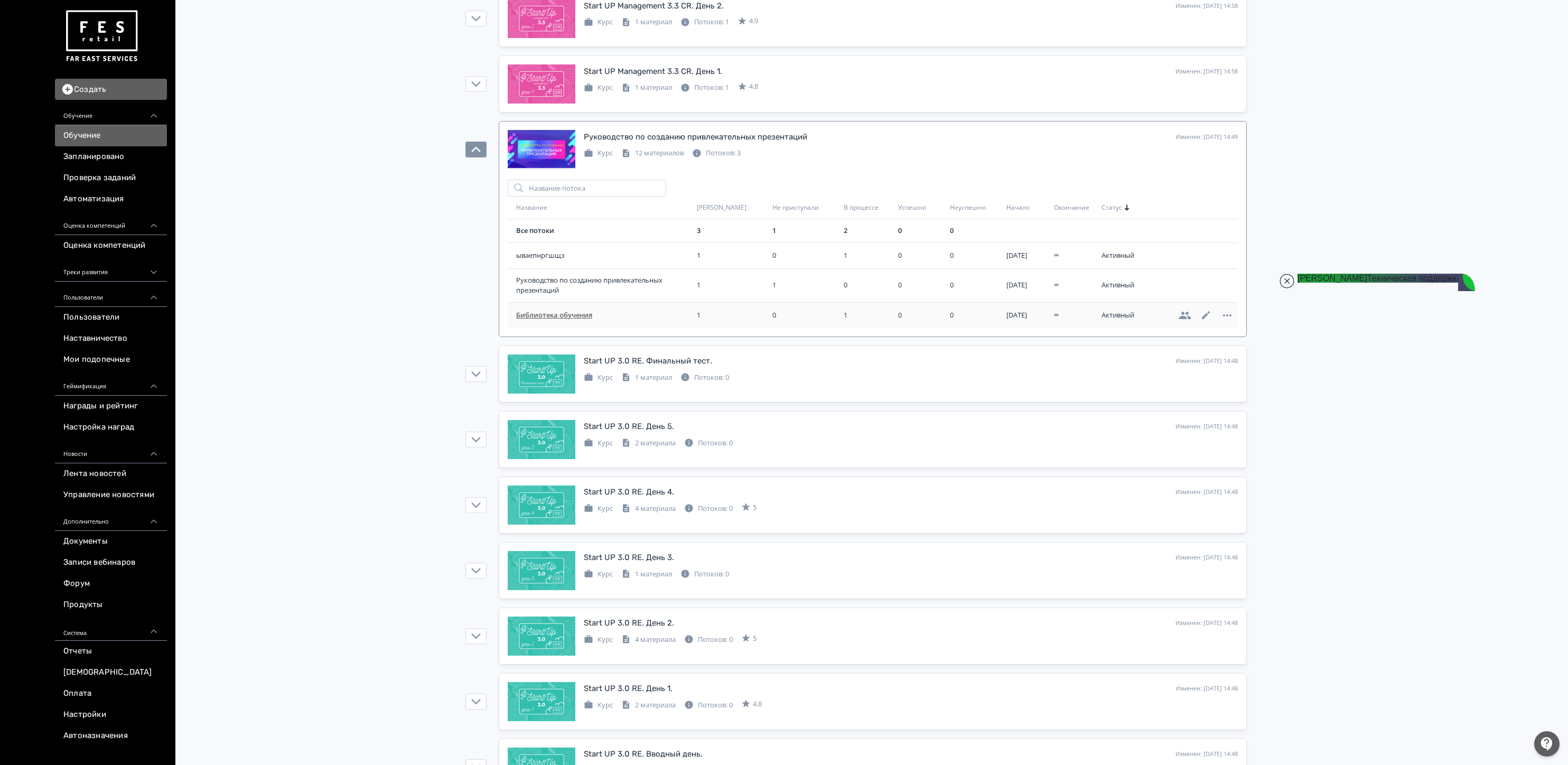
click at [564, 321] on span "Библиотека обучения" at bounding box center [604, 315] width 177 height 11
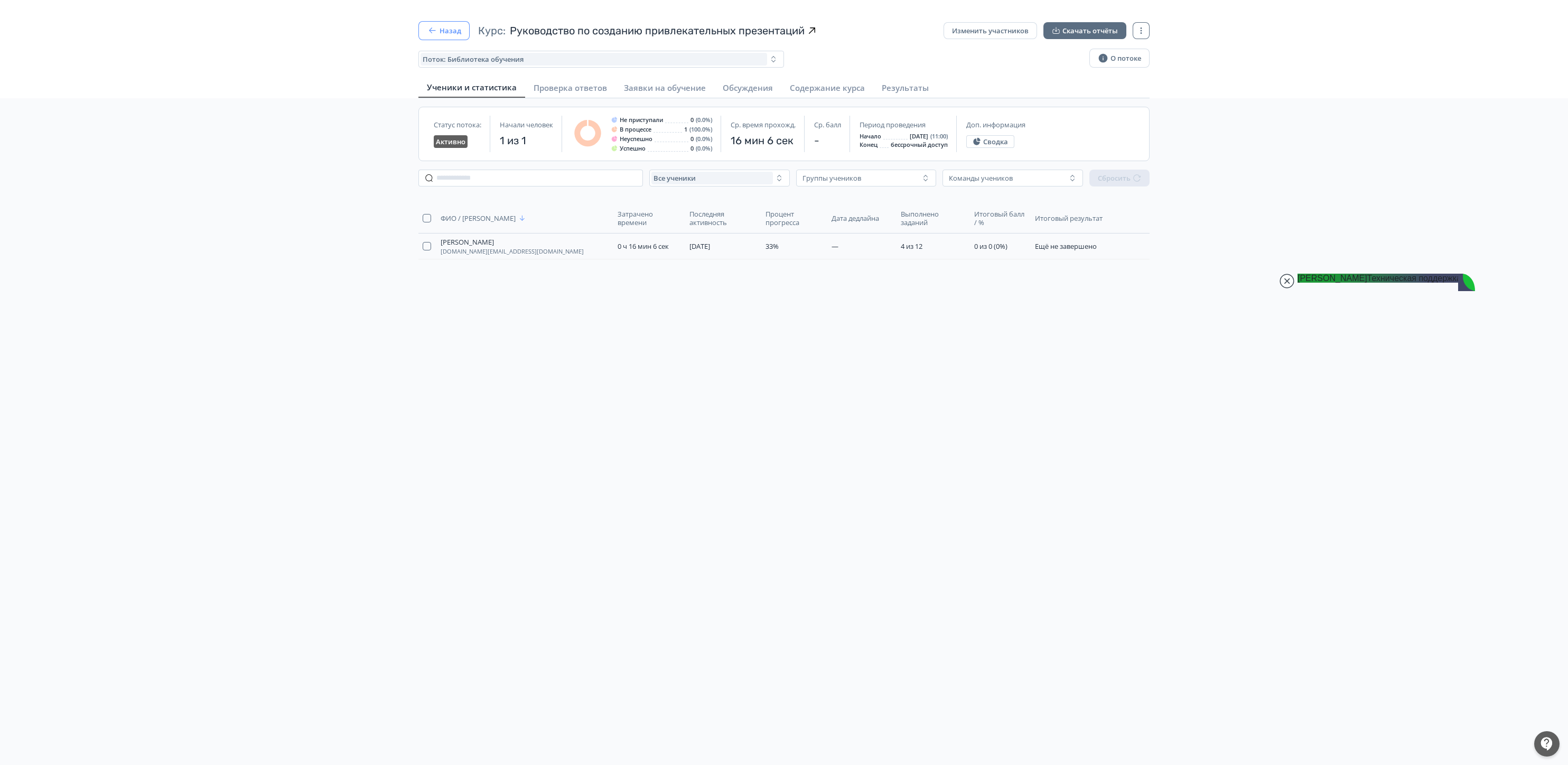
click at [455, 30] on button "Назад" at bounding box center [444, 31] width 52 height 19
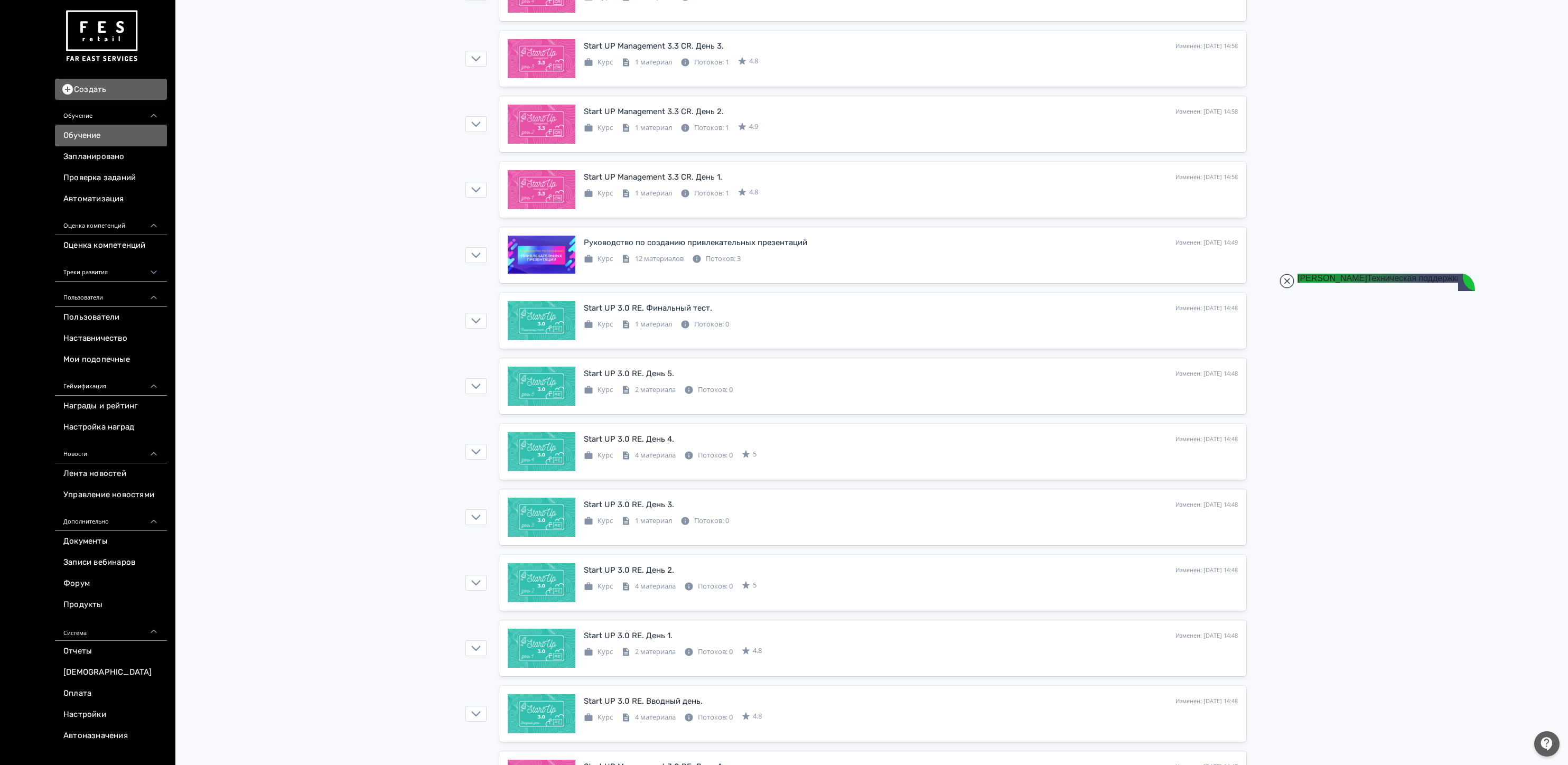
scroll to position [2709, 0]
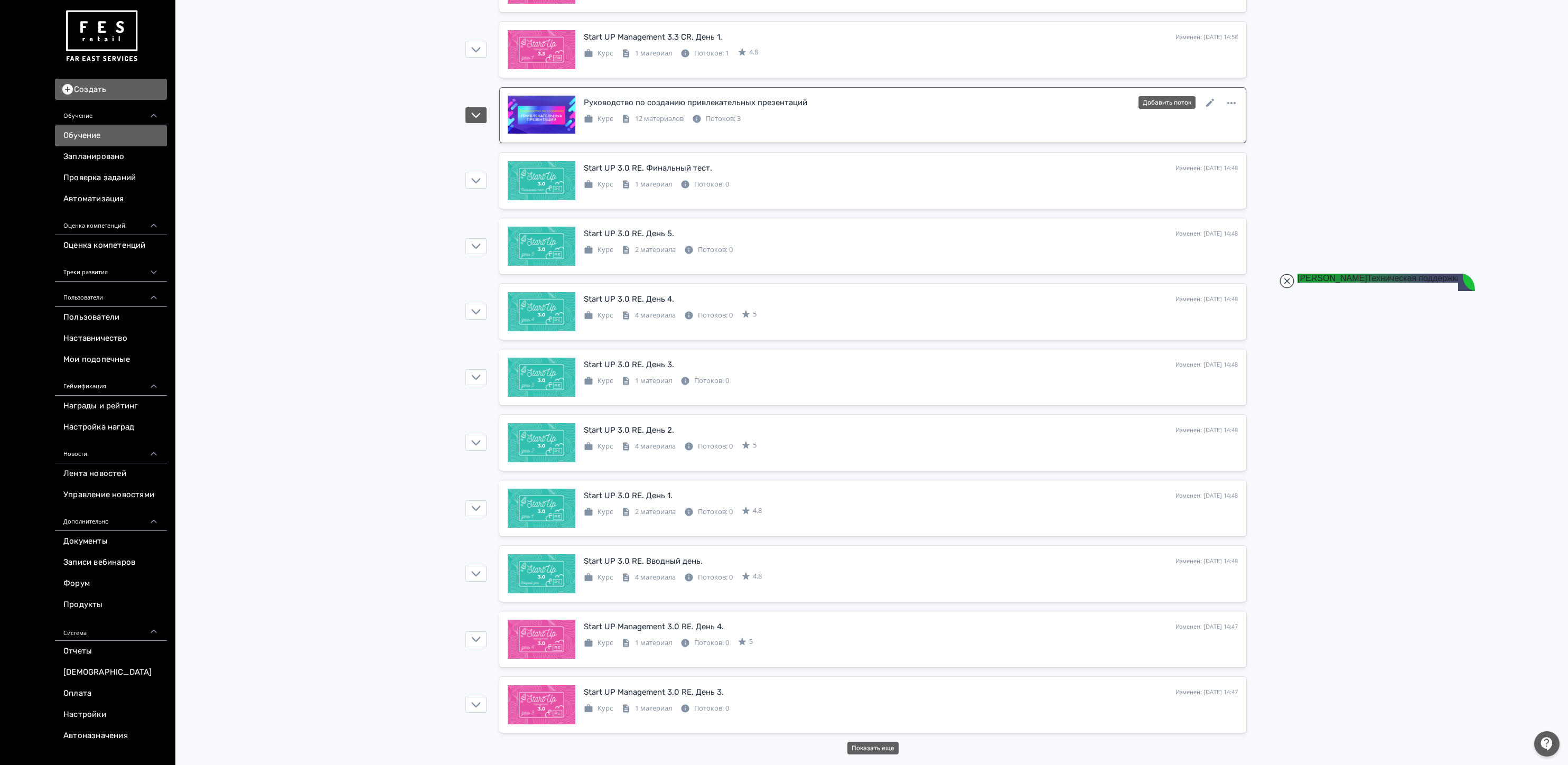
click at [814, 112] on div "Курс 12 материалов Потоков: 3" at bounding box center [910, 118] width 654 height 13
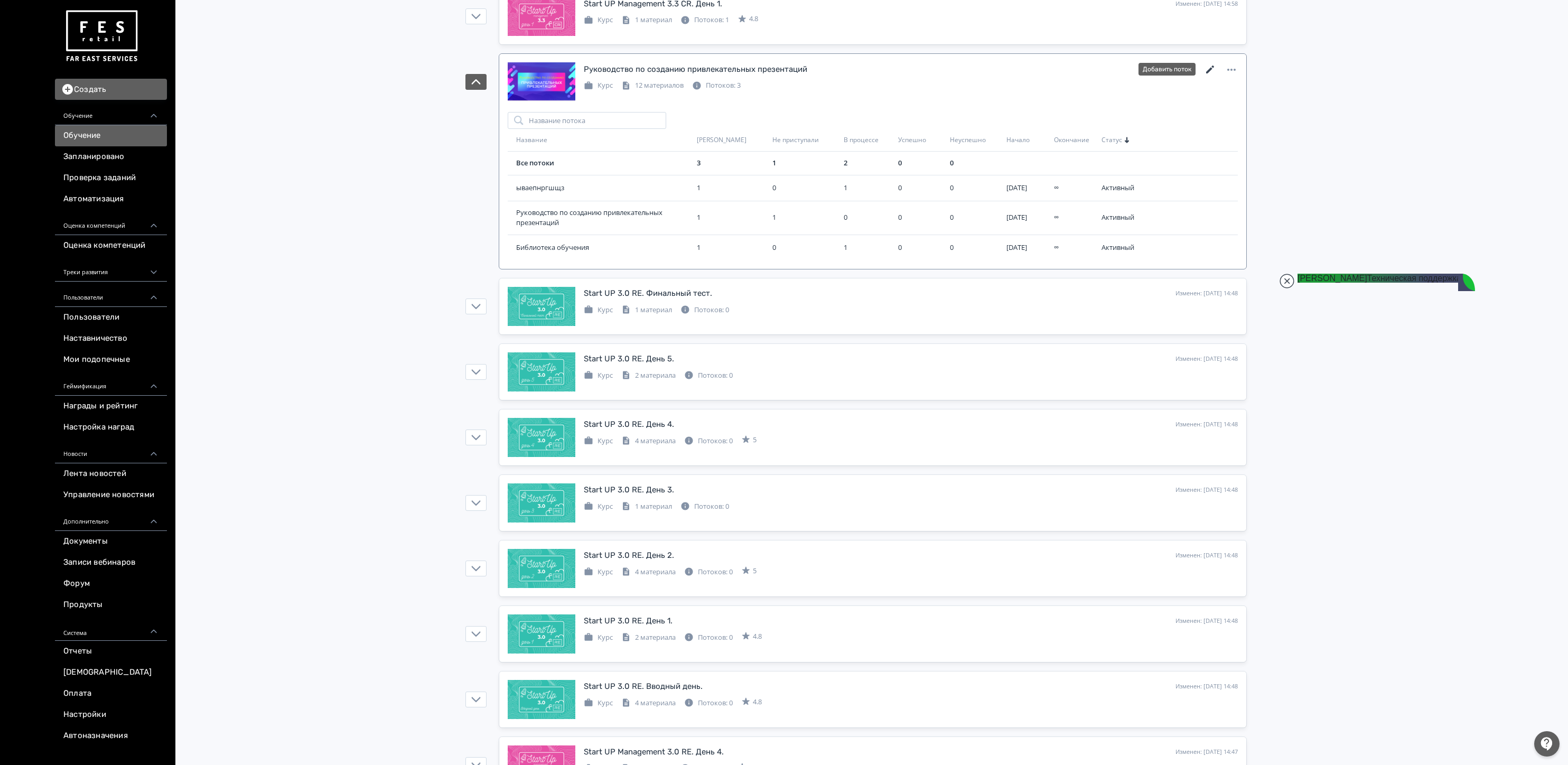
click at [1210, 74] on icon at bounding box center [1210, 70] width 8 height 8
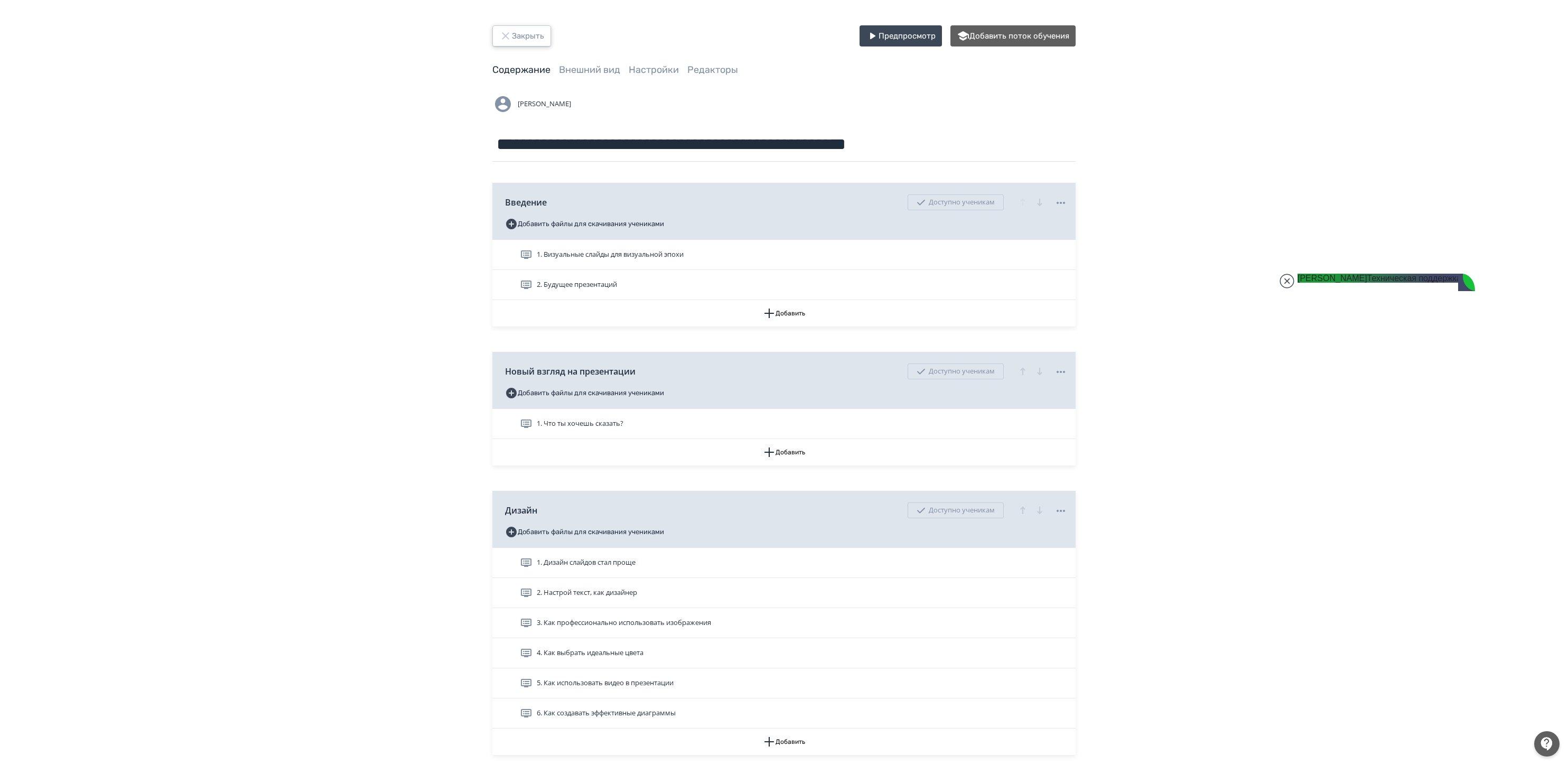
click at [537, 35] on button "Закрыть" at bounding box center [522, 36] width 59 height 21
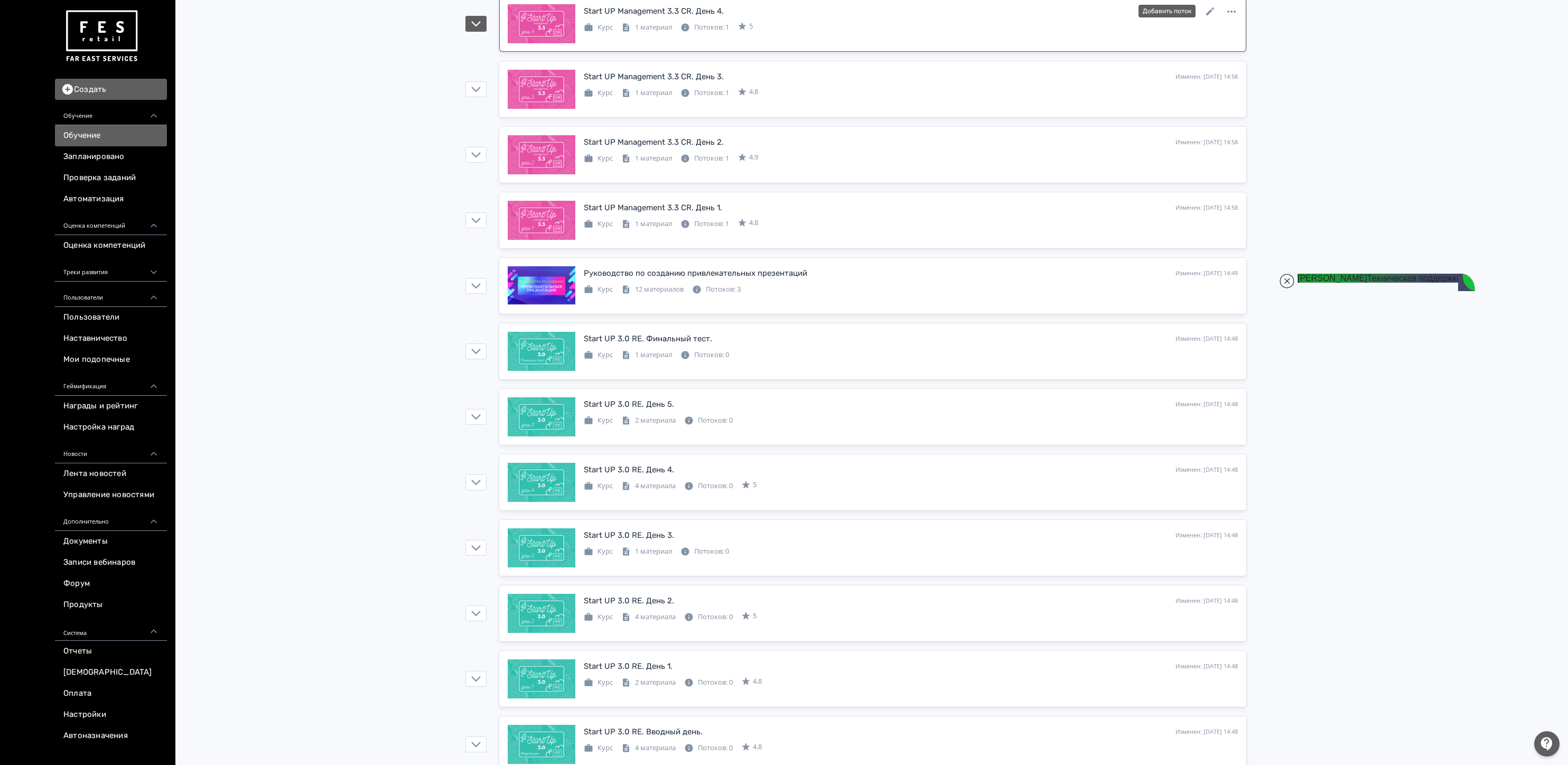
scroll to position [2709, 0]
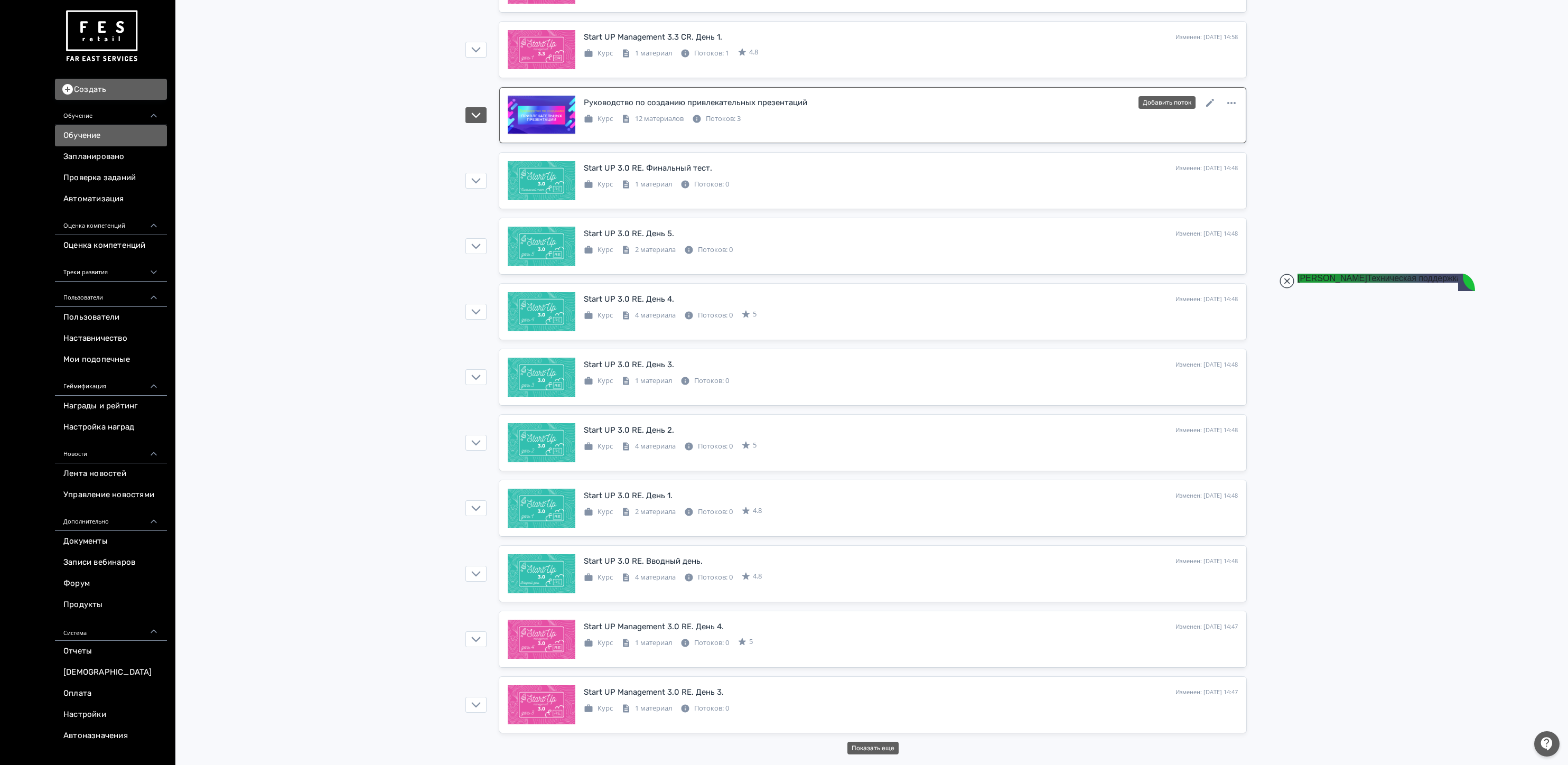
click at [695, 114] on icon at bounding box center [697, 118] width 8 height 8
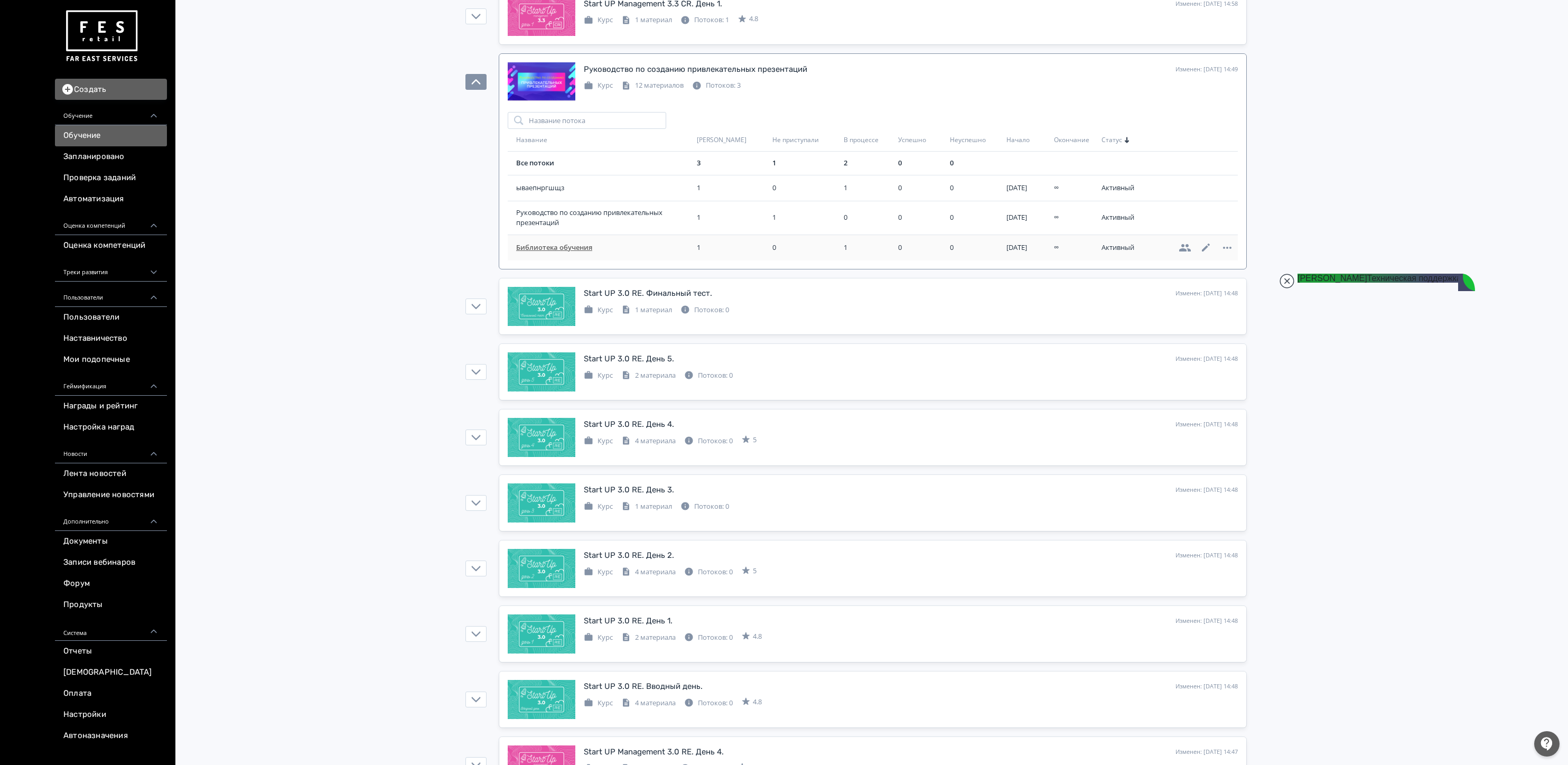
click at [558, 253] on span "Библиотека обучения" at bounding box center [604, 248] width 177 height 11
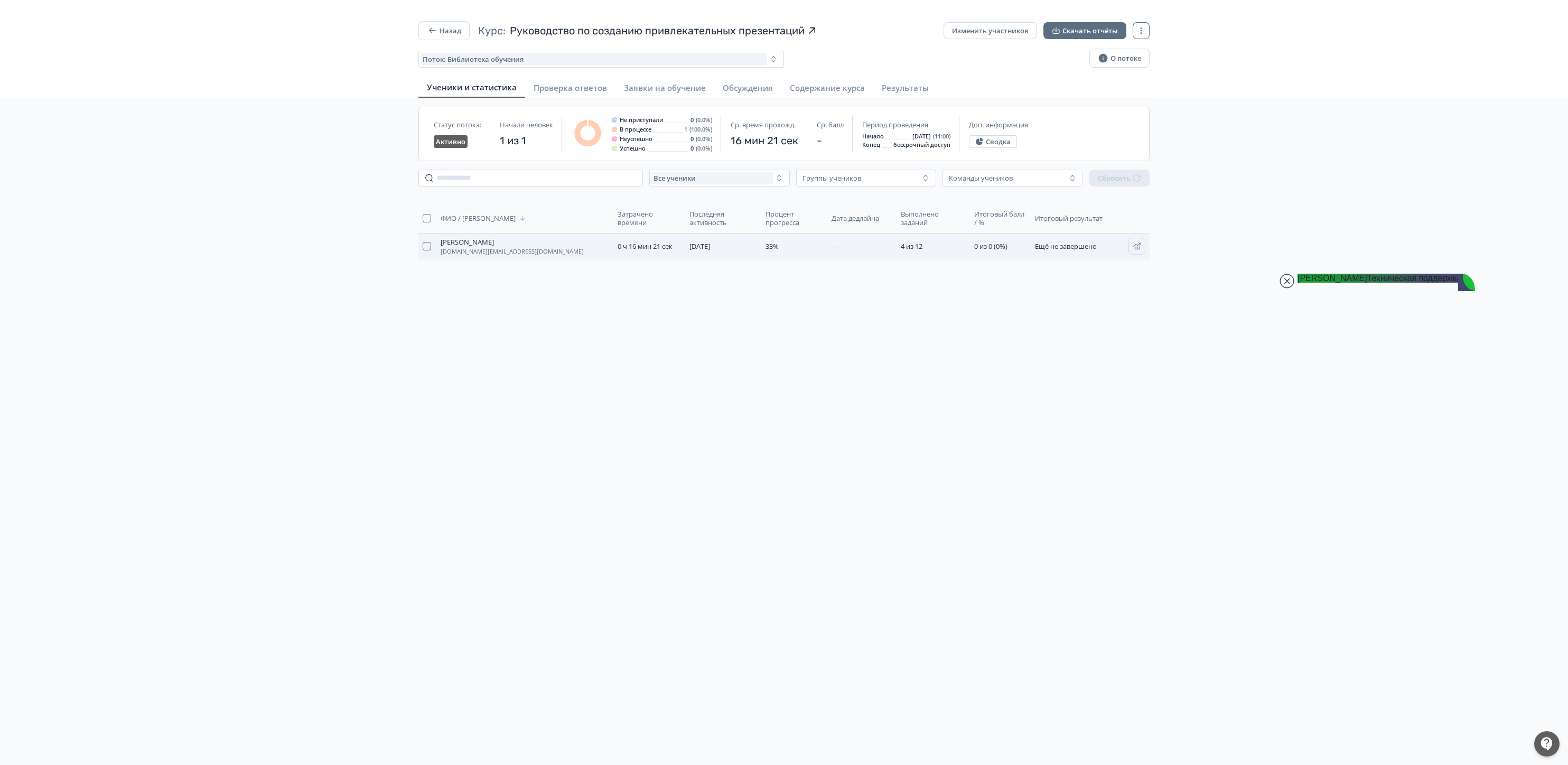
click at [938, 246] on td "4 из 12" at bounding box center [932, 246] width 73 height 26
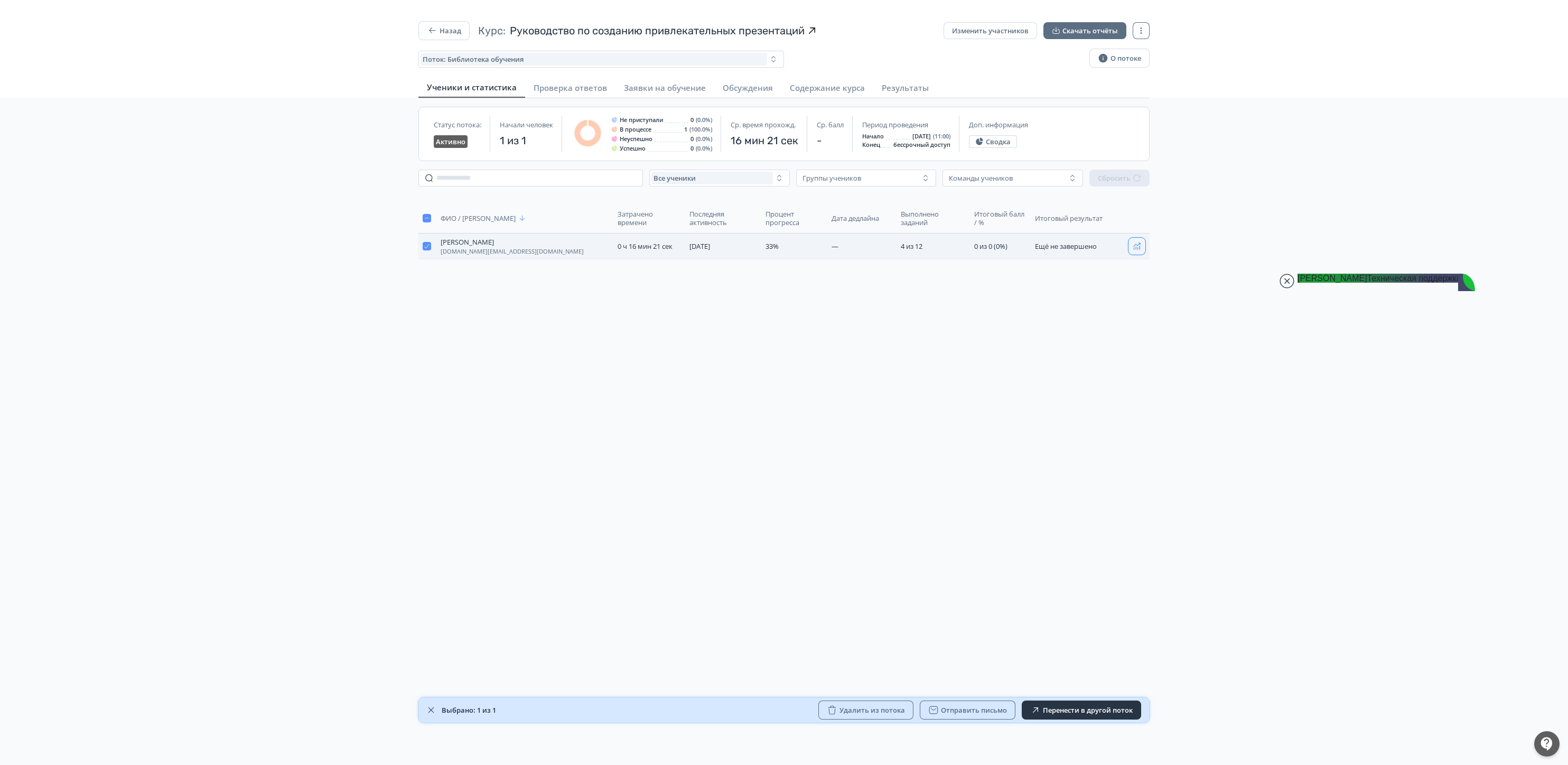
click at [1137, 242] on button "button" at bounding box center [1136, 246] width 17 height 17
click at [458, 27] on button "Назад" at bounding box center [444, 31] width 52 height 19
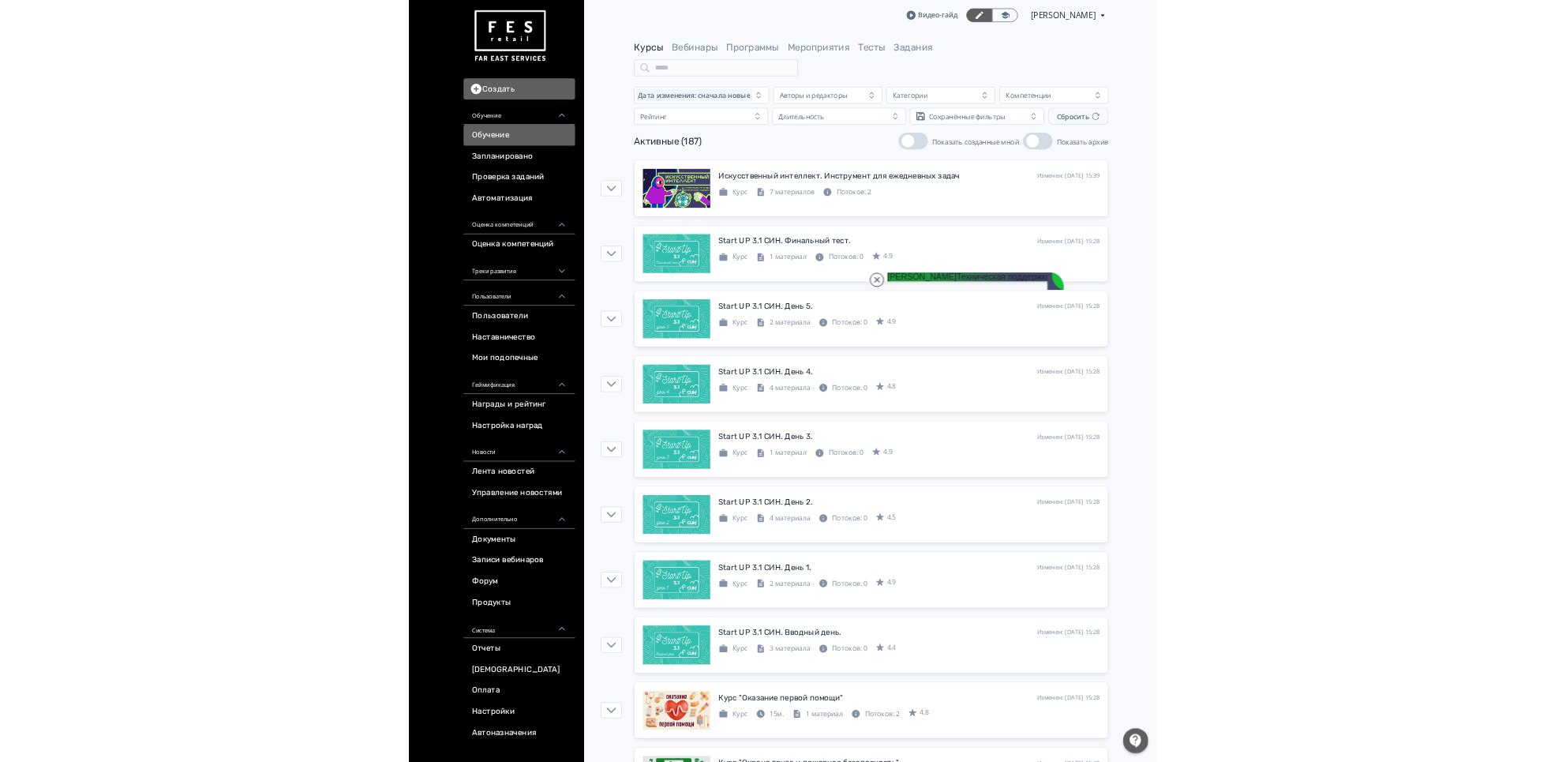
scroll to position [57155, 0]
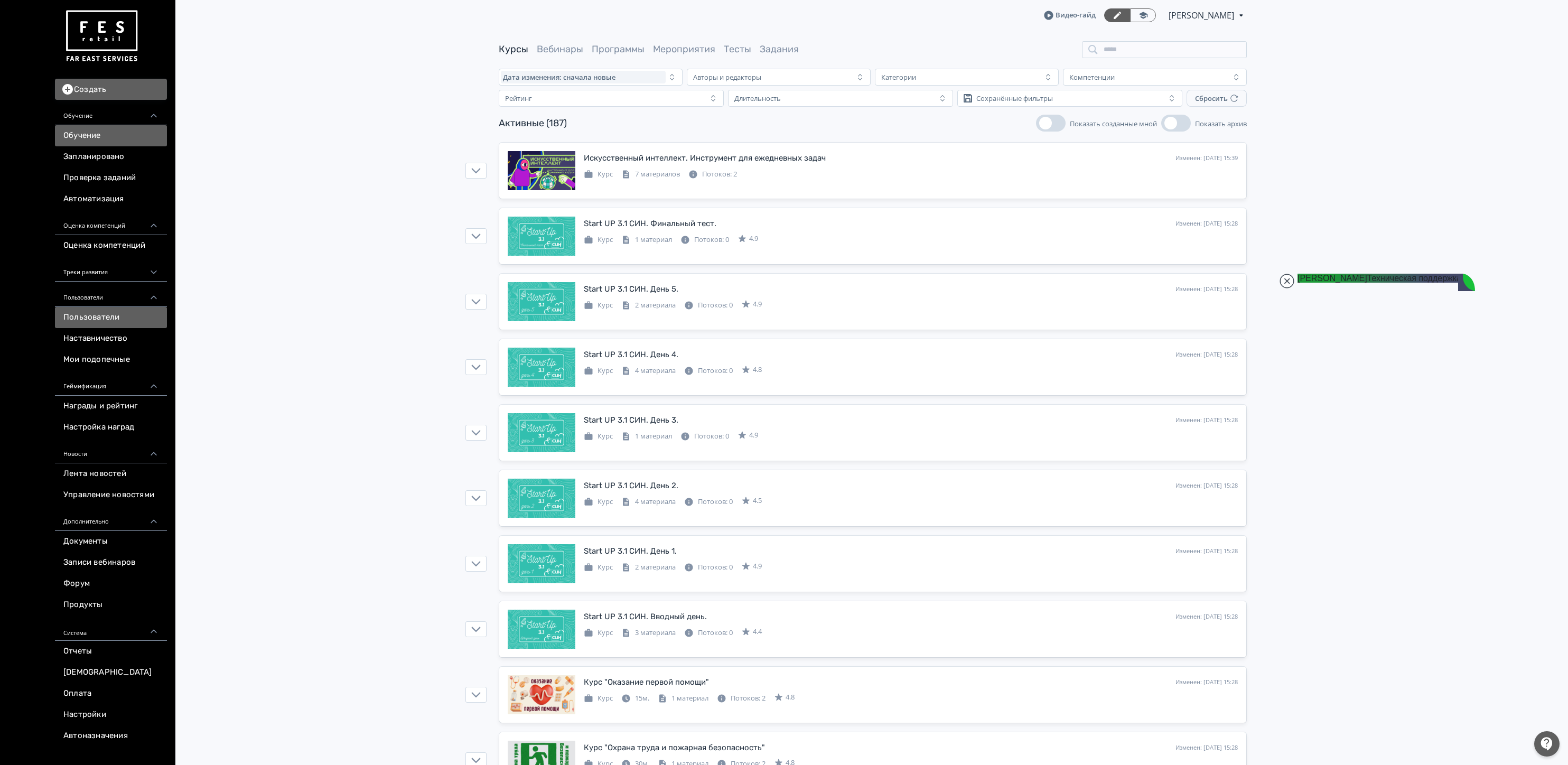
click at [84, 327] on link "Пользователи" at bounding box center [110, 318] width 112 height 21
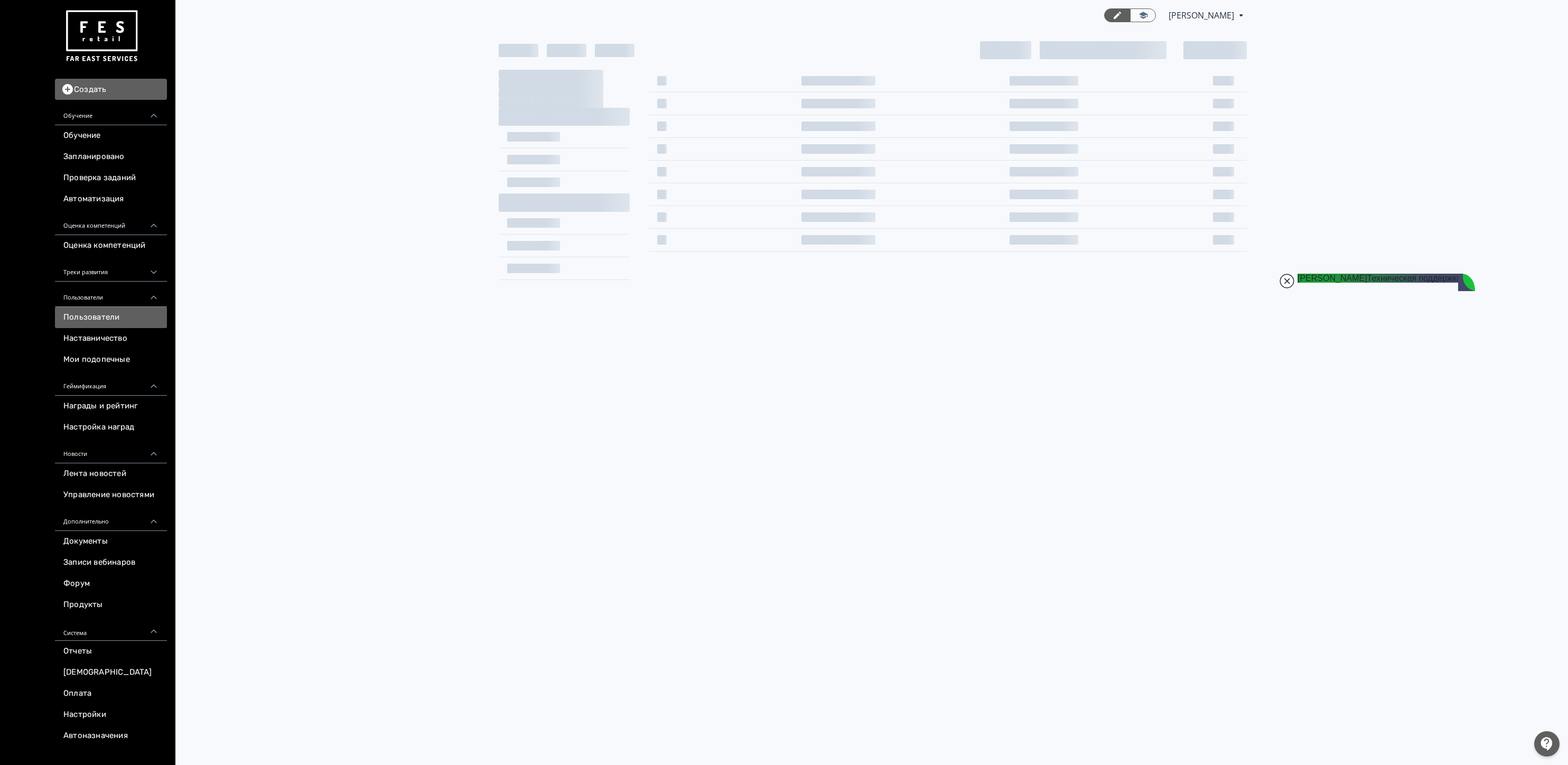
click at [1285, 276] on jdiv at bounding box center [1287, 281] width 15 height 15
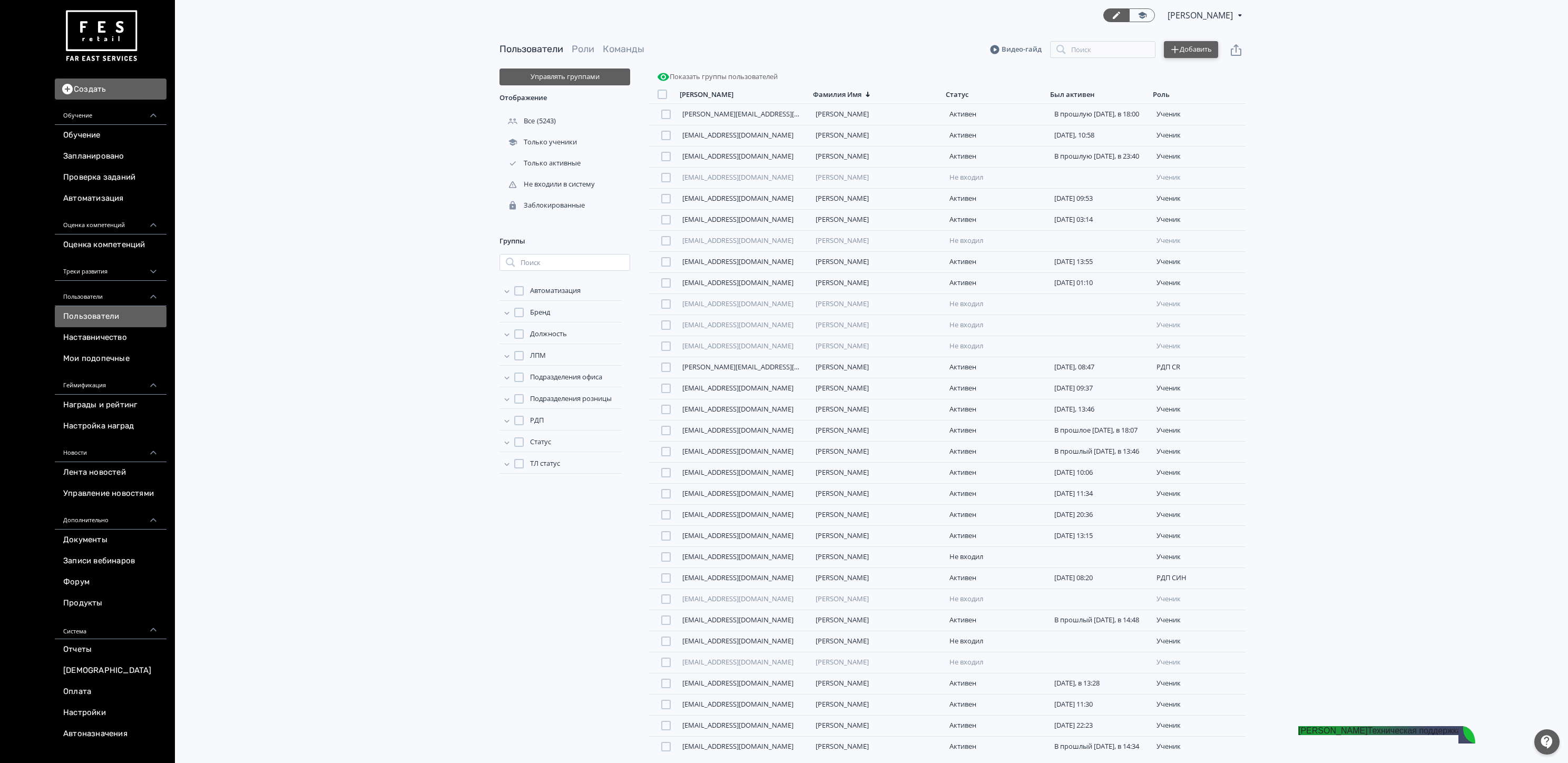
click at [1173, 49] on icon "button" at bounding box center [1175, 49] width 9 height 9
click at [1101, 38] on div "Импортировать файлом" at bounding box center [1109, 39] width 98 height 21
click at [547, 440] on span "Статус" at bounding box center [541, 442] width 21 height 11
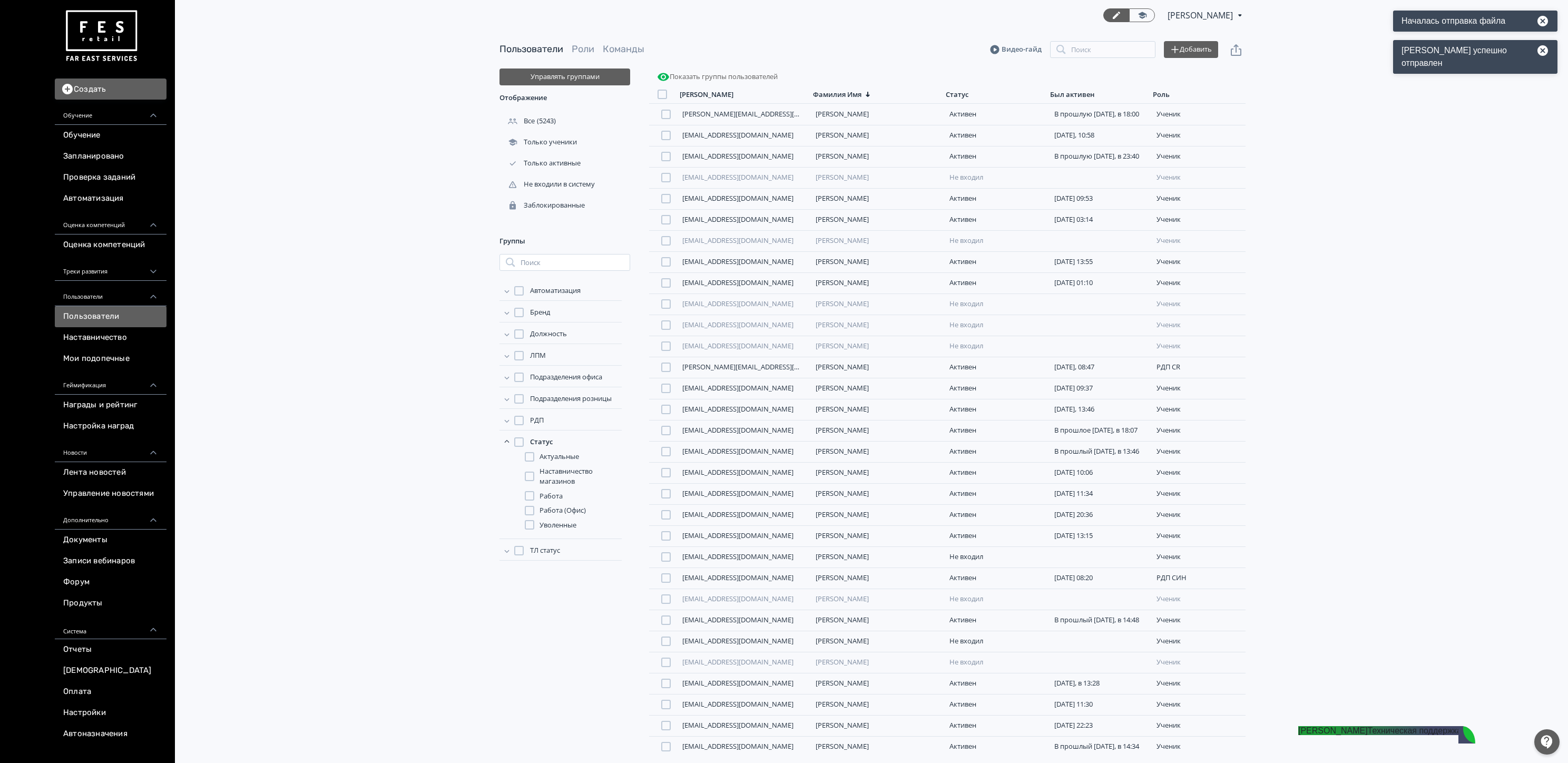
click at [554, 495] on span "Работа" at bounding box center [551, 497] width 23 height 11
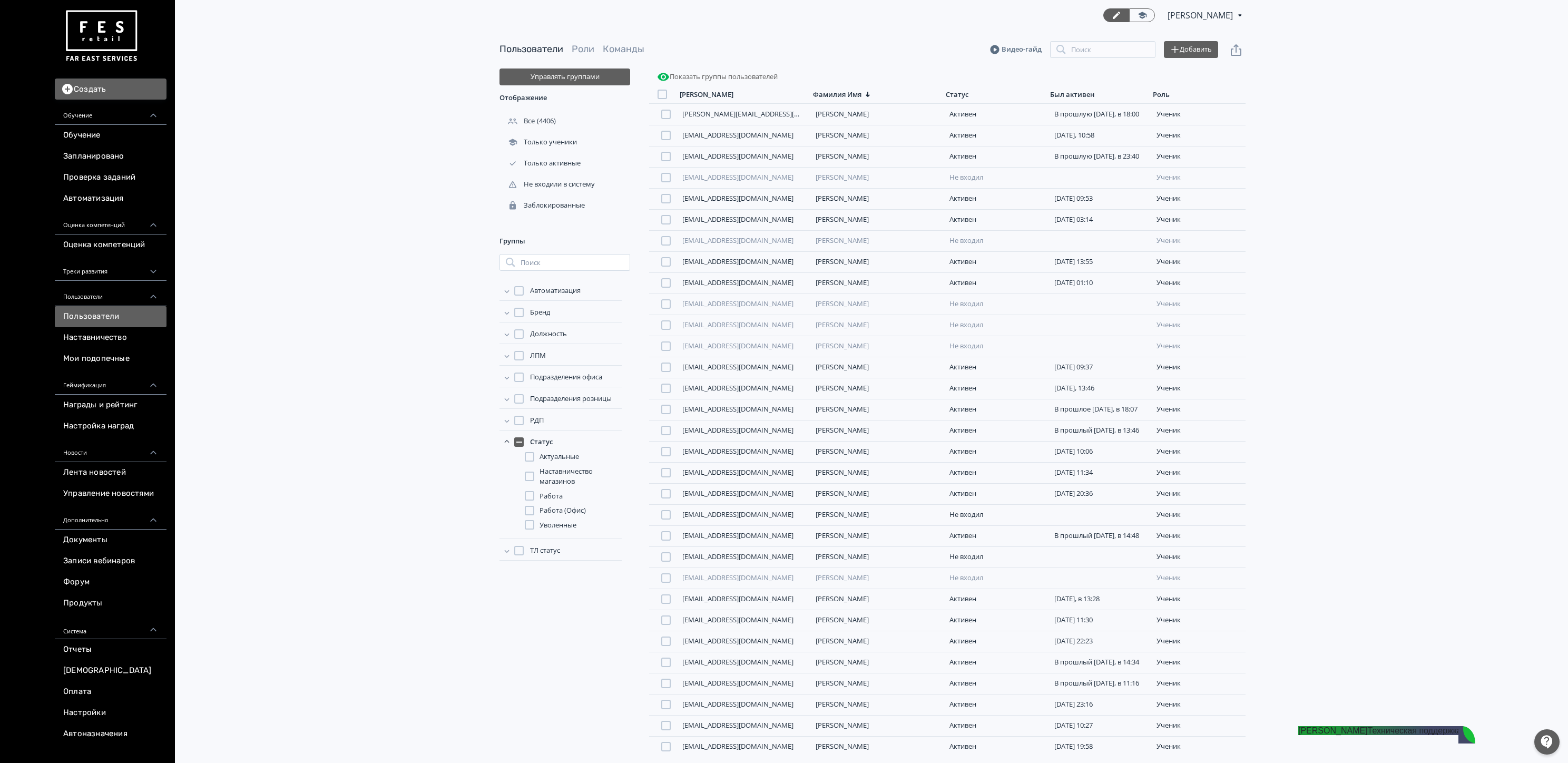
click at [544, 501] on span "Работа" at bounding box center [551, 497] width 23 height 11
click at [564, 529] on span "Уволенные" at bounding box center [557, 525] width 37 height 11
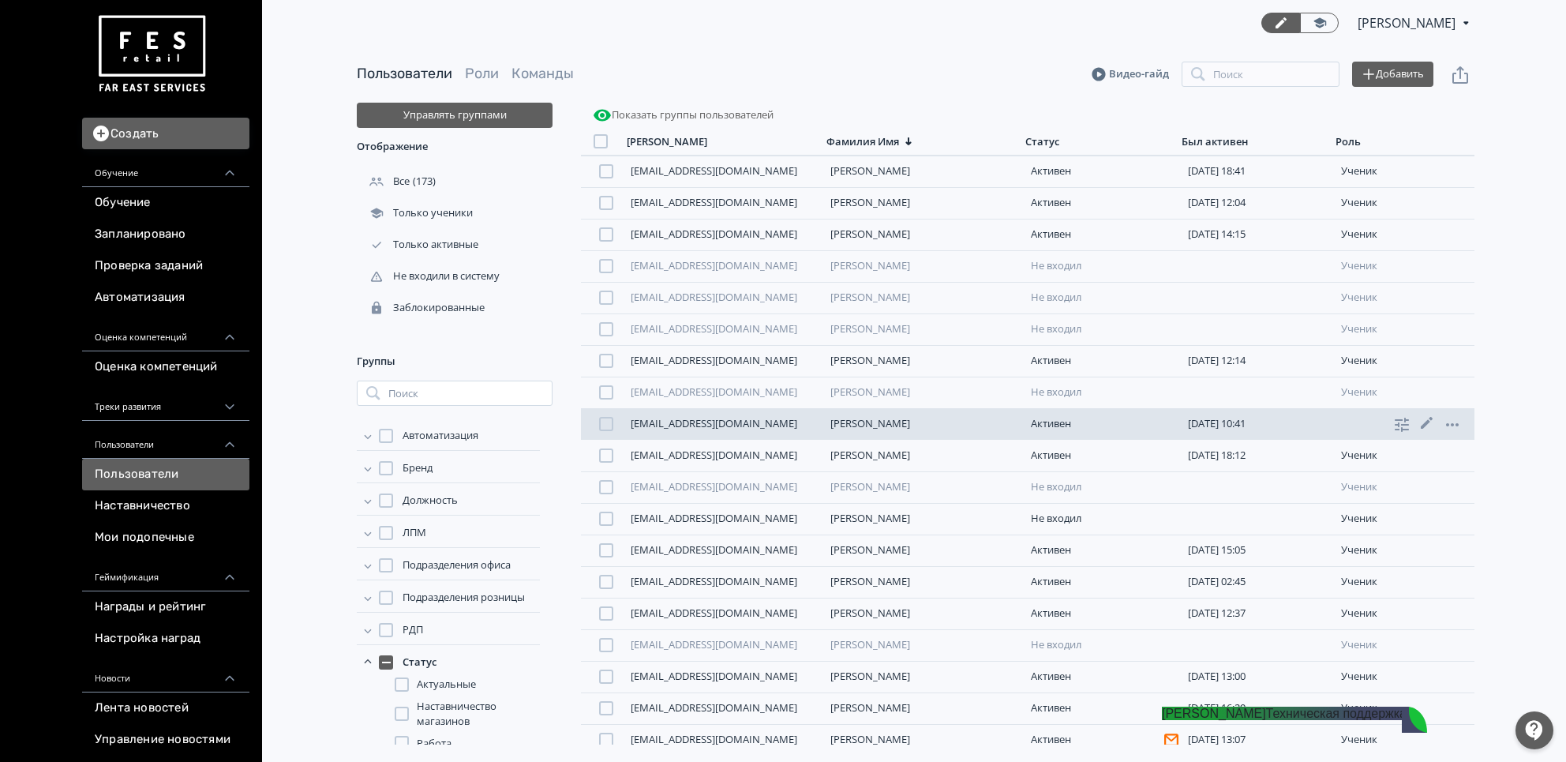
scroll to position [4873, 0]
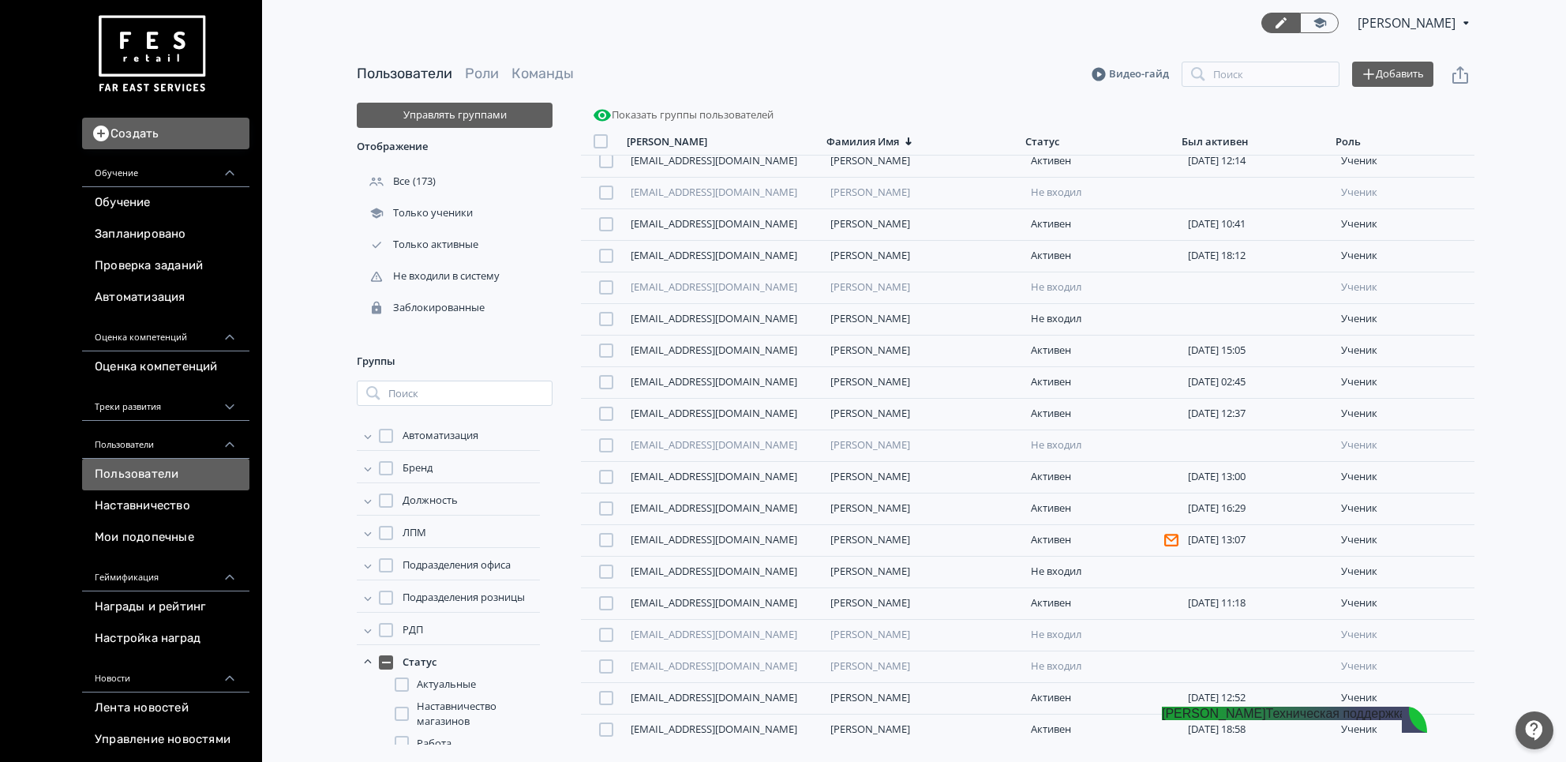
click at [602, 137] on div at bounding box center [601, 141] width 14 height 14
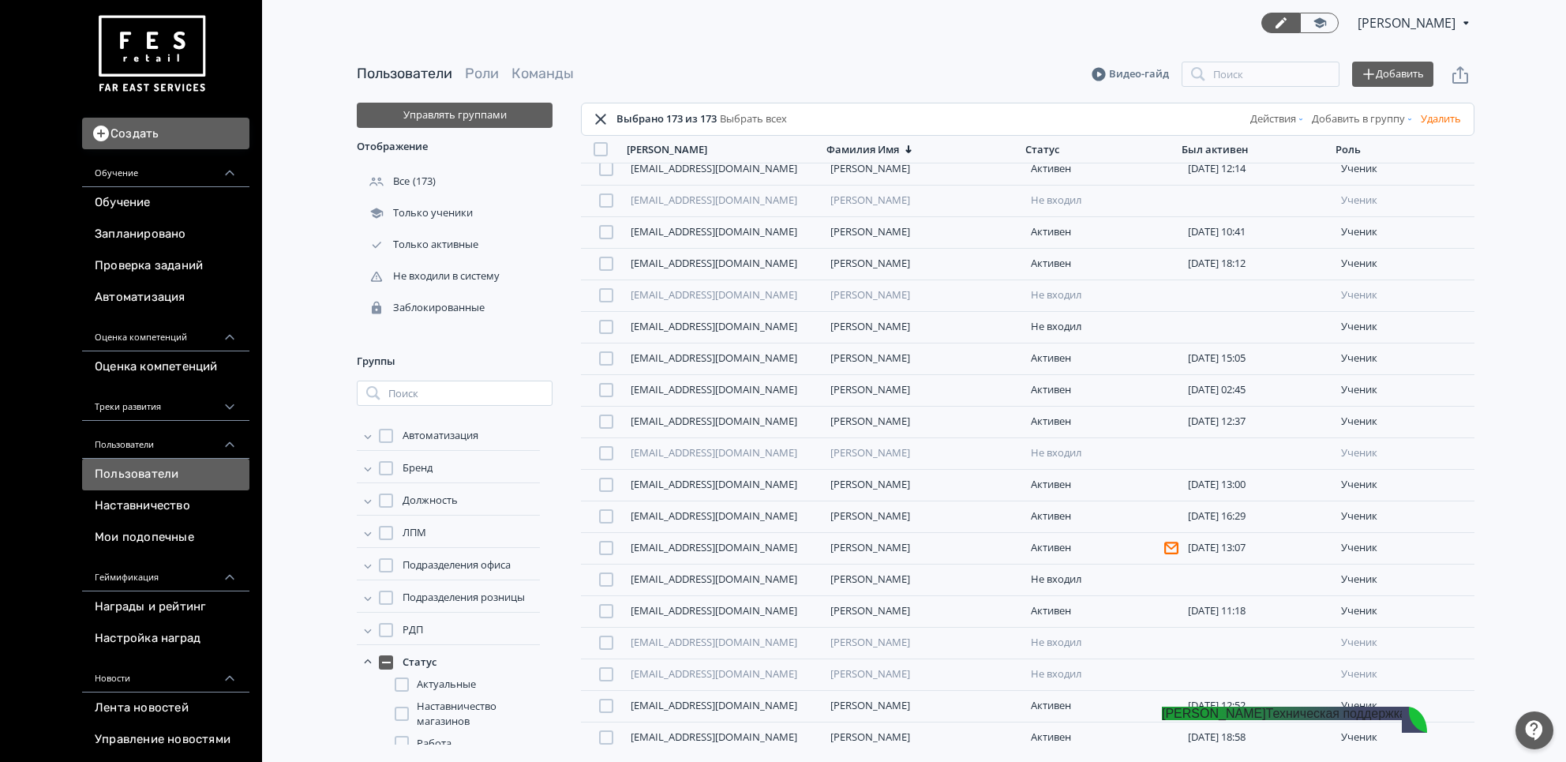
click at [759, 124] on link "Выбрать всех" at bounding box center [752, 119] width 70 height 16
click at [1280, 122] on button "Действия" at bounding box center [1278, 119] width 62 height 25
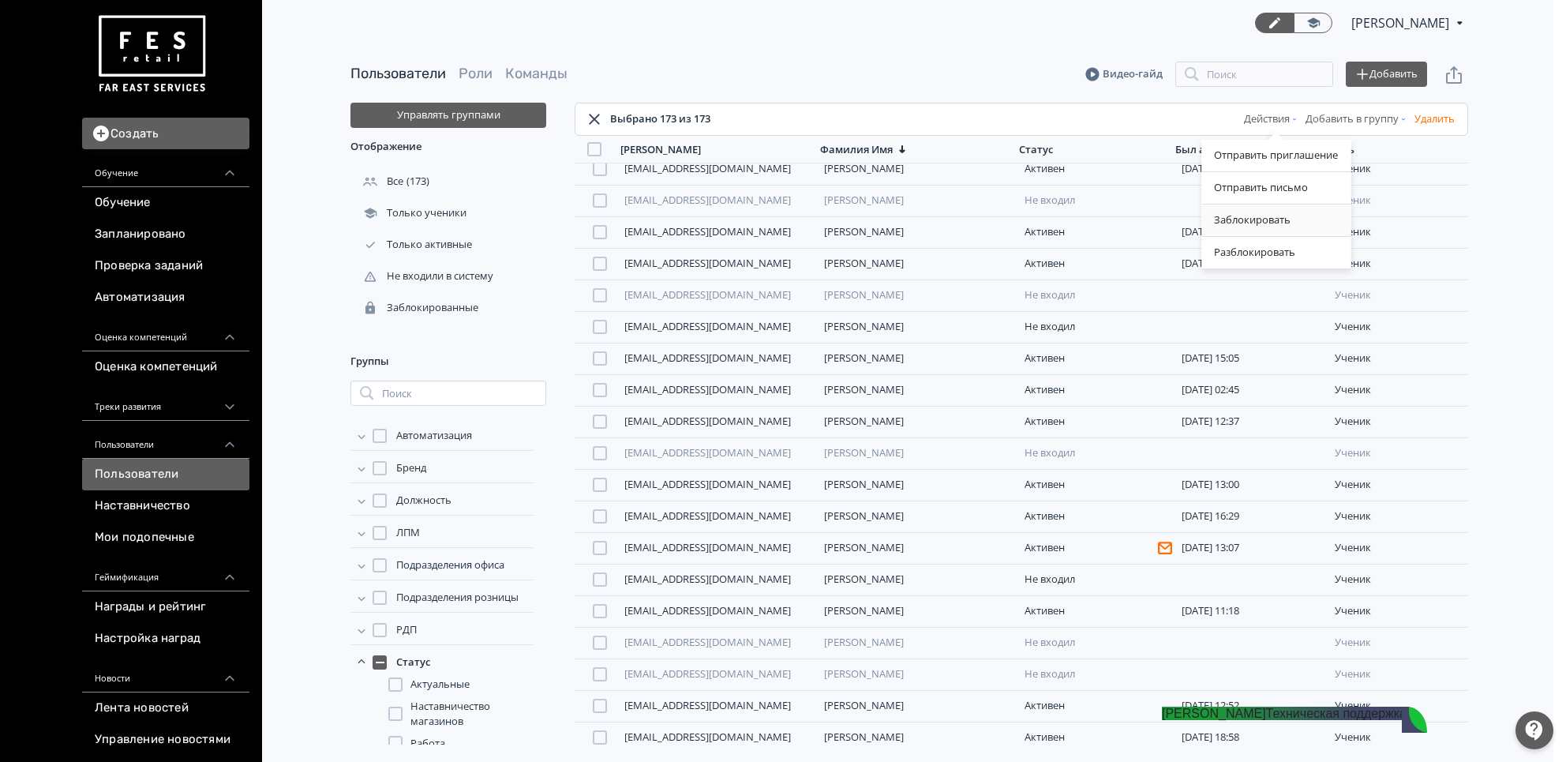
click at [1246, 220] on div "Заблокировать" at bounding box center [1275, 220] width 149 height 32
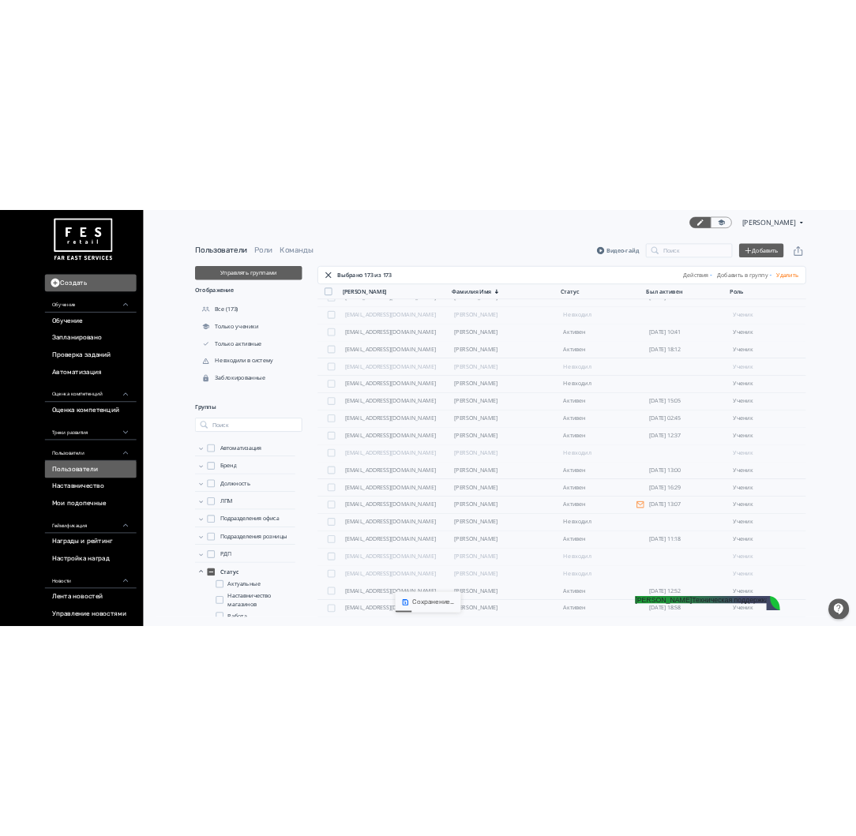
scroll to position [5023, 0]
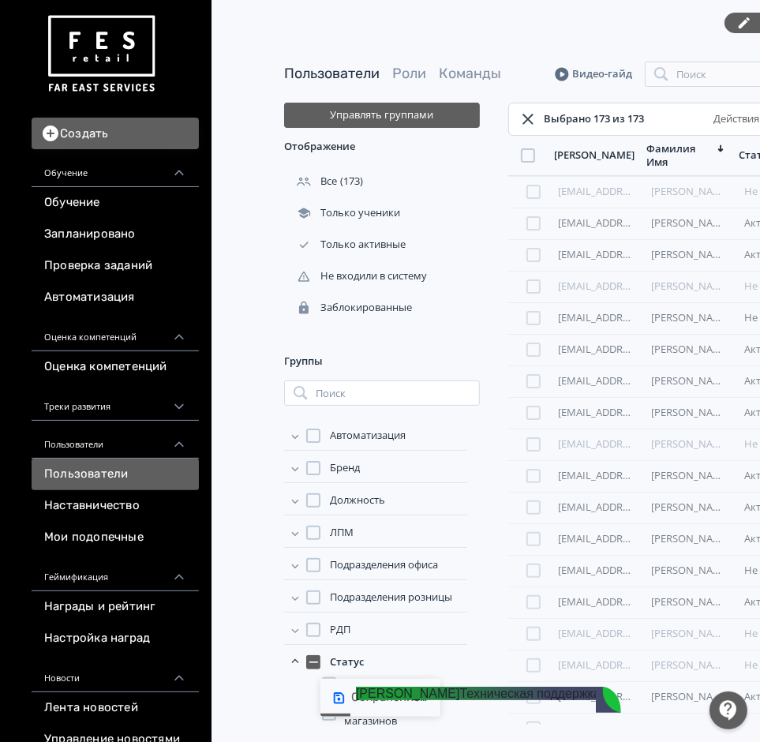
click at [552, 17] on div "[PERSON_NAME] PRO Повысьте эффективность платформы при помощи дополнительных во…" at bounding box center [611, 23] width 654 height 46
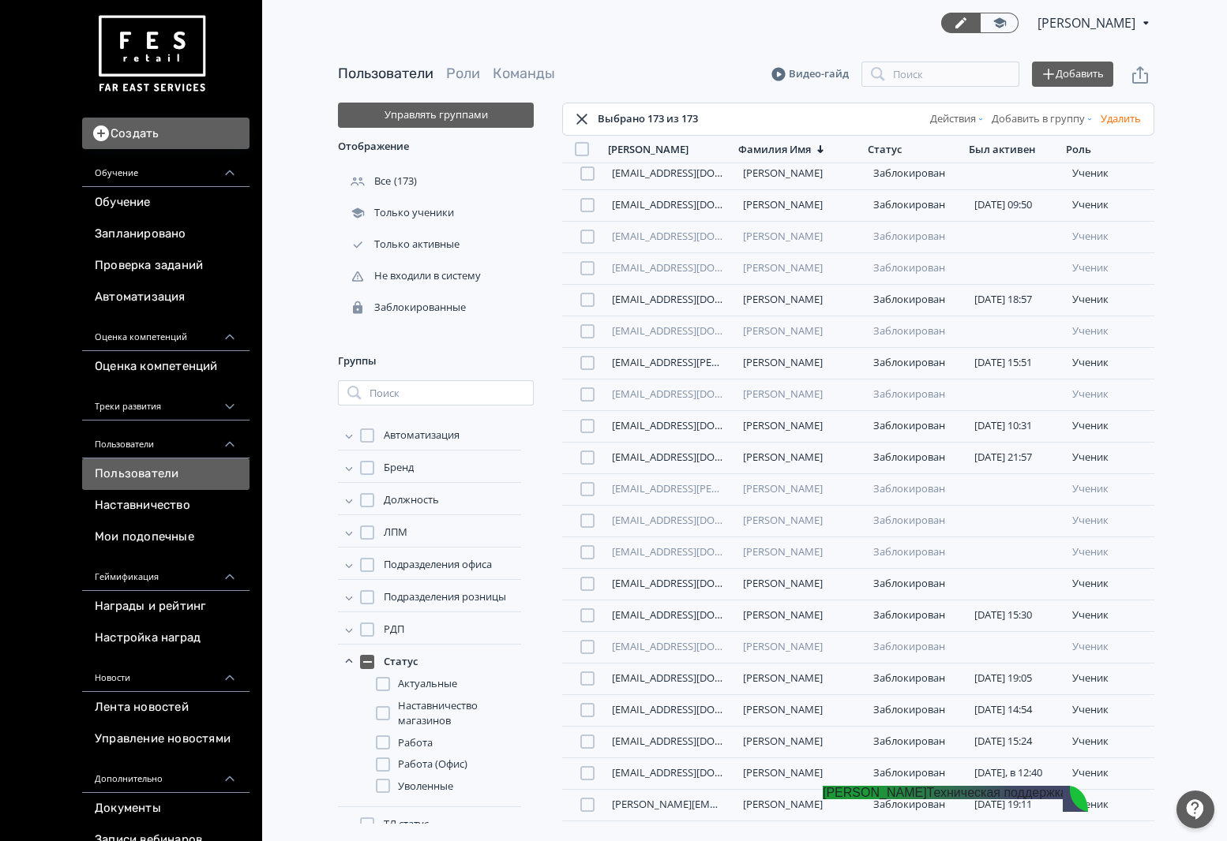
scroll to position [2673, 0]
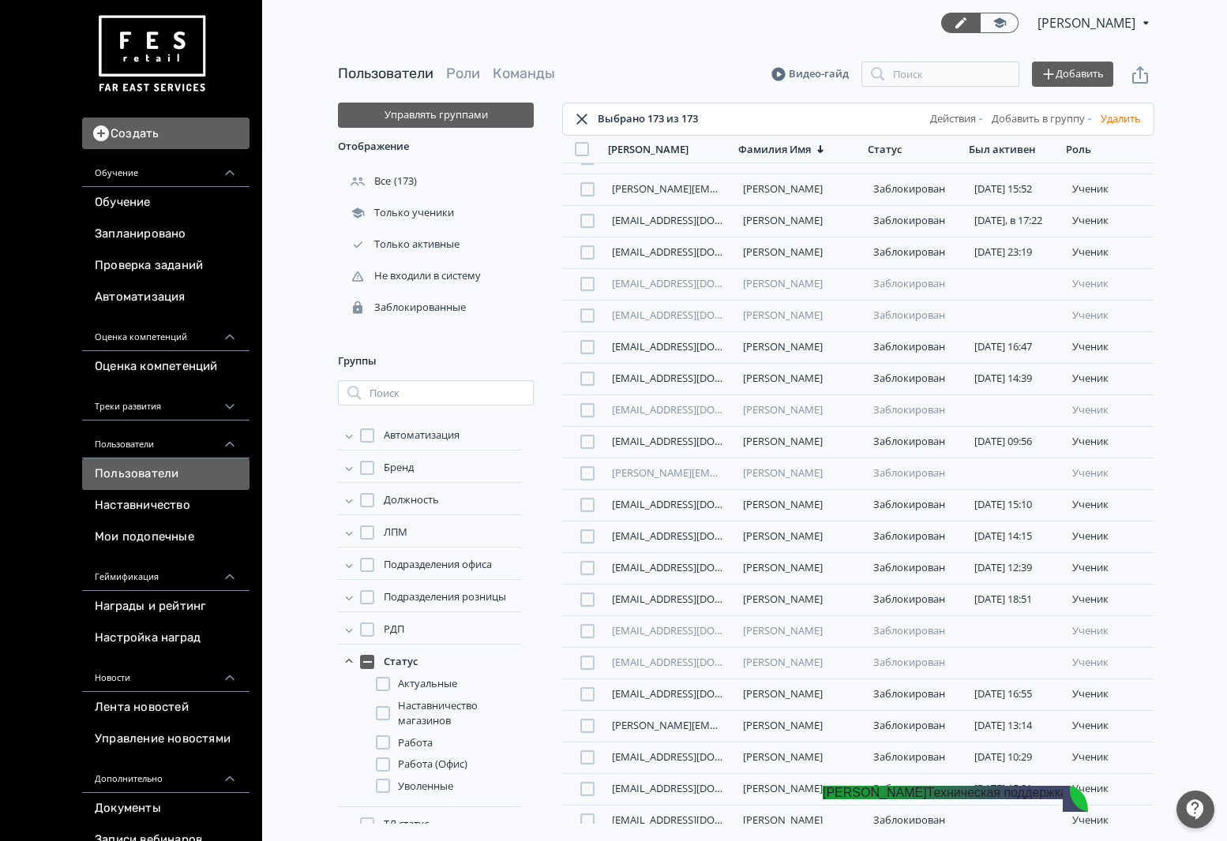
click at [584, 107] on div "Выбрано 173 из 173 Действия Добавить в группу Удалить" at bounding box center [858, 119] width 592 height 33
click at [584, 118] on icon at bounding box center [581, 119] width 19 height 19
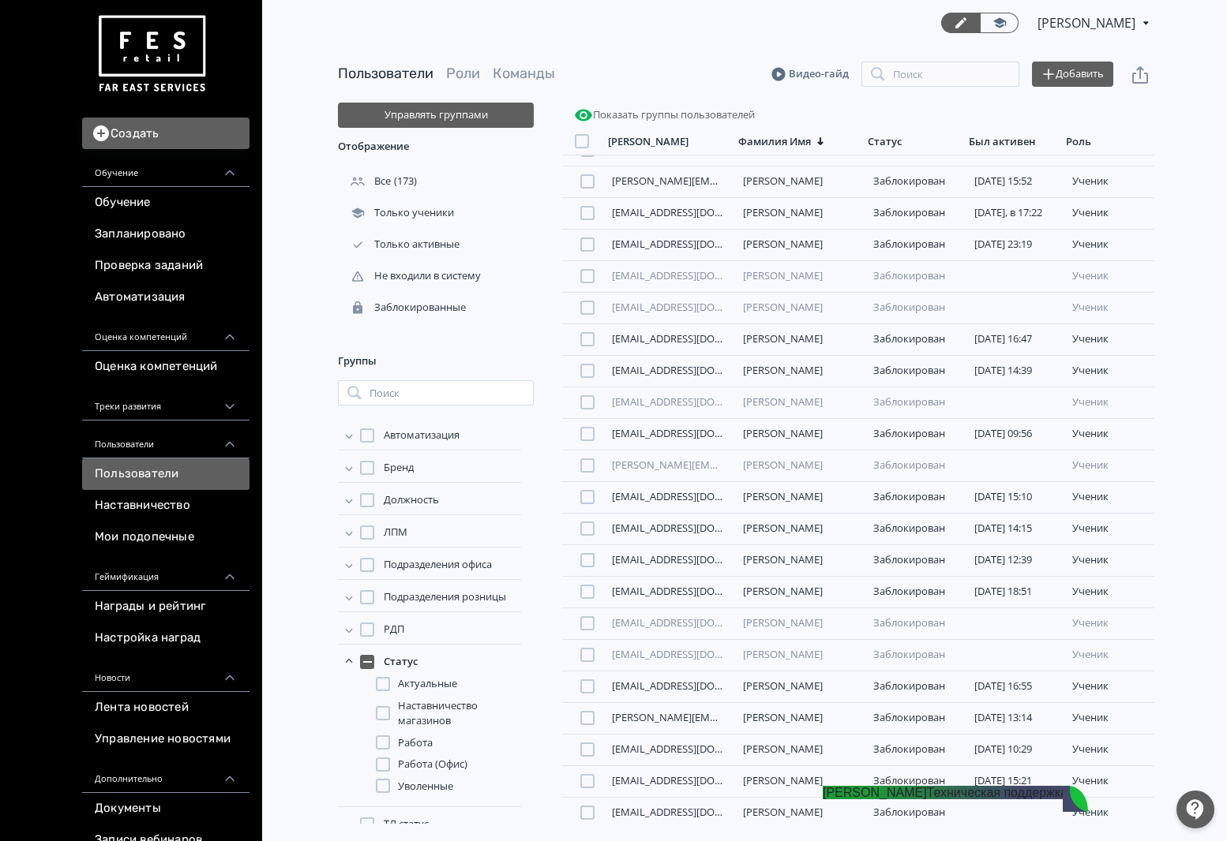
click at [410, 734] on div "Актуальные Наставничество магазинов Работа Работа (Офис) Уволенные" at bounding box center [448, 735] width 145 height 118
click at [410, 742] on span "Работа" at bounding box center [415, 744] width 35 height 16
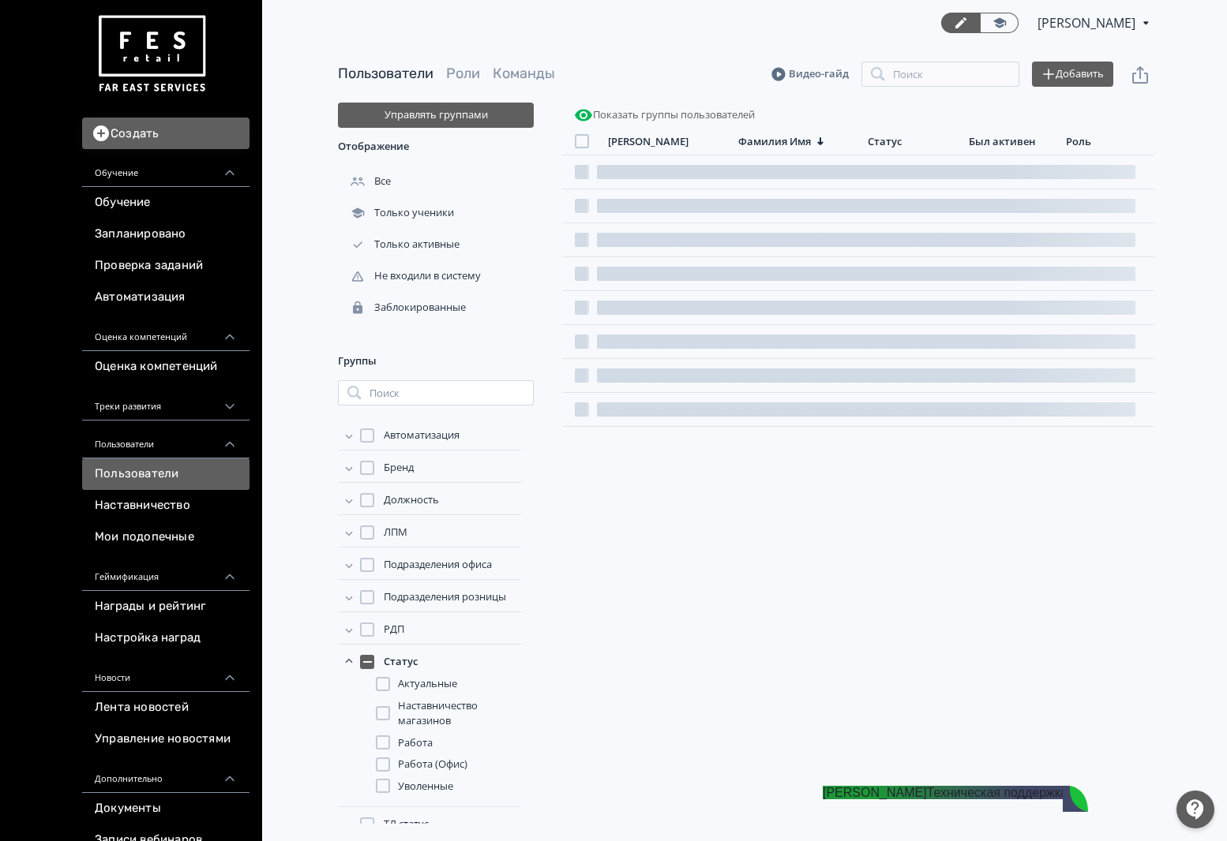
scroll to position [0, 0]
click at [413, 781] on span "Уволенные" at bounding box center [425, 787] width 55 height 16
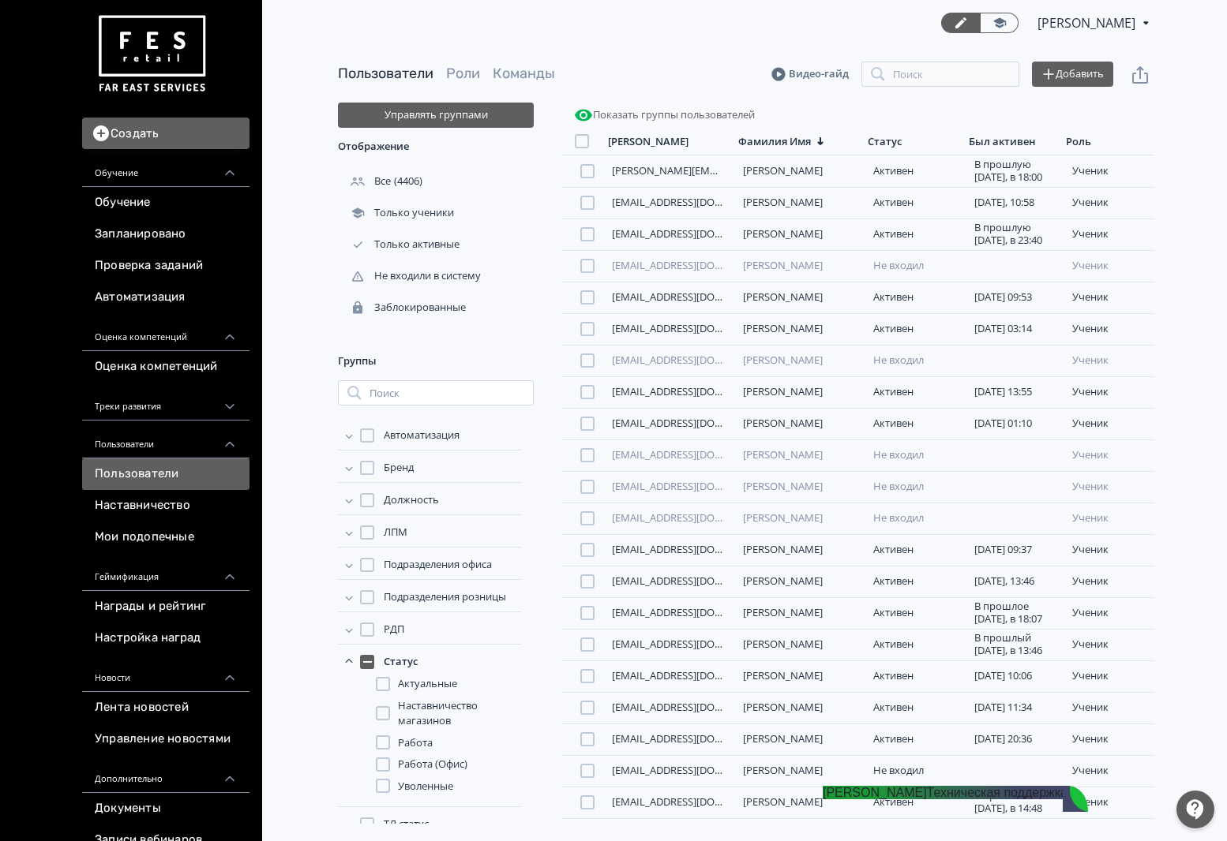
click at [400, 750] on span "Работа" at bounding box center [415, 744] width 35 height 16
click at [409, 748] on span "Работа" at bounding box center [415, 744] width 35 height 16
click at [424, 317] on div "Заблокированные" at bounding box center [436, 308] width 196 height 32
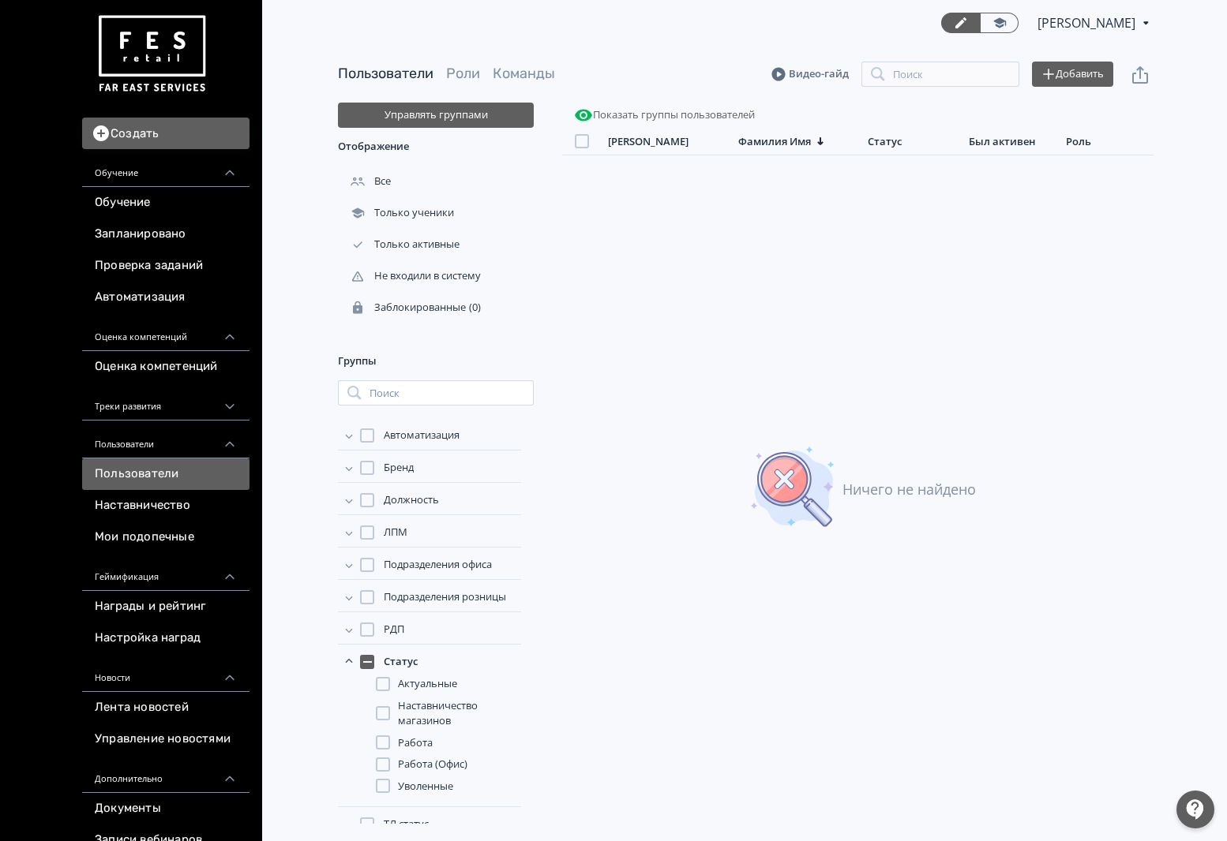
click at [411, 738] on span "Работа" at bounding box center [415, 744] width 35 height 16
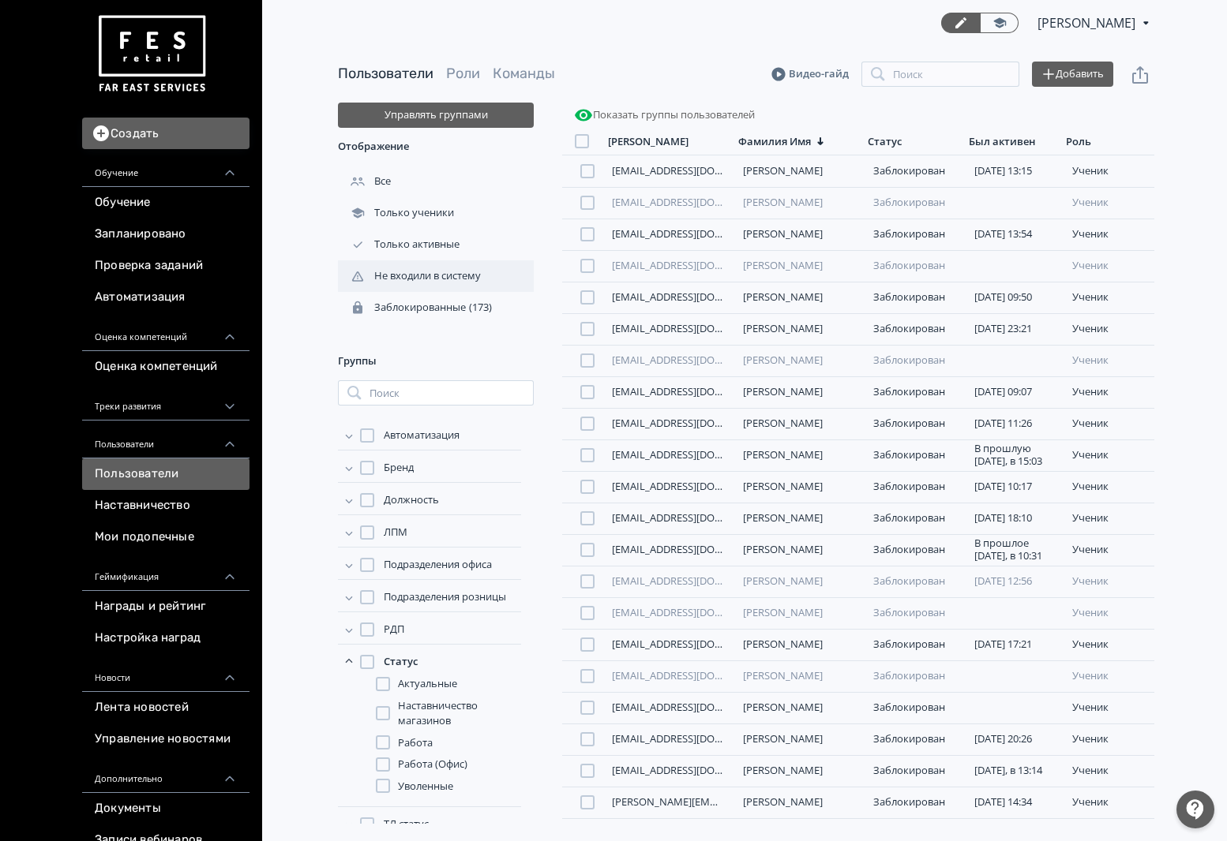
click at [433, 267] on div "Не входили в систему" at bounding box center [436, 276] width 196 height 32
